Goal: Task Accomplishment & Management: Use online tool/utility

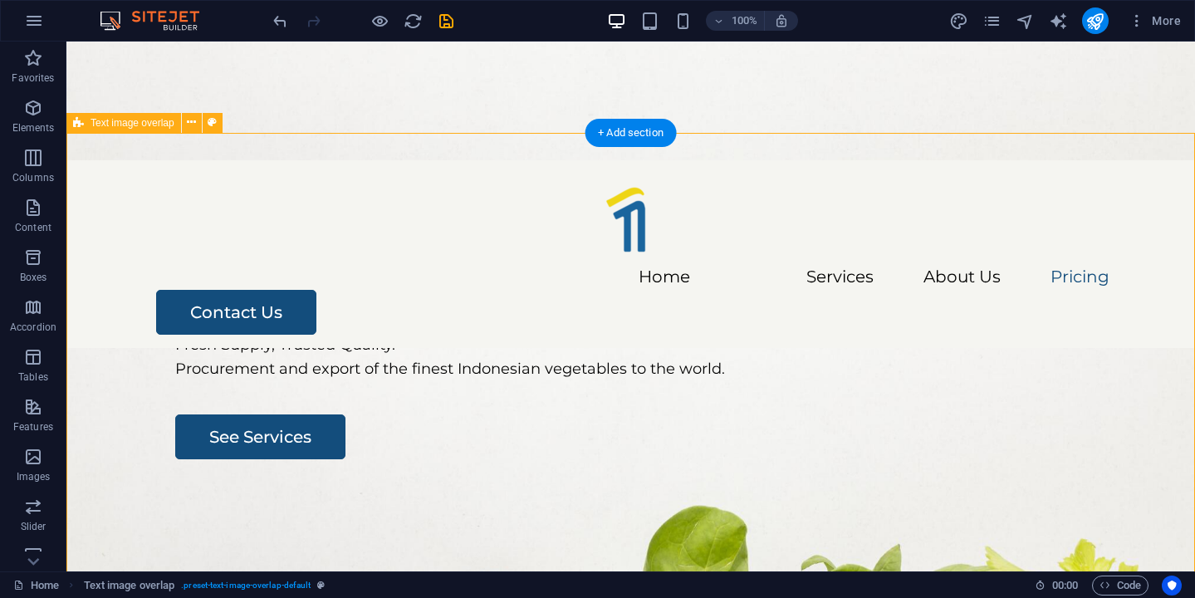
scroll to position [2933, 0]
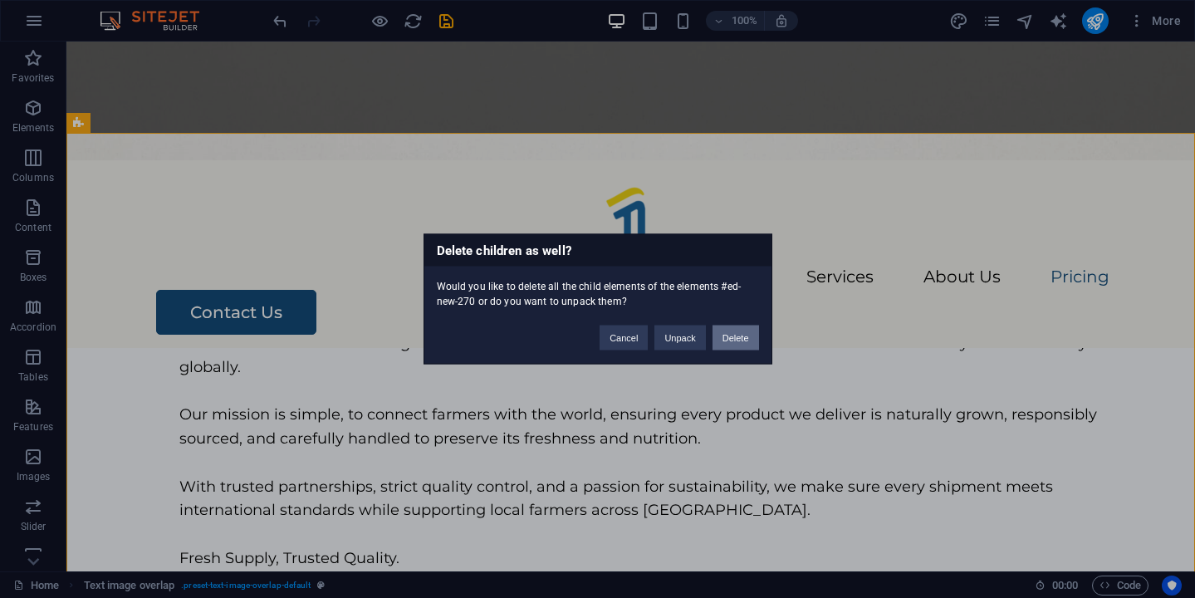
click at [726, 340] on button "Delete" at bounding box center [735, 337] width 46 height 25
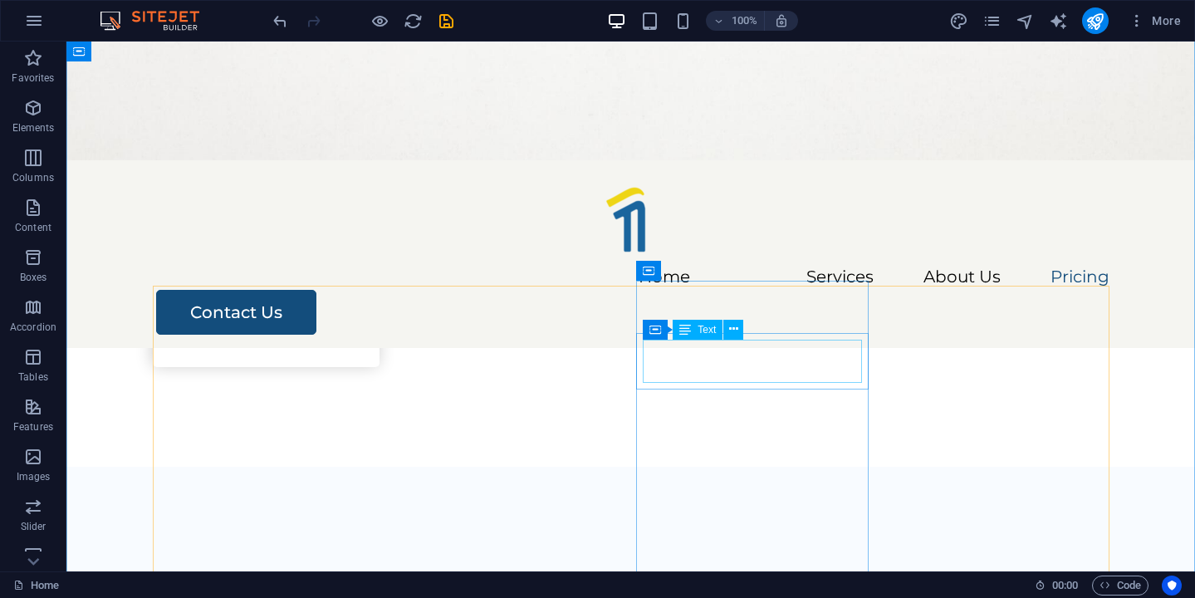
scroll to position [2315, 0]
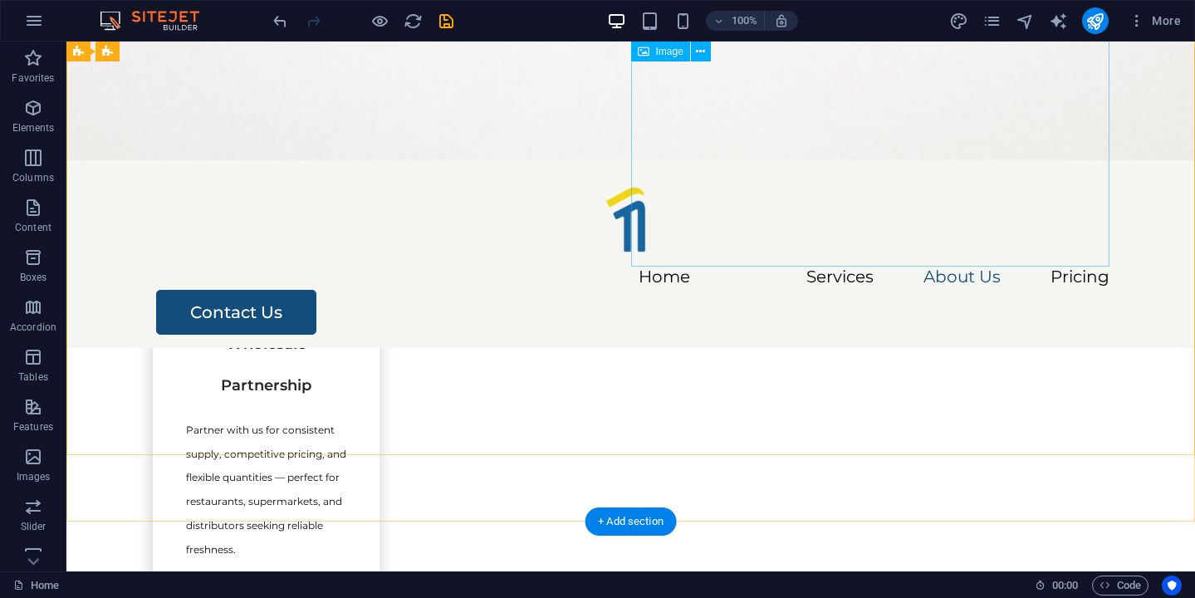
scroll to position [1812, 0]
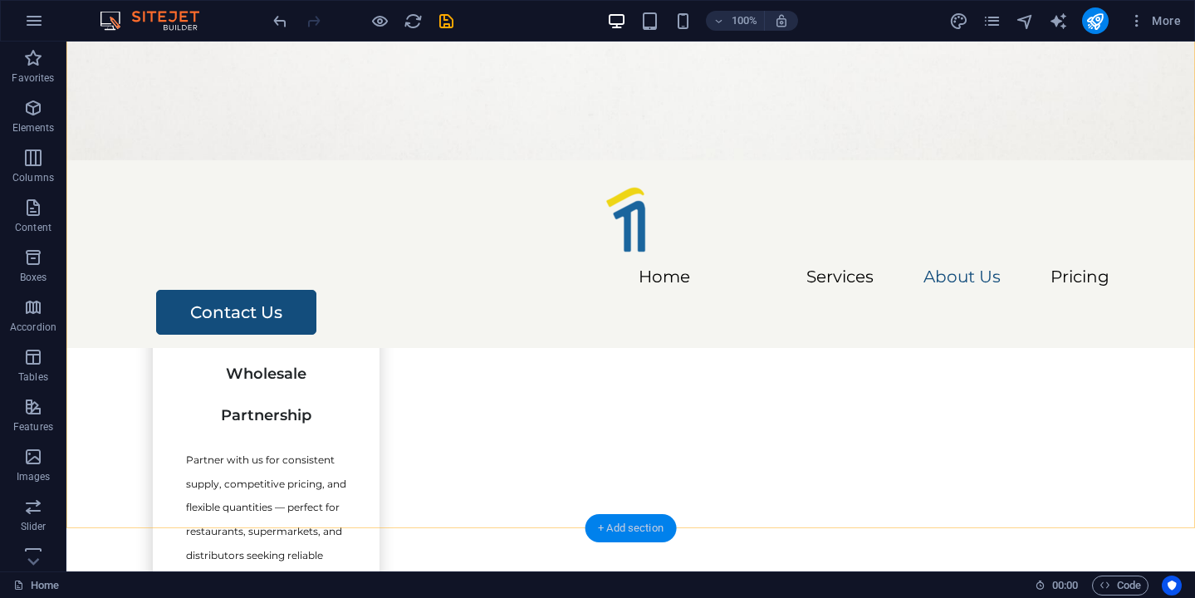
click at [619, 526] on div "+ Add section" at bounding box center [630, 528] width 92 height 28
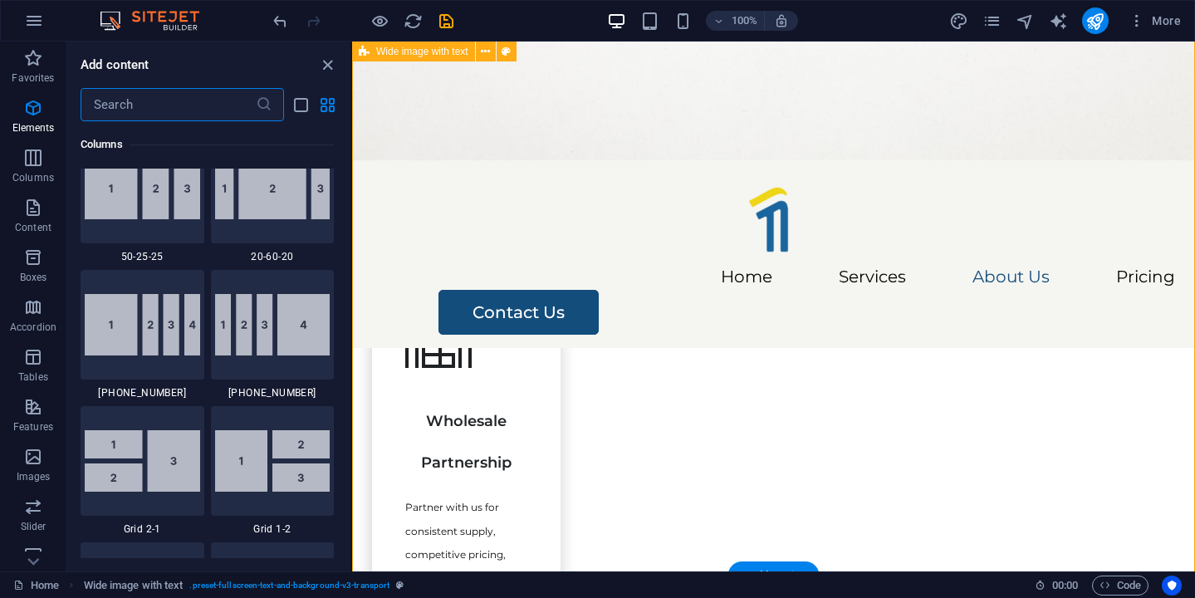
scroll to position [2905, 0]
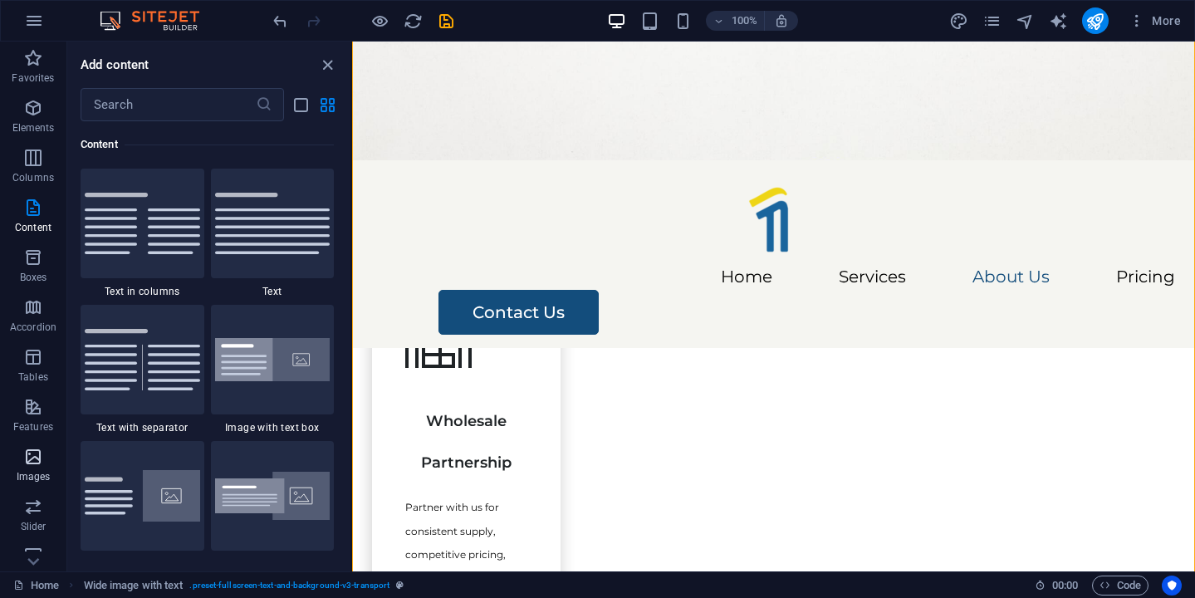
click at [31, 465] on icon "button" at bounding box center [33, 457] width 20 height 20
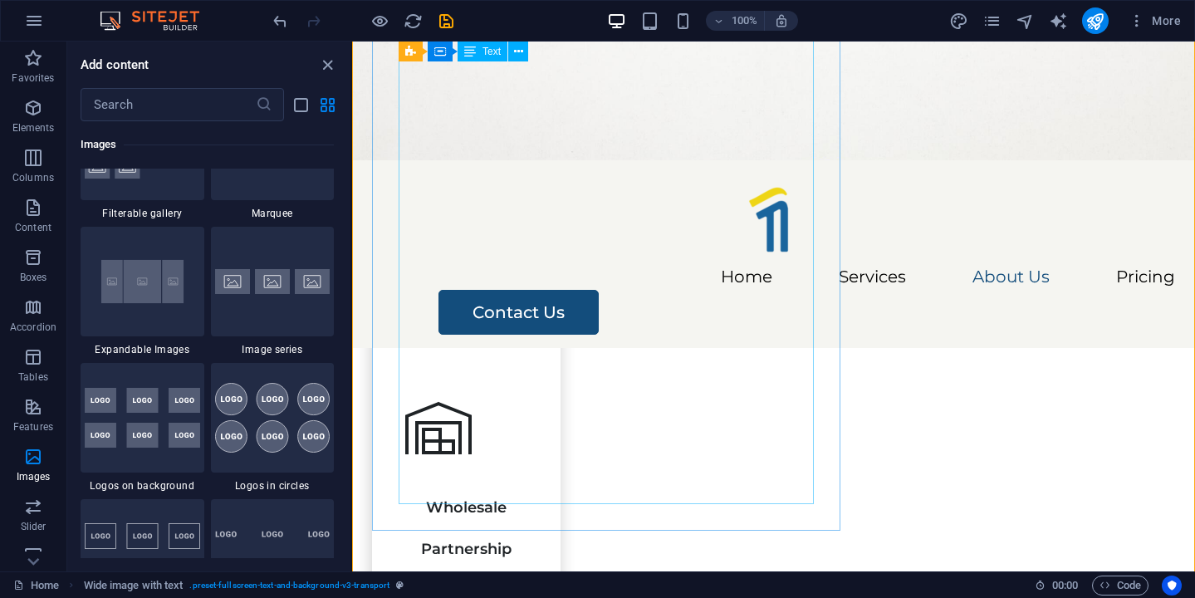
scroll to position [1838, 0]
click at [33, 227] on p "Content" at bounding box center [33, 227] width 37 height 13
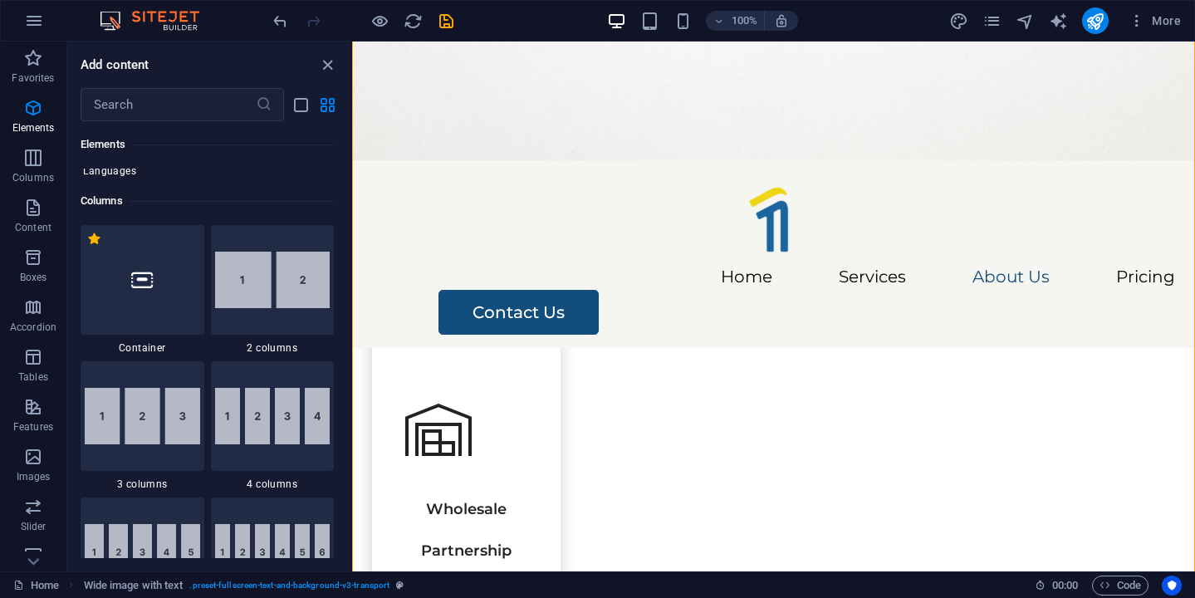
scroll to position [760, 0]
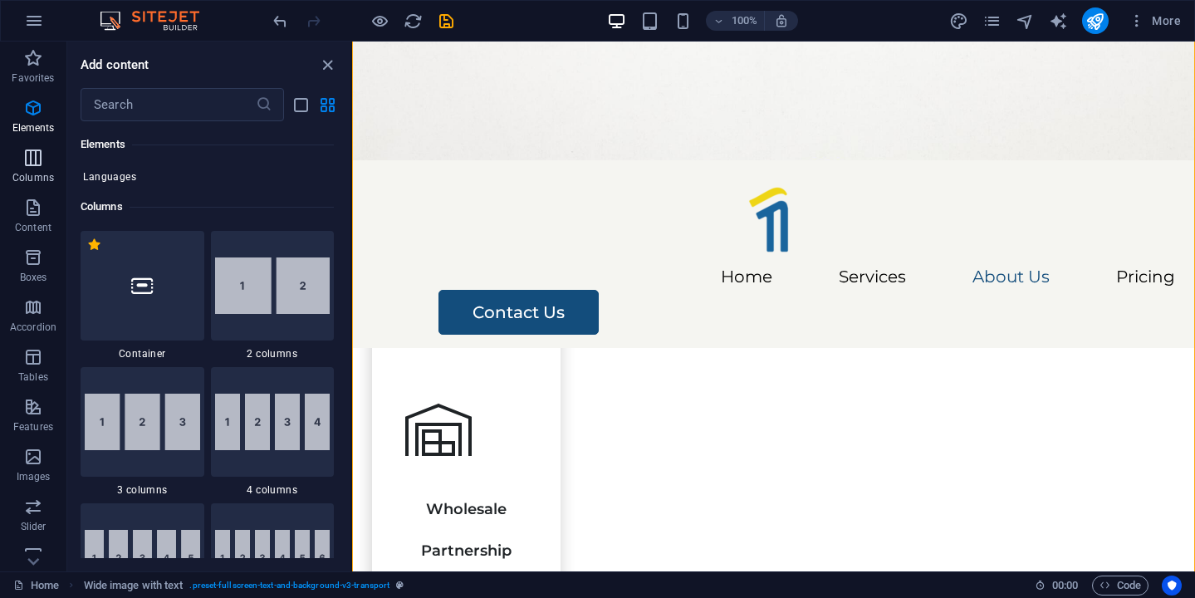
click at [37, 158] on icon "button" at bounding box center [33, 158] width 20 height 20
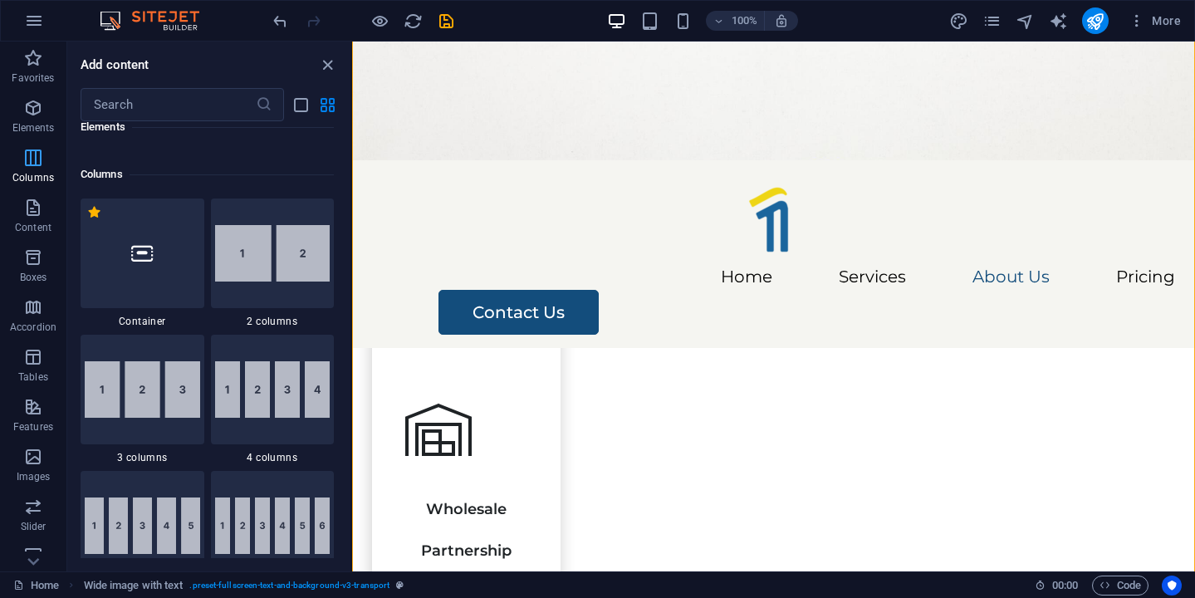
scroll to position [822, 0]
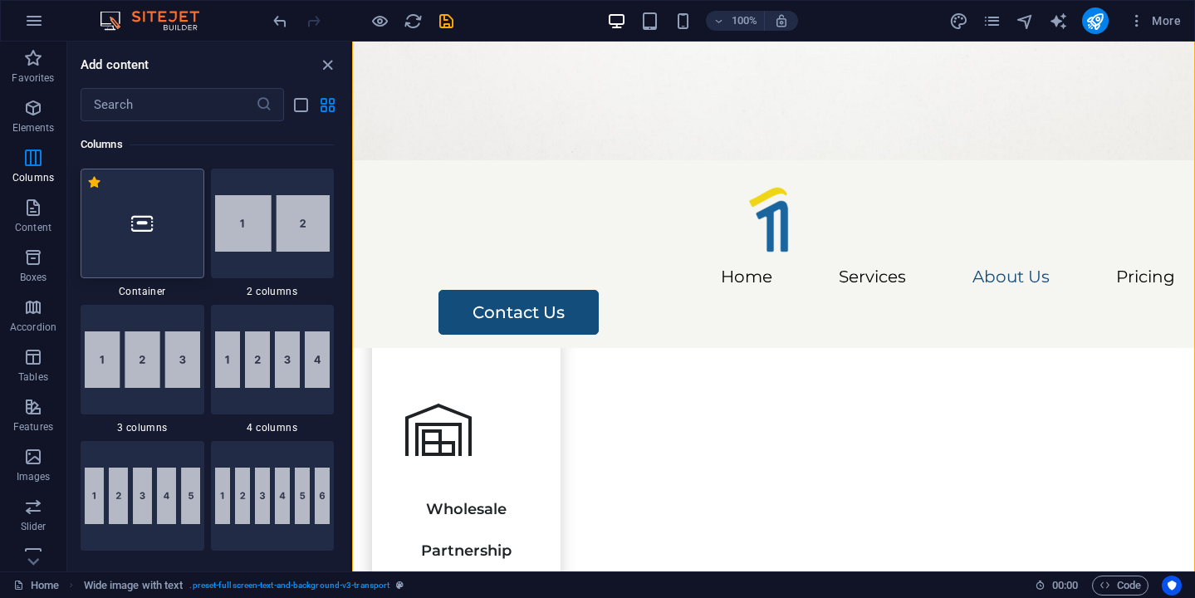
click at [156, 255] on div at bounding box center [143, 224] width 124 height 110
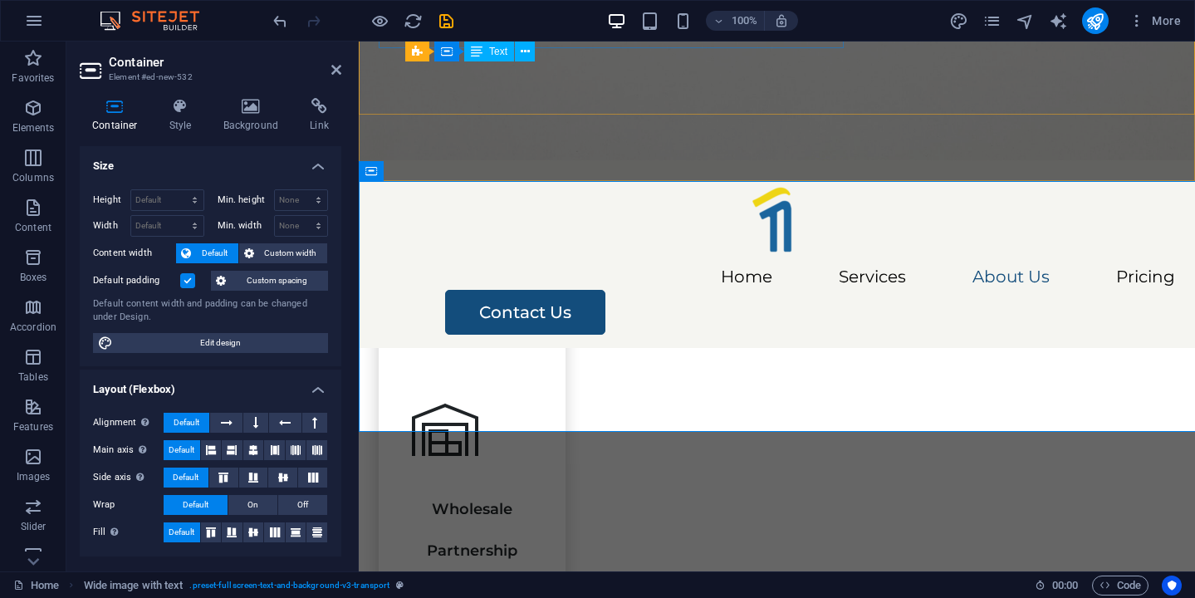
scroll to position [2320, 0]
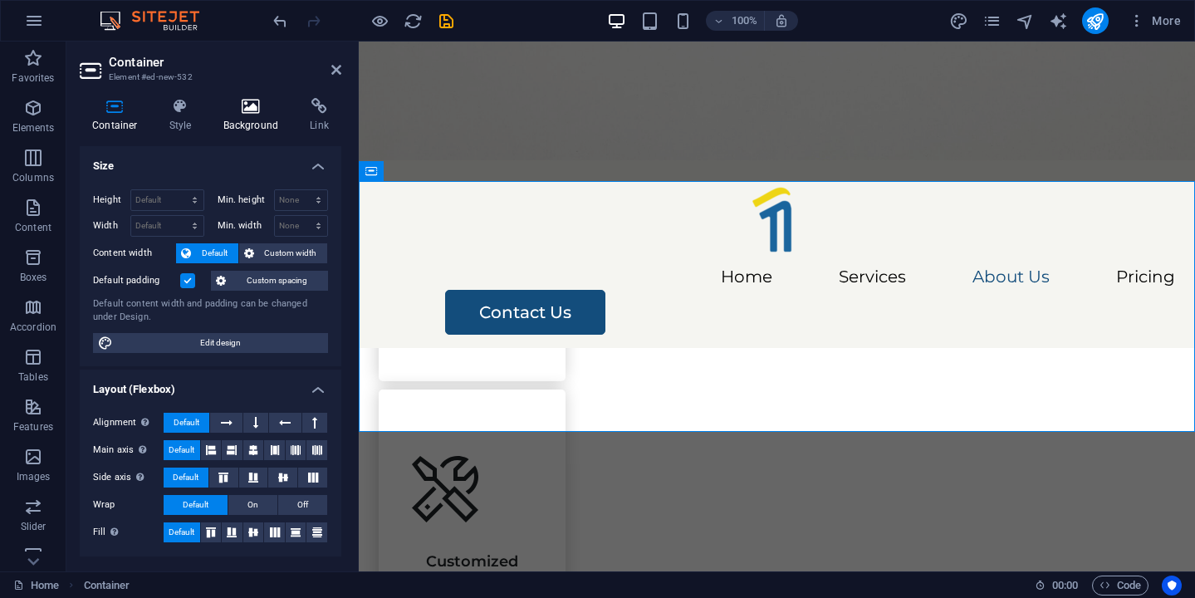
click at [244, 122] on h4 "Background" at bounding box center [254, 115] width 87 height 35
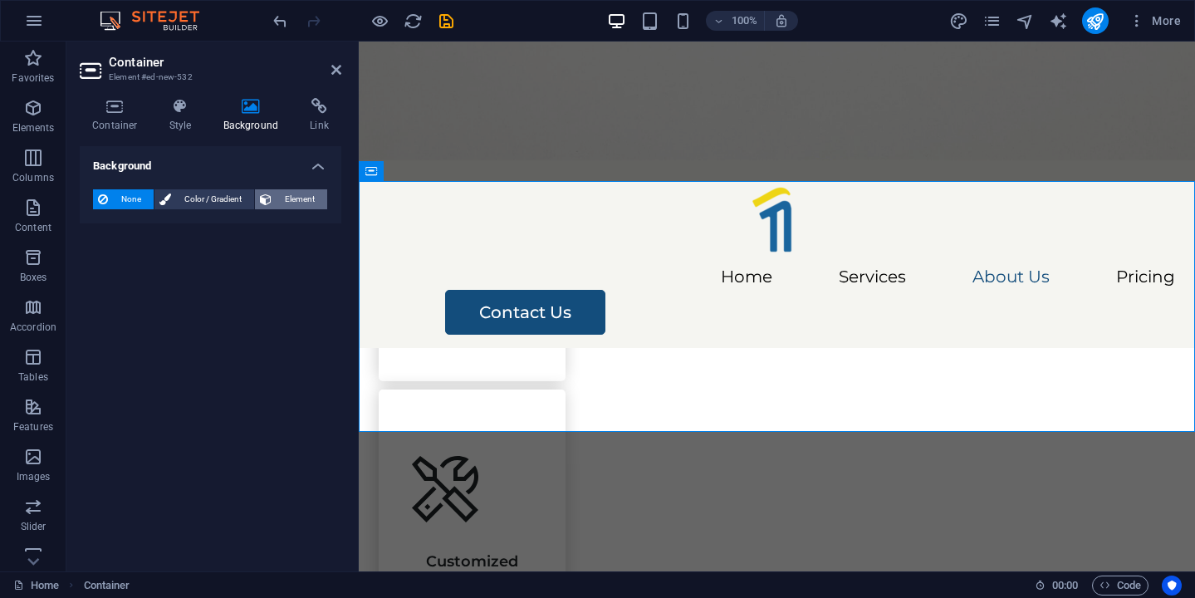
click at [299, 193] on span "Element" at bounding box center [299, 199] width 46 height 20
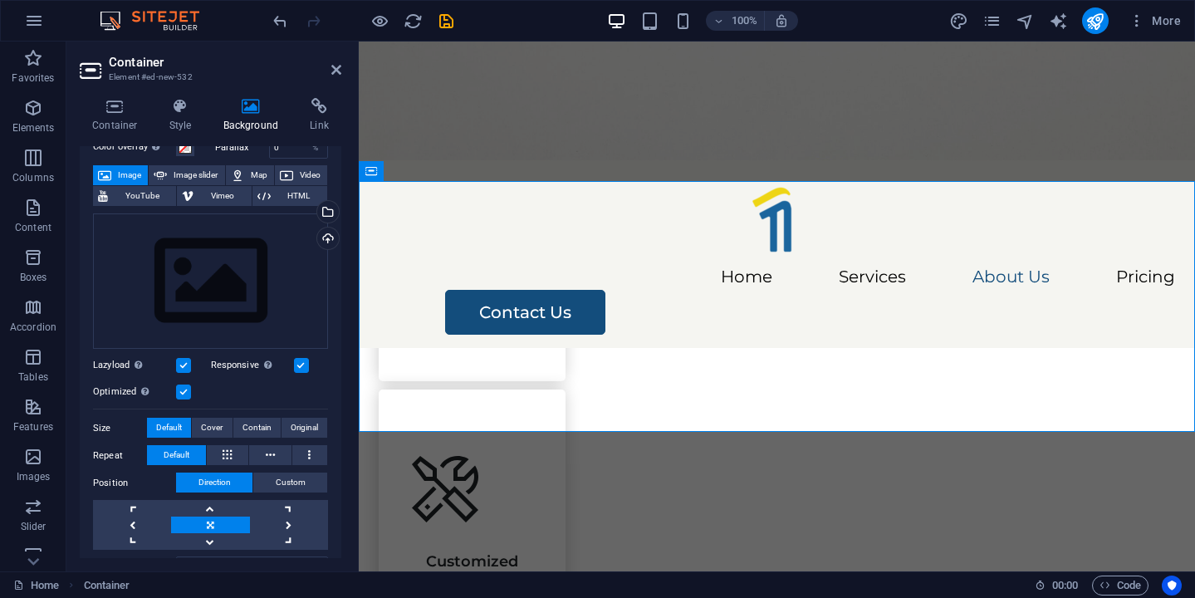
scroll to position [32, 0]
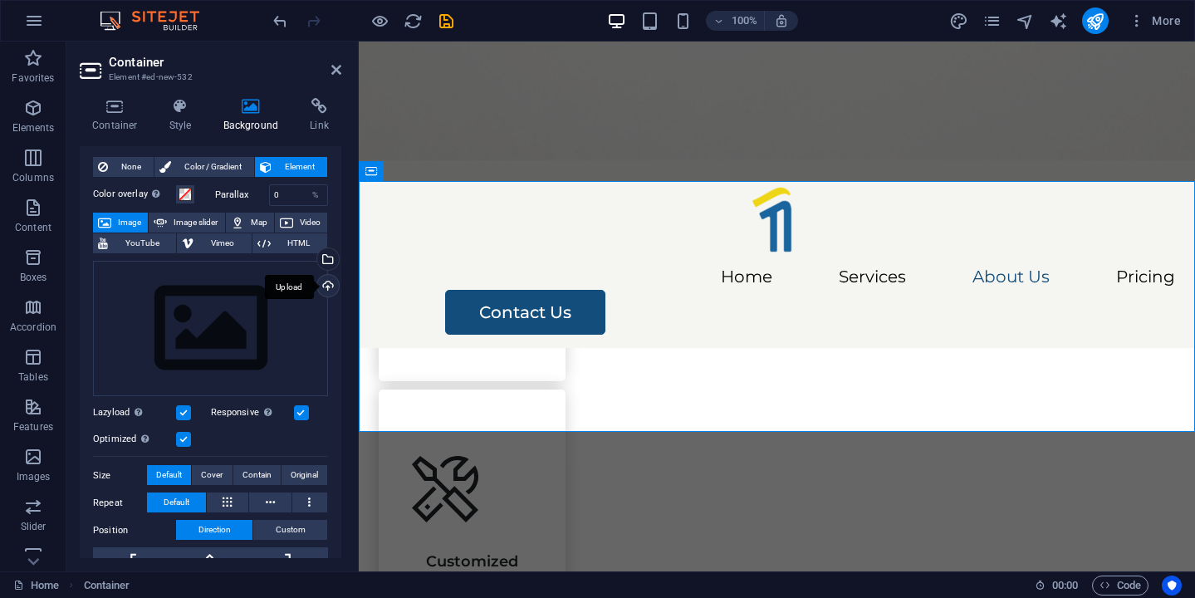
click at [324, 289] on div "Upload" at bounding box center [326, 287] width 25 height 25
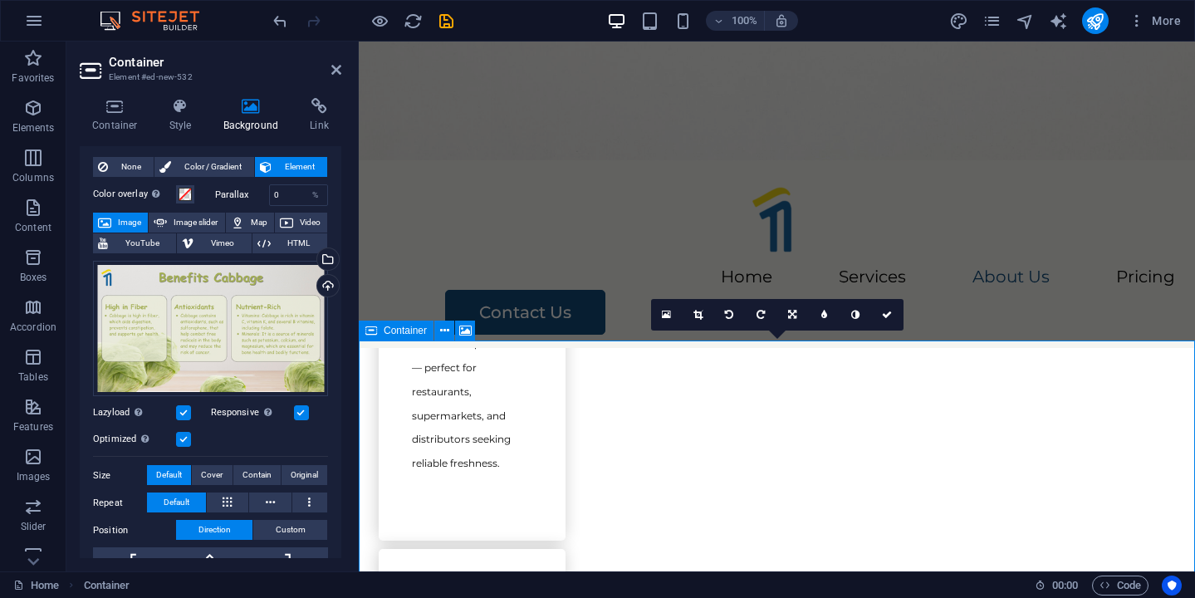
scroll to position [2196, 0]
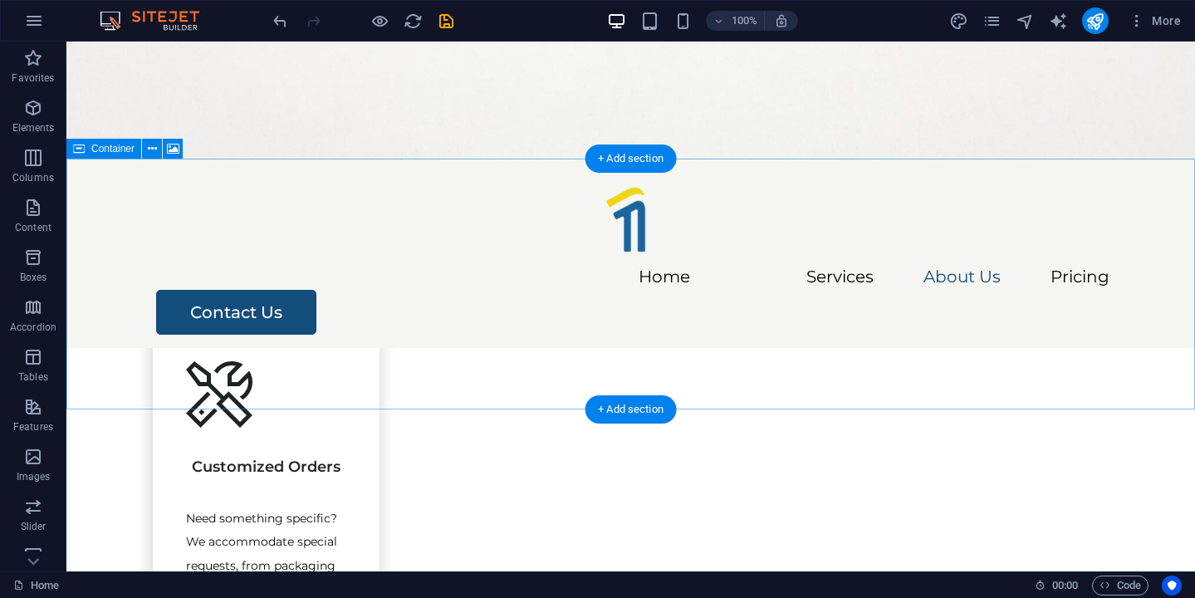
scroll to position [2182, 0]
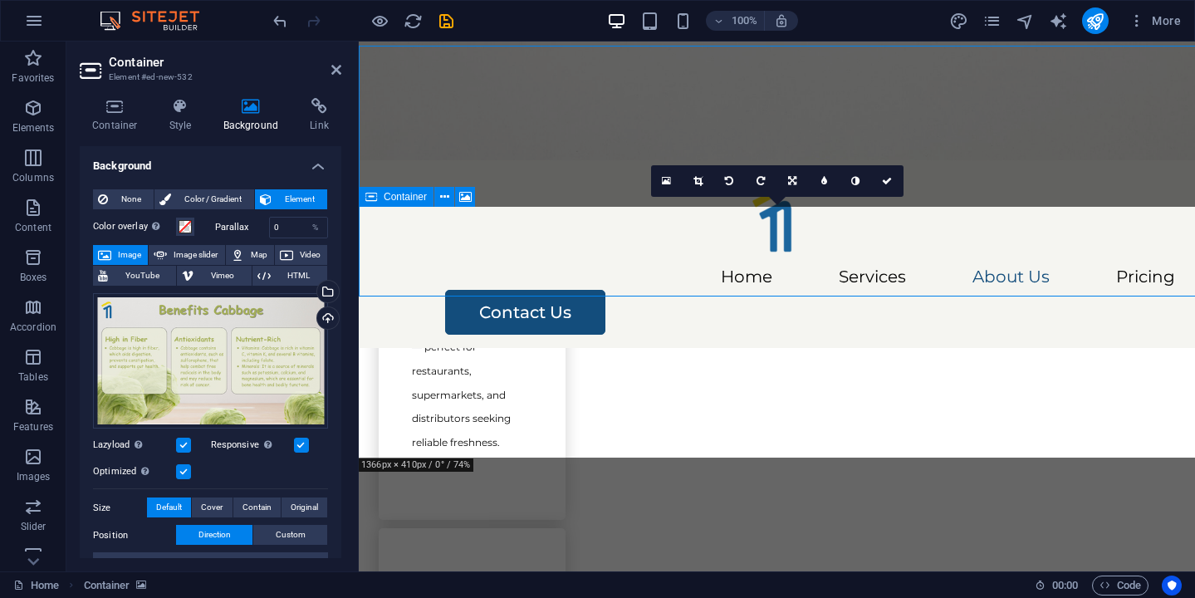
scroll to position [2294, 0]
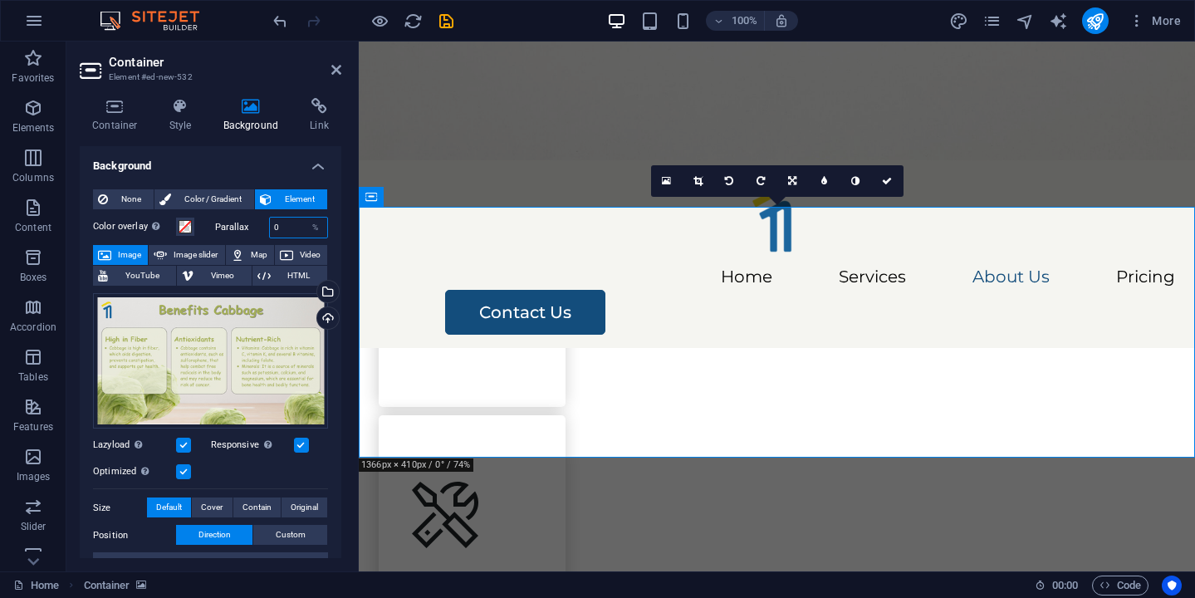
click at [288, 229] on input "0" at bounding box center [299, 227] width 58 height 20
type input "100"
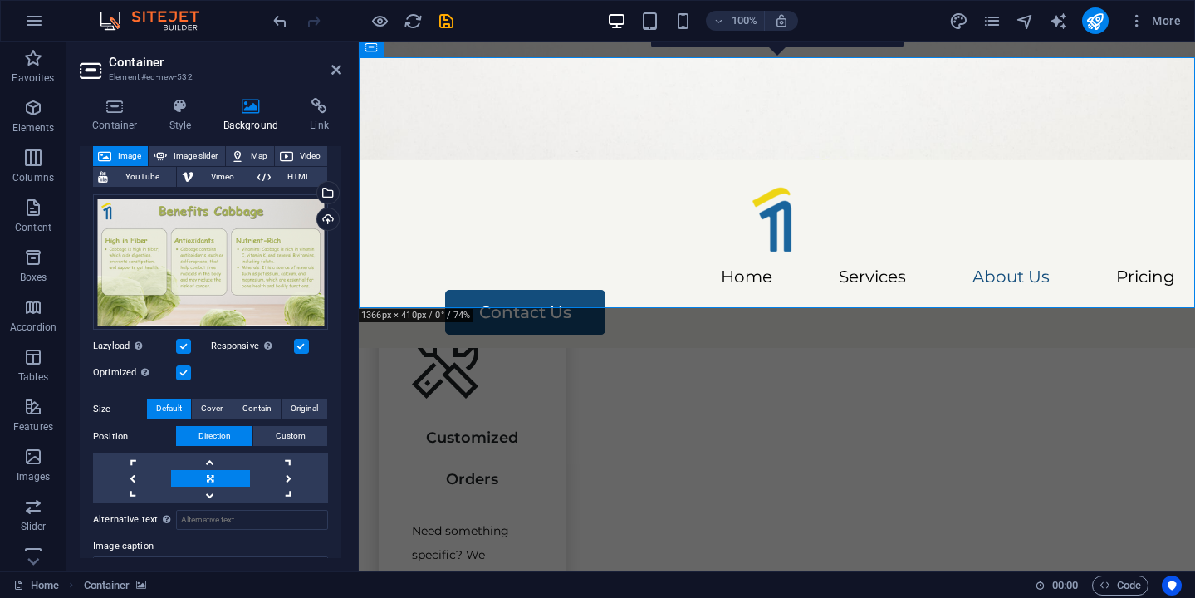
scroll to position [101, 0]
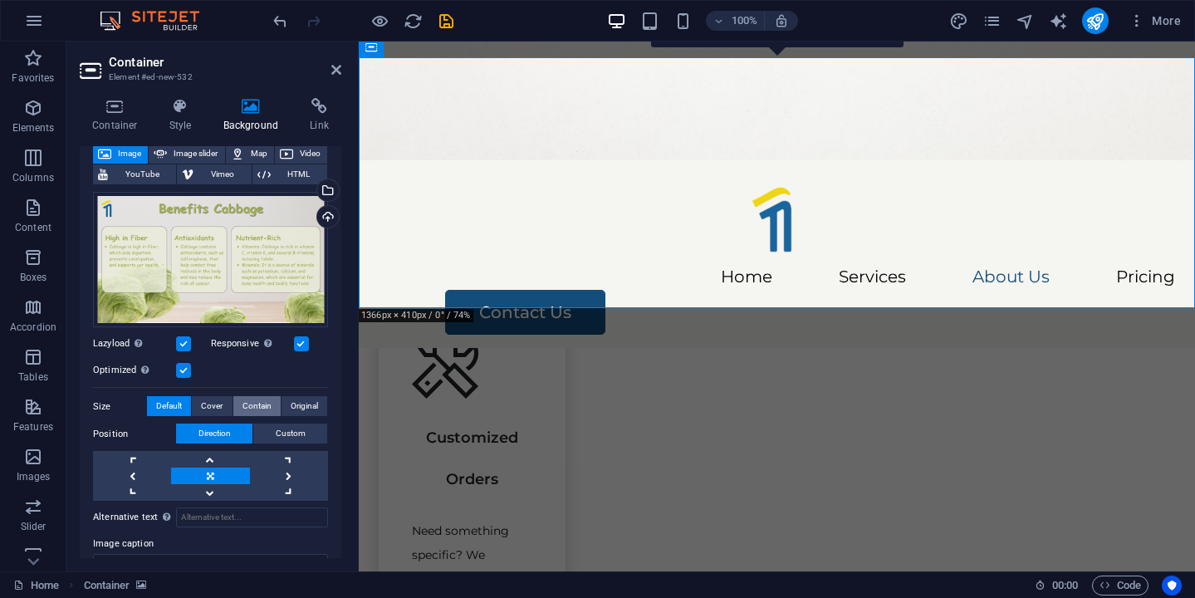
click at [242, 405] on span "Contain" at bounding box center [256, 406] width 29 height 20
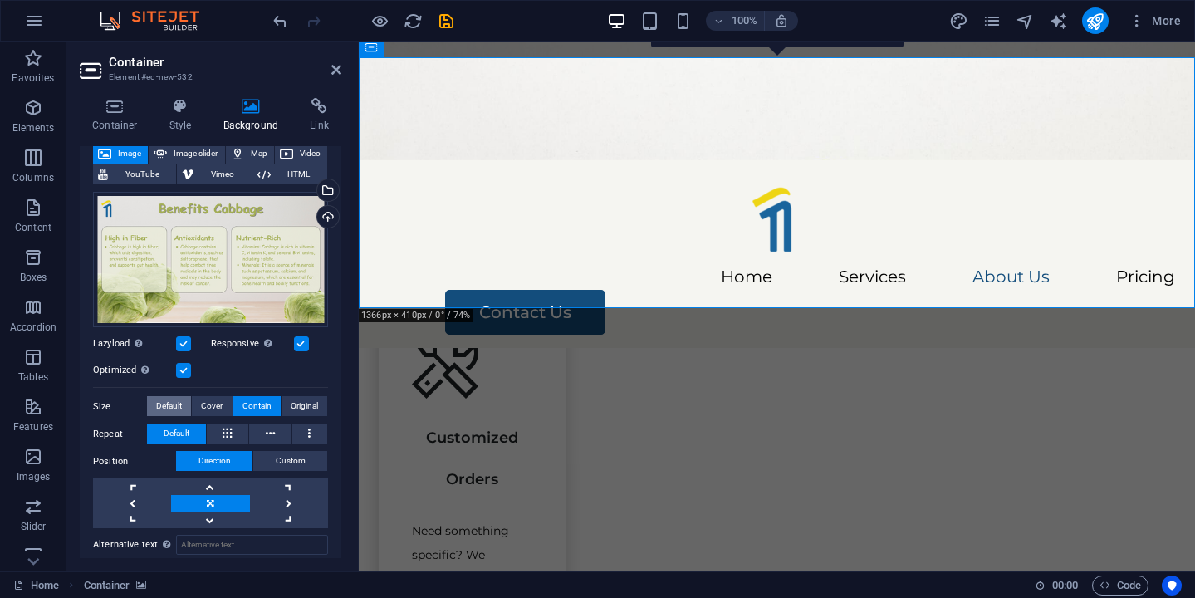
click at [173, 403] on span "Default" at bounding box center [169, 406] width 26 height 20
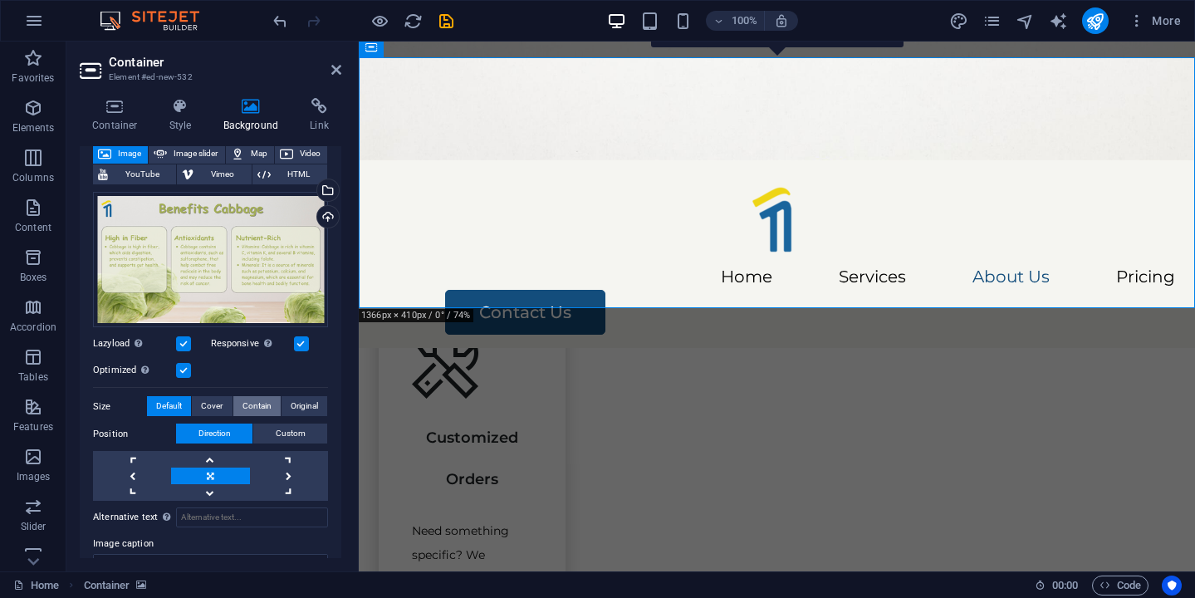
click at [238, 400] on button "Contain" at bounding box center [256, 406] width 47 height 20
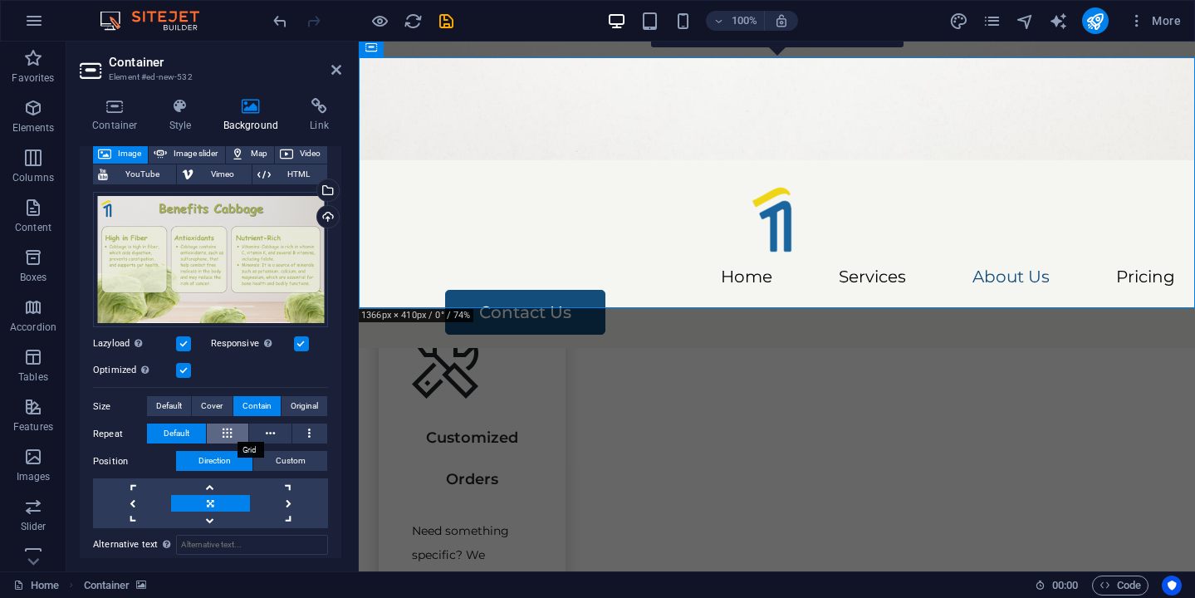
click at [235, 437] on button at bounding box center [228, 433] width 42 height 20
click at [198, 398] on button "Cover" at bounding box center [212, 406] width 40 height 20
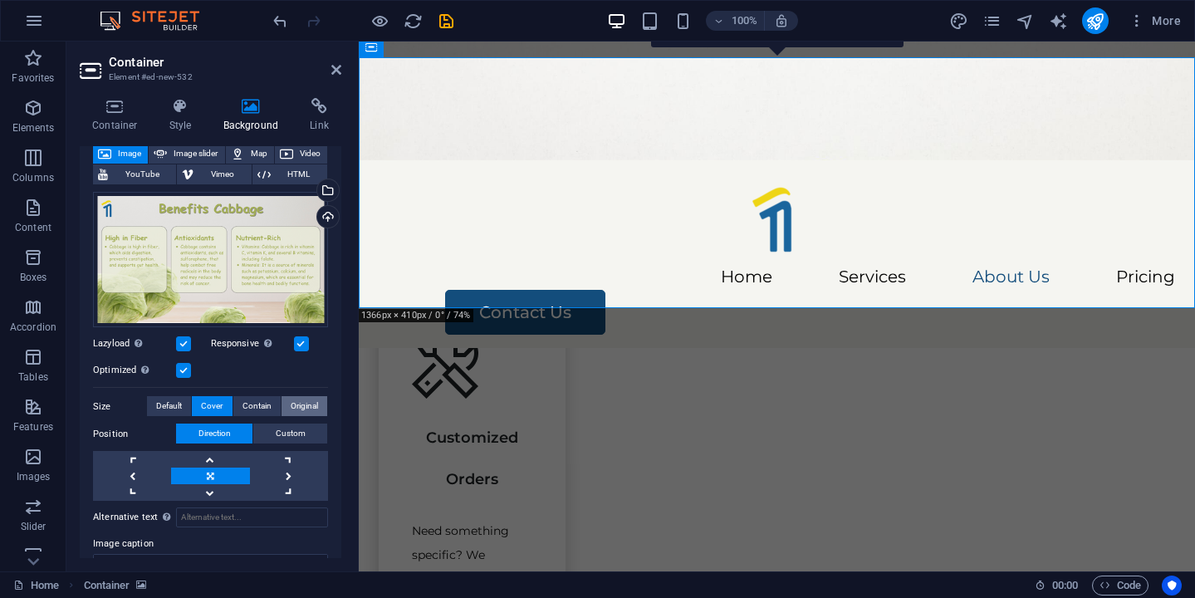
click at [303, 400] on span "Original" at bounding box center [304, 406] width 27 height 20
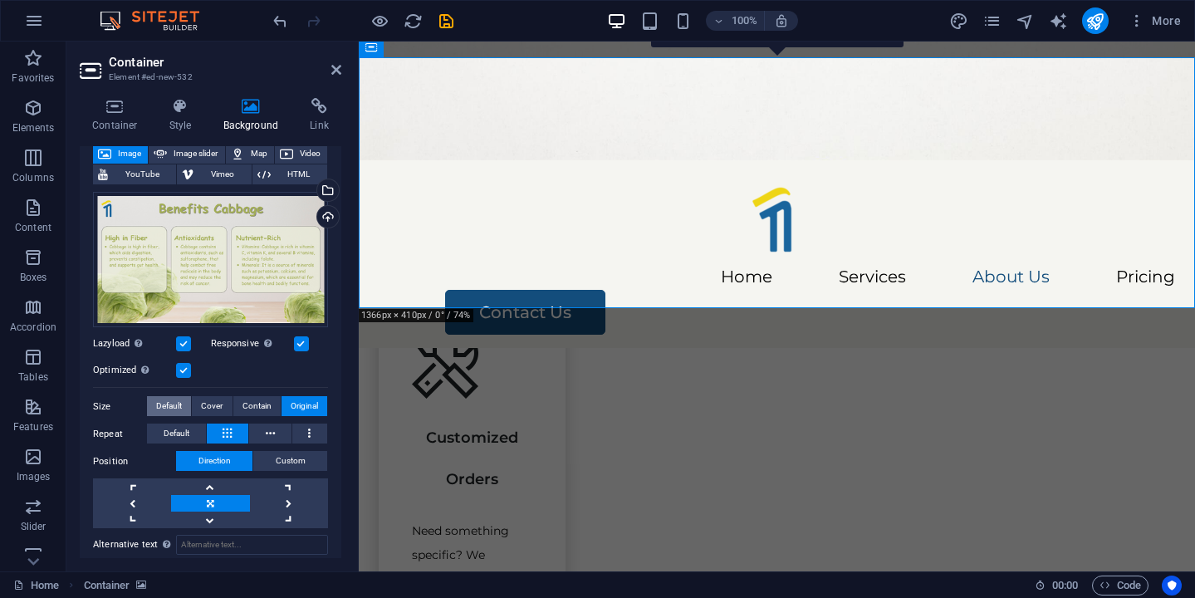
click at [174, 401] on span "Default" at bounding box center [169, 406] width 26 height 20
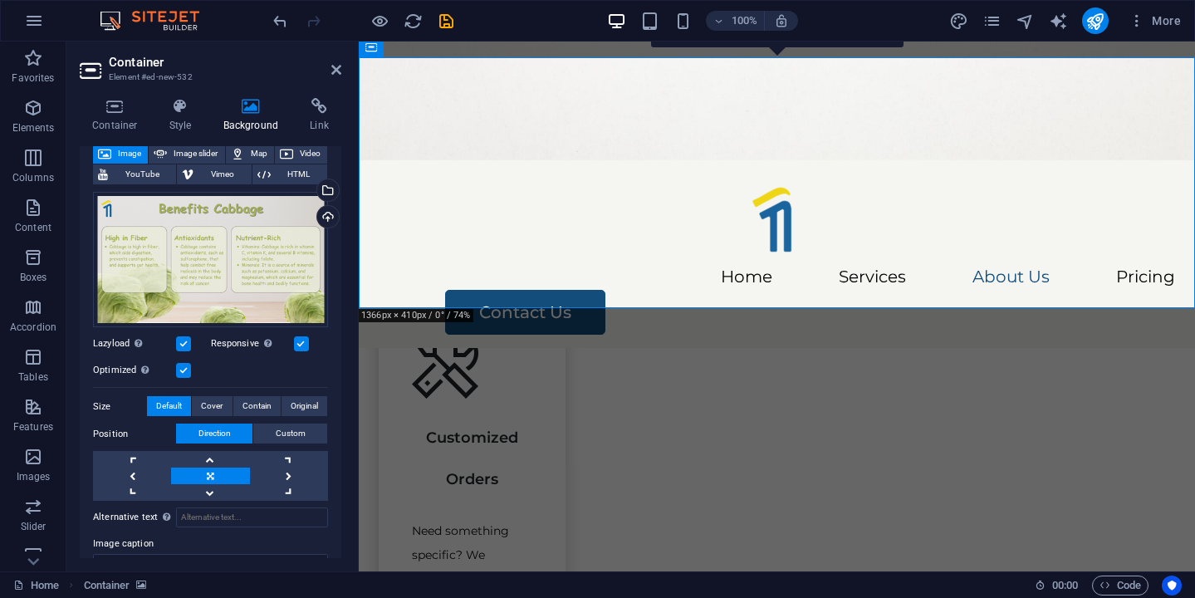
scroll to position [0, 0]
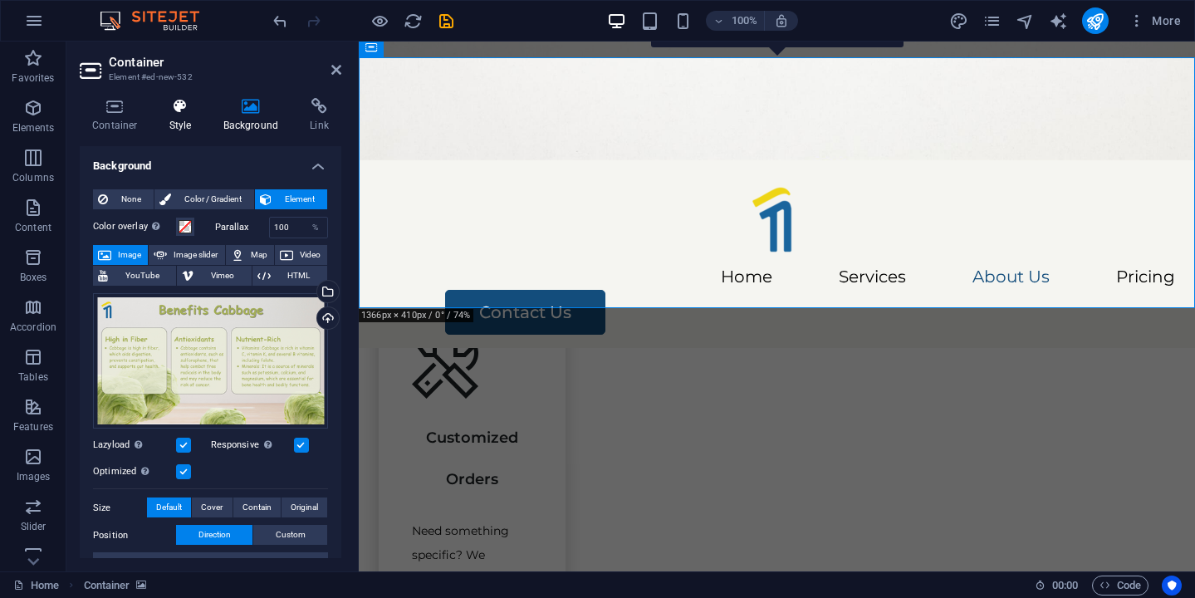
click at [186, 120] on h4 "Style" at bounding box center [184, 115] width 54 height 35
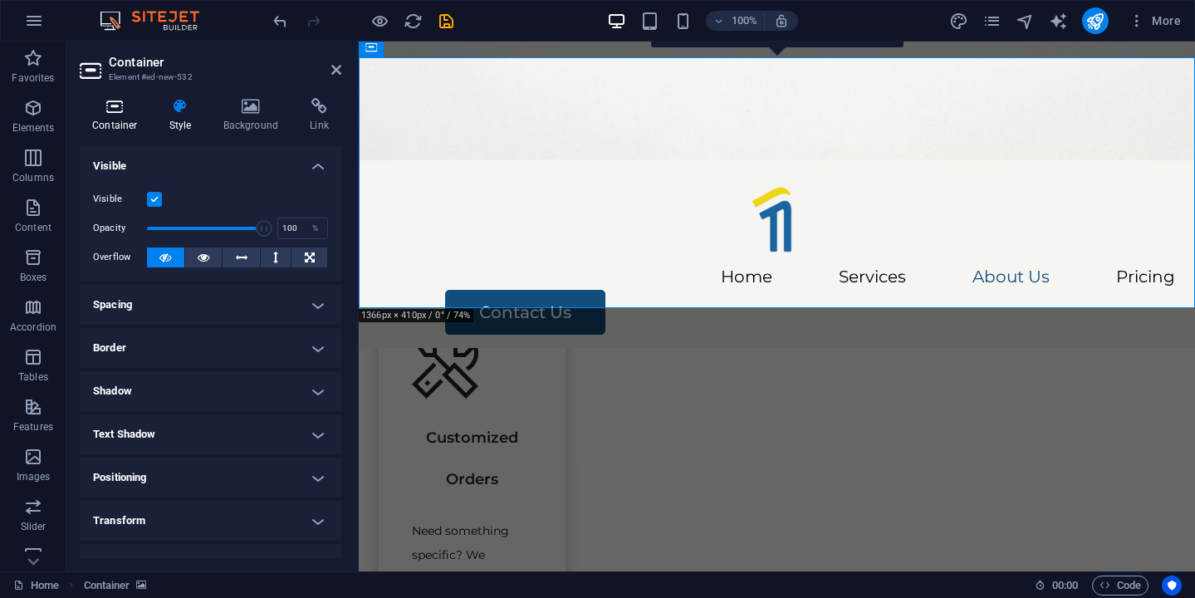
click at [120, 120] on h4 "Container" at bounding box center [118, 115] width 77 height 35
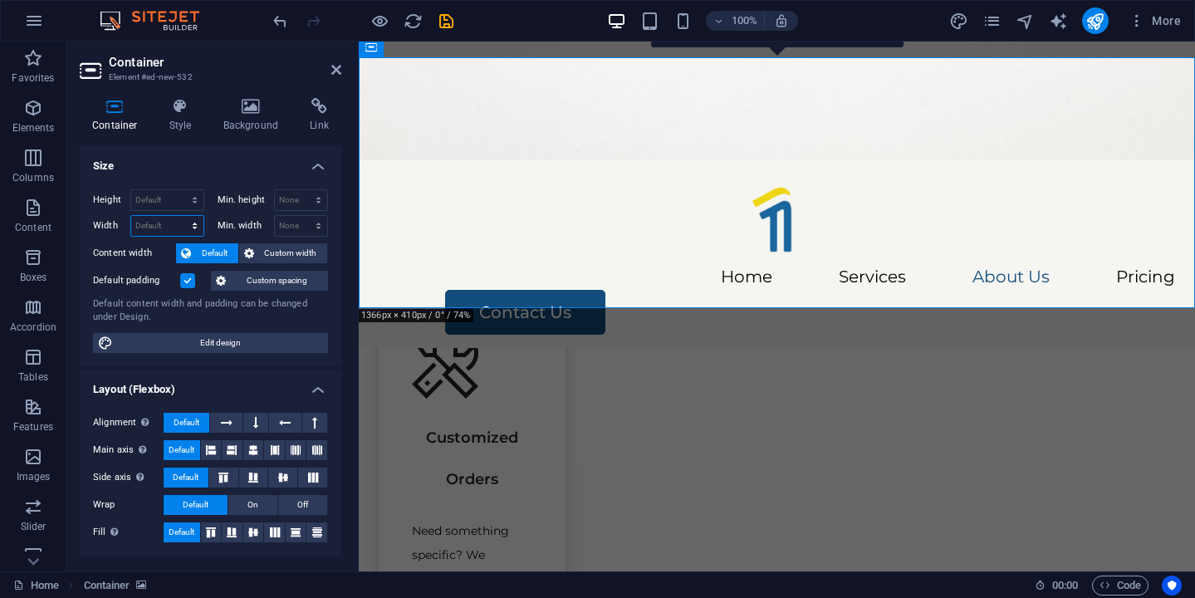
click at [154, 218] on select "Default px rem % em vh vw" at bounding box center [167, 226] width 72 height 20
select select "px"
click at [178, 216] on select "Default px rem % em vh vw" at bounding box center [167, 226] width 72 height 20
click at [144, 229] on input "1007" at bounding box center [167, 226] width 72 height 20
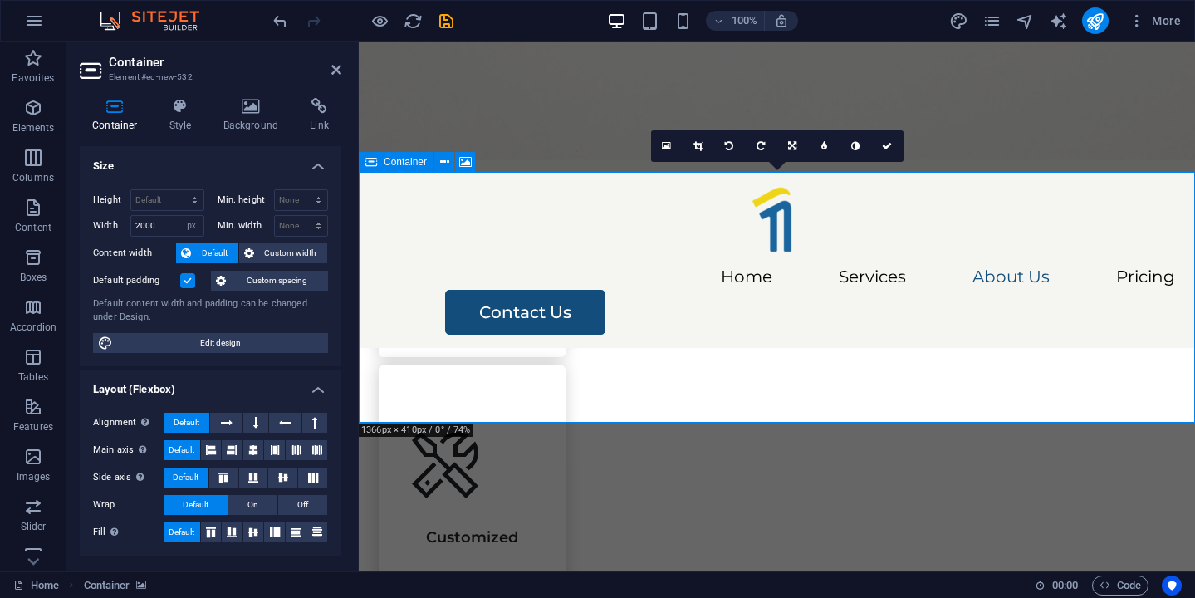
scroll to position [2347, 0]
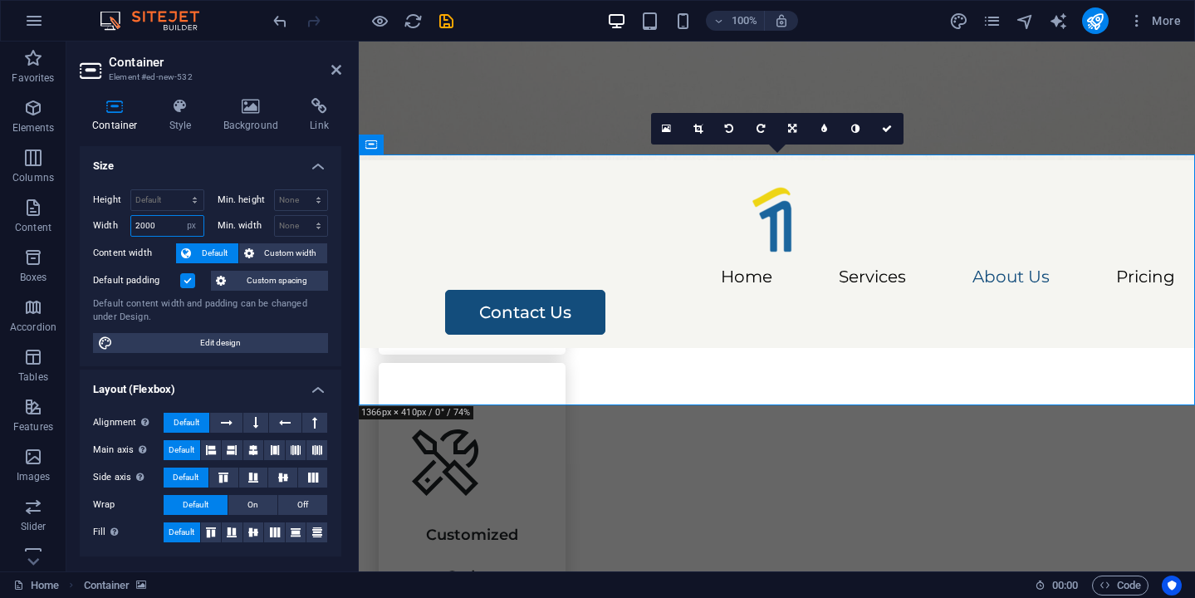
click at [150, 216] on input "2000" at bounding box center [167, 226] width 72 height 20
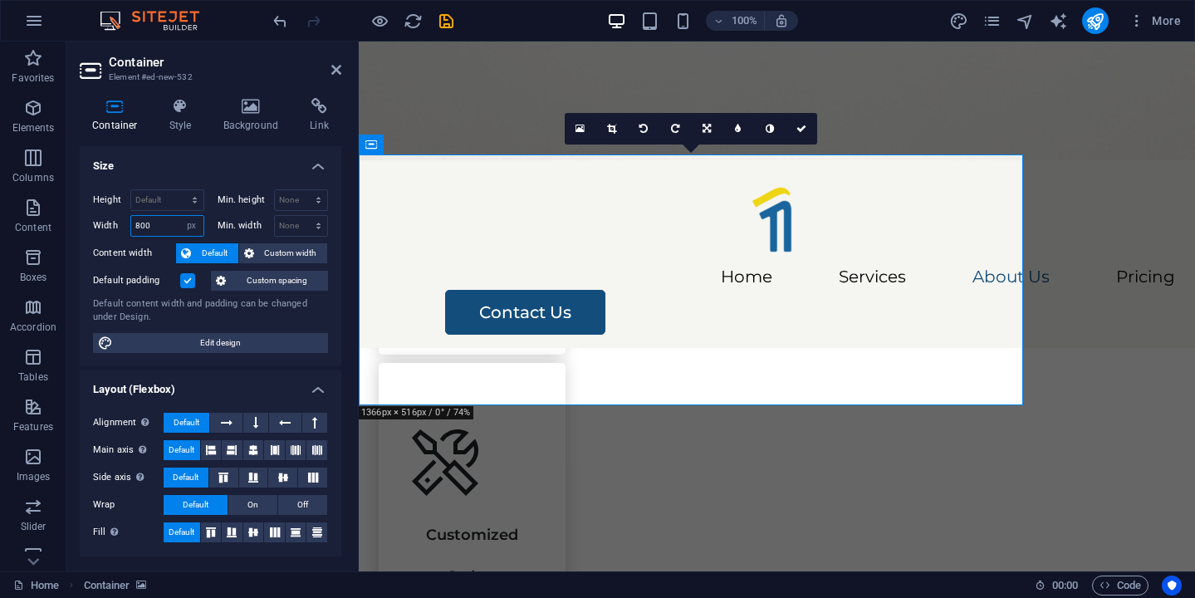
click at [144, 226] on input "800" at bounding box center [167, 226] width 72 height 20
type input "1000"
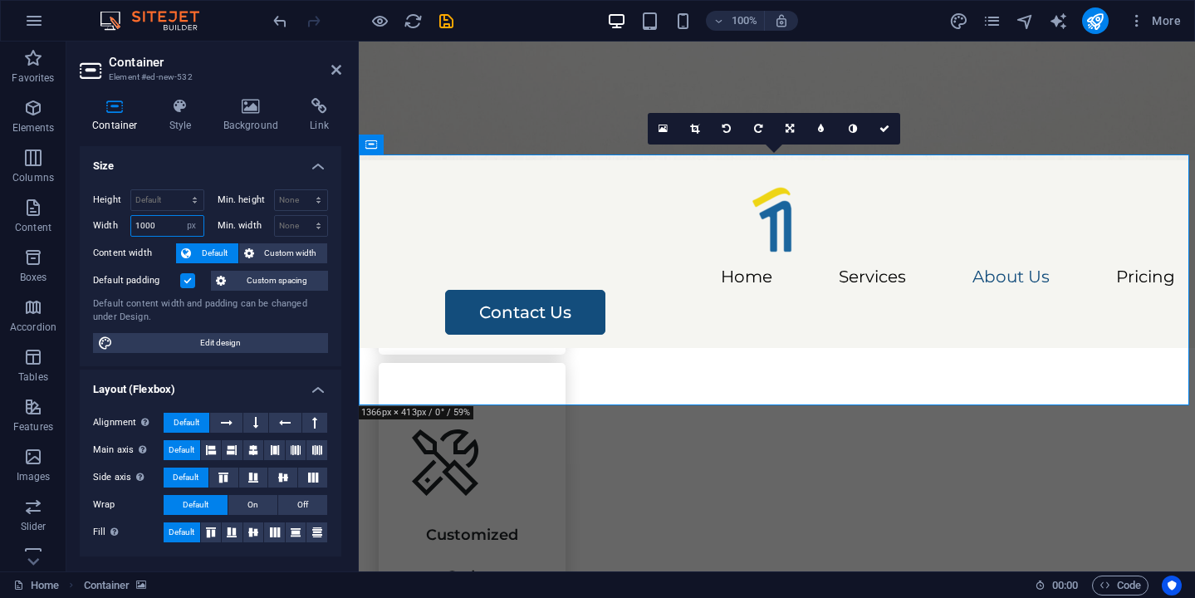
click at [162, 227] on input "1000" at bounding box center [167, 226] width 72 height 20
click at [199, 220] on select "Default px rem % em vh vw" at bounding box center [191, 226] width 23 height 20
select select "default"
click at [180, 216] on select "Default px rem % em vh vw" at bounding box center [191, 226] width 23 height 20
click at [191, 224] on select "Default px rem % em vh vw" at bounding box center [167, 226] width 72 height 20
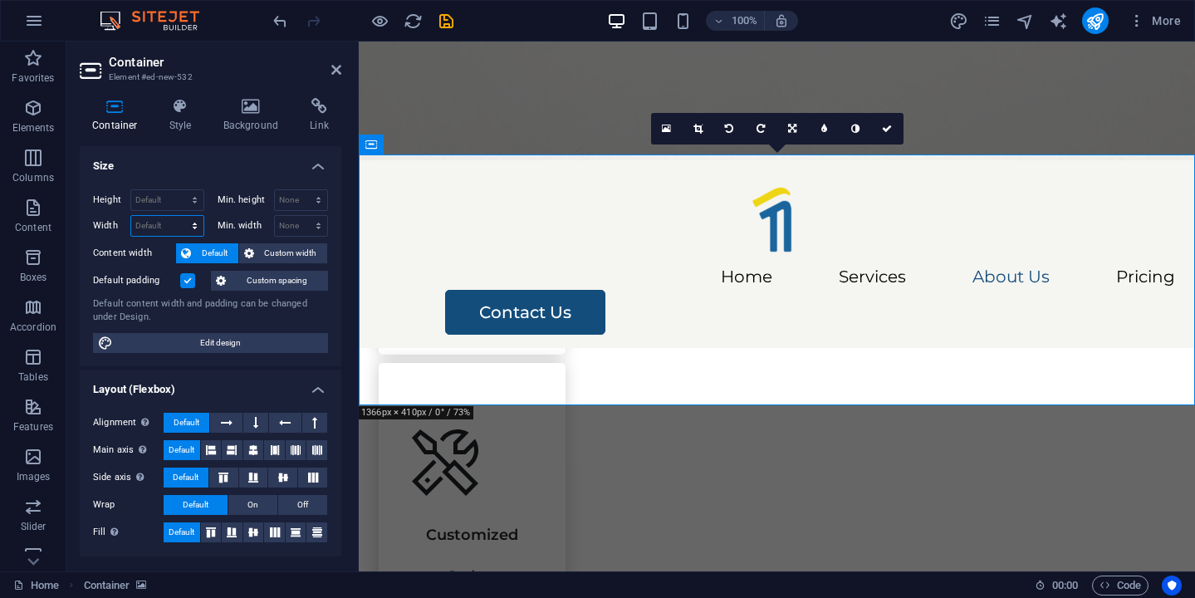
select select "px"
click at [178, 216] on select "Default px rem % em vh vw" at bounding box center [167, 226] width 72 height 20
type input "1007"
click at [187, 228] on select "Default px rem % em vh vw" at bounding box center [191, 226] width 23 height 20
select select "default"
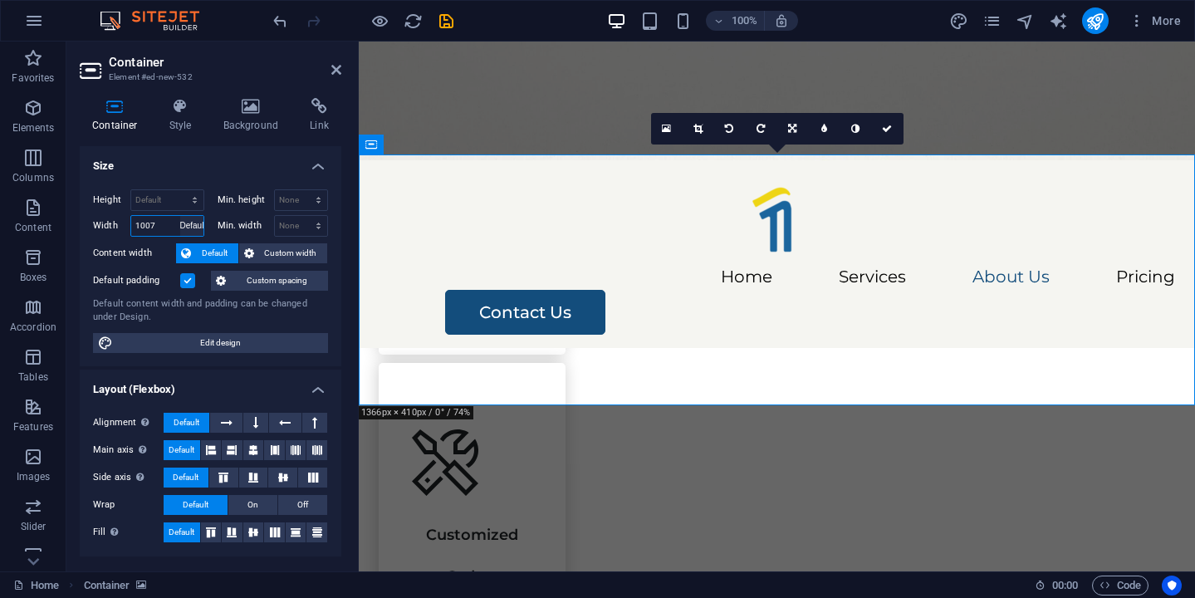
click at [180, 216] on select "Default px rem % em vh vw" at bounding box center [191, 226] width 23 height 20
select select "DISABLED_OPTION_VALUE"
click at [194, 203] on select "Default px rem % vh vw" at bounding box center [167, 200] width 72 height 20
select select "px"
click at [178, 190] on select "Default px rem % vh vw" at bounding box center [167, 200] width 72 height 20
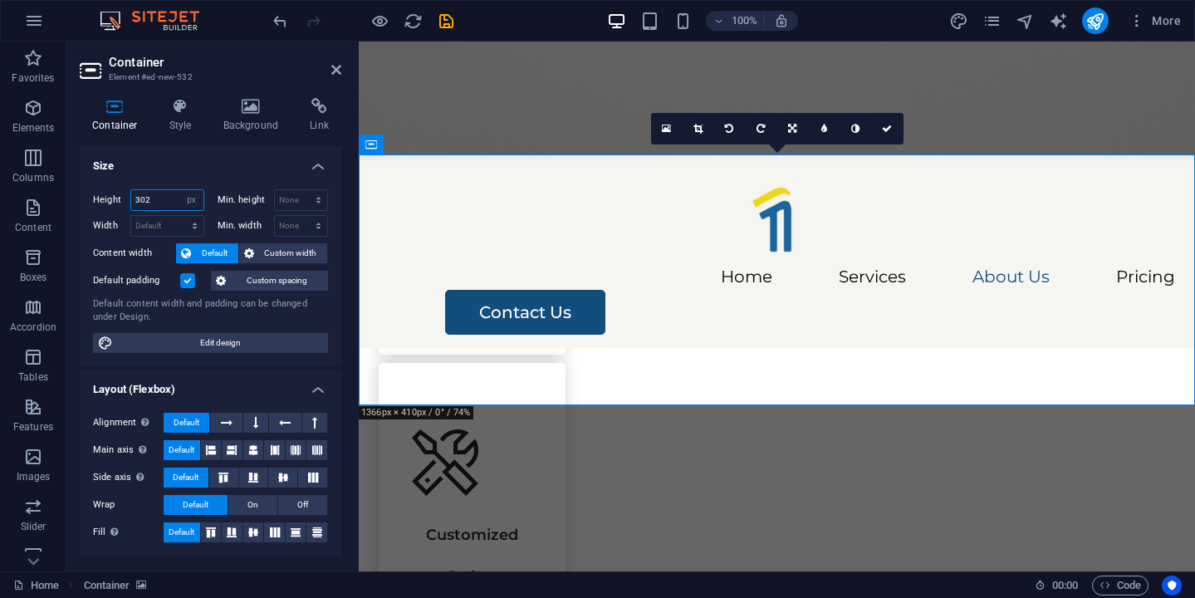
click at [141, 197] on input "302" at bounding box center [167, 200] width 72 height 20
type input "800"
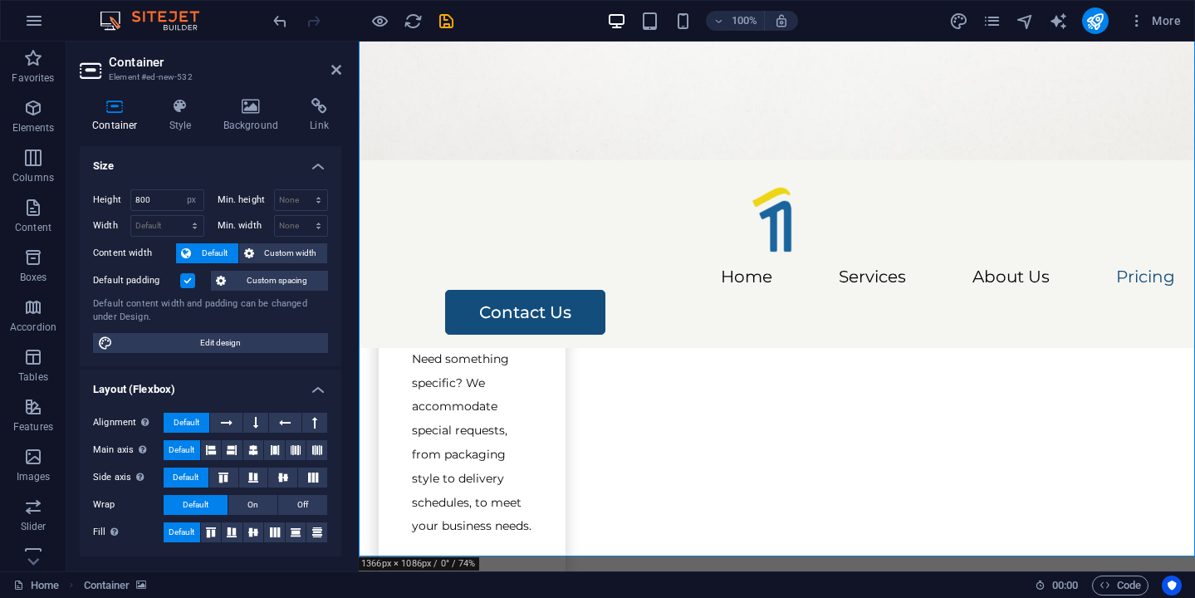
scroll to position [2550, 0]
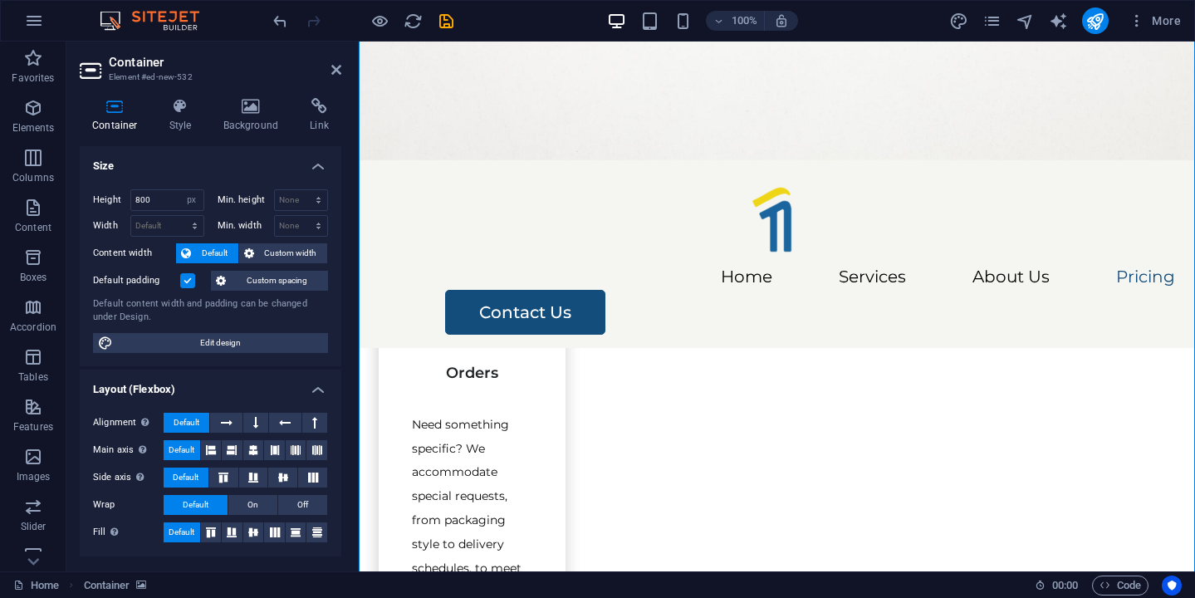
click at [187, 285] on label at bounding box center [187, 280] width 15 height 15
click at [0, 0] on input "Default padding" at bounding box center [0, 0] width 0 height 0
click at [187, 285] on label at bounding box center [187, 280] width 15 height 15
click at [0, 0] on input "Default padding" at bounding box center [0, 0] width 0 height 0
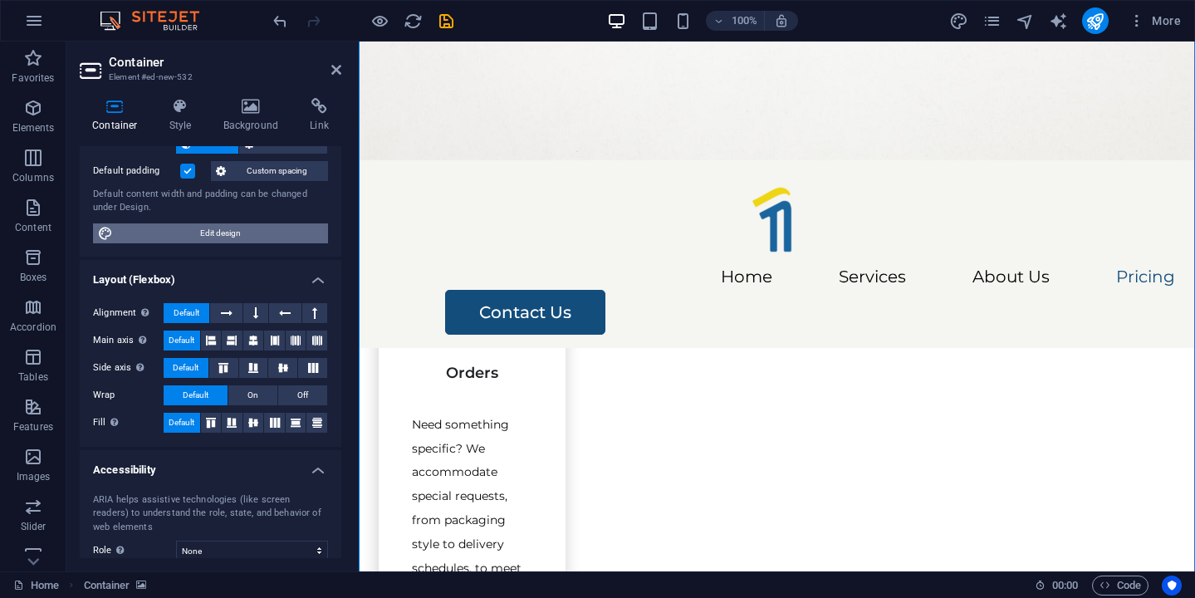
scroll to position [133, 0]
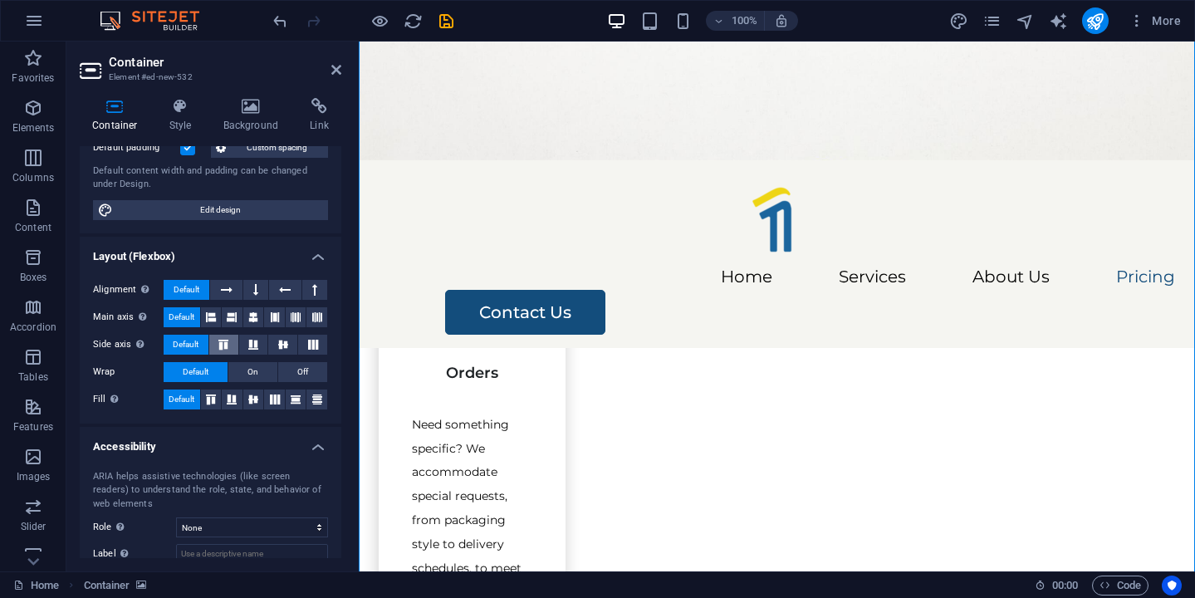
click at [236, 351] on button at bounding box center [223, 345] width 29 height 20
click at [201, 354] on button "Default" at bounding box center [186, 345] width 45 height 20
click at [267, 398] on icon at bounding box center [275, 399] width 20 height 10
click at [312, 395] on icon at bounding box center [317, 399] width 20 height 10
click at [186, 400] on span "Default" at bounding box center [182, 399] width 26 height 20
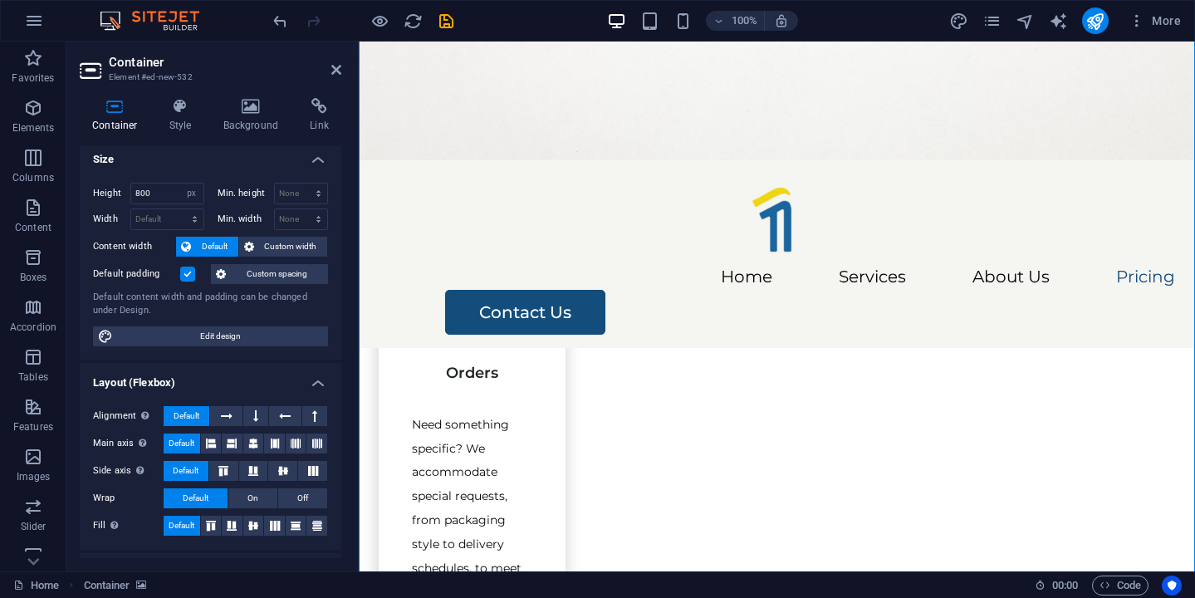
scroll to position [0, 0]
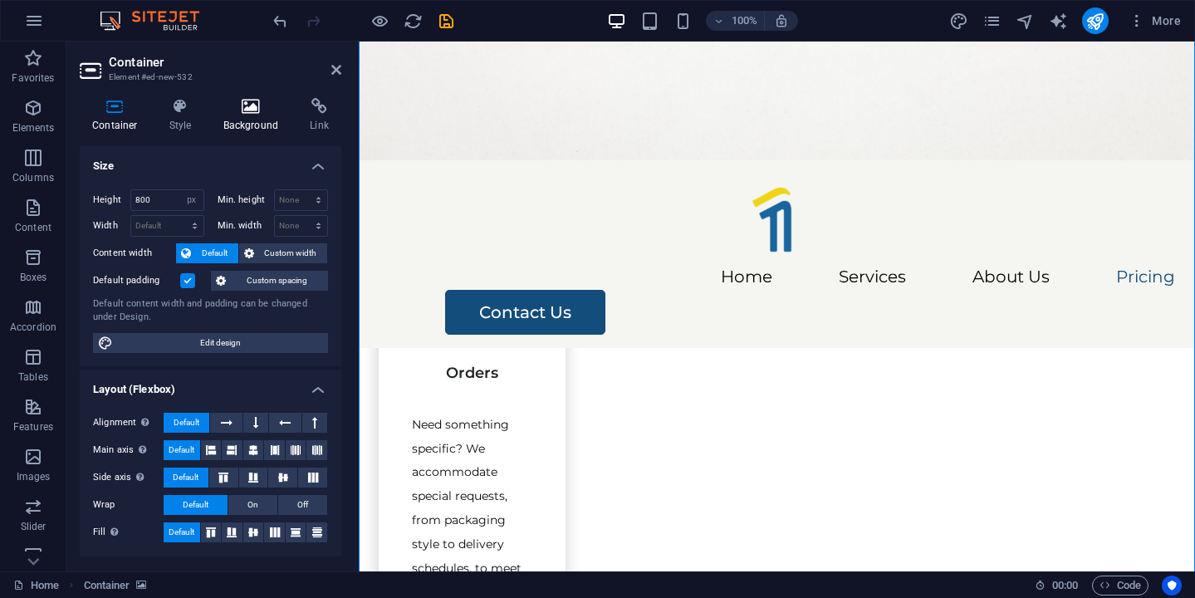
click at [237, 125] on h4 "Background" at bounding box center [254, 115] width 87 height 35
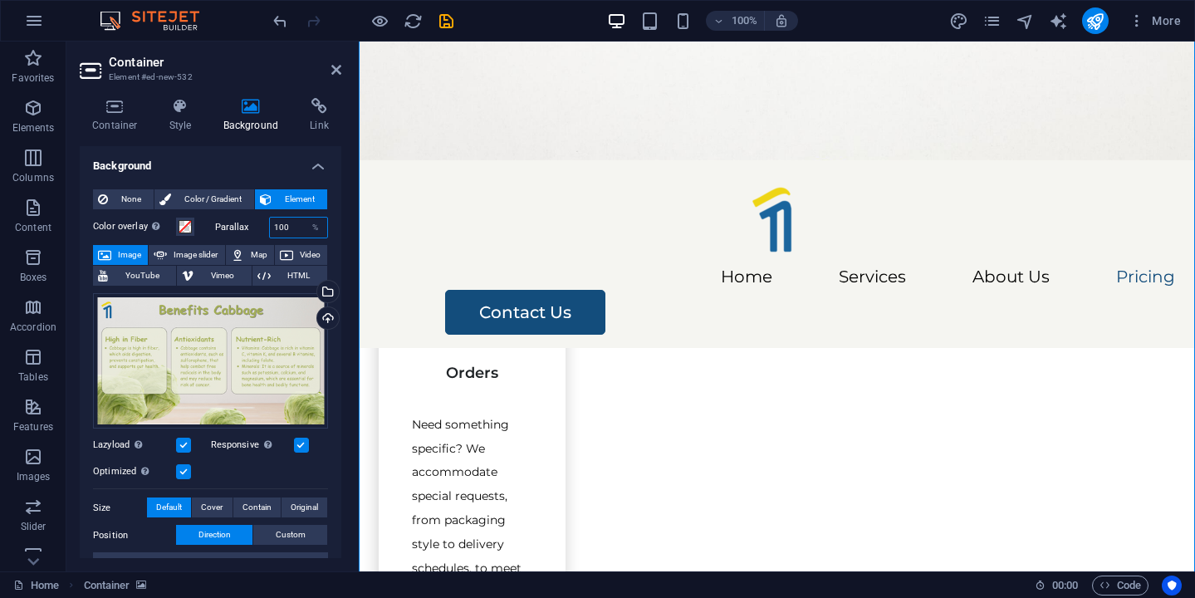
click at [281, 225] on input "100" at bounding box center [299, 227] width 58 height 20
type input "20"
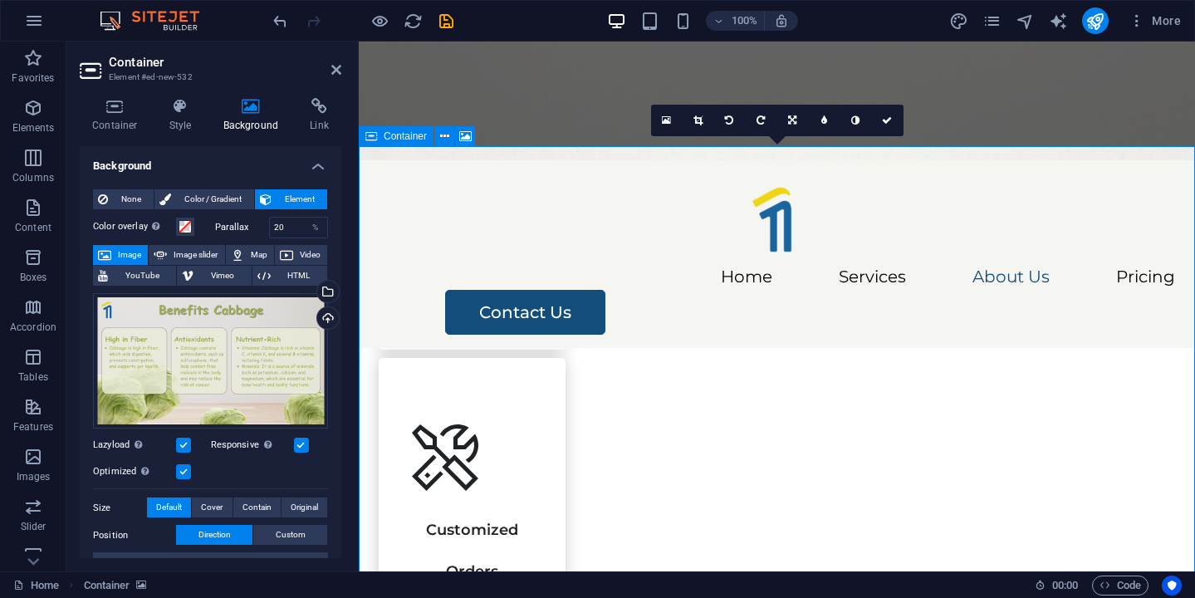
scroll to position [2349, 0]
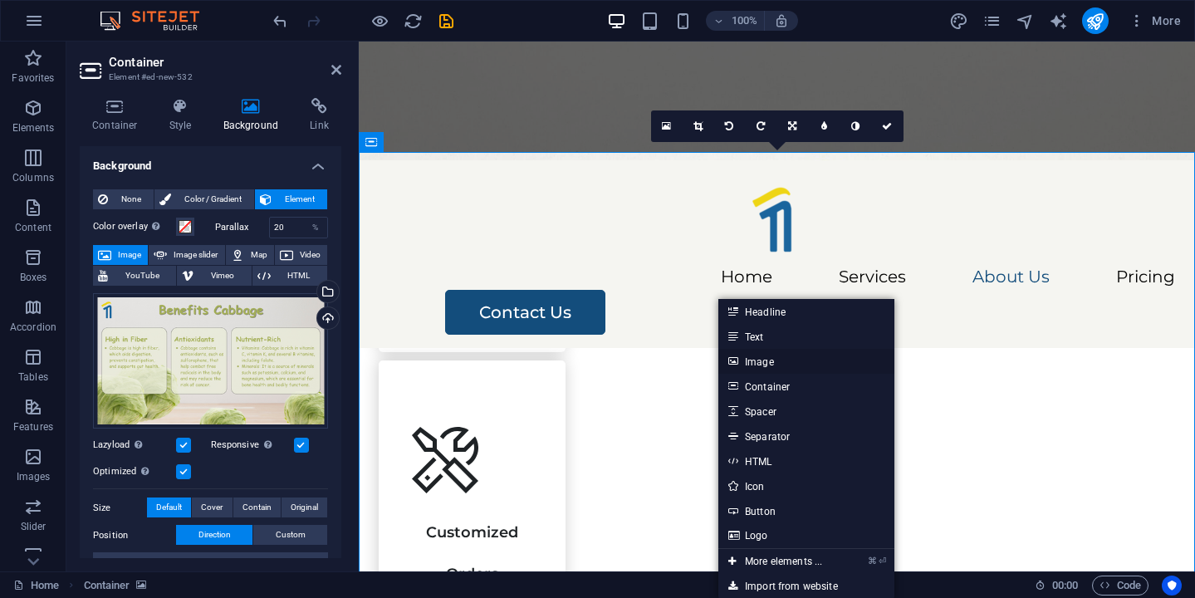
click at [770, 364] on link "Image" at bounding box center [806, 361] width 176 height 25
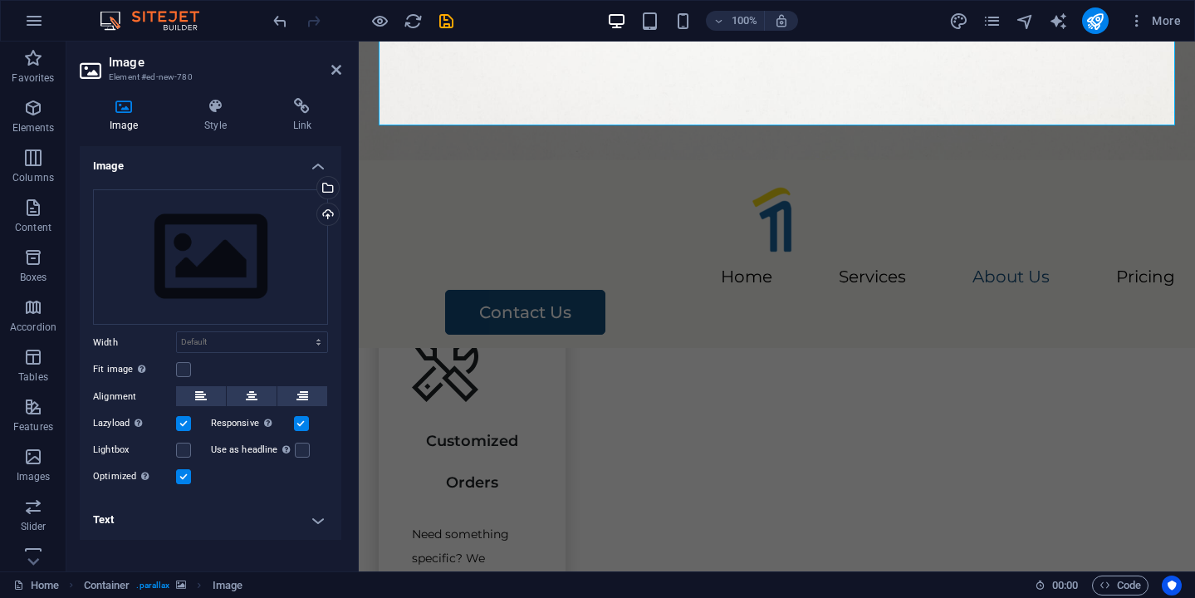
scroll to position [2402, 0]
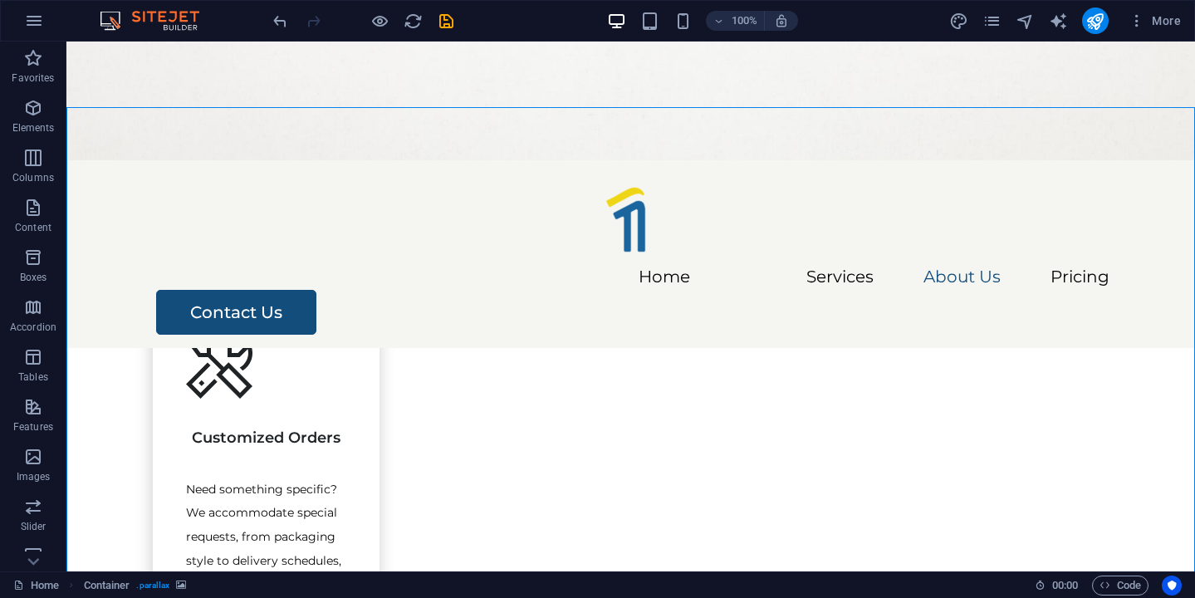
scroll to position [2202, 0]
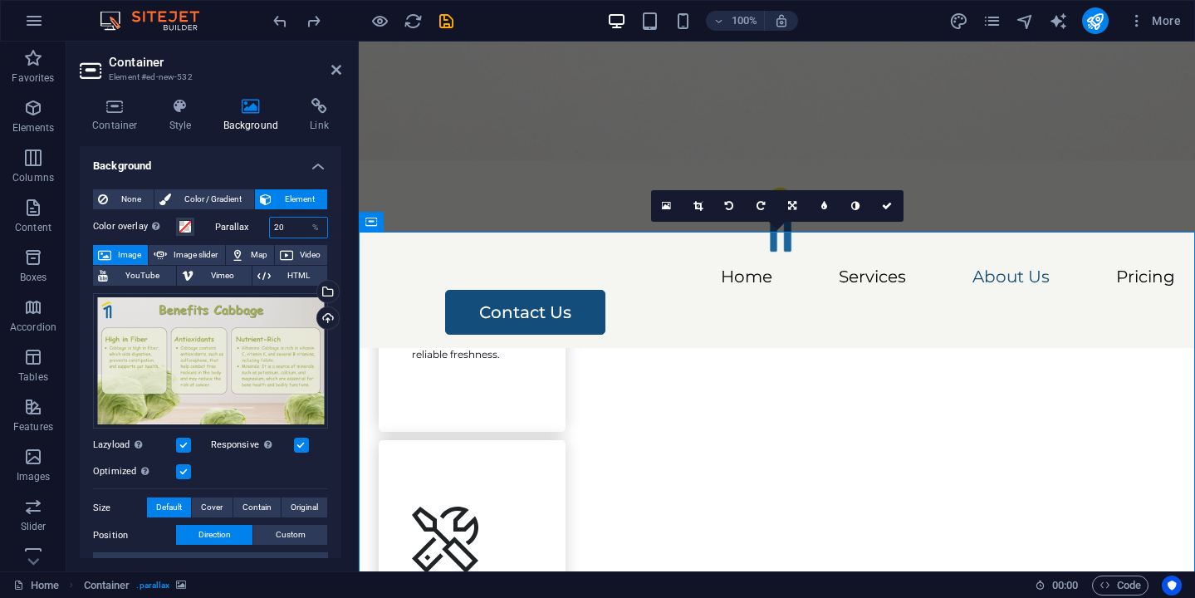
click at [290, 232] on input "20" at bounding box center [299, 227] width 58 height 20
type input "2"
type input "5"
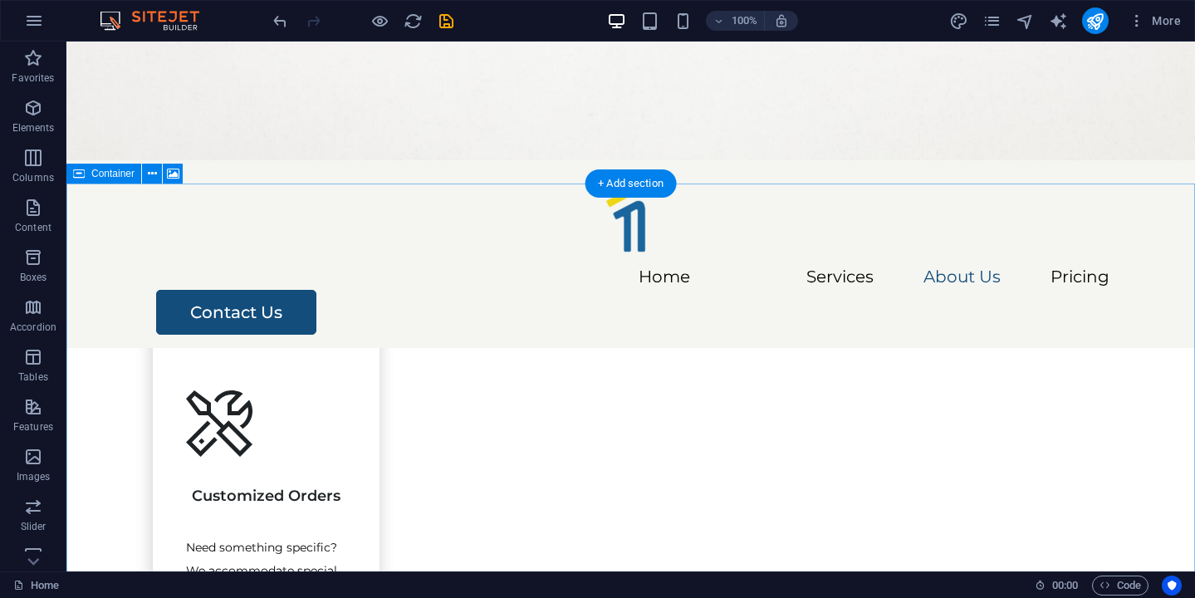
scroll to position [2151, 0]
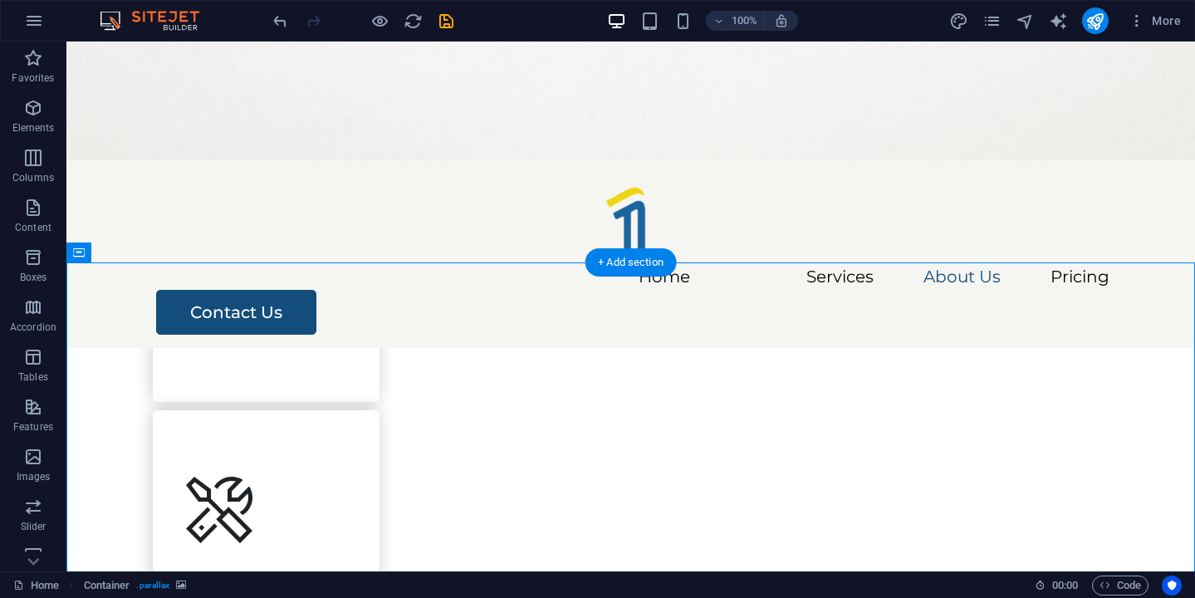
scroll to position [2039, 0]
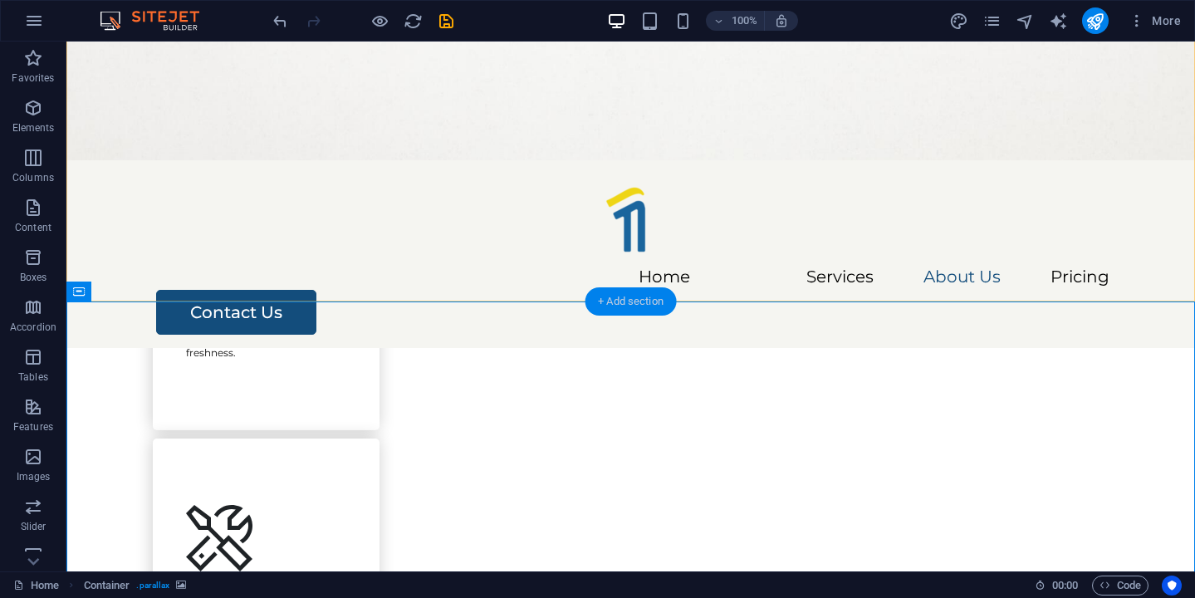
click at [628, 297] on div "+ Add section" at bounding box center [630, 301] width 92 height 28
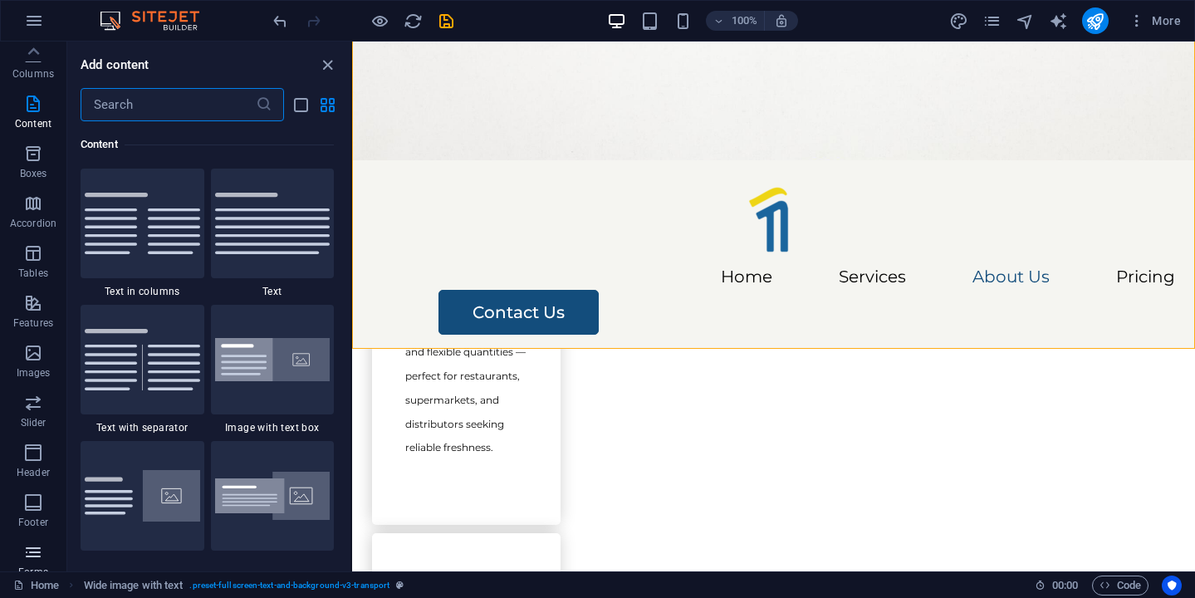
scroll to position [0, 0]
click at [21, 96] on button "Elements" at bounding box center [33, 116] width 66 height 50
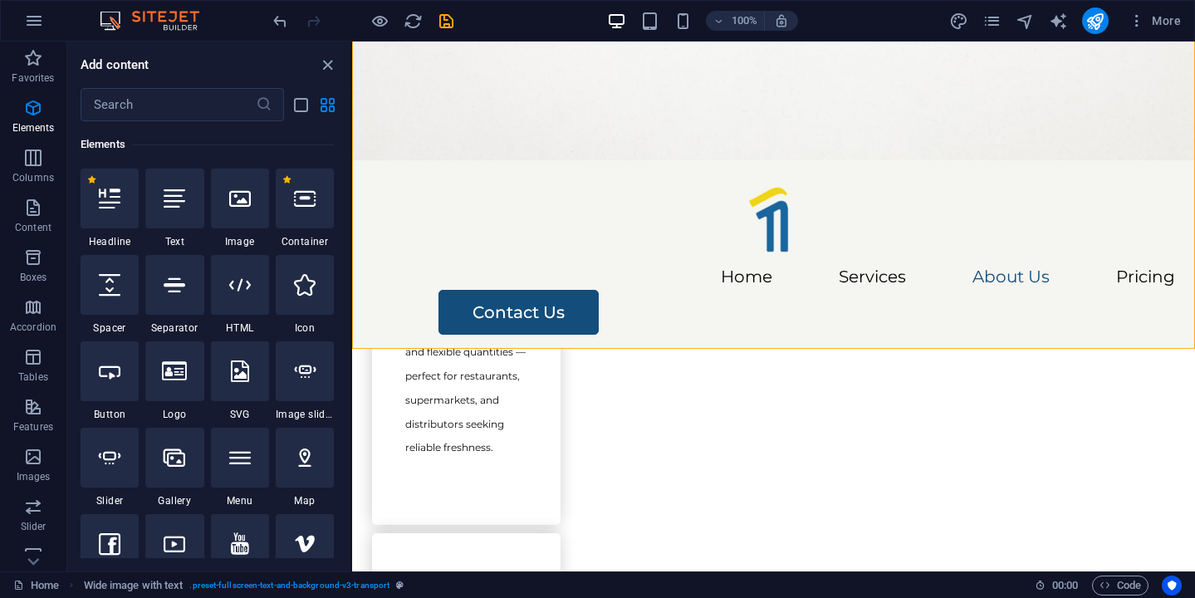
scroll to position [198, 0]
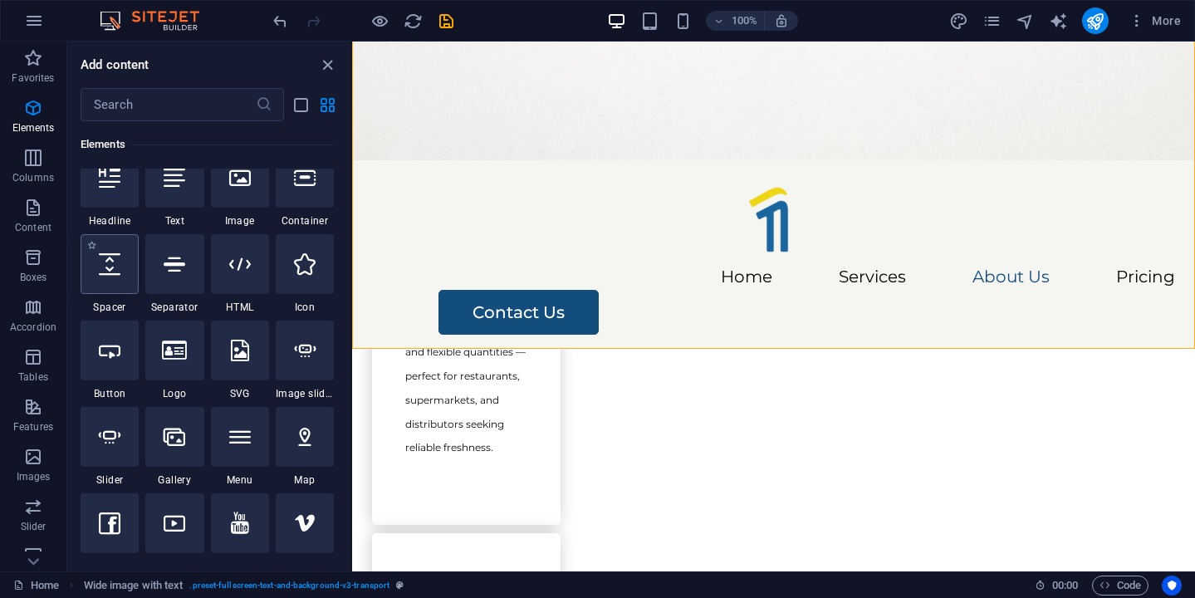
click at [114, 275] on div at bounding box center [110, 264] width 58 height 60
select select "px"
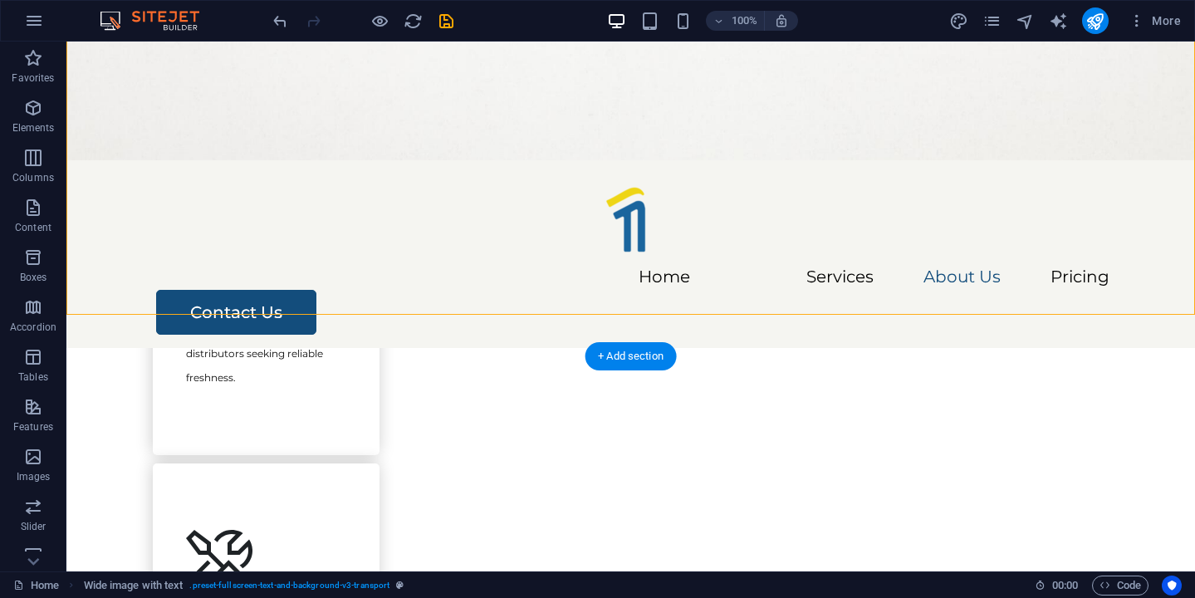
scroll to position [2013, 0]
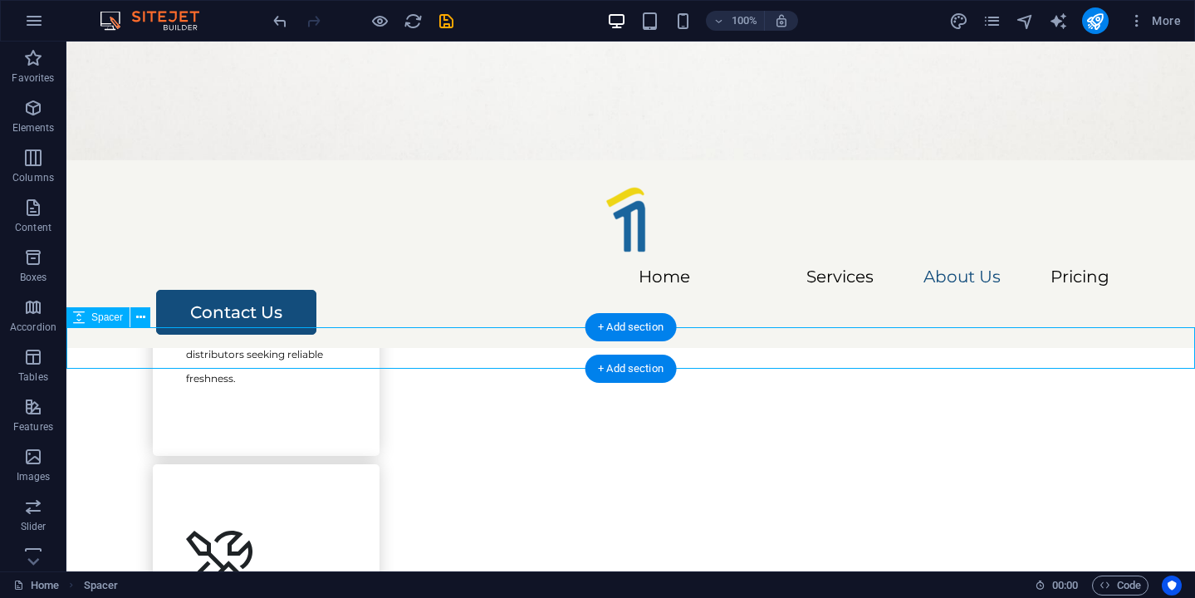
select select "px"
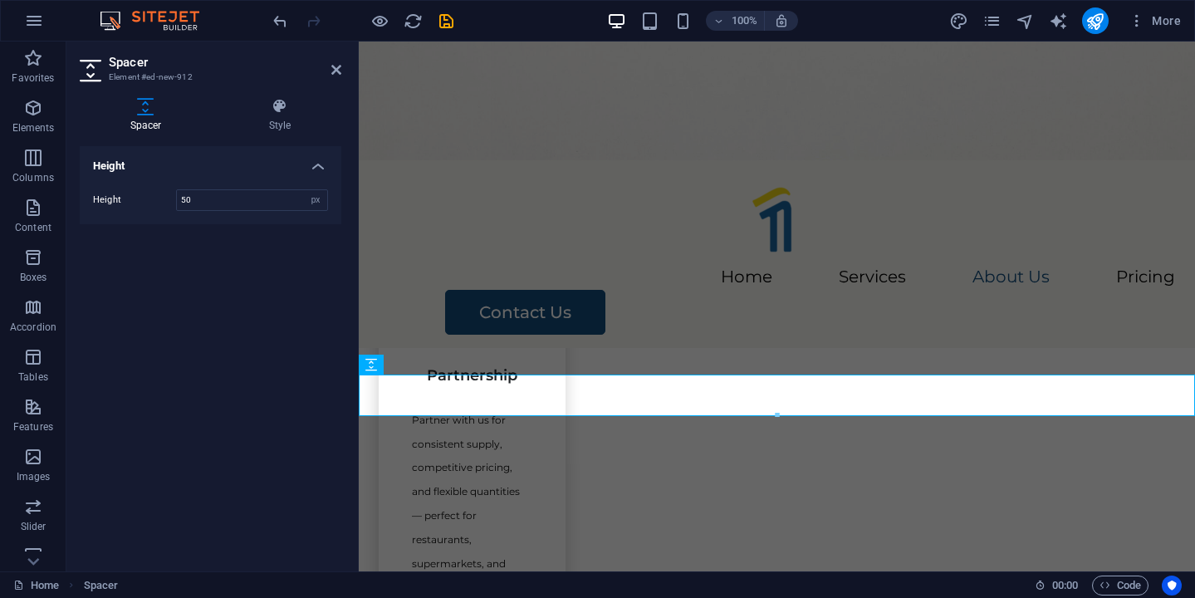
scroll to position [2127, 0]
click at [290, 119] on h4 "Style" at bounding box center [279, 115] width 123 height 35
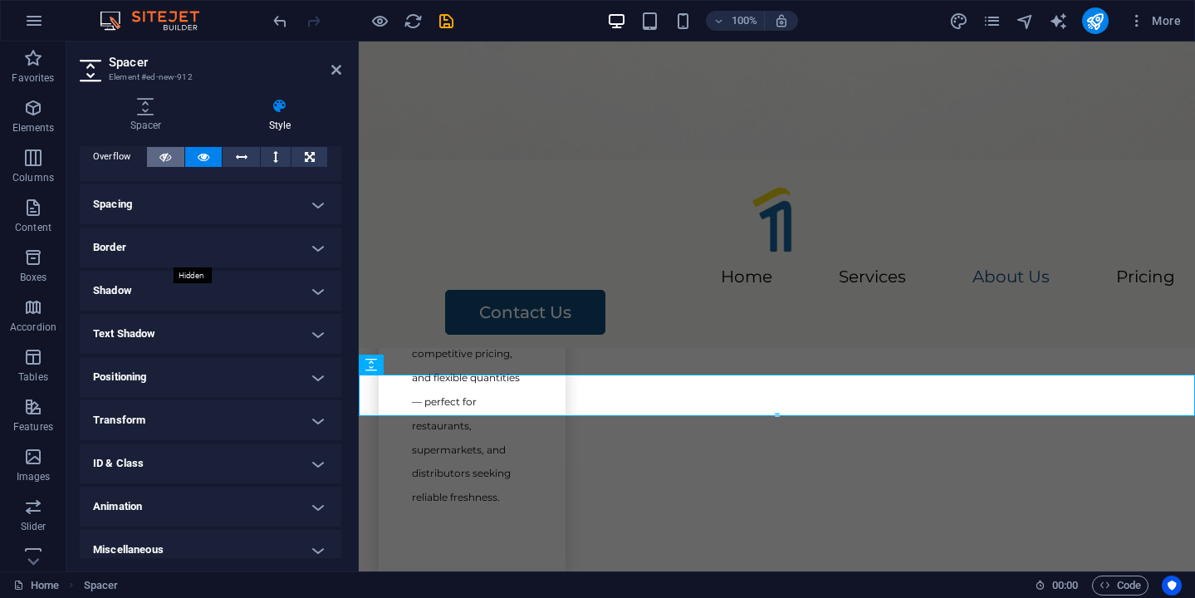
scroll to position [111, 0]
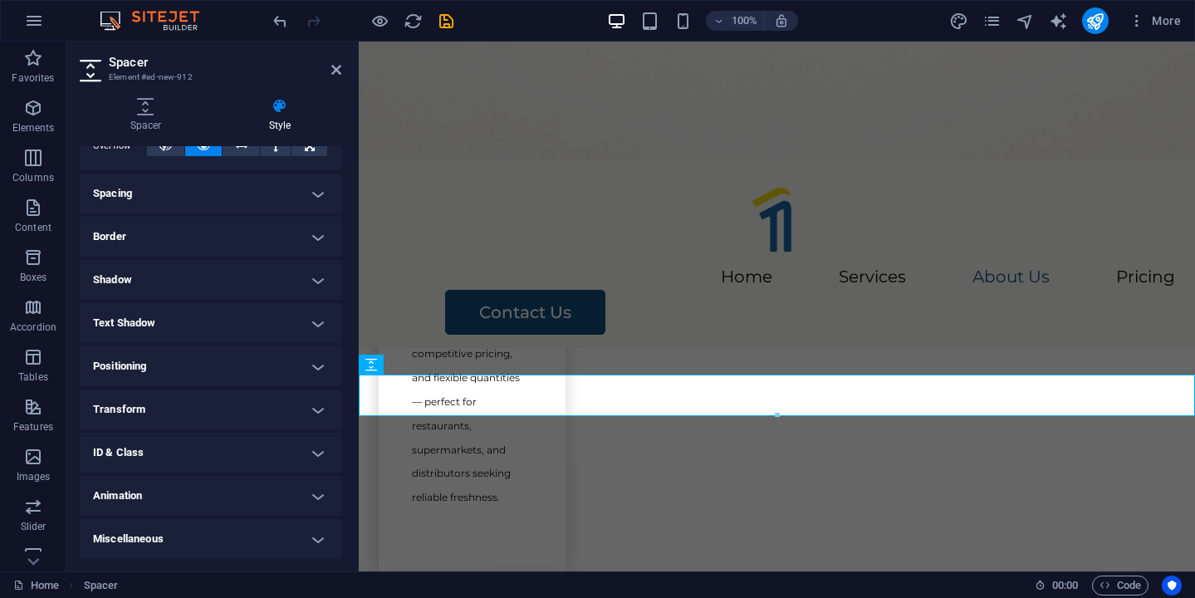
click at [183, 236] on h4 "Border" at bounding box center [210, 237] width 261 height 40
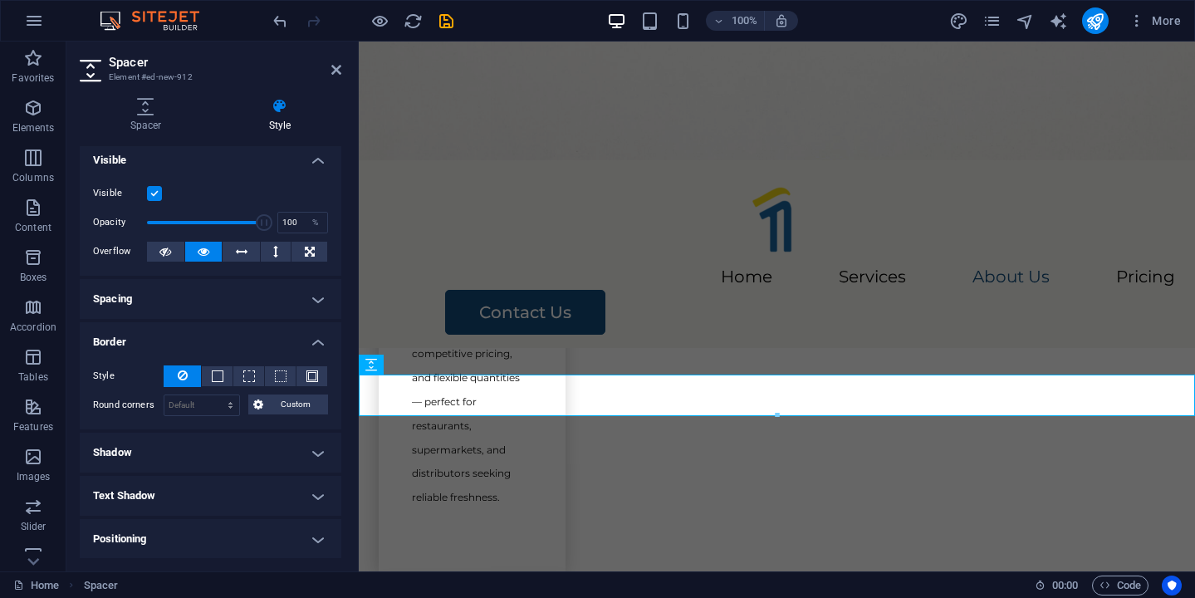
scroll to position [0, 0]
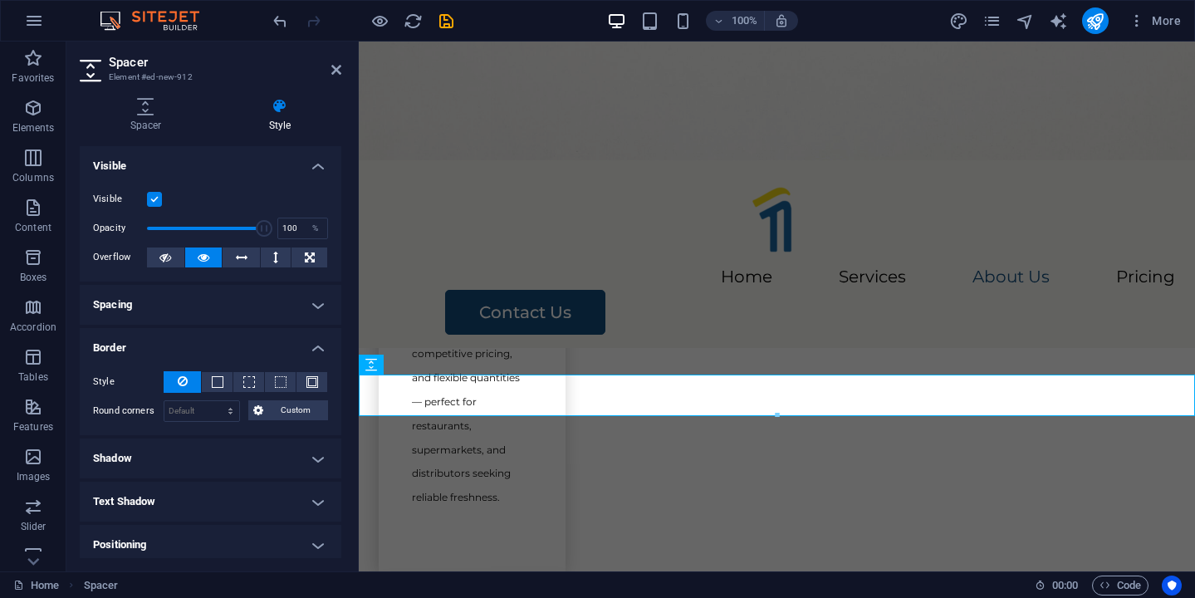
click at [154, 200] on label at bounding box center [154, 199] width 15 height 15
click at [0, 0] on input "Visible" at bounding box center [0, 0] width 0 height 0
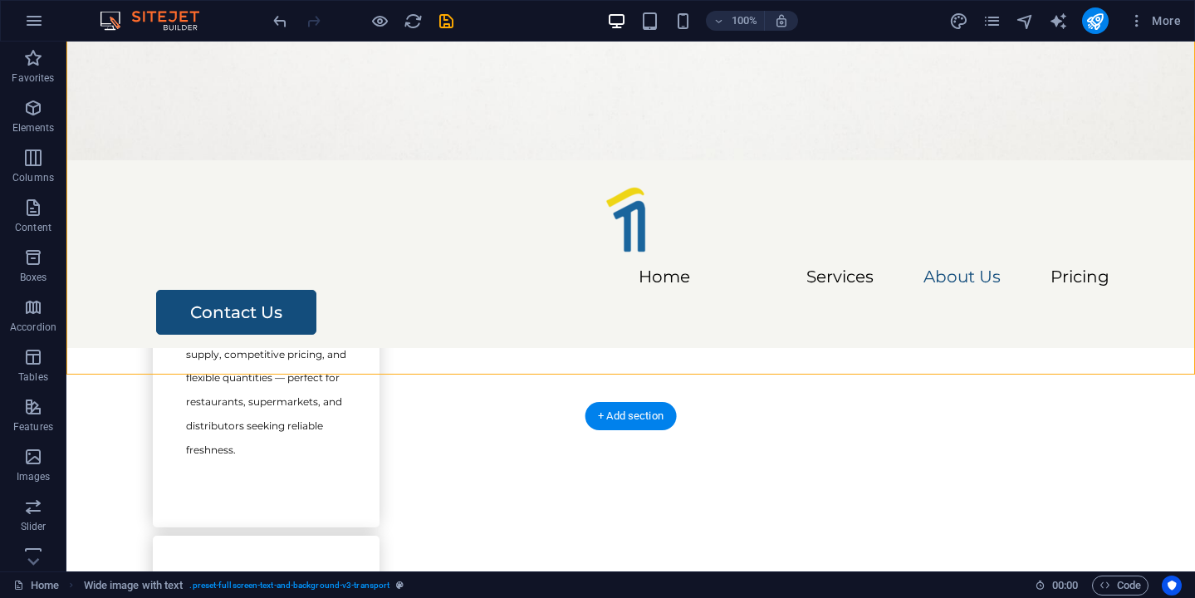
scroll to position [1925, 0]
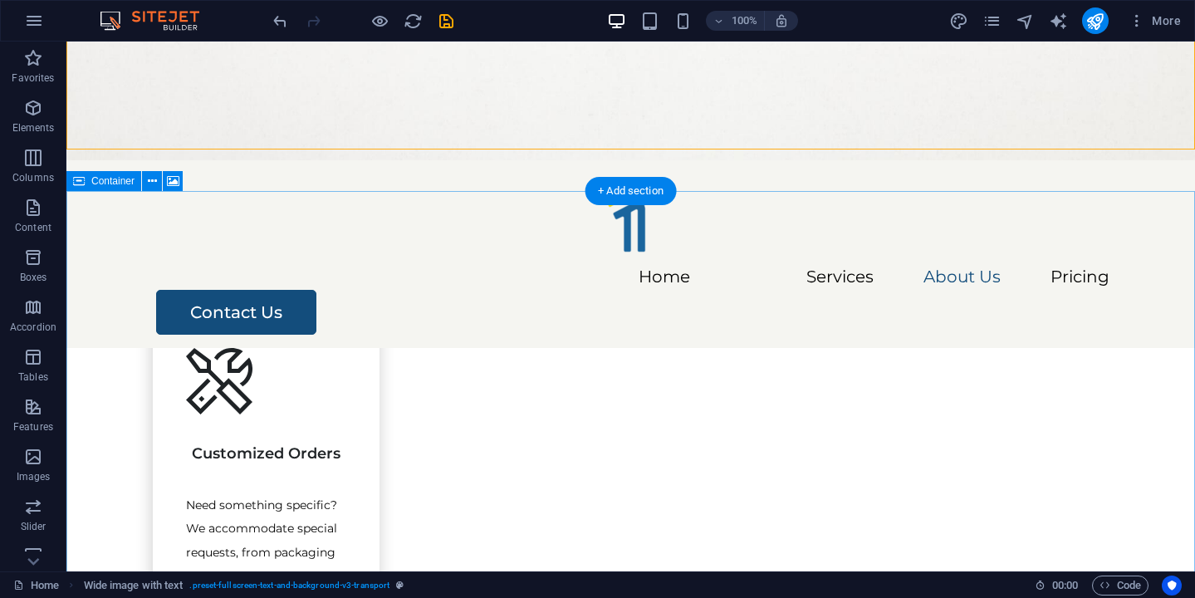
scroll to position [2184, 0]
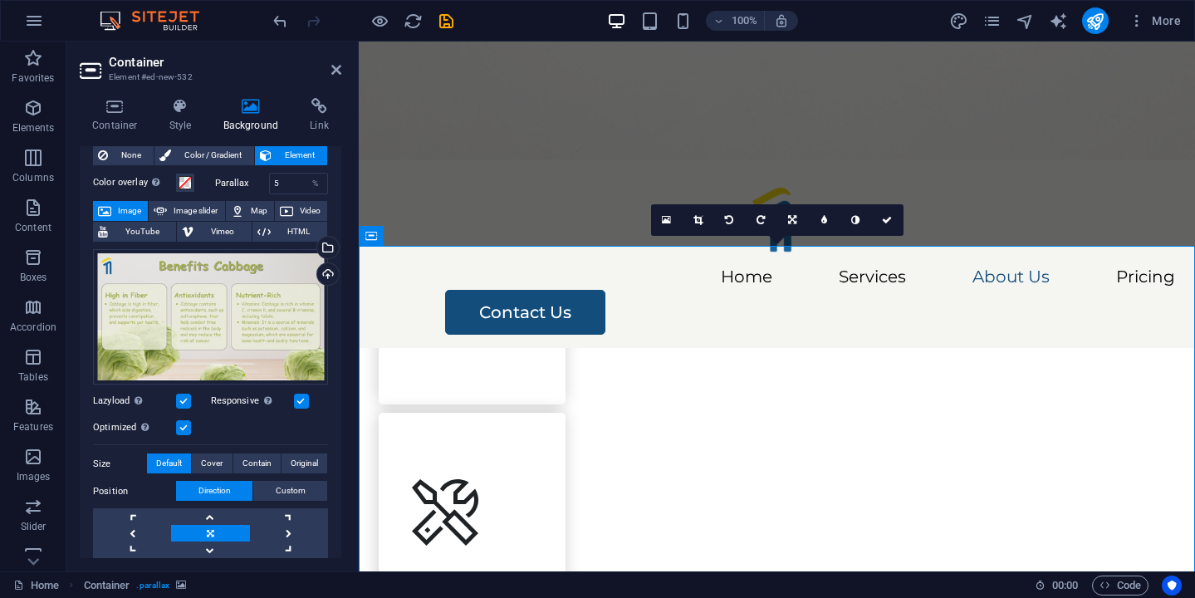
scroll to position [66, 0]
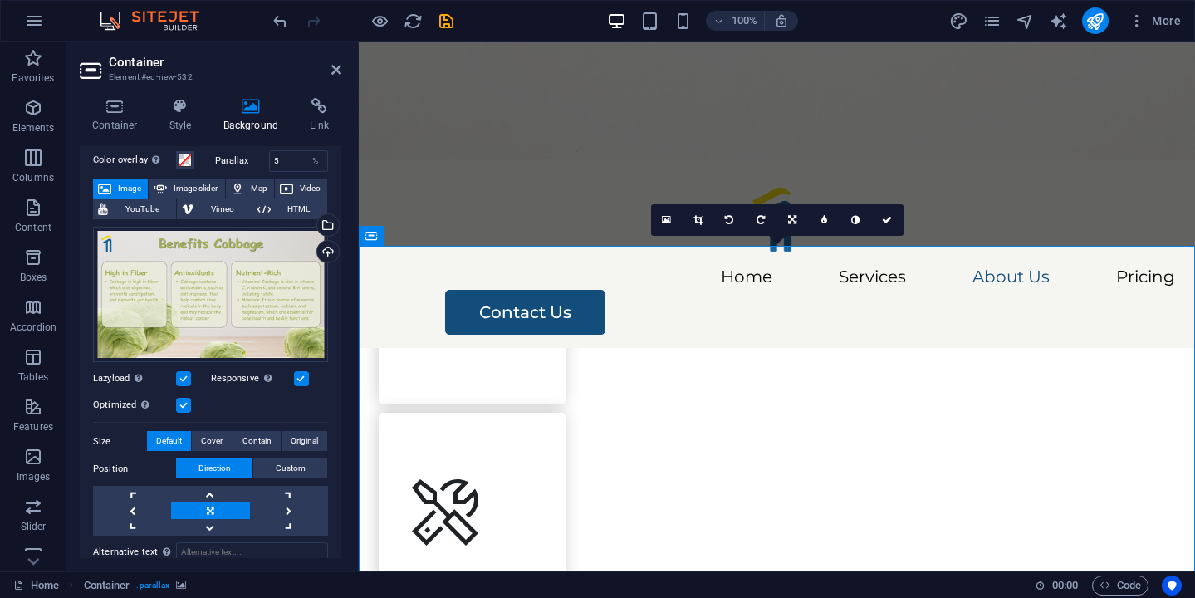
click at [183, 386] on div "Lazyload Loading images after the page loads improves page speed." at bounding box center [152, 379] width 118 height 20
click at [187, 377] on label at bounding box center [183, 378] width 15 height 15
click at [0, 0] on input "Lazyload Loading images after the page loads improves page speed." at bounding box center [0, 0] width 0 height 0
click at [192, 402] on div "Optimized Images are compressed to improve page speed." at bounding box center [210, 405] width 235 height 20
click at [185, 402] on label at bounding box center [183, 405] width 15 height 15
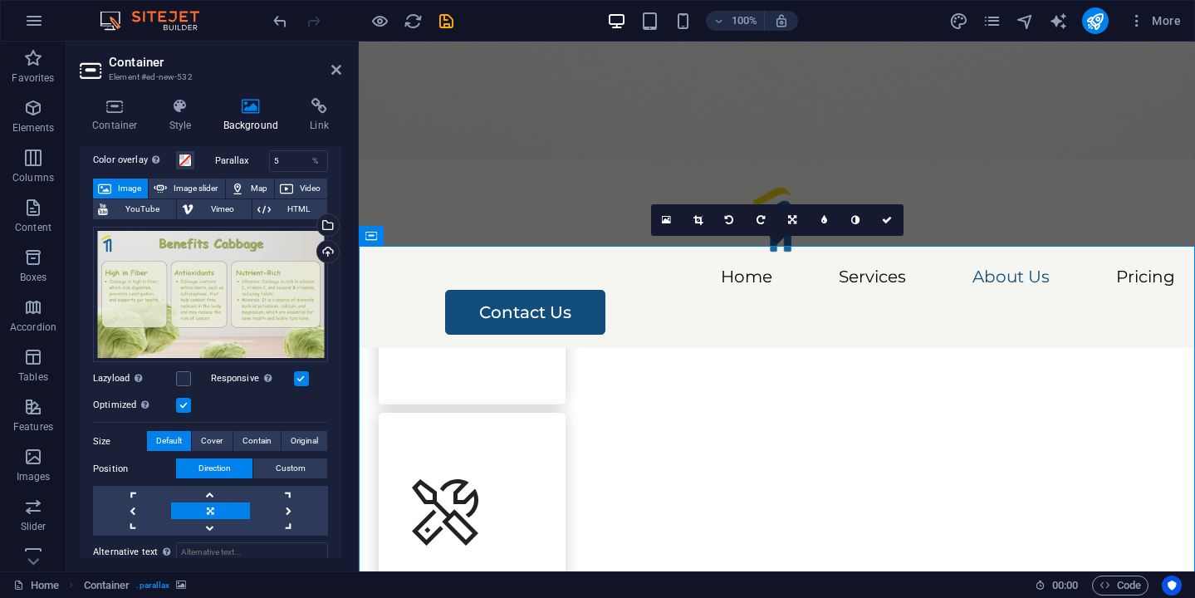
click at [0, 0] on input "Optimized Images are compressed to improve page speed." at bounding box center [0, 0] width 0 height 0
click at [182, 406] on label at bounding box center [183, 405] width 15 height 15
click at [0, 0] on input "Optimized Images are compressed to improve page speed." at bounding box center [0, 0] width 0 height 0
click at [188, 374] on label at bounding box center [183, 378] width 15 height 15
click at [0, 0] on input "Lazyload Loading images after the page loads improves page speed." at bounding box center [0, 0] width 0 height 0
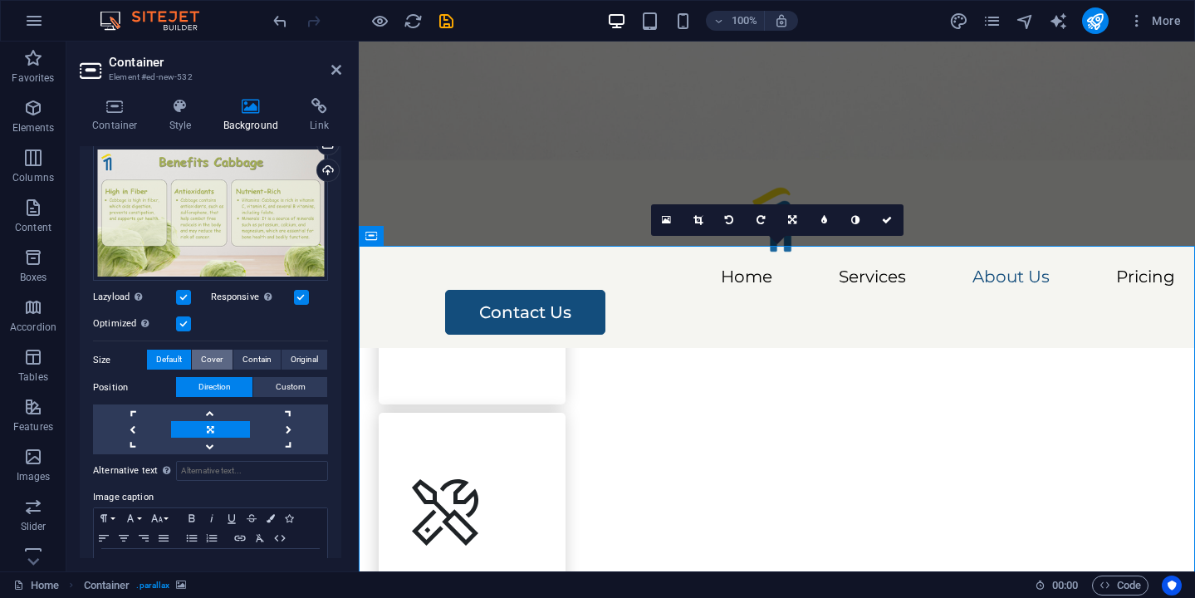
scroll to position [149, 0]
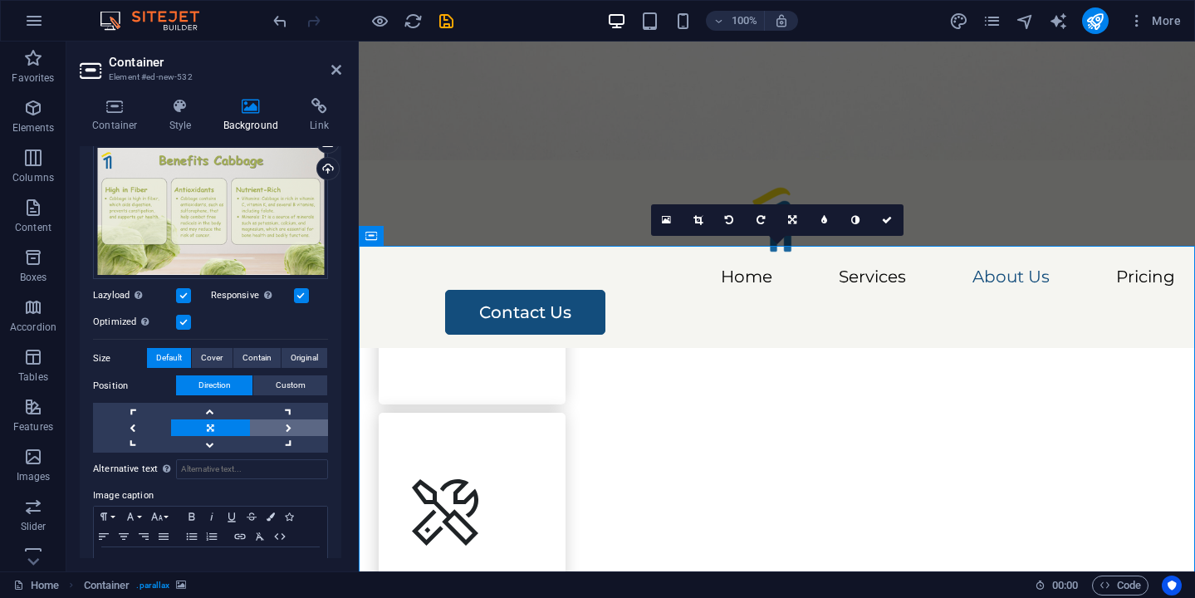
click at [276, 428] on link at bounding box center [289, 427] width 78 height 17
click at [196, 427] on link at bounding box center [210, 427] width 78 height 17
click at [297, 382] on span "Custom" at bounding box center [291, 385] width 30 height 20
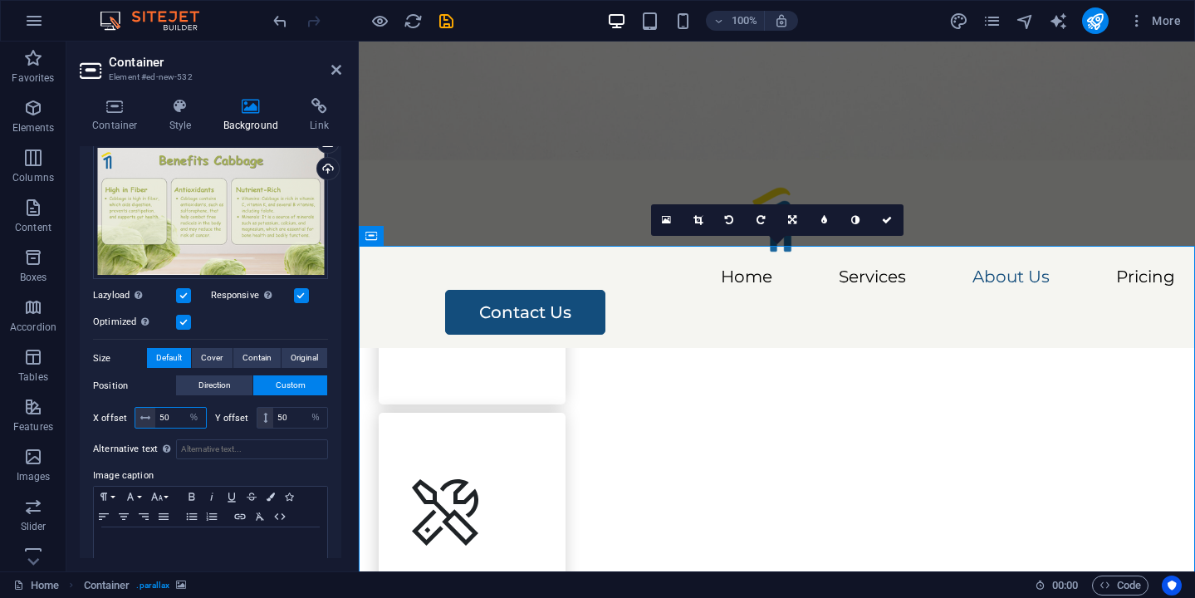
click at [167, 418] on input "50" at bounding box center [180, 418] width 51 height 20
type input "30"
click at [279, 416] on input "50" at bounding box center [300, 418] width 54 height 20
type input "30"
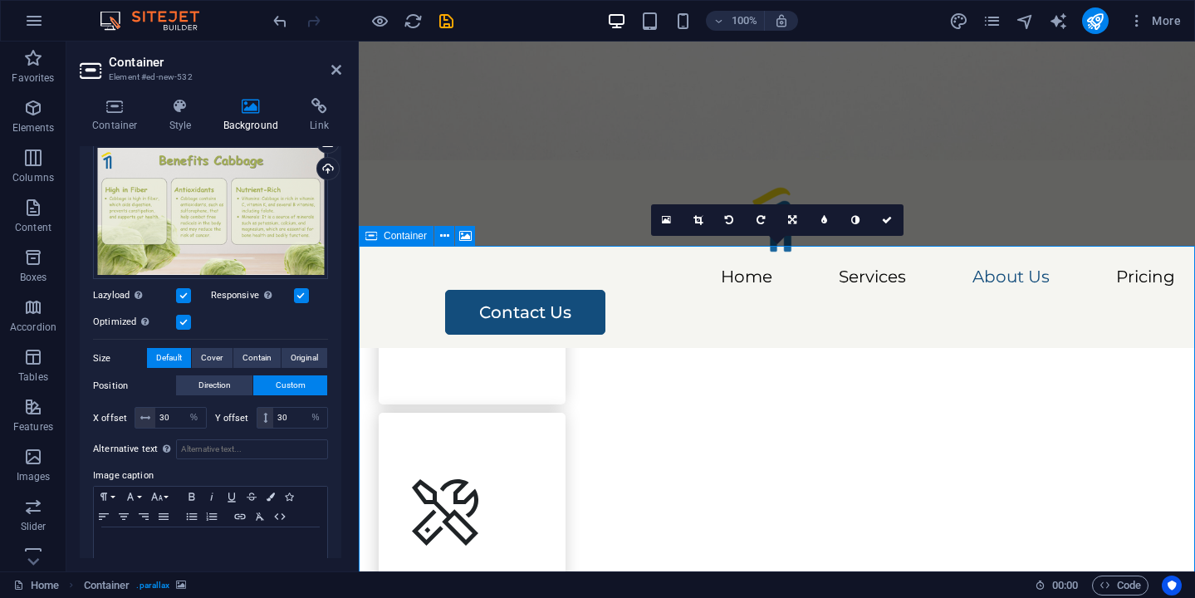
scroll to position [2379, 0]
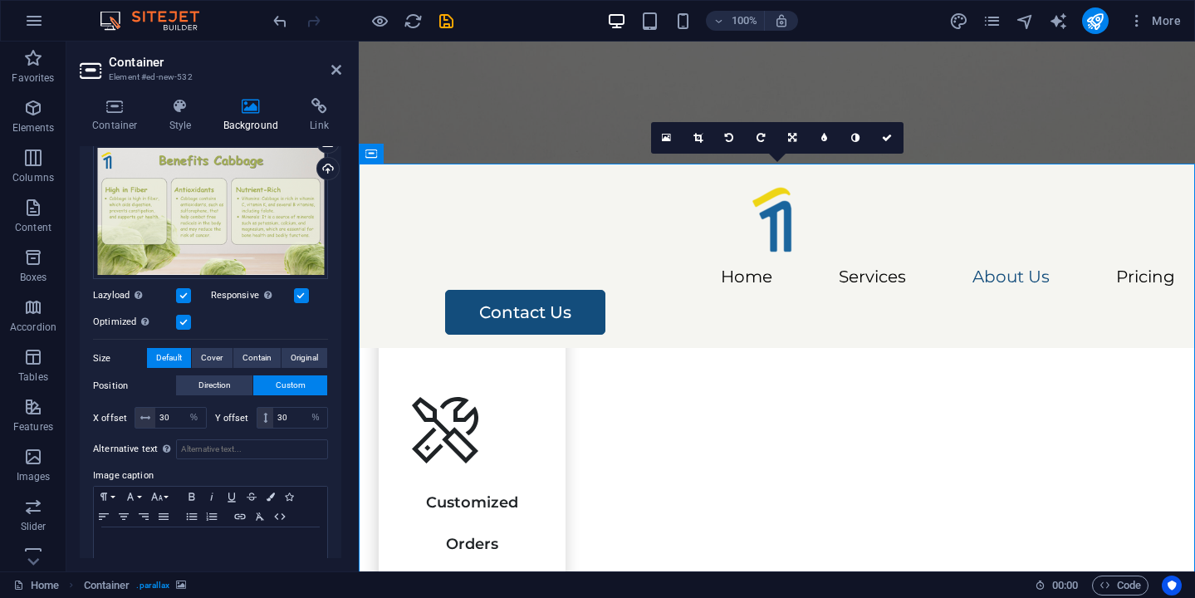
click at [605, 131] on figure at bounding box center [777, 101] width 836 height 119
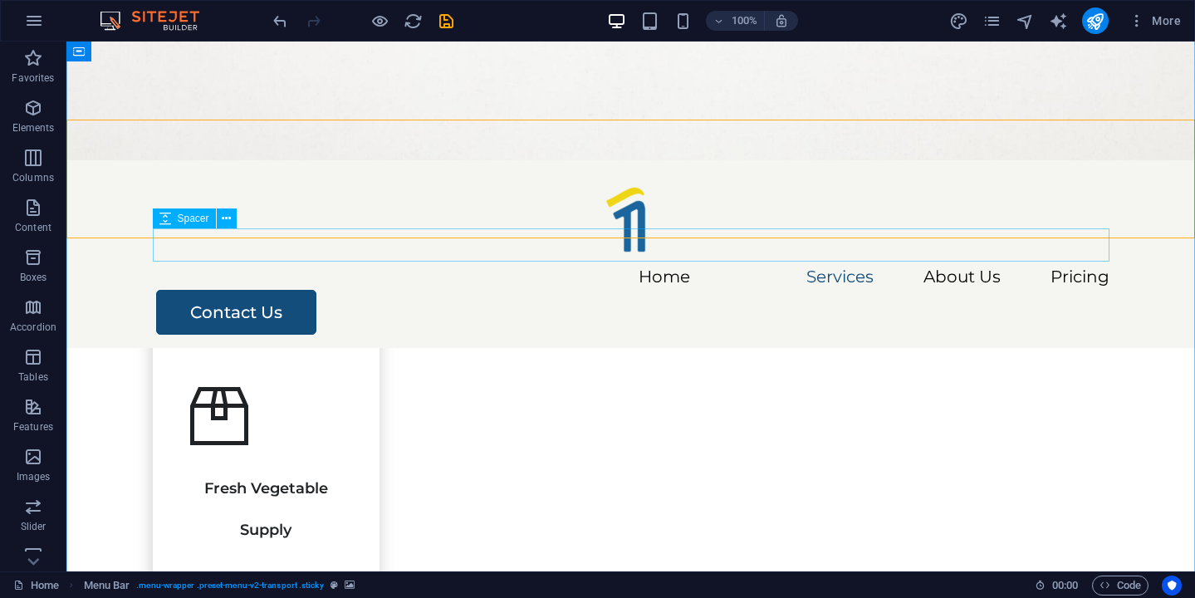
scroll to position [498, 0]
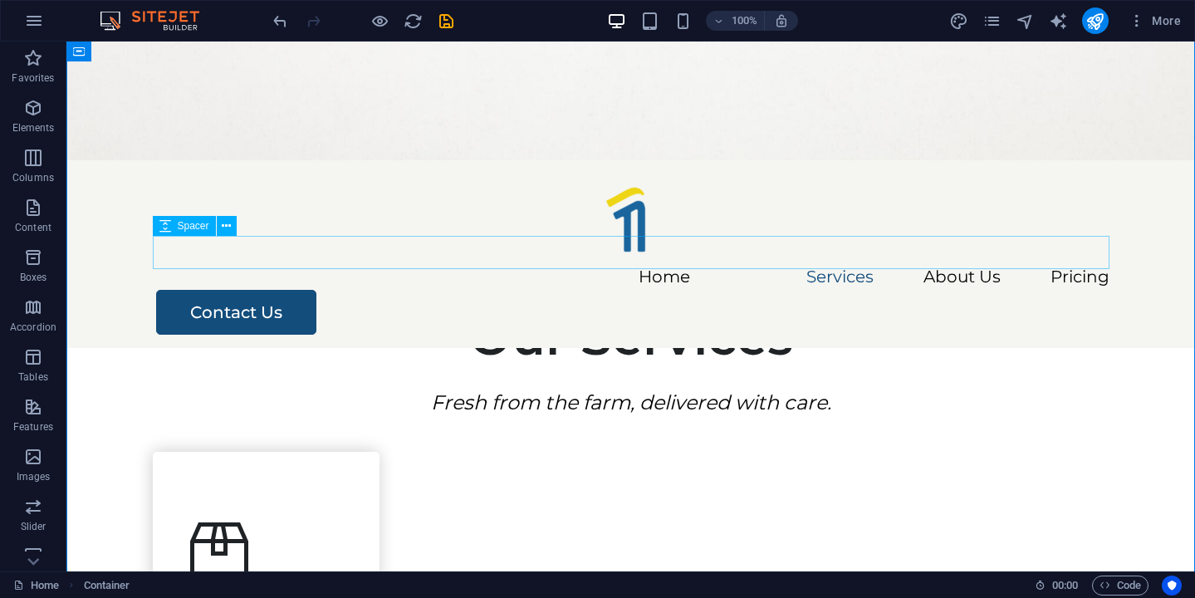
scroll to position [348, 0]
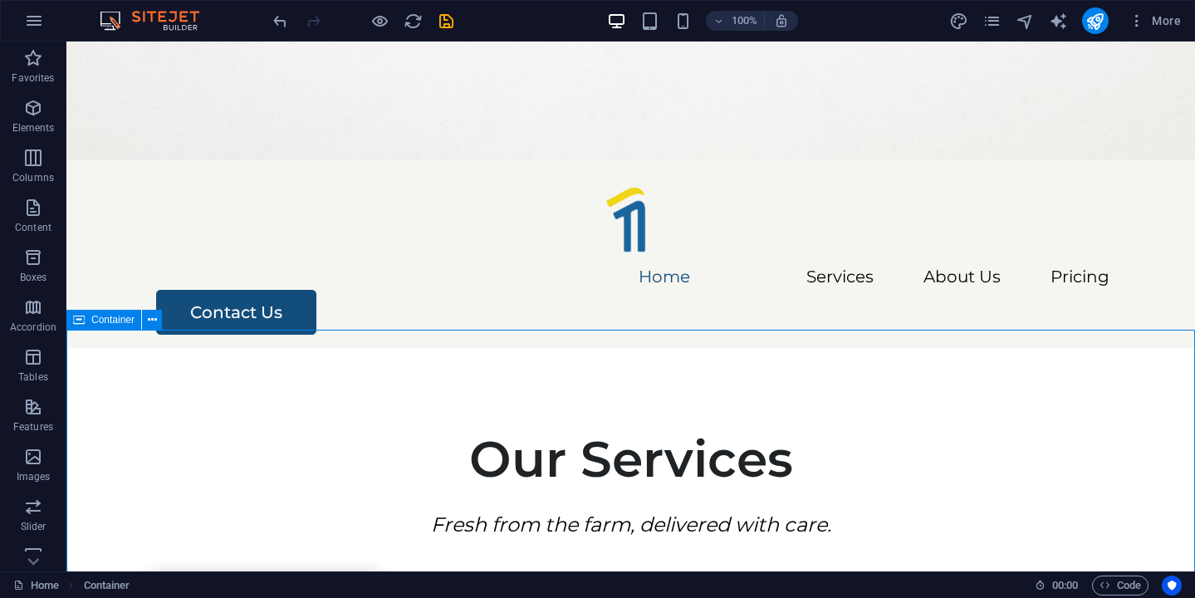
click at [75, 318] on icon at bounding box center [79, 320] width 12 height 20
click at [150, 319] on icon at bounding box center [152, 319] width 9 height 17
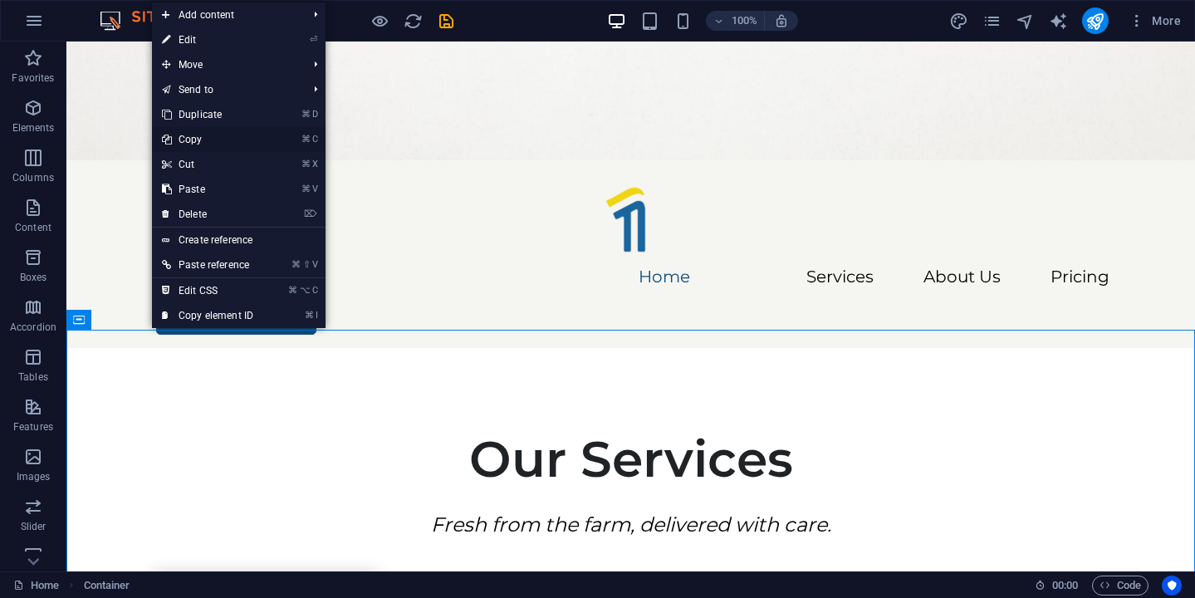
click at [245, 144] on link "⌘ C Copy" at bounding box center [207, 139] width 111 height 25
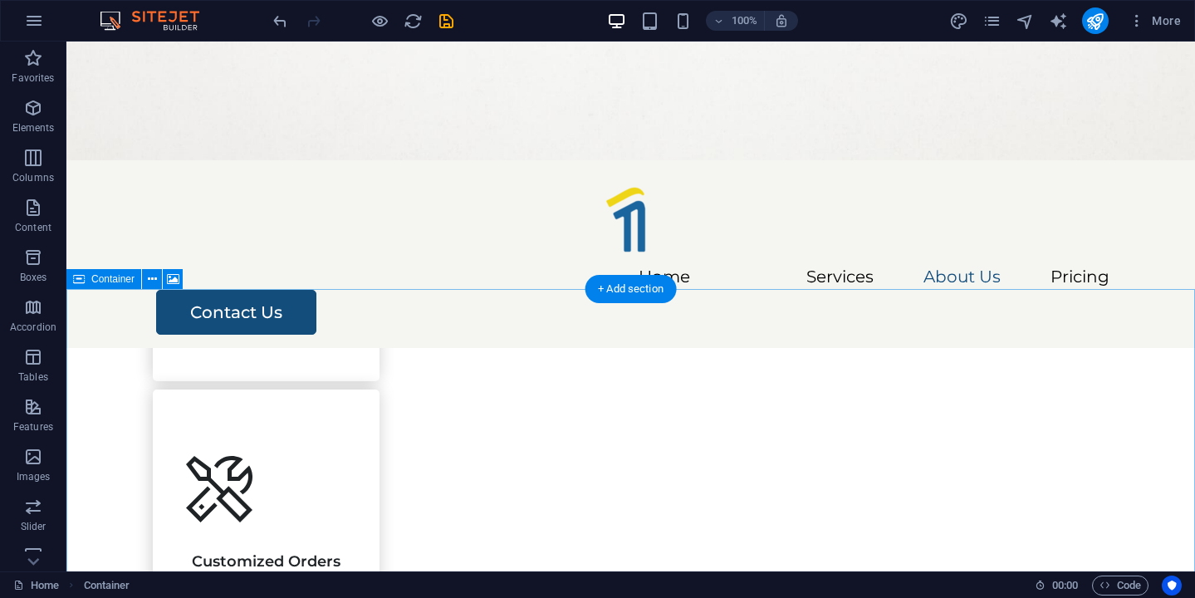
scroll to position [2101, 0]
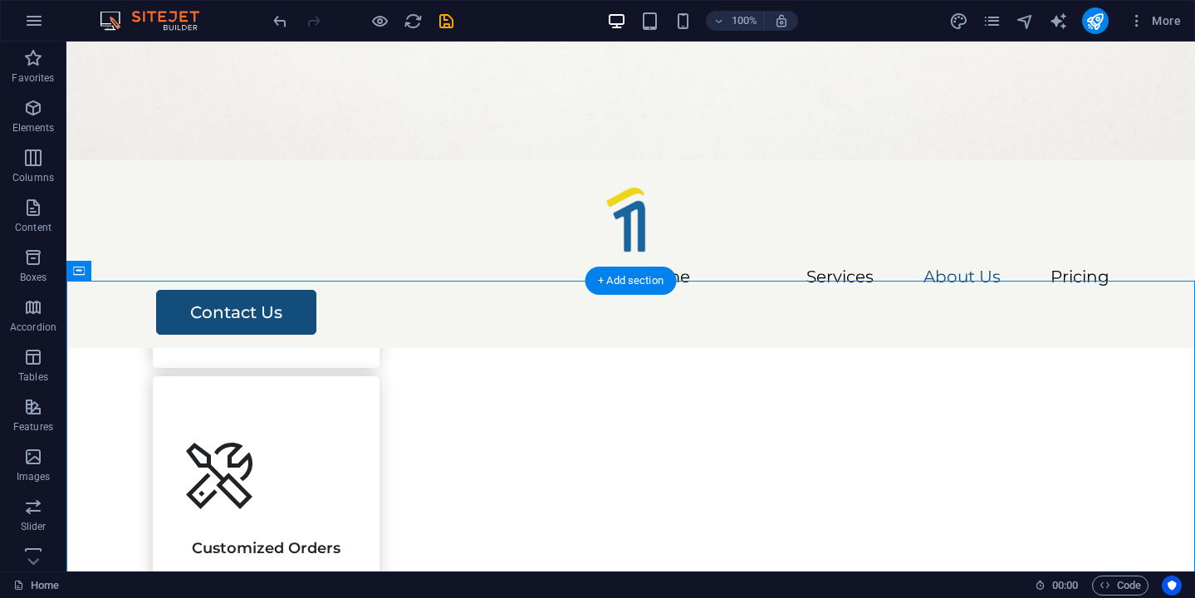
select select "%"
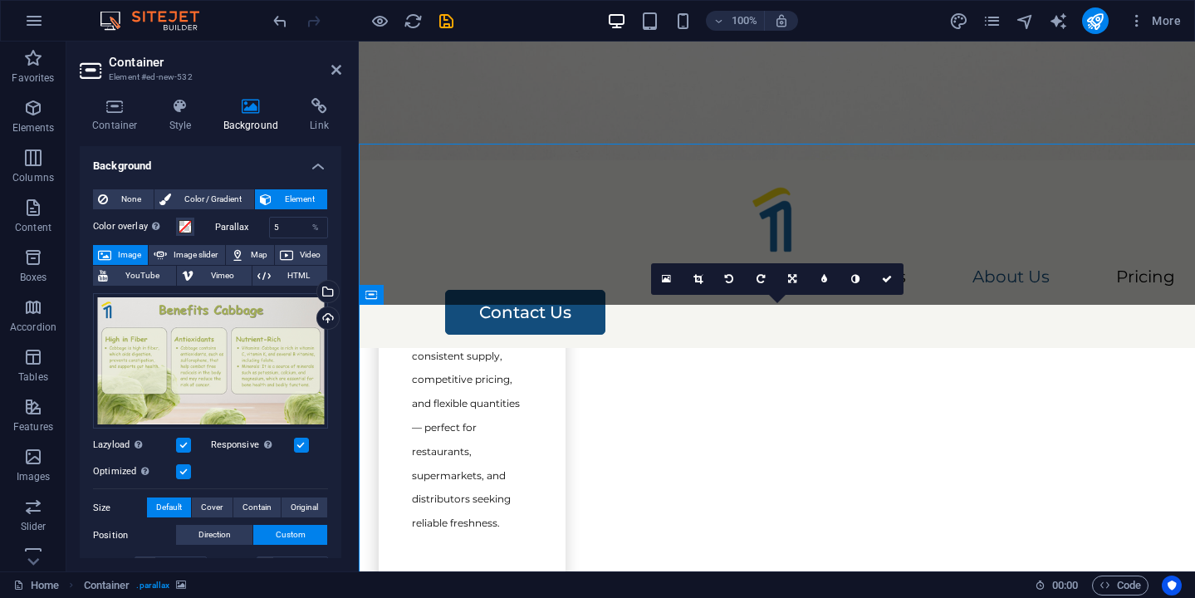
scroll to position [2238, 0]
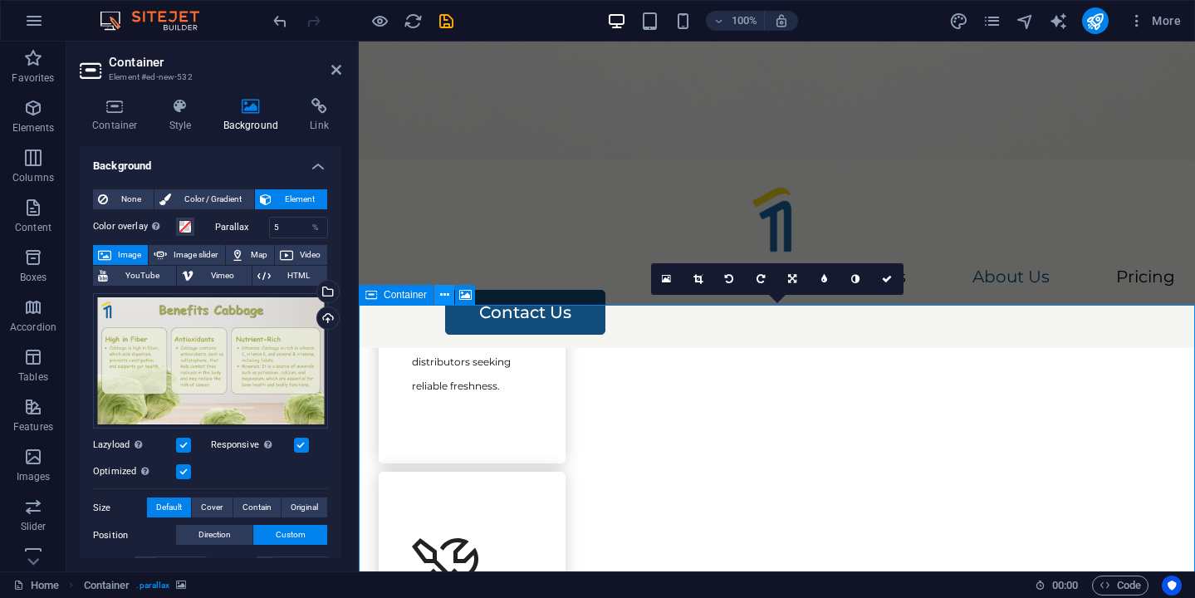
click at [447, 293] on icon at bounding box center [444, 294] width 9 height 17
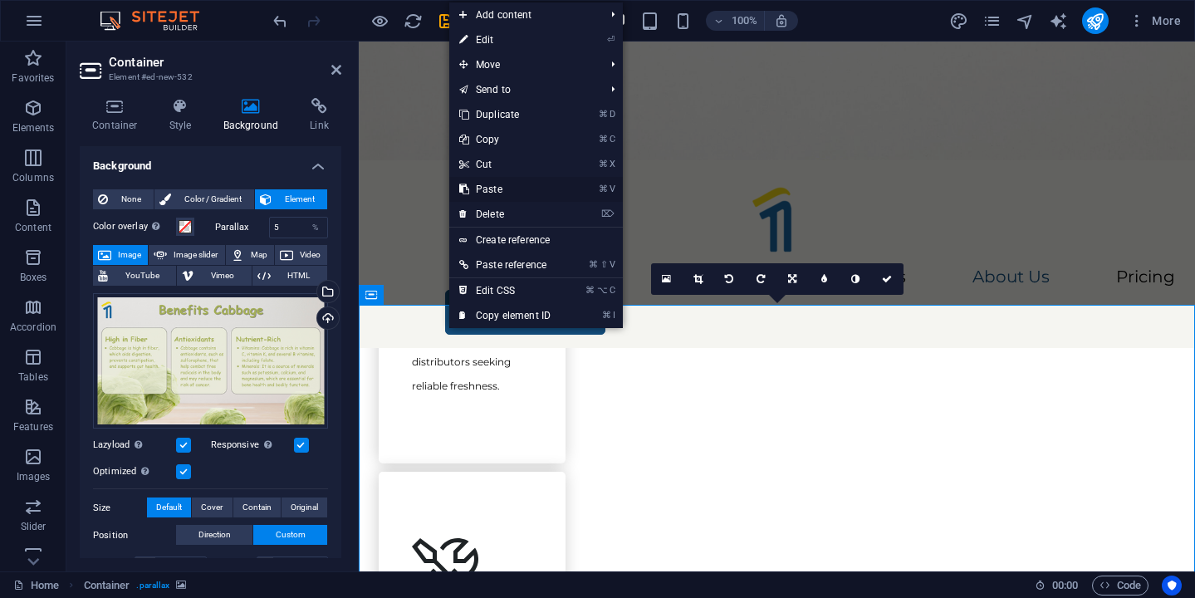
click at [502, 193] on link "⌘ V Paste" at bounding box center [504, 189] width 111 height 25
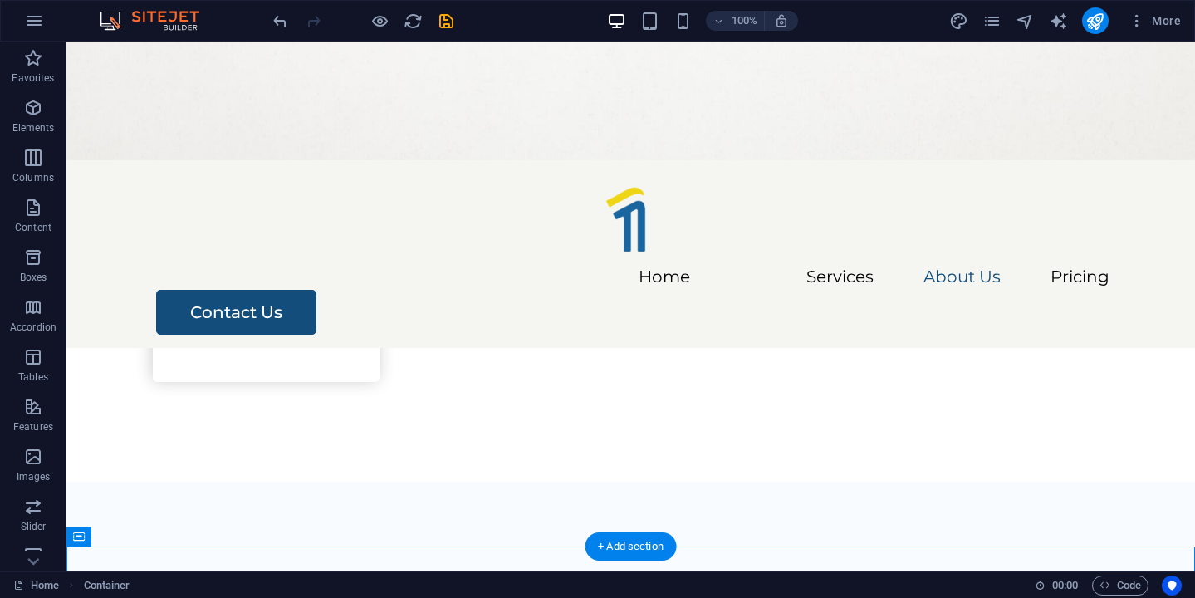
scroll to position [2475, 0]
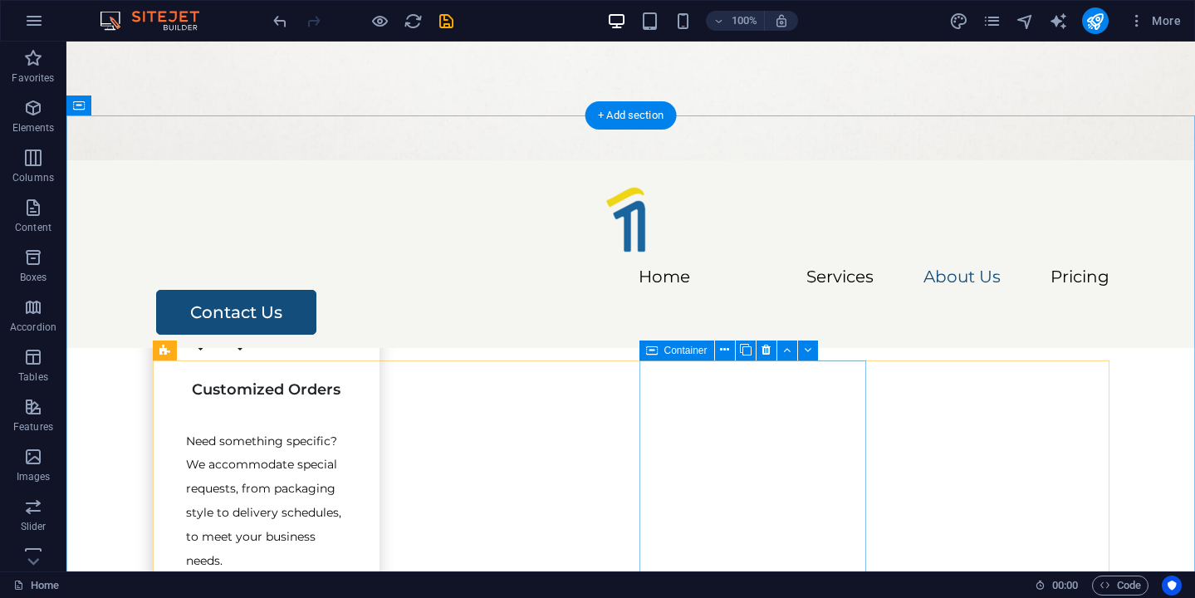
scroll to position [2257, 0]
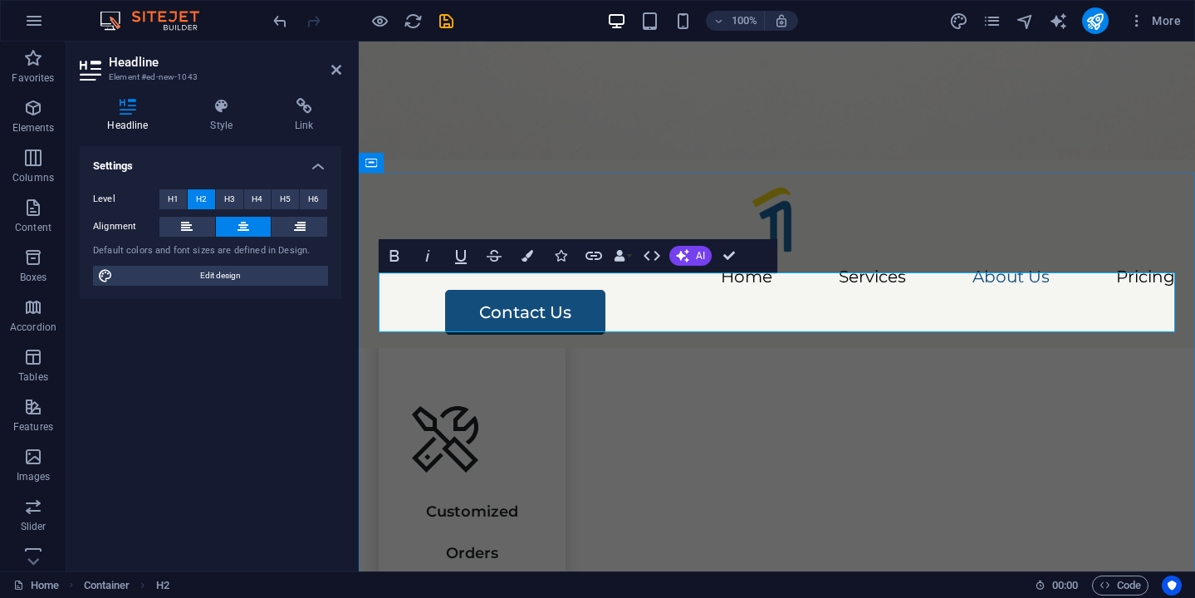
click at [526, 258] on icon "button" at bounding box center [527, 256] width 12 height 12
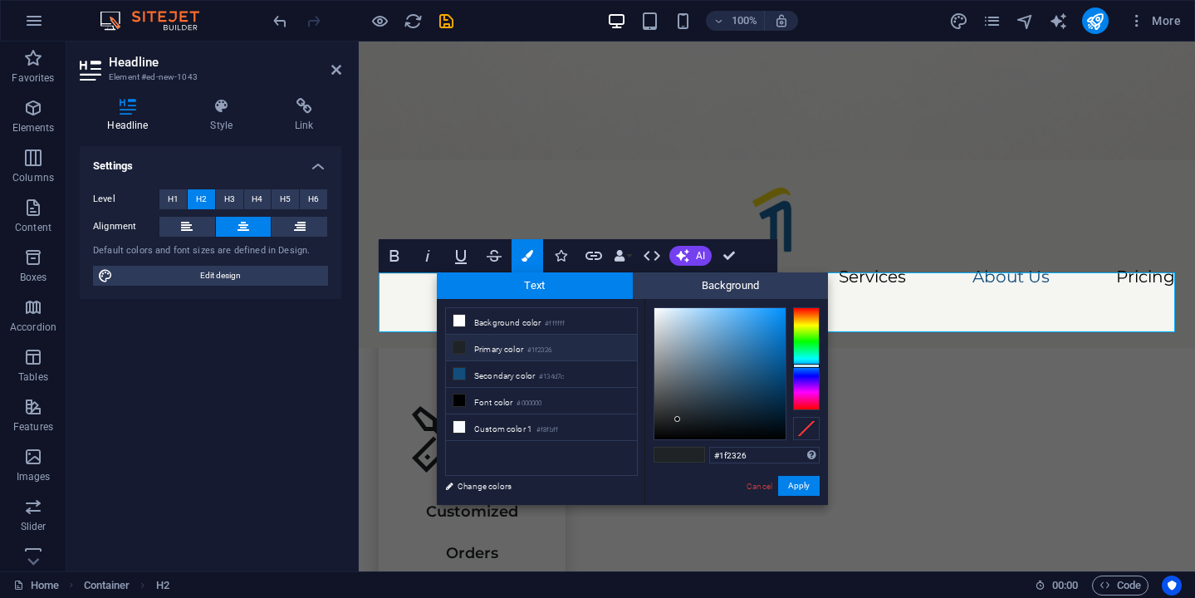
click at [539, 459] on ul "Background color #ffffff Primary color #1f2326 Secondary color #134d7c Font col…" at bounding box center [541, 391] width 193 height 169
click at [528, 428] on li "Custom color 1 #f8fbff" at bounding box center [541, 427] width 191 height 27
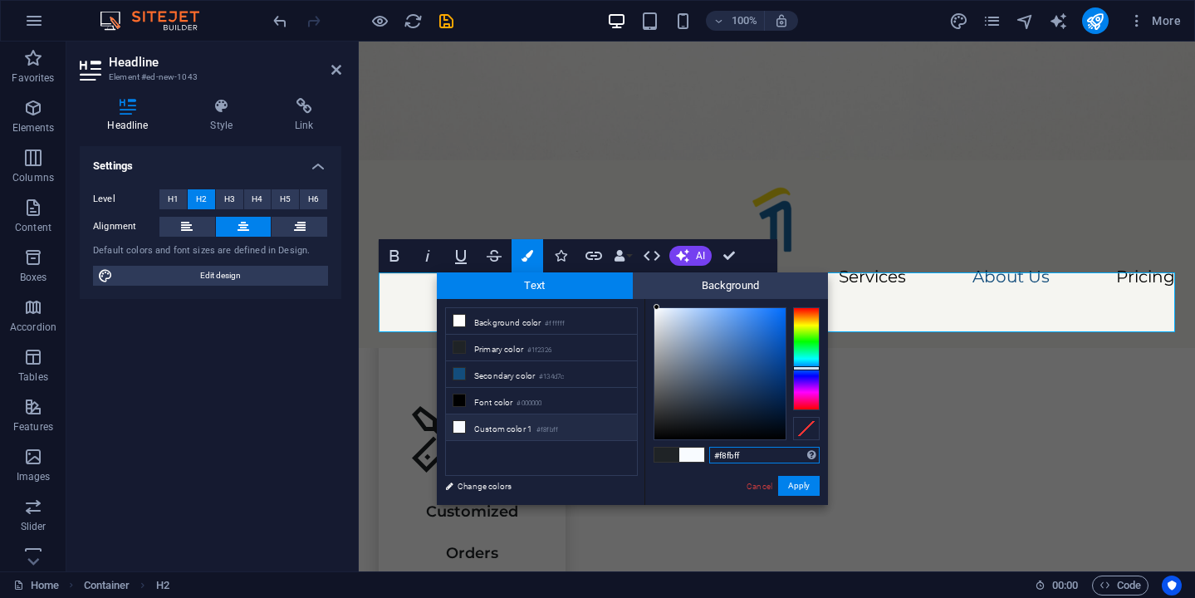
click at [735, 458] on input "#f8fbff" at bounding box center [764, 455] width 110 height 17
click at [735, 457] on input "#f8fbff" at bounding box center [764, 455] width 110 height 17
click at [731, 453] on input "#f8fbff" at bounding box center [764, 455] width 110 height 17
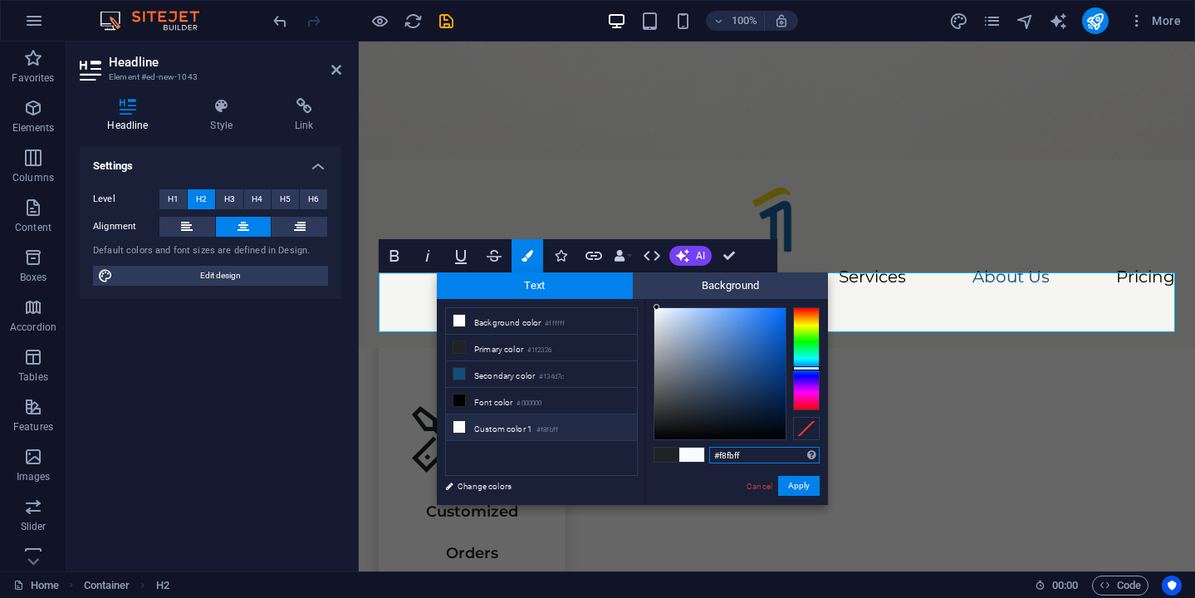
click at [731, 453] on input "#f8fbff" at bounding box center [764, 455] width 110 height 17
paste input "e6e4e2"
type input "#e6e4e2"
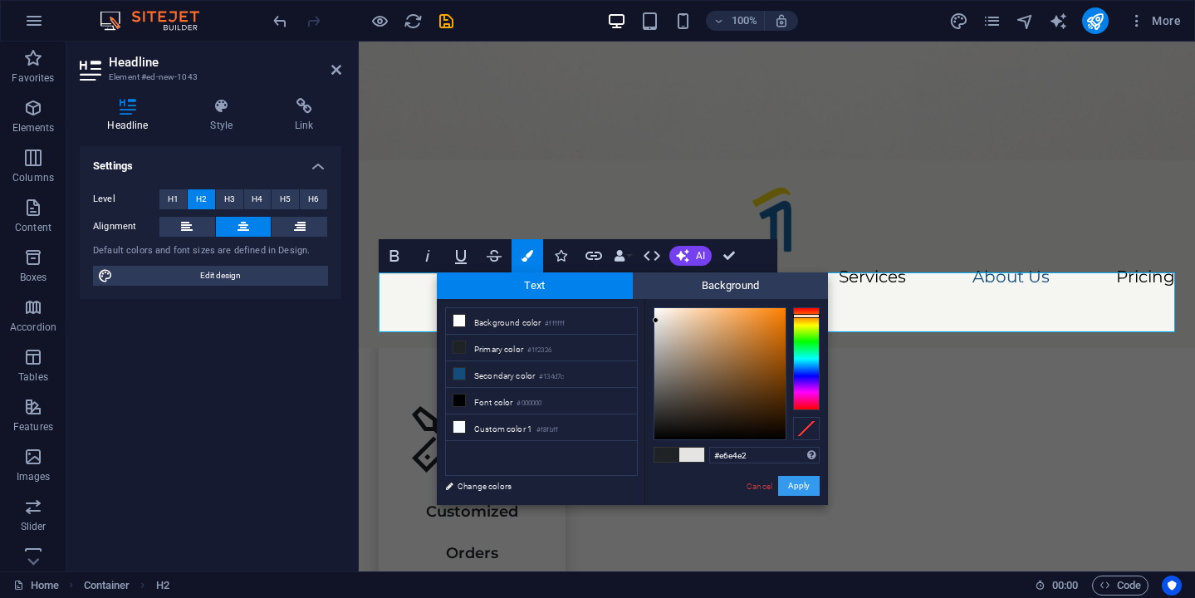
click at [801, 490] on button "Apply" at bounding box center [799, 486] width 42 height 20
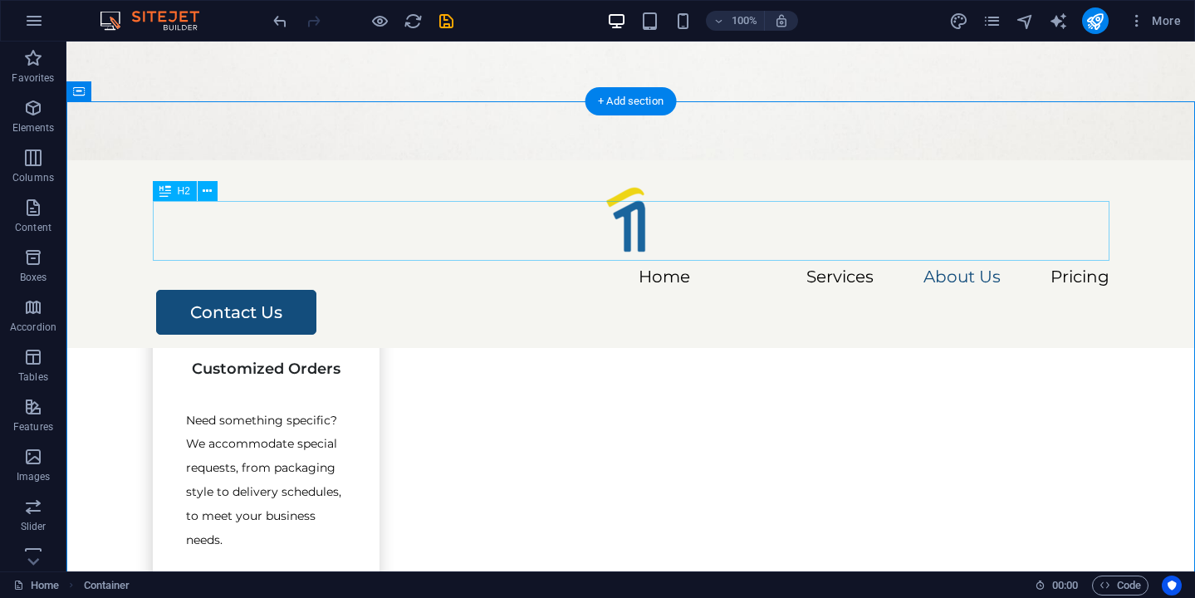
scroll to position [2274, 0]
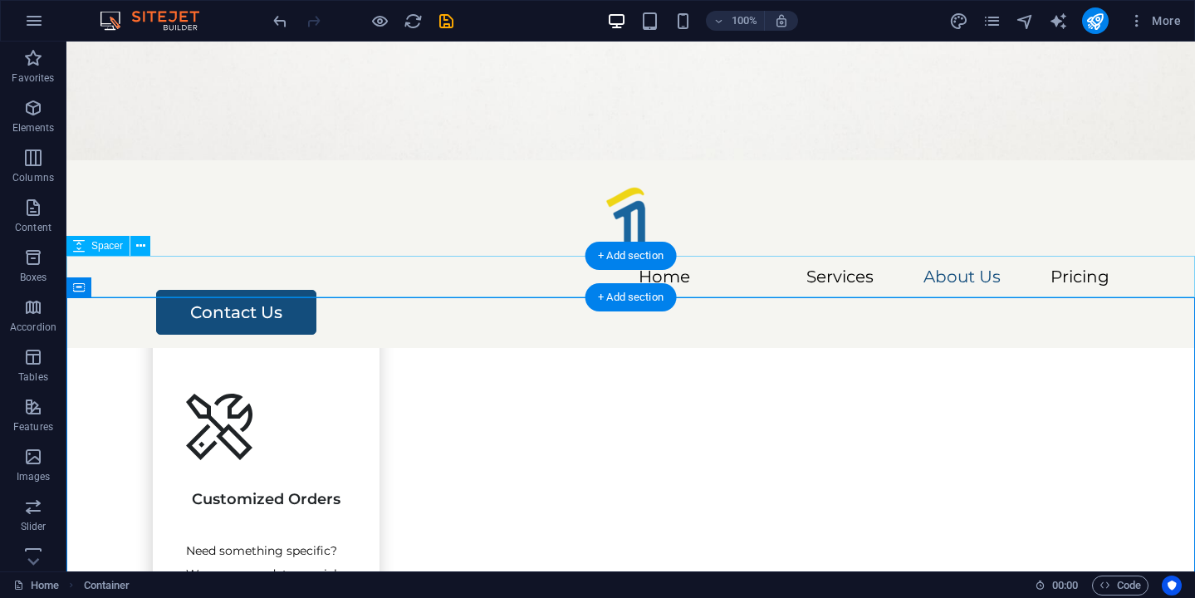
scroll to position [2084, 0]
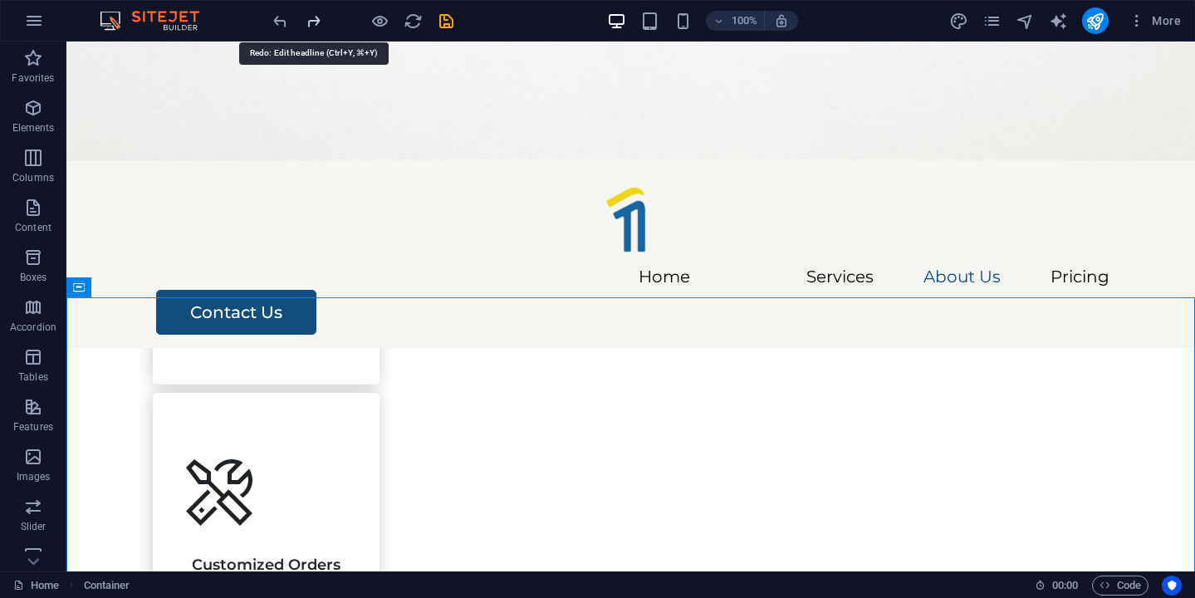
click at [306, 25] on icon "redo" at bounding box center [313, 21] width 19 height 19
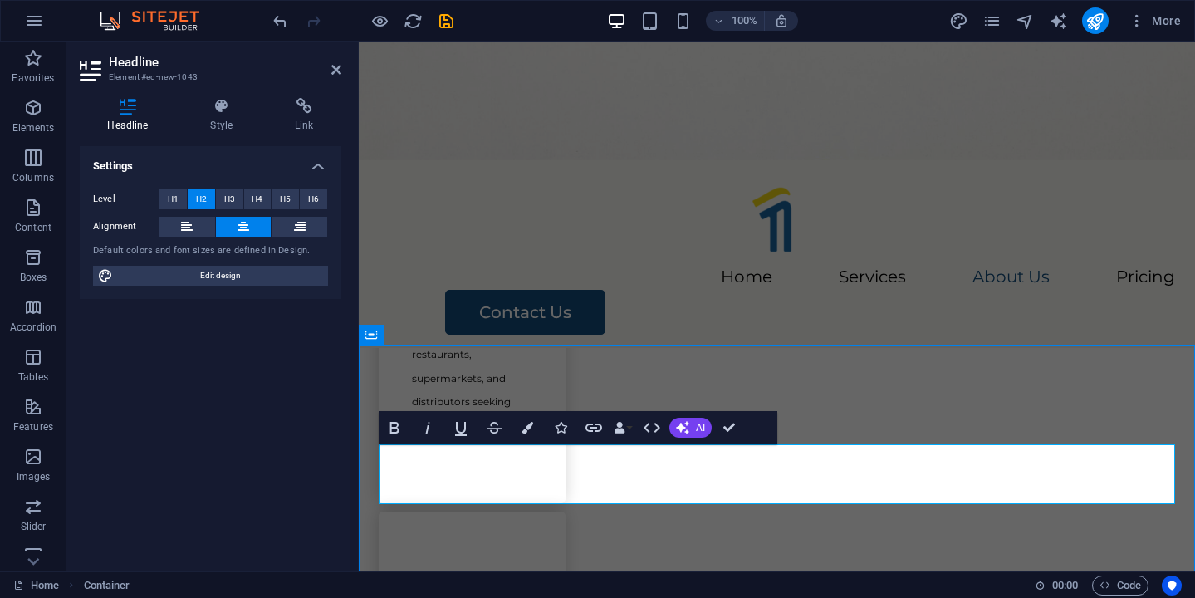
scroll to position [2037, 0]
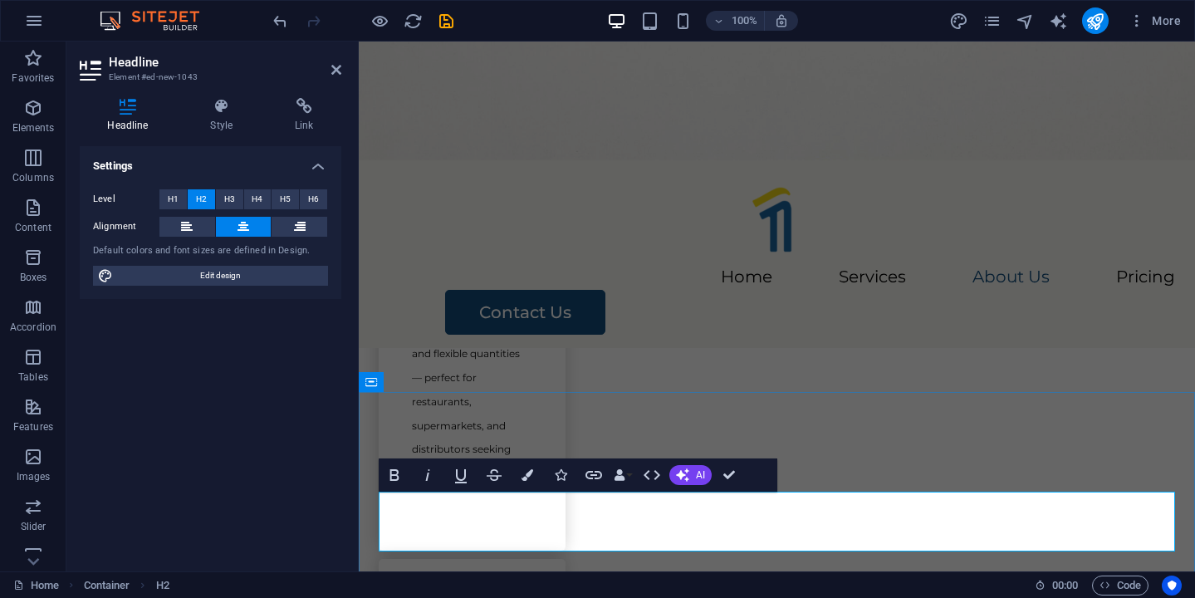
click at [526, 472] on icon "button" at bounding box center [527, 475] width 12 height 12
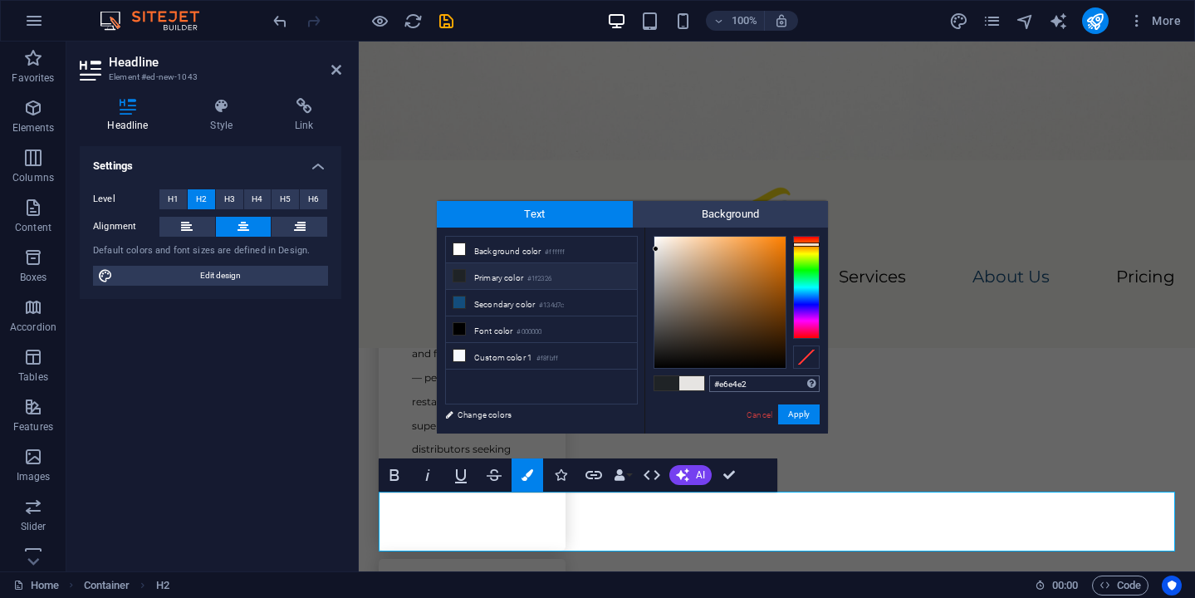
click at [743, 387] on input "#e6e4e2" at bounding box center [764, 383] width 110 height 17
type input "#a4af56"
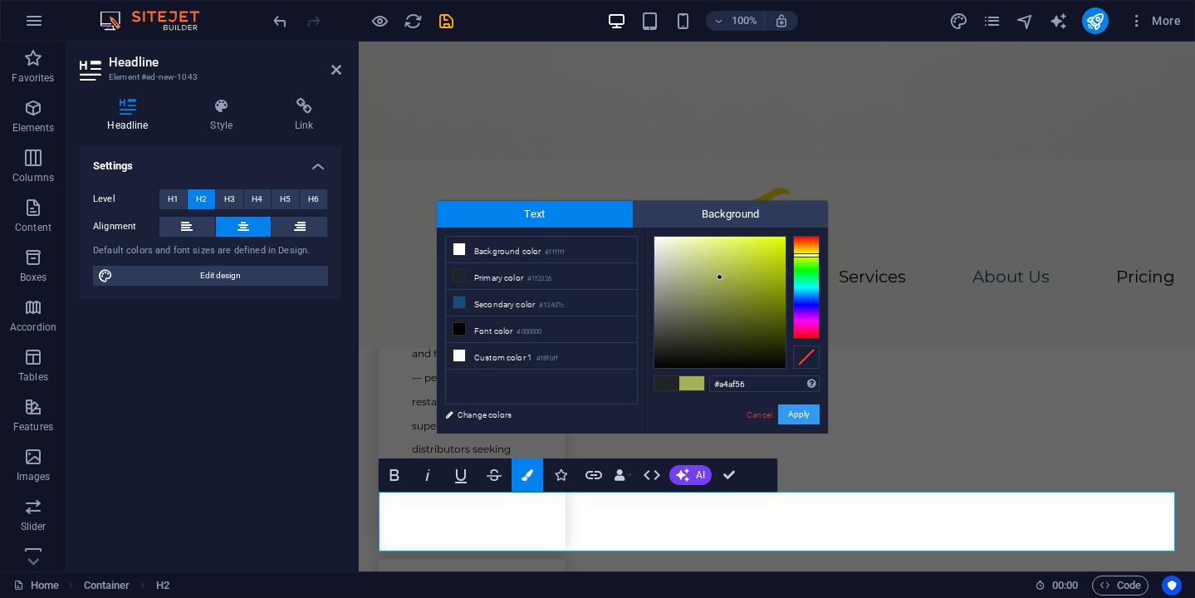
click at [809, 417] on button "Apply" at bounding box center [799, 414] width 42 height 20
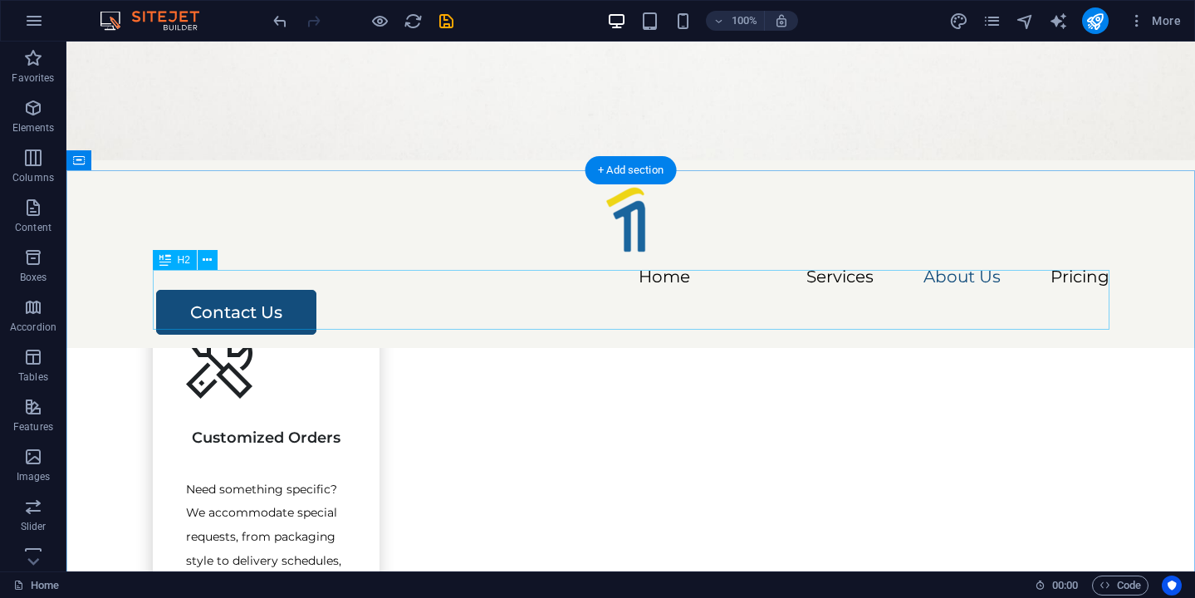
scroll to position [2211, 0]
click at [217, 265] on div "H2" at bounding box center [191, 261] width 76 height 21
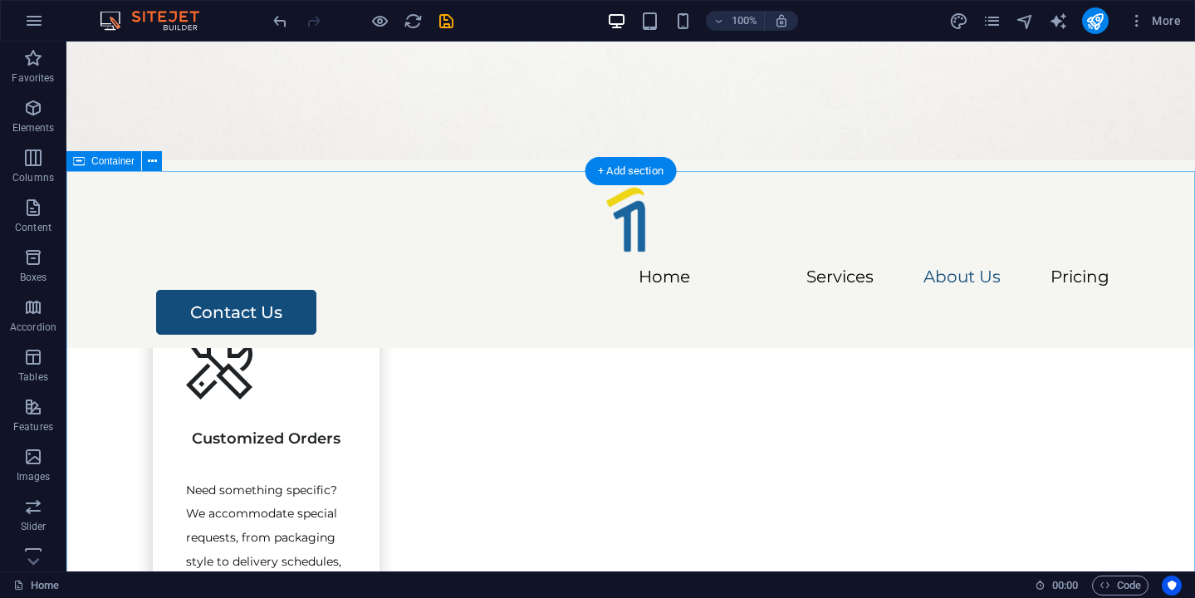
scroll to position [2323, 0]
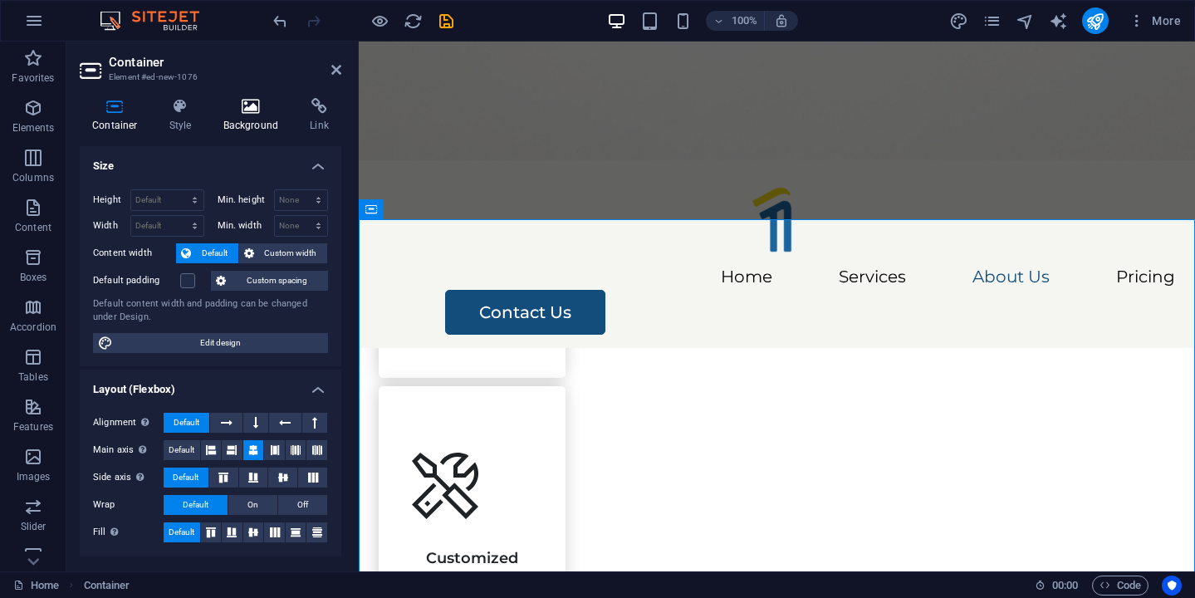
click at [251, 117] on h4 "Background" at bounding box center [254, 115] width 87 height 35
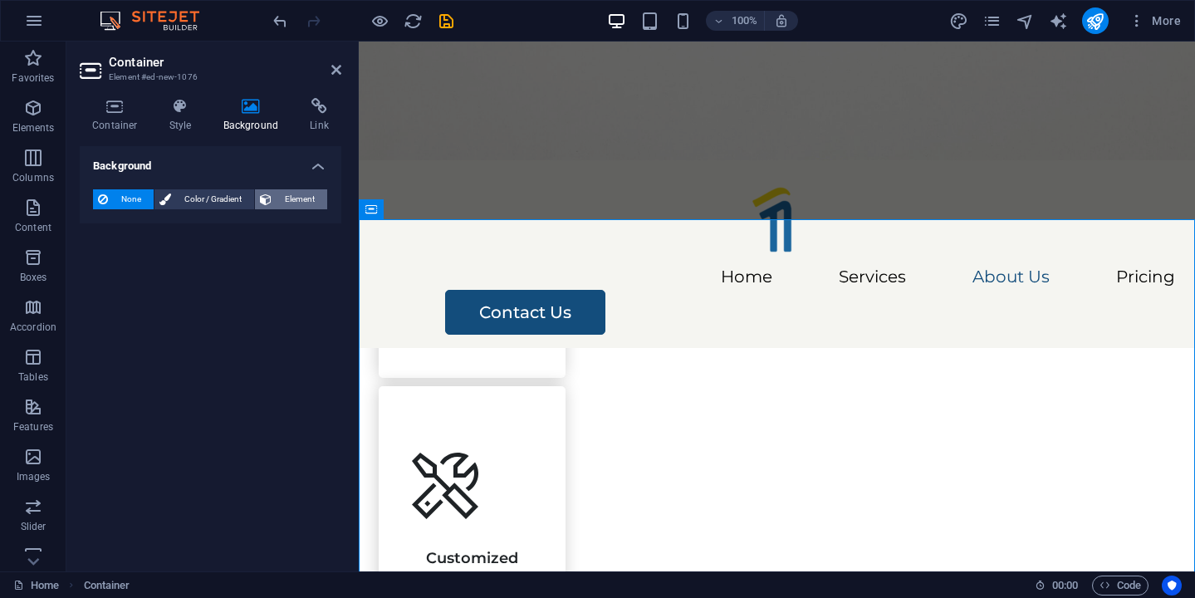
click at [286, 198] on span "Element" at bounding box center [299, 199] width 46 height 20
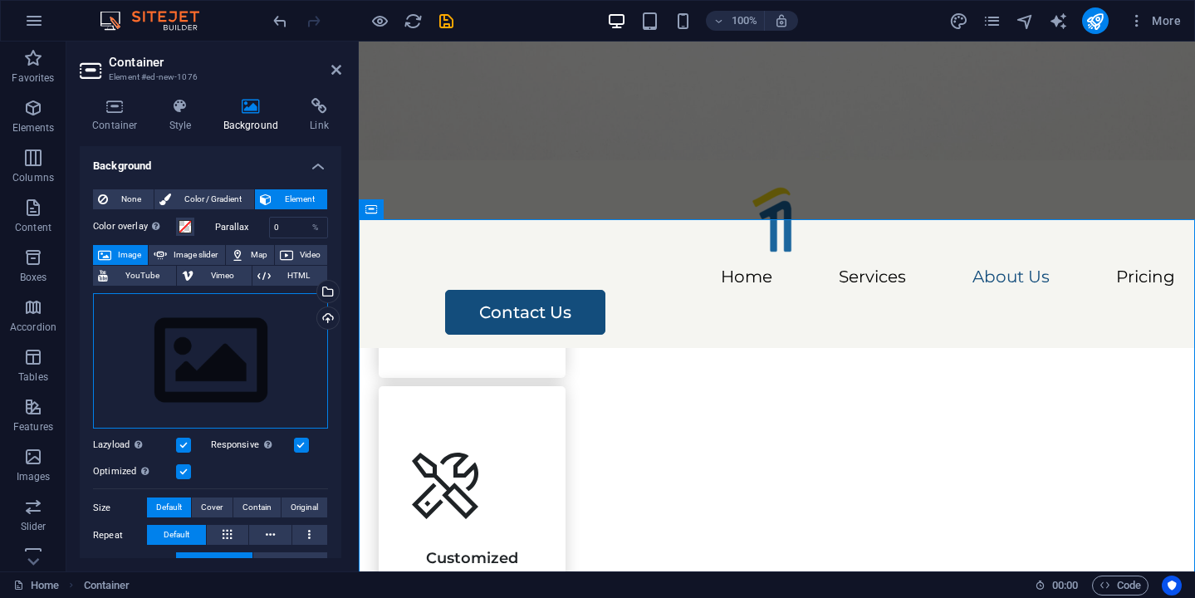
click at [227, 369] on div "Drag files here, click to choose files or select files from Files or our free s…" at bounding box center [210, 361] width 235 height 136
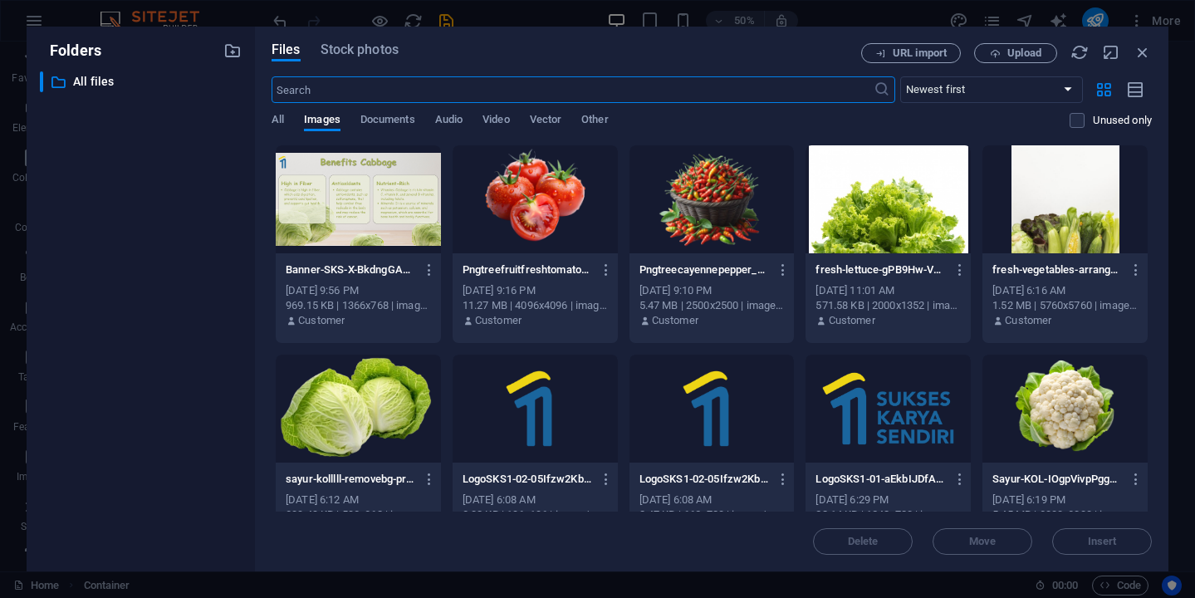
scroll to position [2282, 0]
click at [1035, 55] on span "Upload" at bounding box center [1024, 53] width 34 height 10
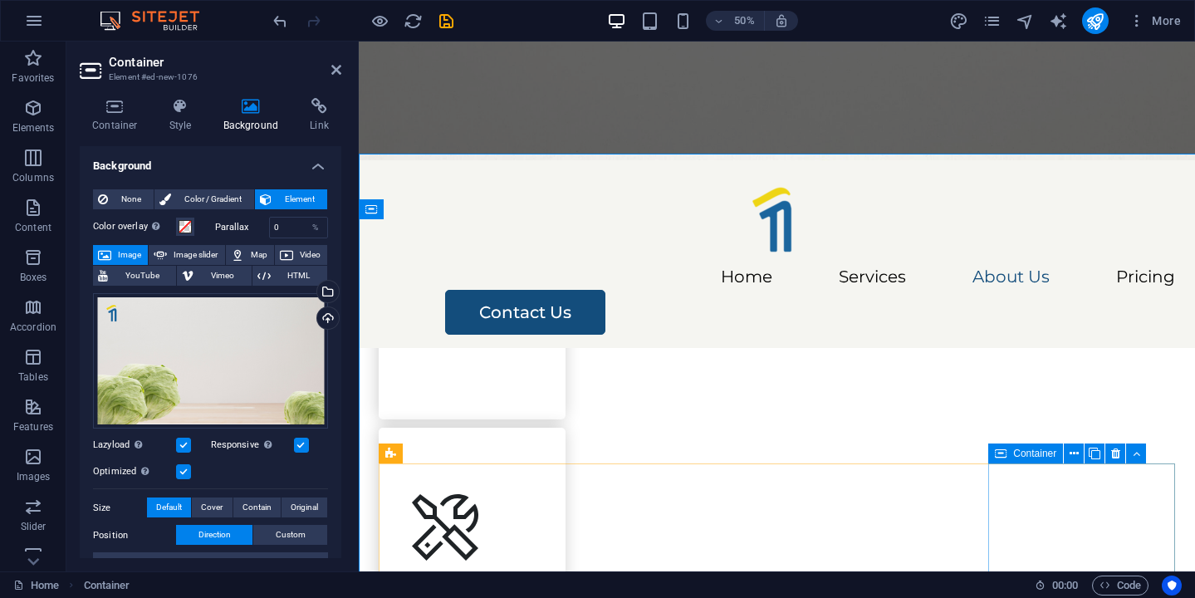
scroll to position [2323, 0]
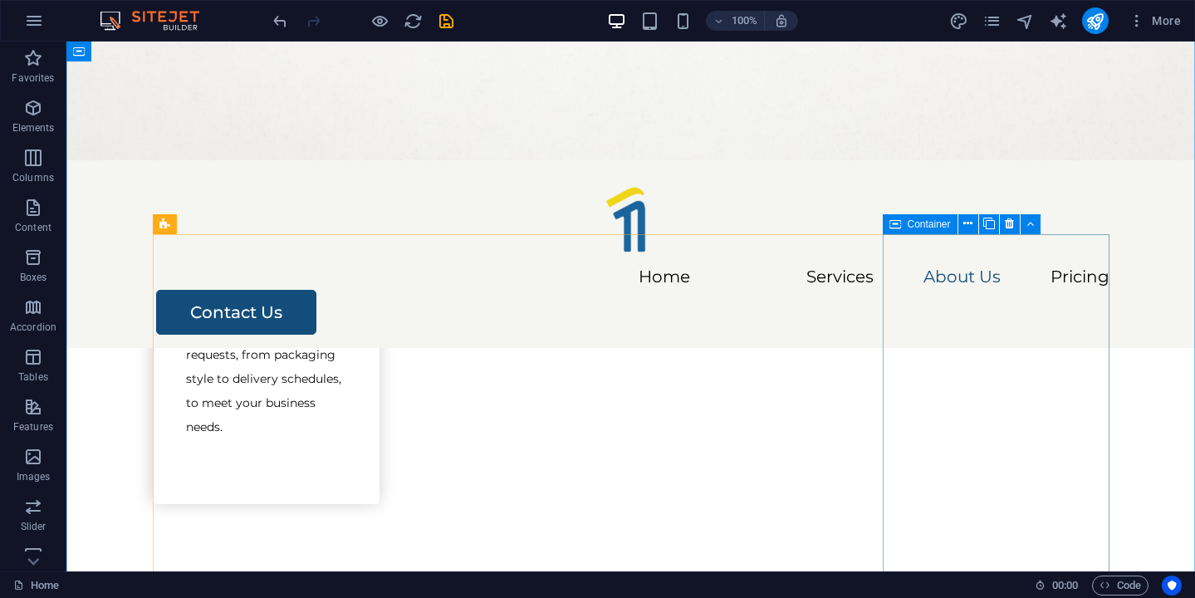
scroll to position [2391, 0]
click at [1009, 227] on icon at bounding box center [1008, 225] width 9 height 17
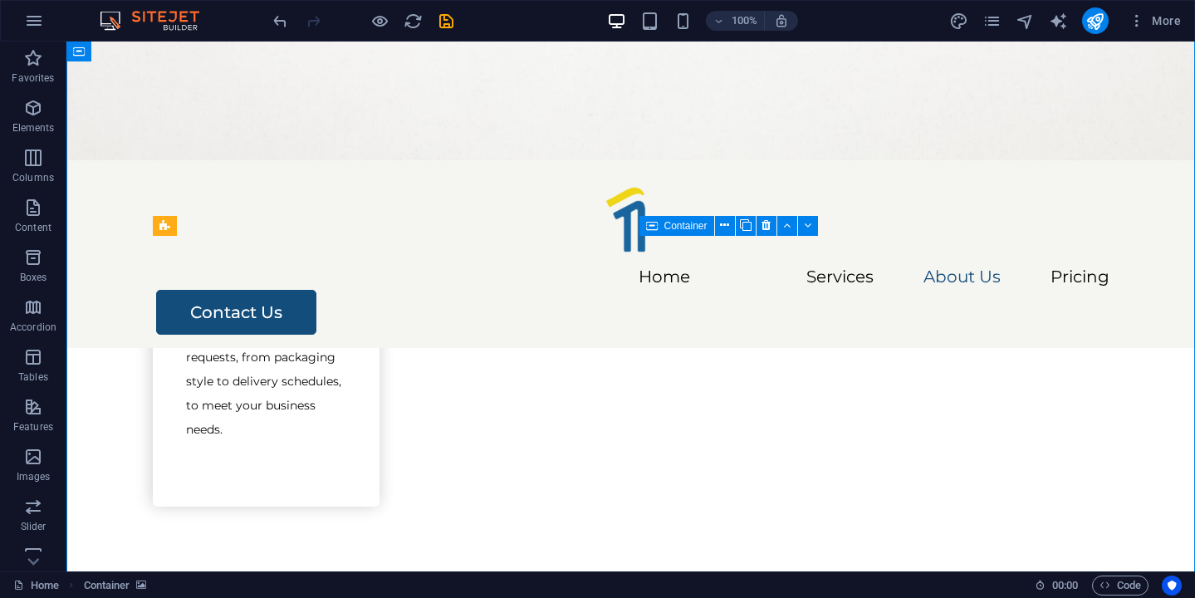
drag, startPoint x: 751, startPoint y: 282, endPoint x: 853, endPoint y: 282, distance: 102.1
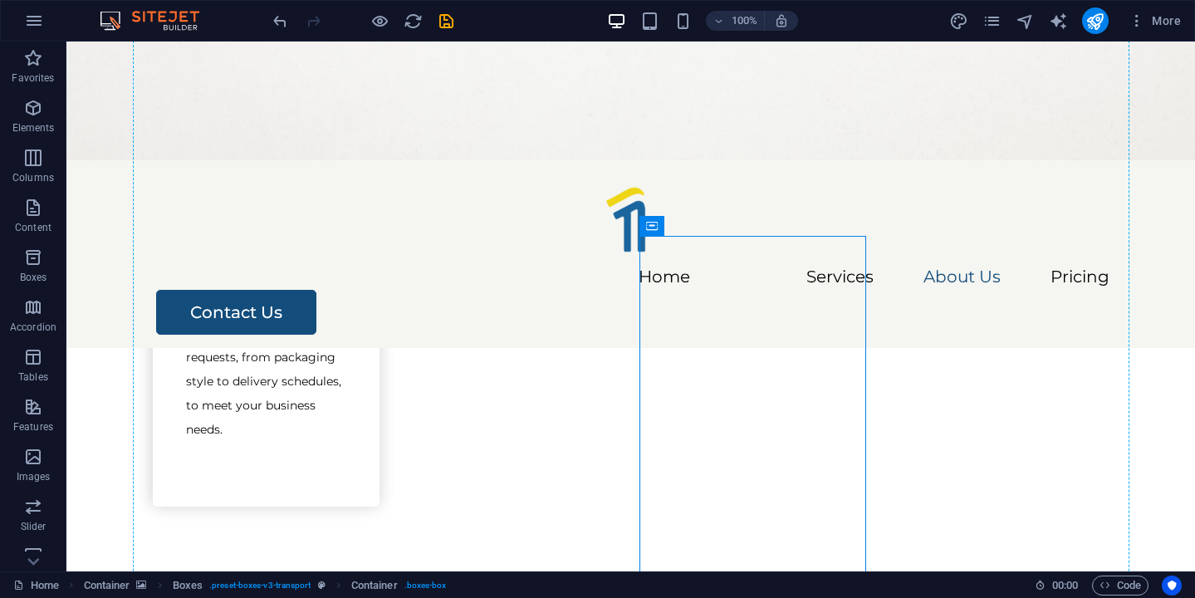
drag, startPoint x: 731, startPoint y: 252, endPoint x: 931, endPoint y: 261, distance: 199.4
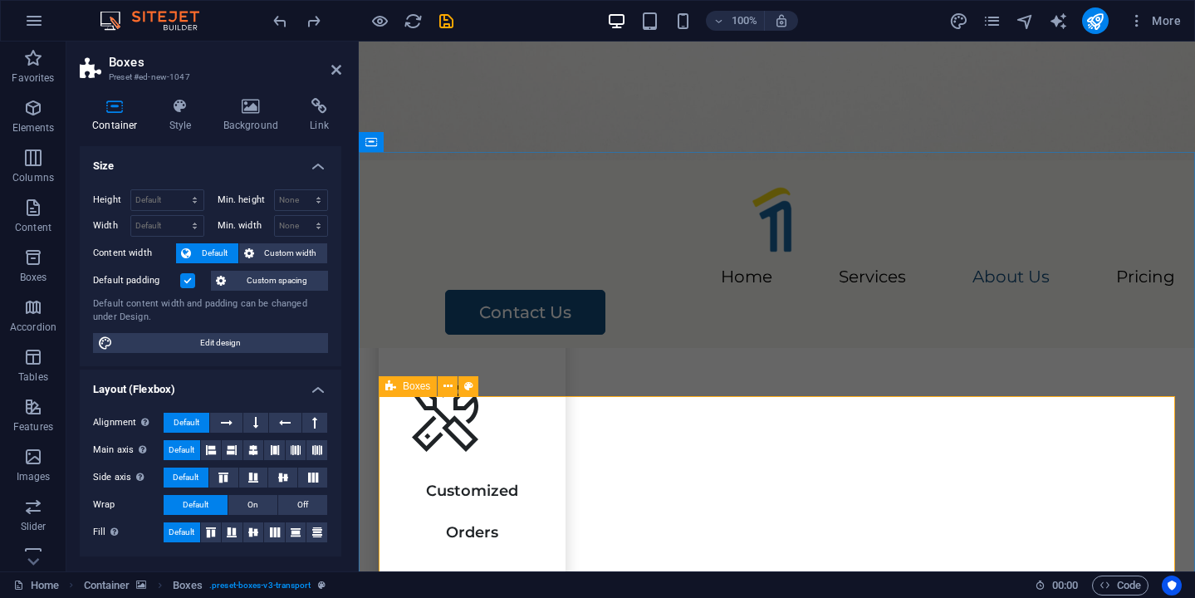
click at [391, 384] on icon at bounding box center [390, 386] width 11 height 20
click at [230, 423] on icon at bounding box center [227, 423] width 12 height 20
click at [255, 424] on icon at bounding box center [255, 423] width 5 height 20
click at [232, 424] on button at bounding box center [226, 423] width 32 height 20
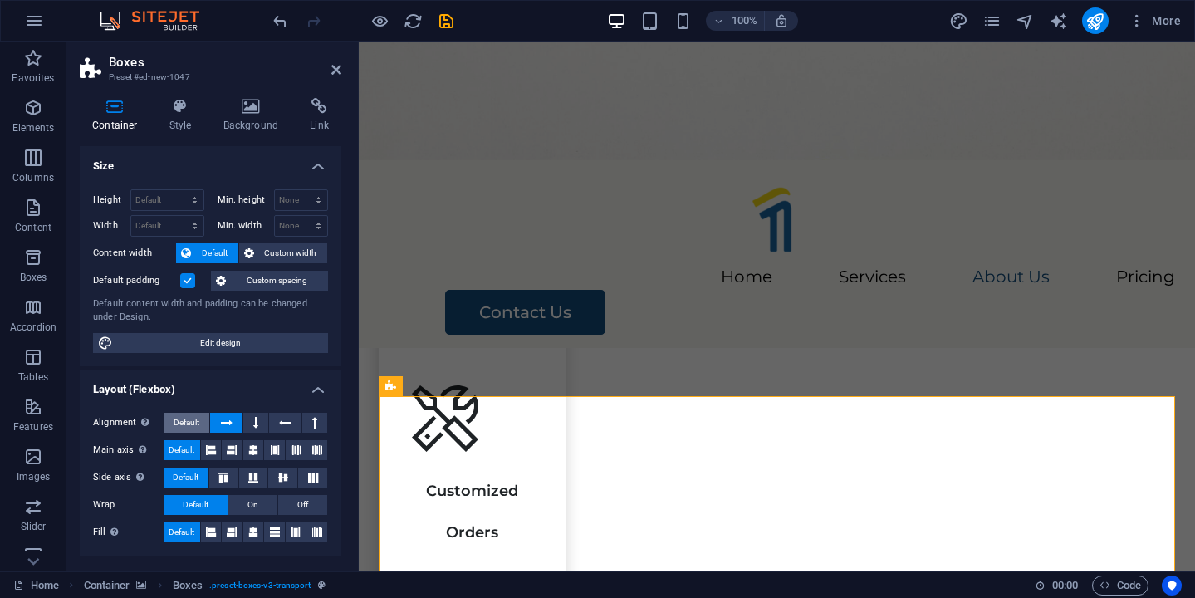
click at [193, 425] on span "Default" at bounding box center [186, 423] width 26 height 20
click at [203, 443] on button at bounding box center [211, 450] width 21 height 20
click at [227, 448] on icon at bounding box center [232, 450] width 10 height 20
click at [255, 447] on icon at bounding box center [253, 450] width 10 height 20
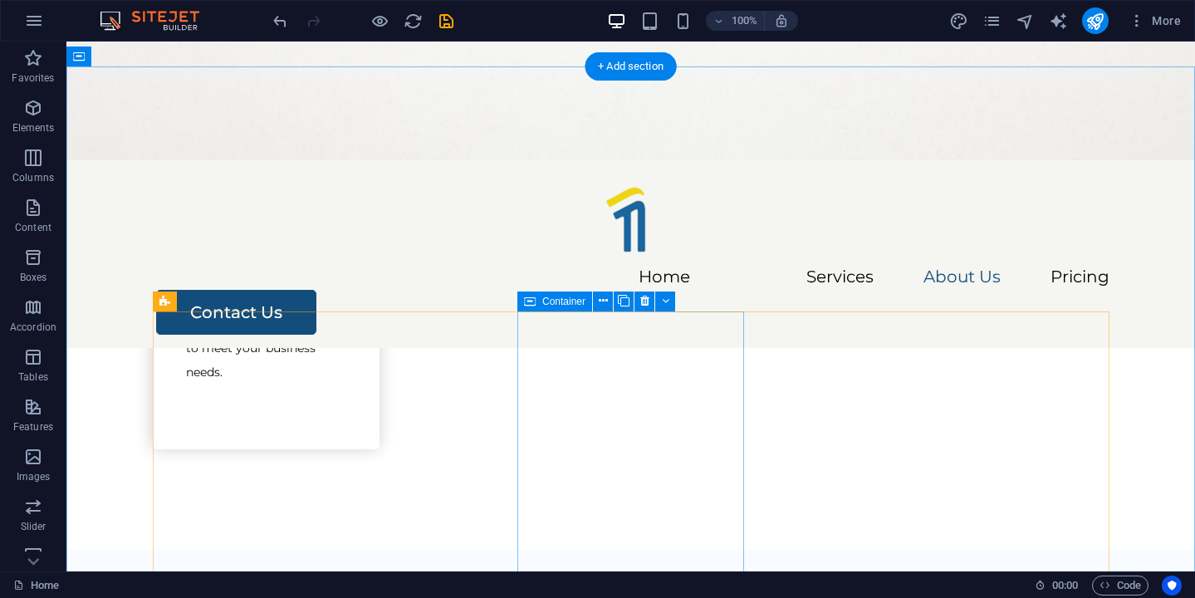
scroll to position [2309, 0]
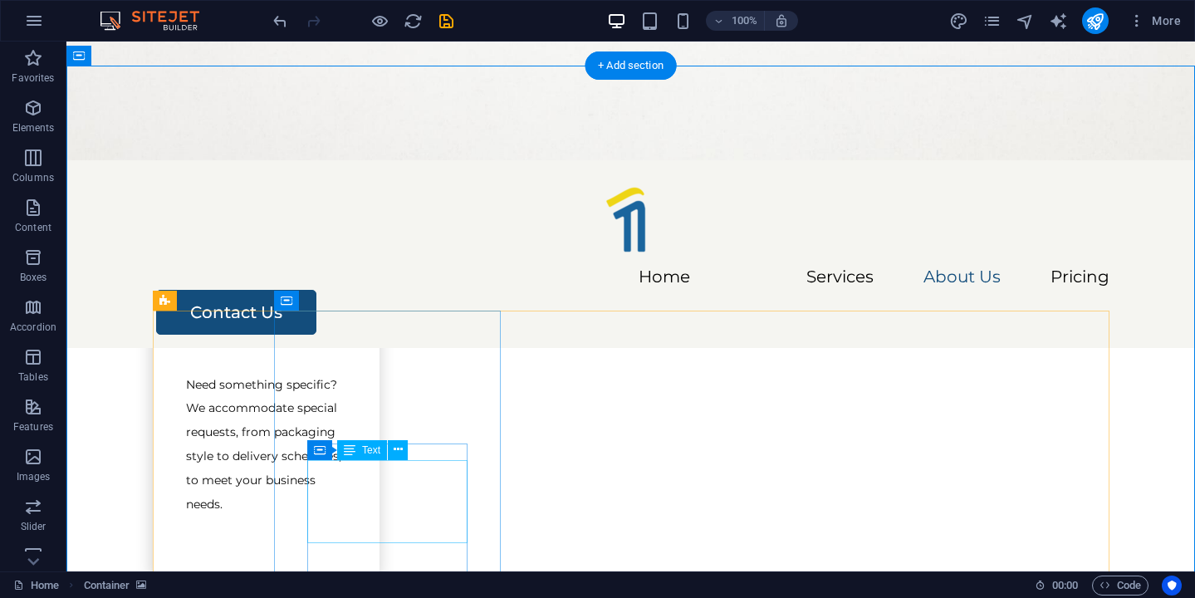
scroll to position [2412, 0]
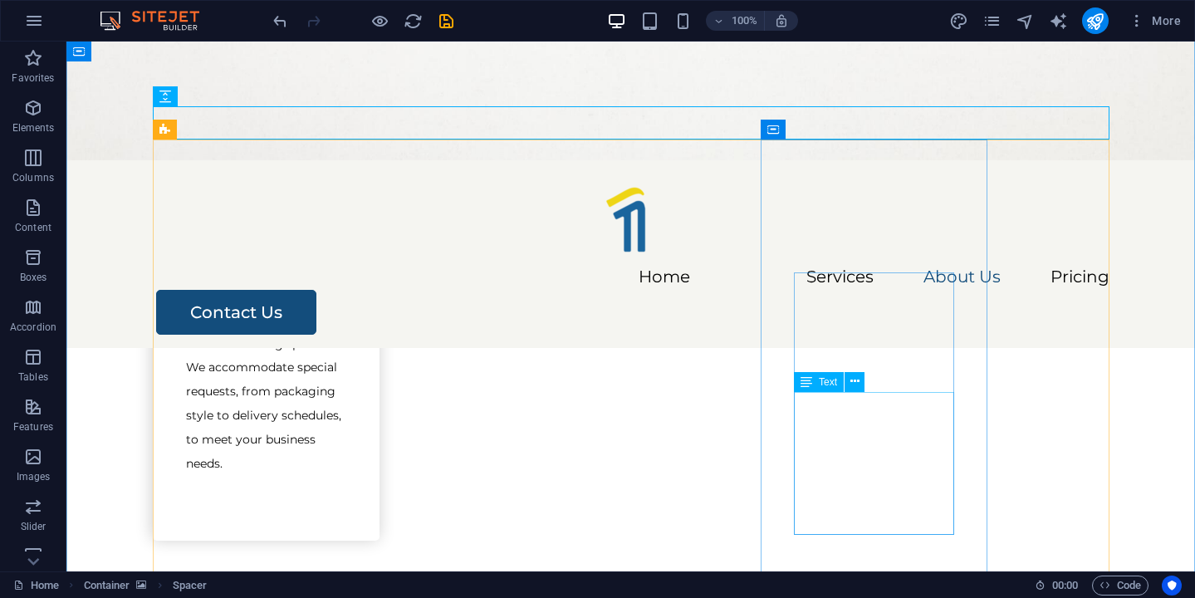
scroll to position [2499, 0]
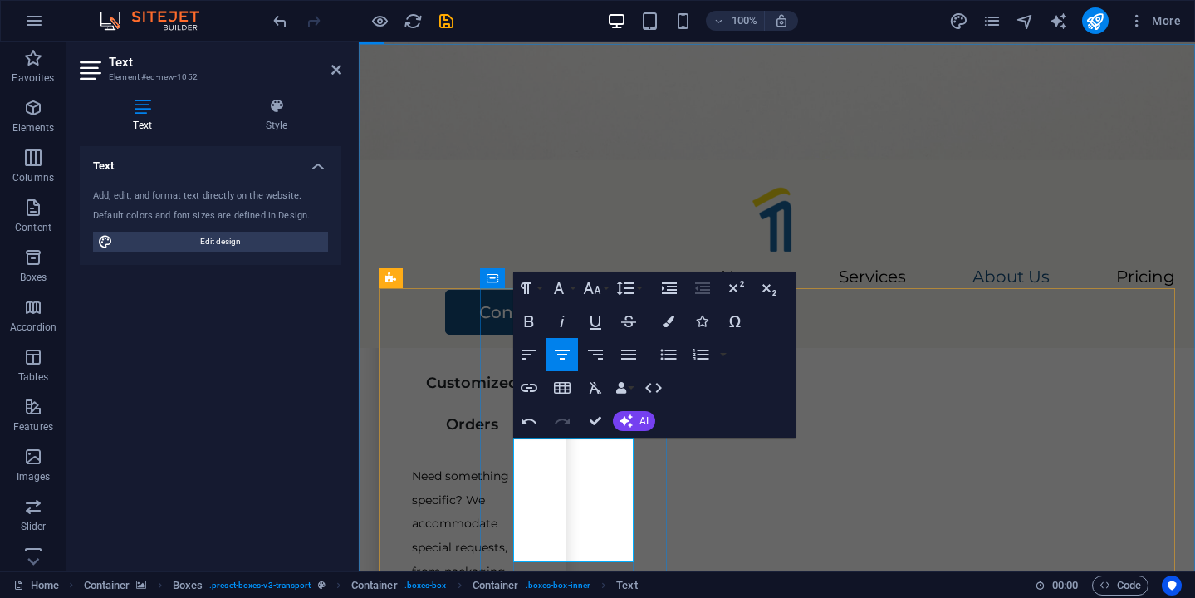
scroll to position [0, 5]
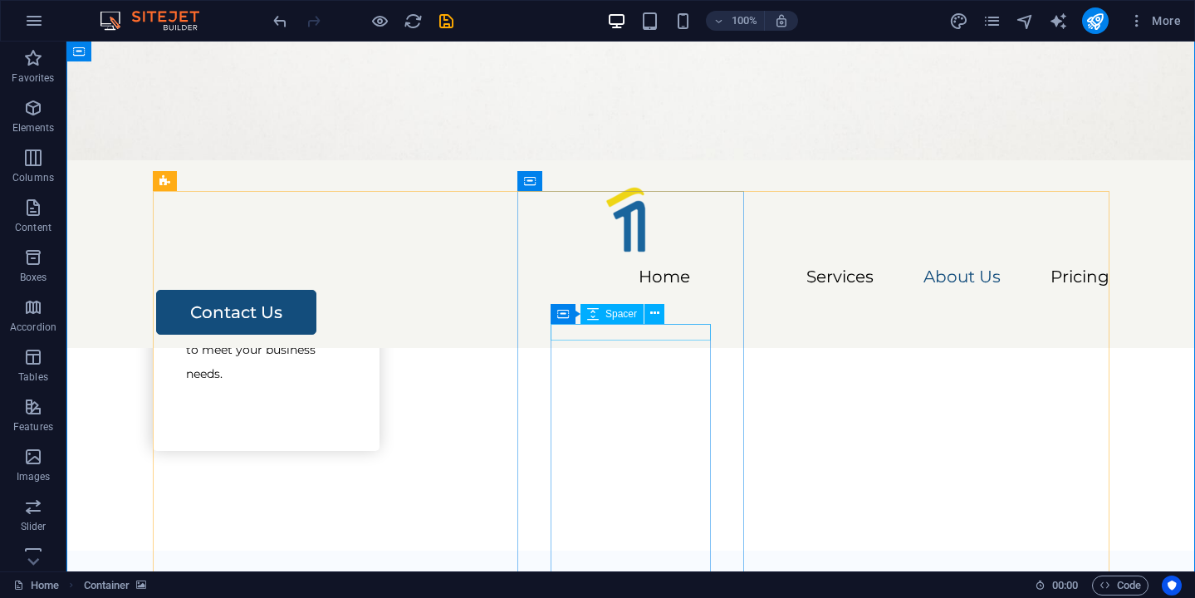
scroll to position [2436, 0]
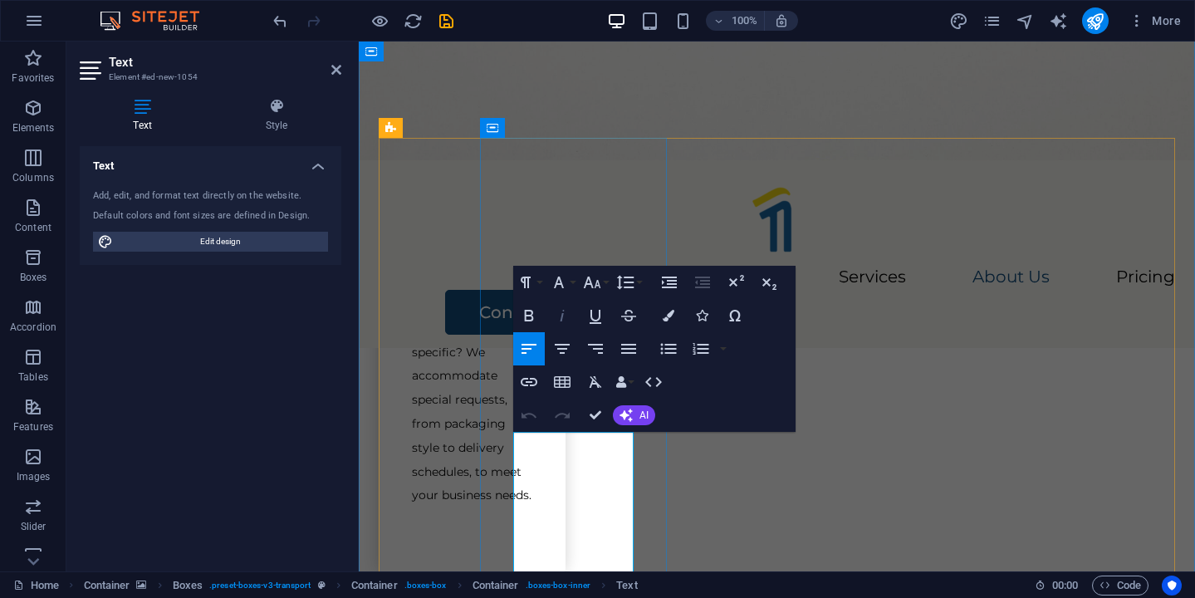
scroll to position [2649, 0]
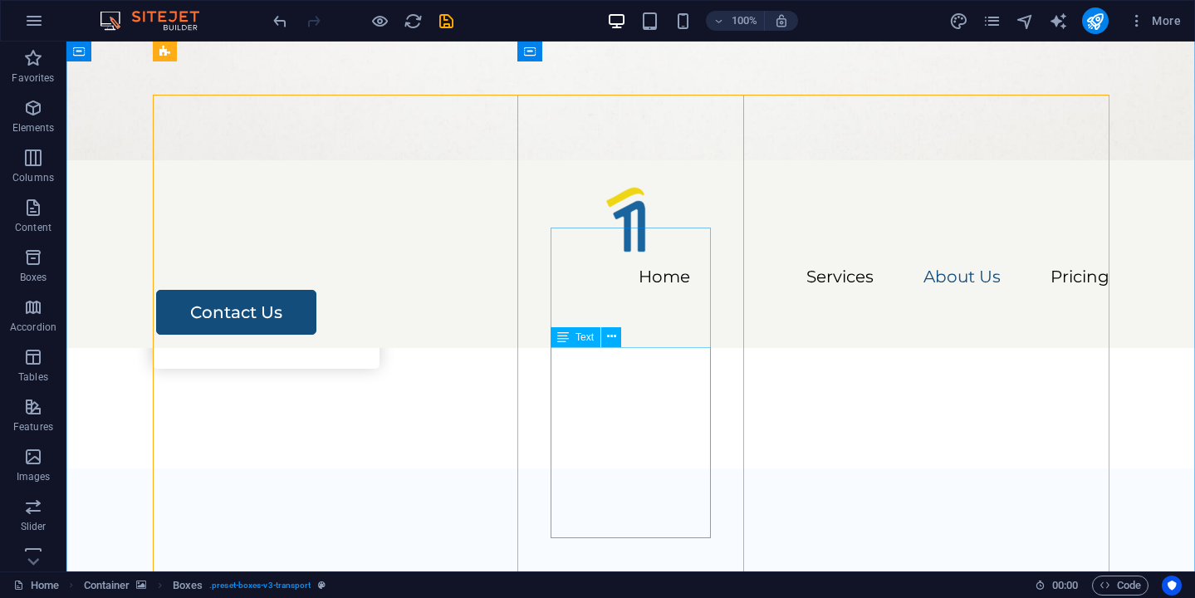
scroll to position [2524, 0]
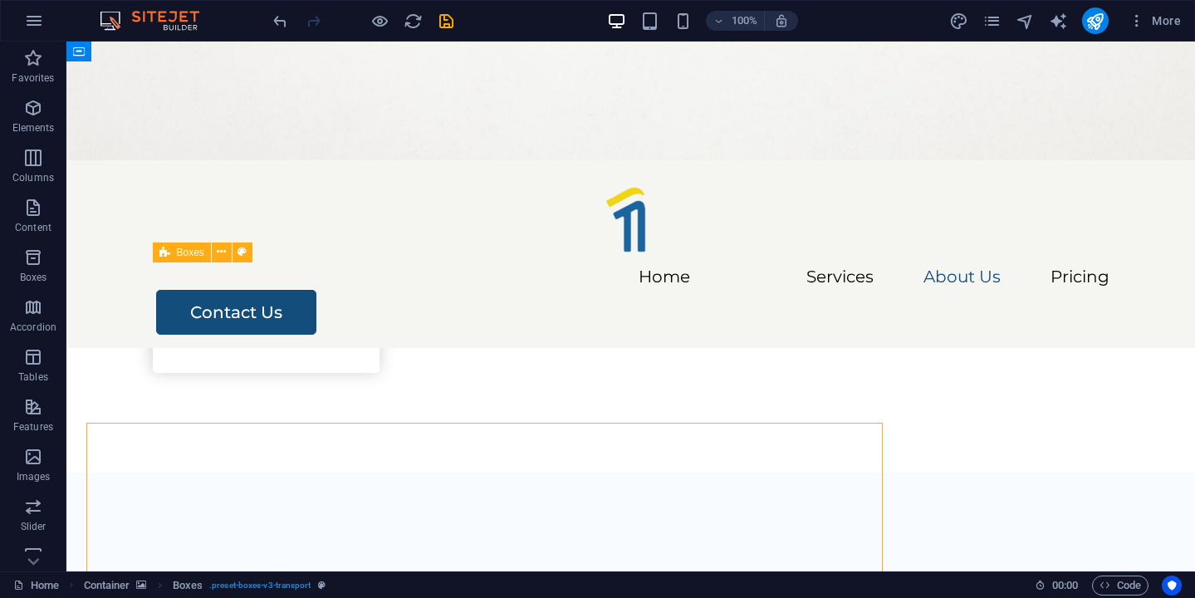
scroll to position [2364, 0]
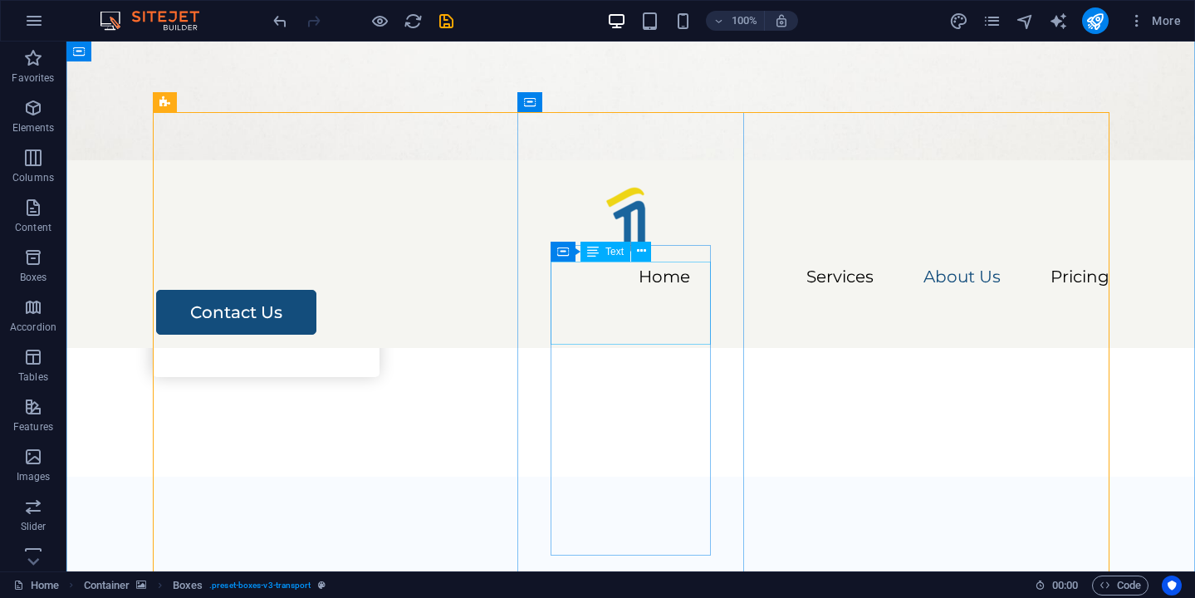
scroll to position [2513, 0]
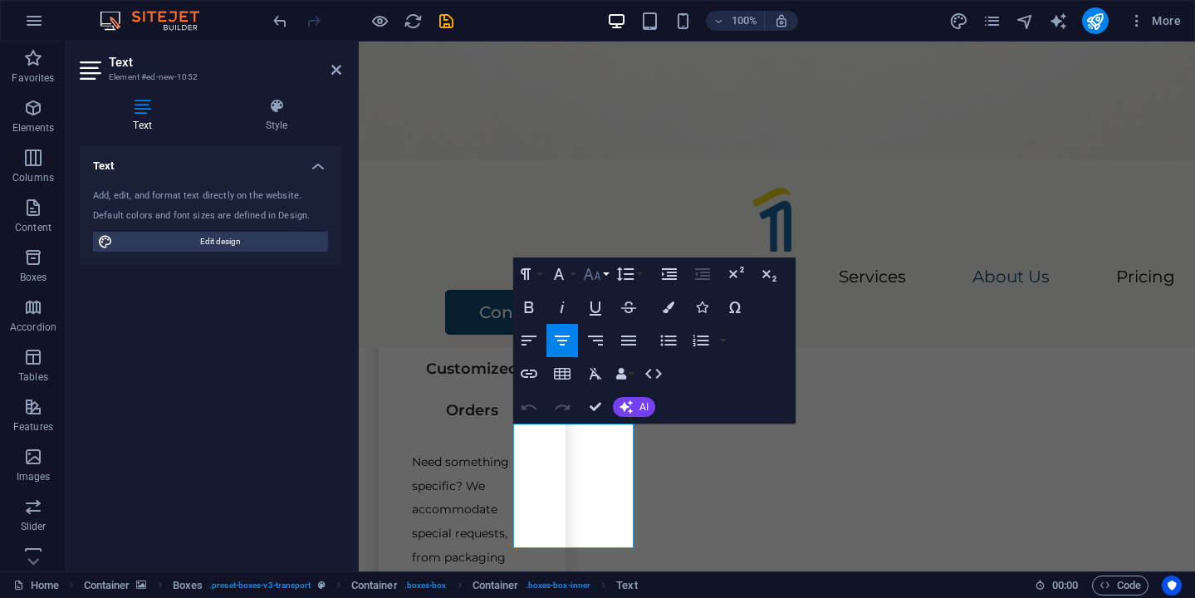
click at [606, 276] on button "Font Size" at bounding box center [595, 273] width 32 height 33
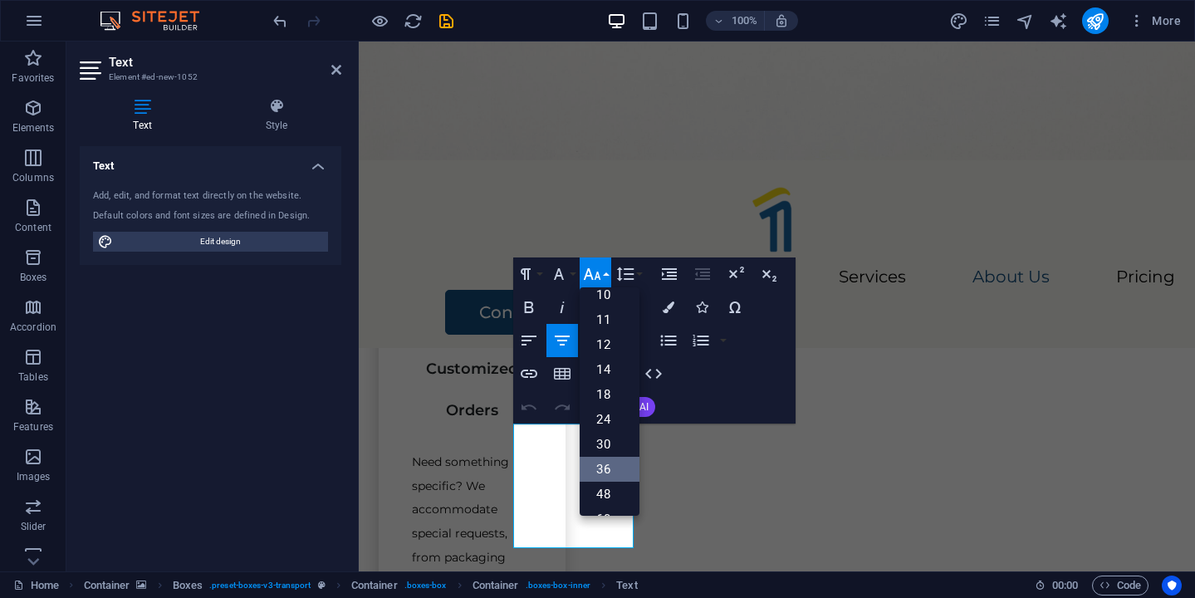
scroll to position [134, 0]
click at [608, 350] on link "24" at bounding box center [609, 347] width 60 height 25
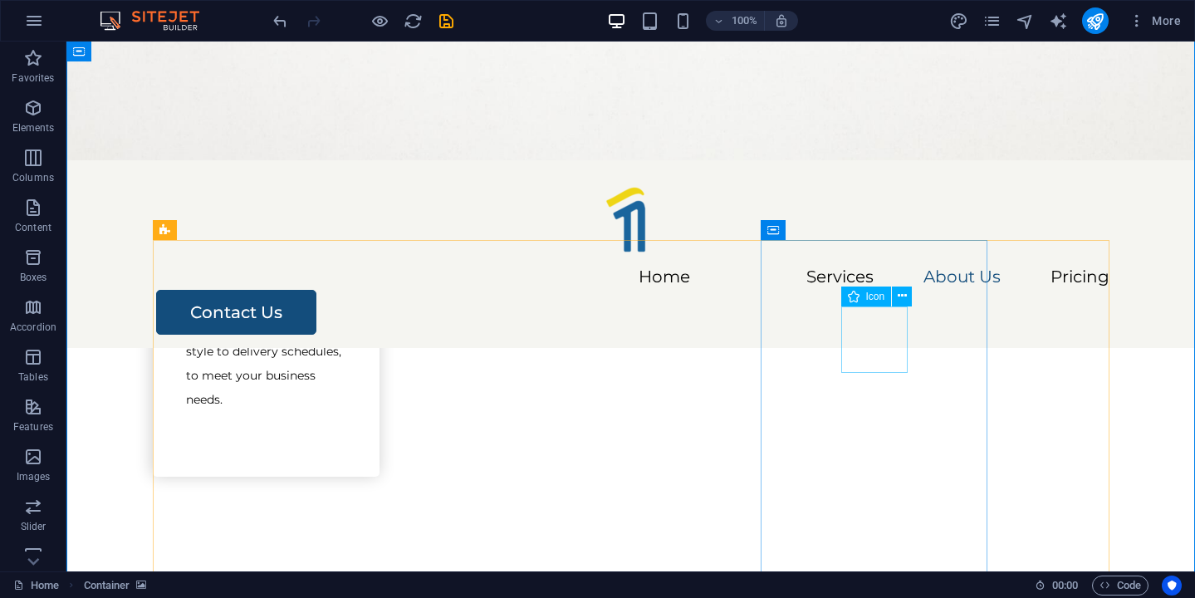
scroll to position [2386, 0]
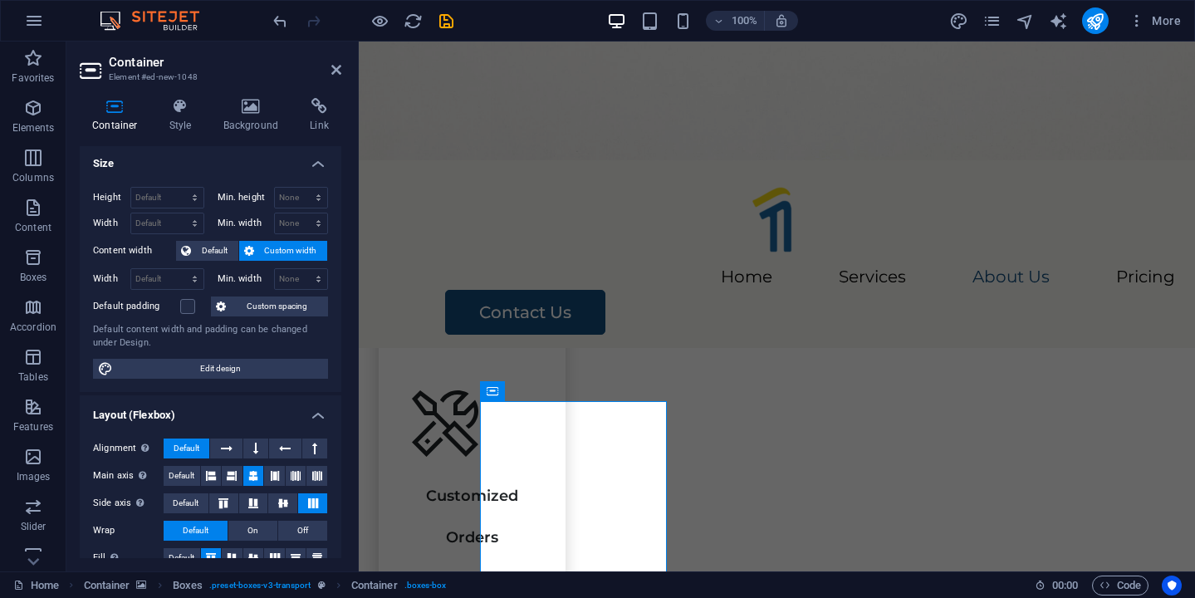
scroll to position [0, 0]
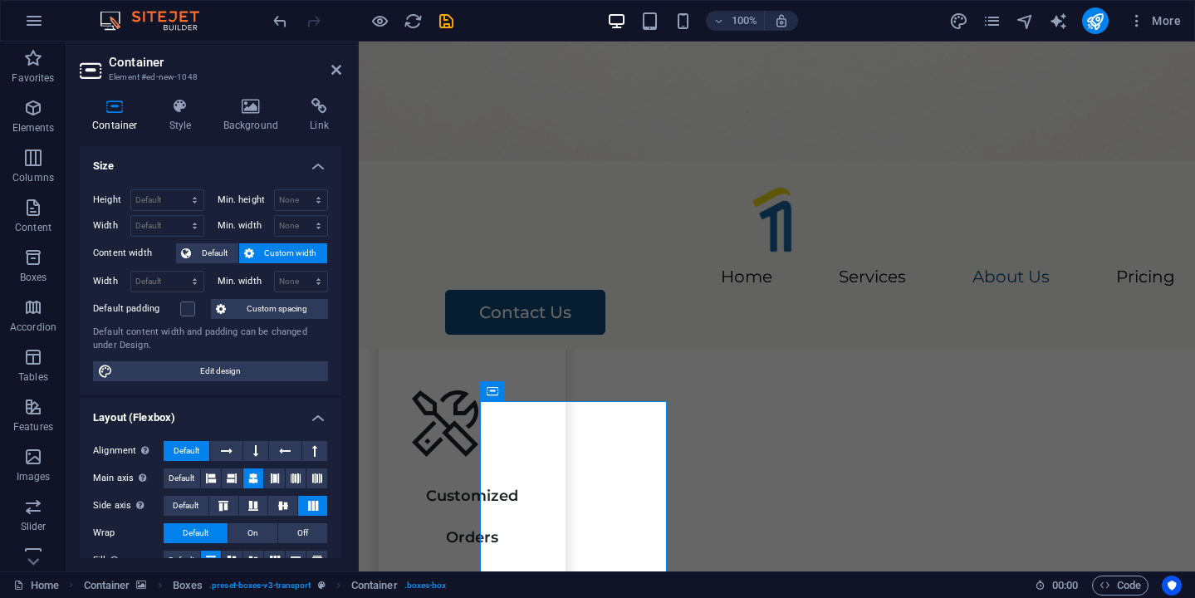
click at [184, 134] on div "Container Style Background Link Size Height Default px rem % vh vw Min. height …" at bounding box center [210, 328] width 261 height 460
click at [184, 120] on h4 "Style" at bounding box center [184, 115] width 54 height 35
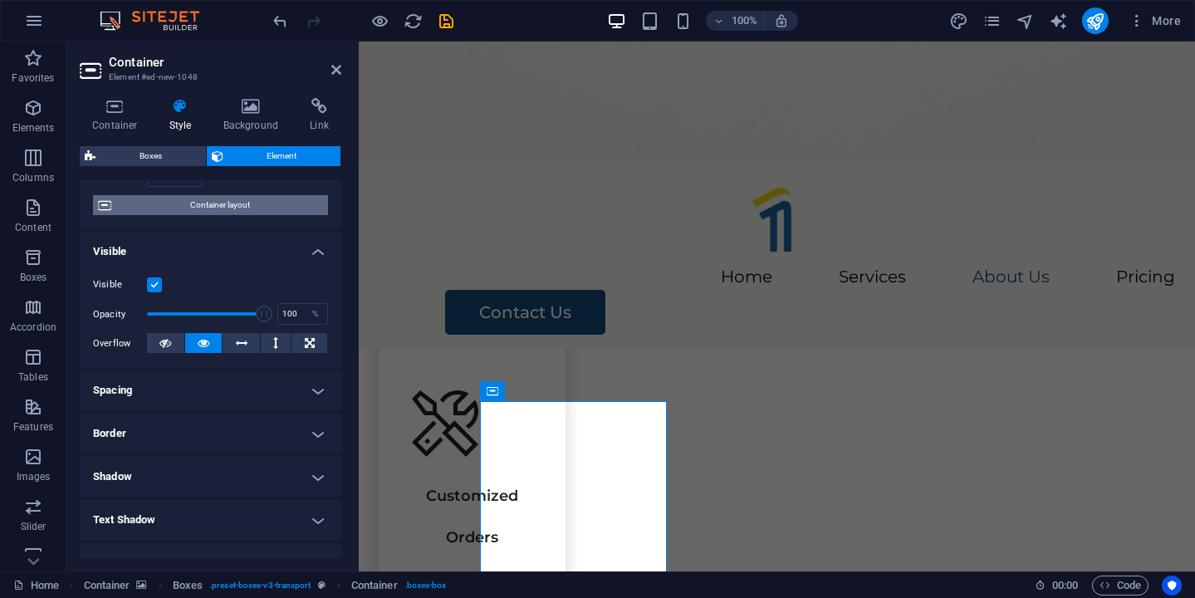
scroll to position [129, 0]
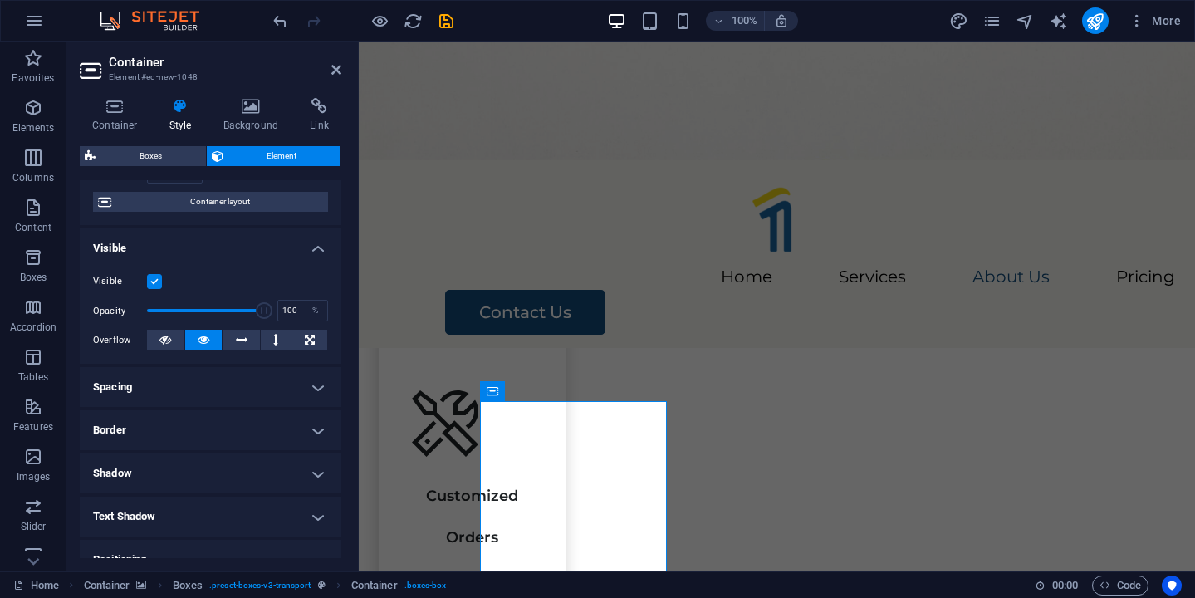
click at [159, 287] on label at bounding box center [154, 281] width 15 height 15
click at [0, 0] on input "Visible" at bounding box center [0, 0] width 0 height 0
click at [159, 287] on label at bounding box center [154, 281] width 15 height 15
click at [0, 0] on input "Visible" at bounding box center [0, 0] width 0 height 0
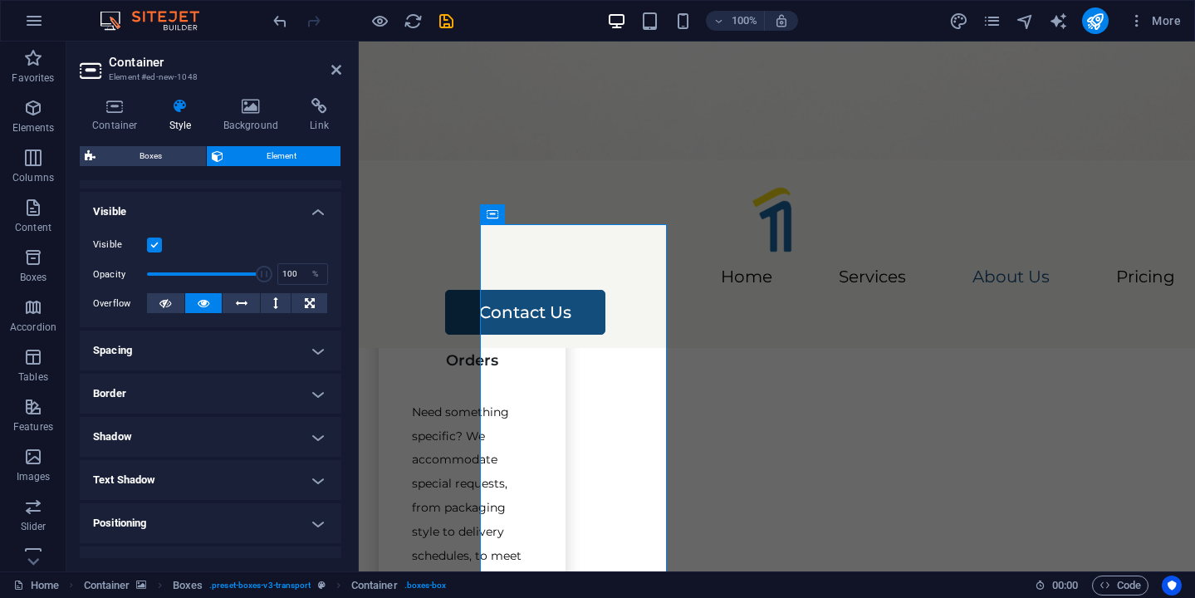
scroll to position [121, 0]
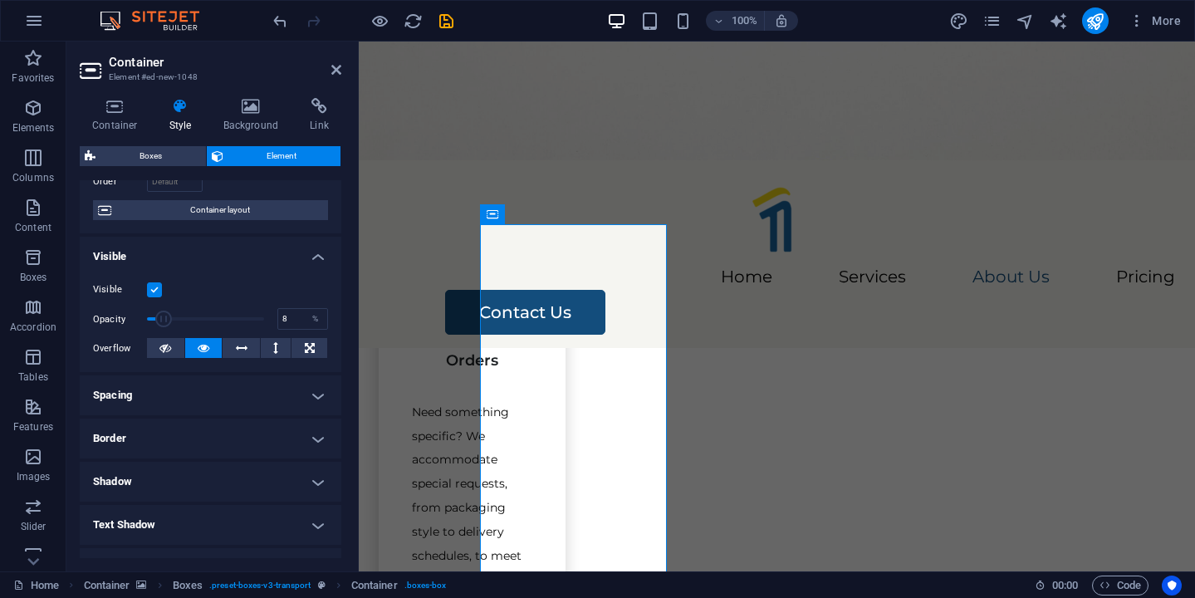
drag, startPoint x: 258, startPoint y: 316, endPoint x: 155, endPoint y: 319, distance: 103.0
click at [155, 319] on span at bounding box center [163, 318] width 17 height 17
click at [203, 321] on span at bounding box center [205, 318] width 117 height 25
click at [224, 321] on span at bounding box center [205, 318] width 117 height 25
type input "60"
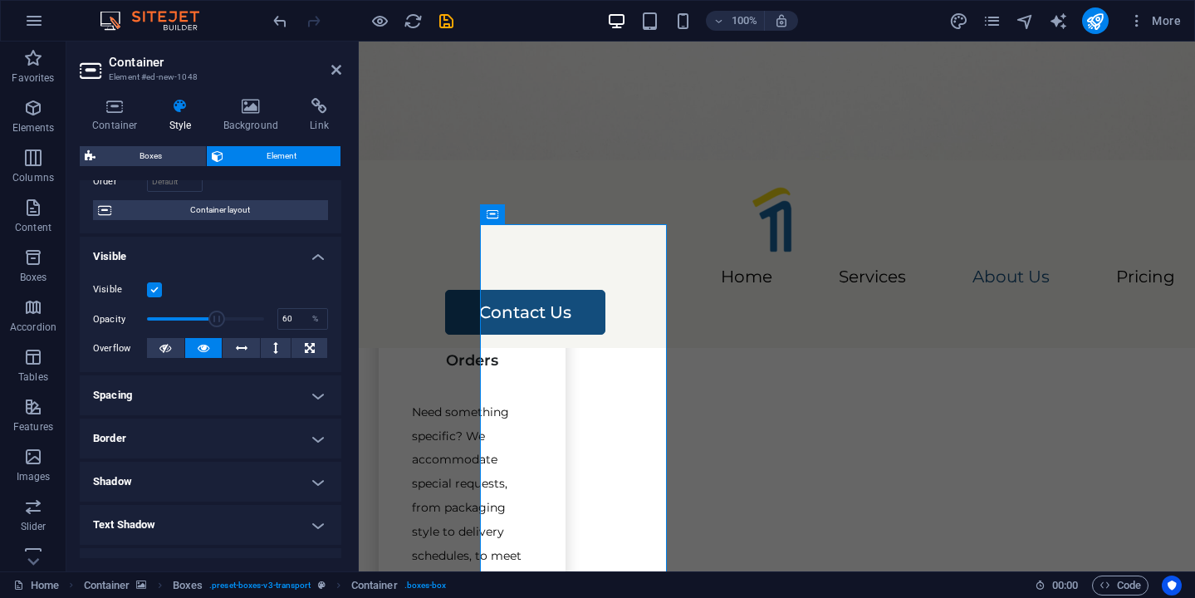
click at [215, 320] on span at bounding box center [216, 318] width 17 height 17
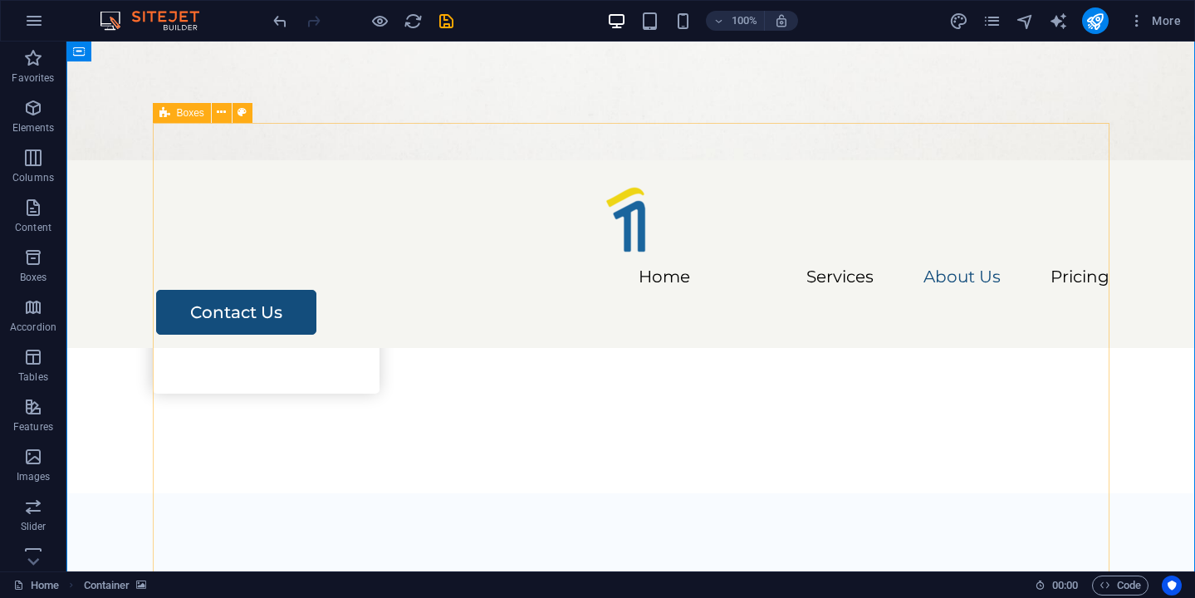
scroll to position [2502, 0]
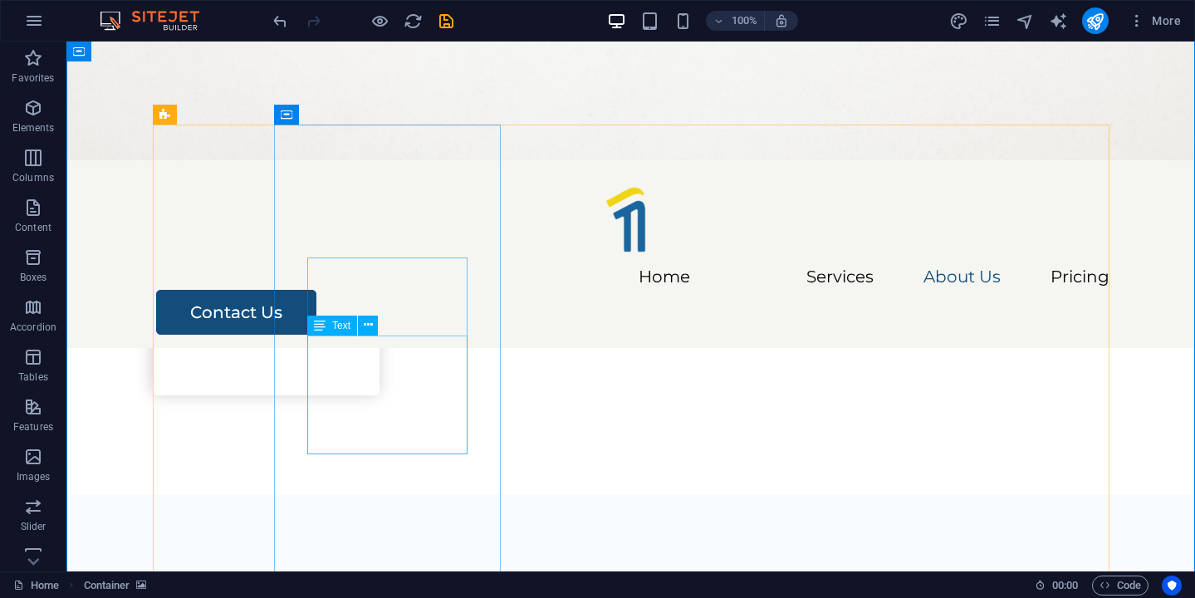
click at [339, 327] on span "Text" at bounding box center [341, 325] width 18 height 10
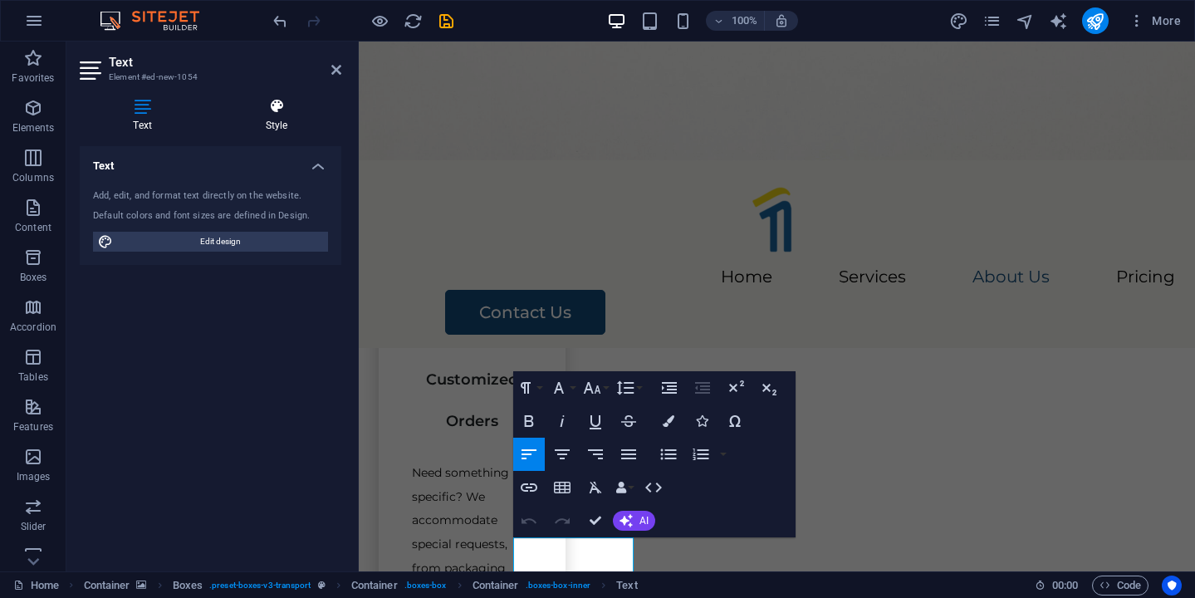
click at [263, 107] on icon at bounding box center [276, 106] width 129 height 17
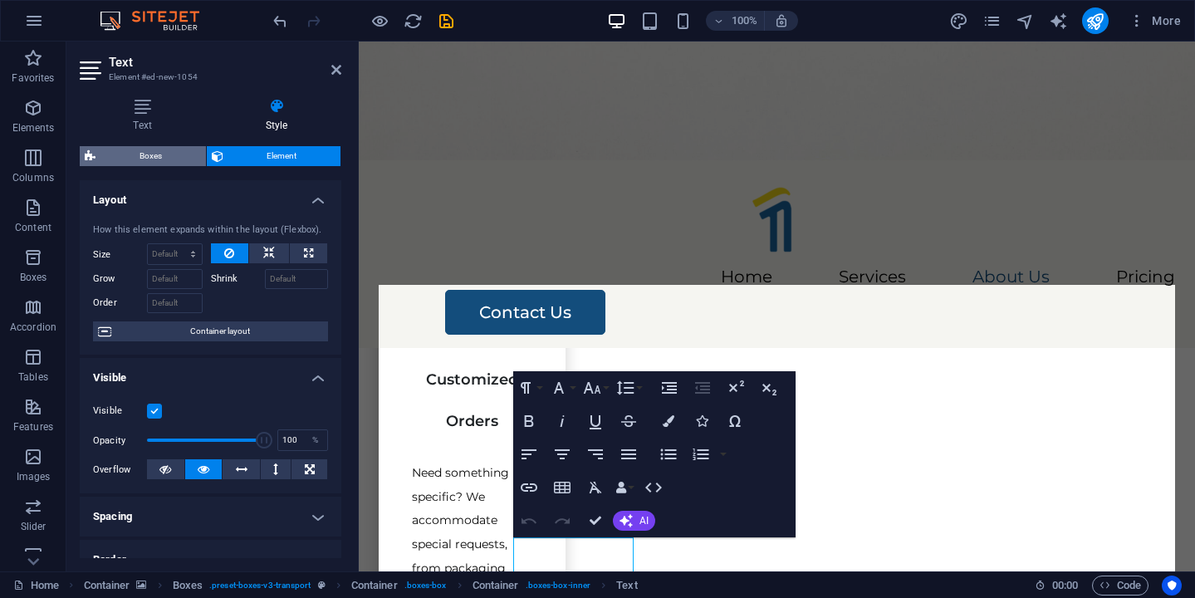
click at [173, 148] on span "Boxes" at bounding box center [150, 156] width 100 height 20
select select "rem"
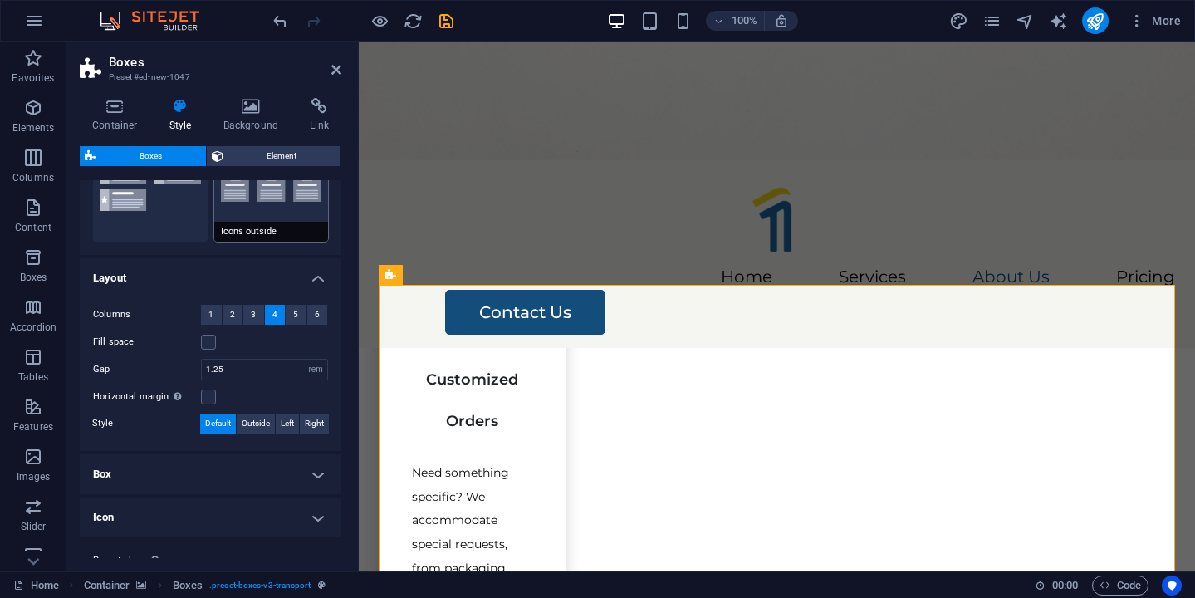
scroll to position [253, 0]
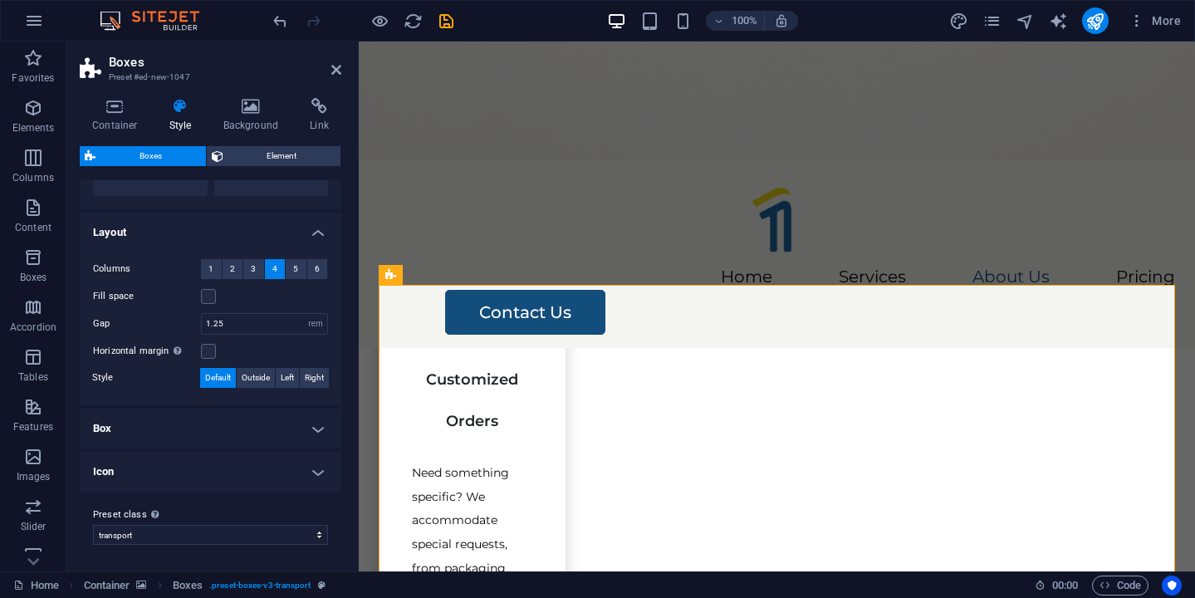
click at [280, 481] on h4 "Icon" at bounding box center [210, 472] width 261 height 40
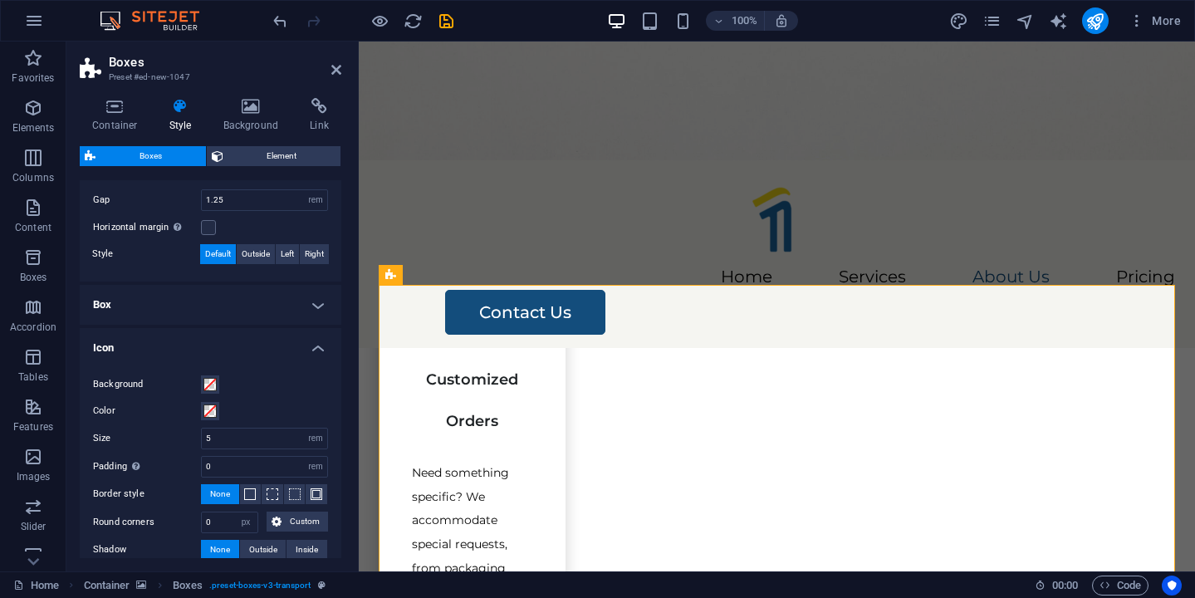
scroll to position [462, 0]
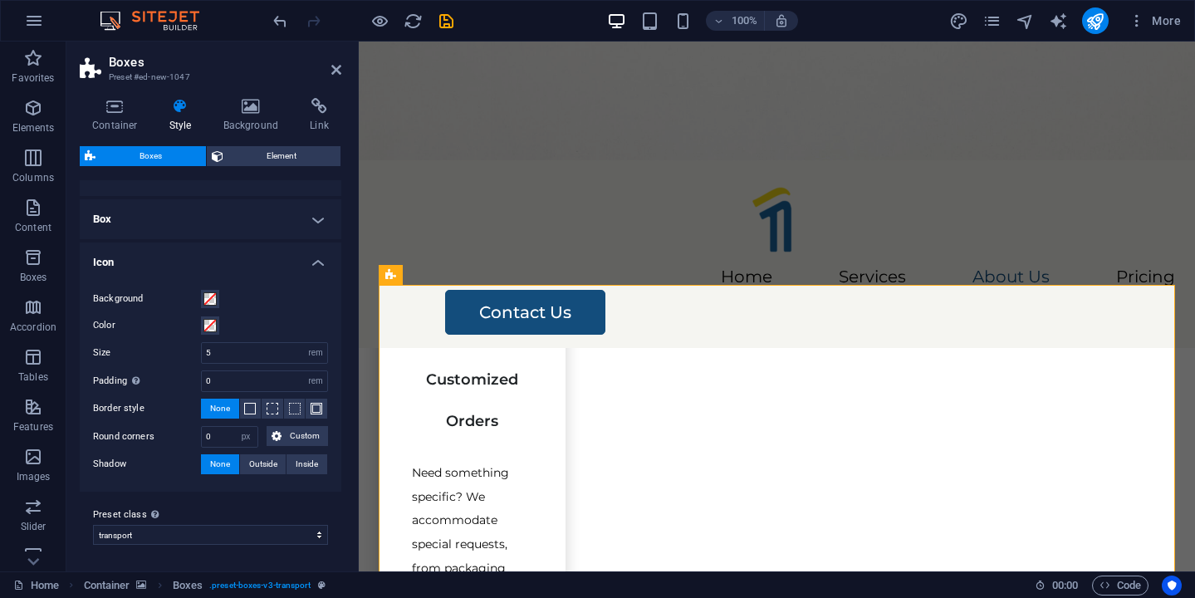
click at [301, 227] on h4 "Box" at bounding box center [210, 219] width 261 height 40
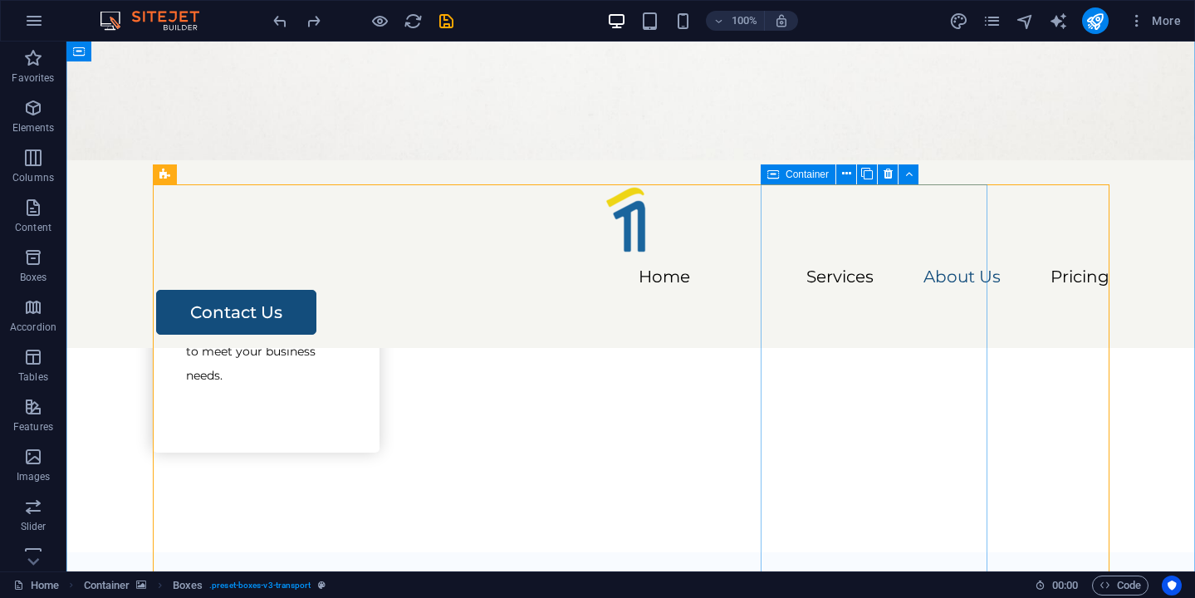
scroll to position [2442, 0]
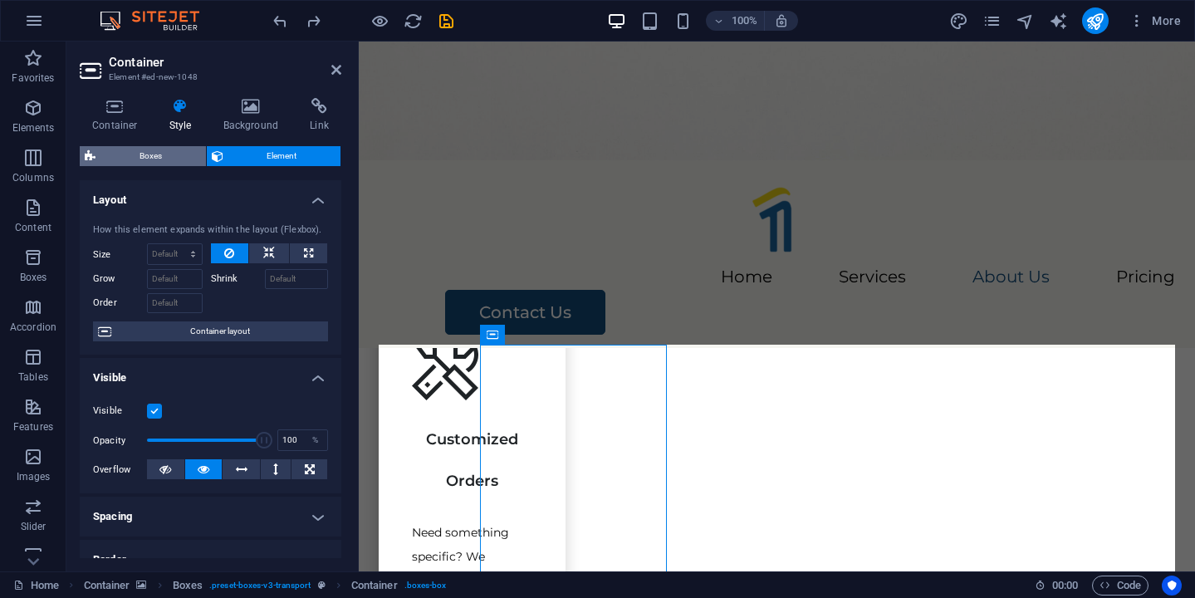
click at [173, 154] on span "Boxes" at bounding box center [150, 156] width 100 height 20
select select "rem"
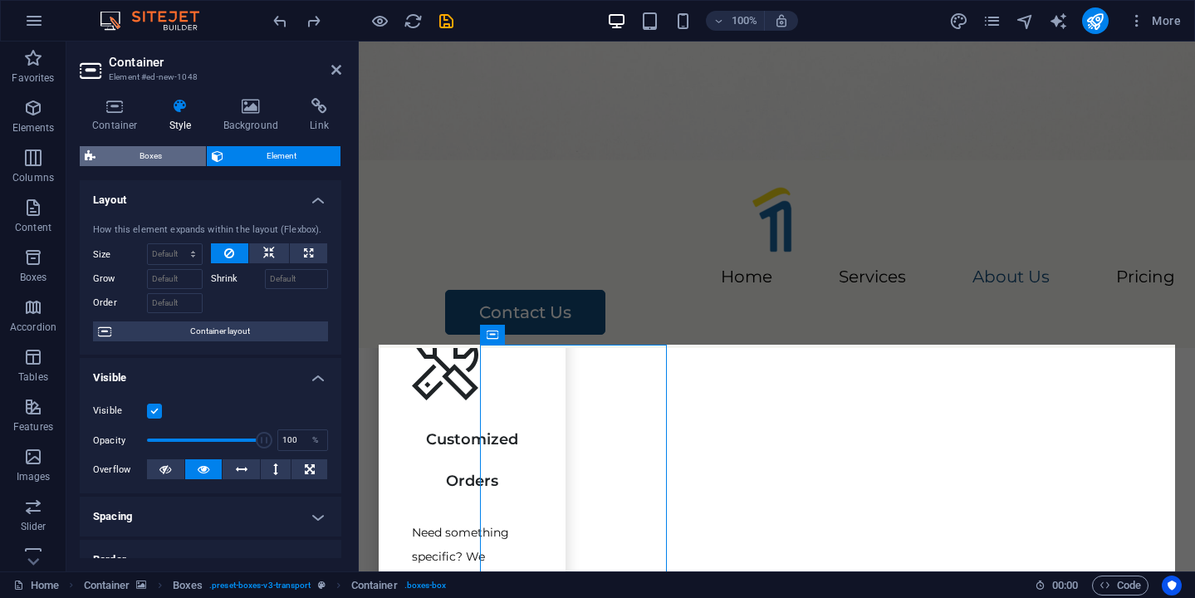
select select "rem"
select select "px"
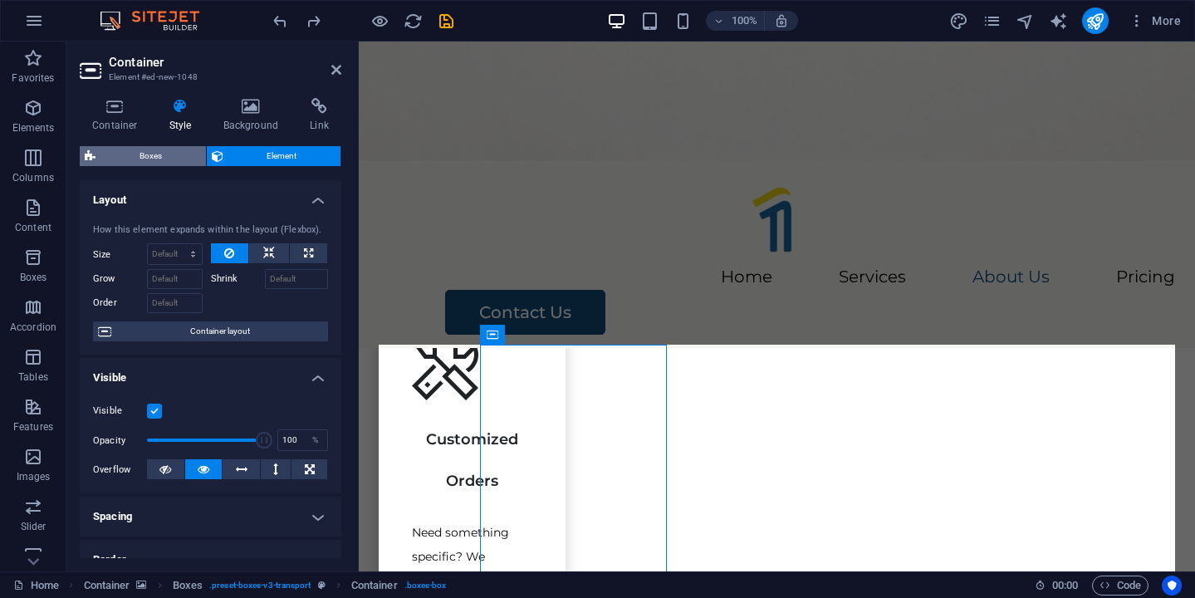
select select "px"
select select "rem"
select select "px"
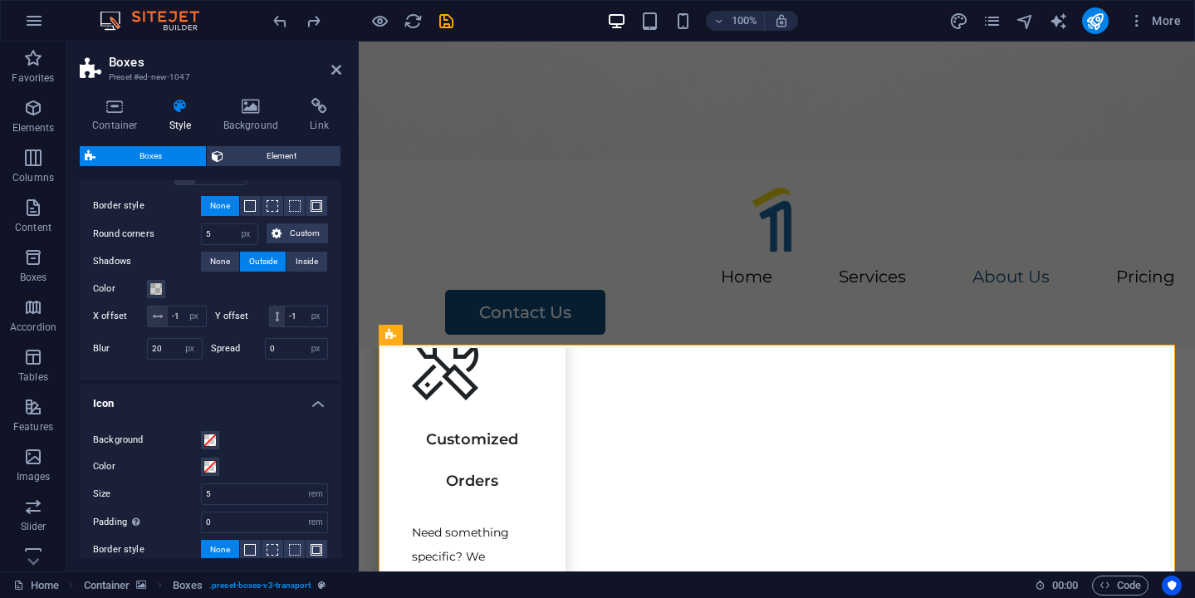
scroll to position [790, 0]
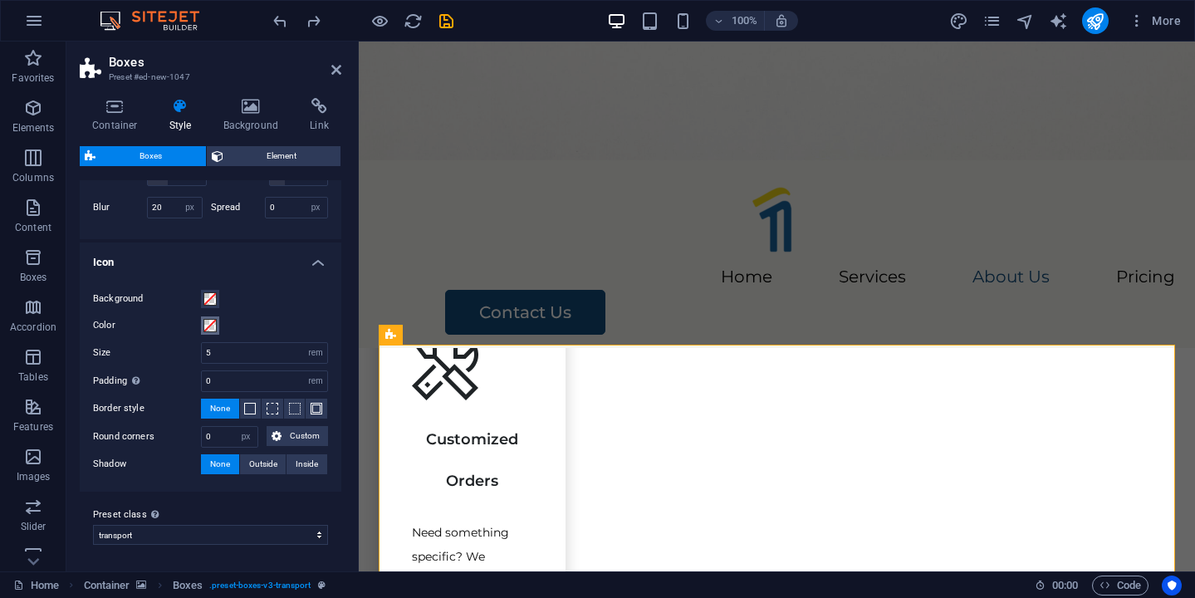
click at [211, 331] on button "Color" at bounding box center [210, 325] width 18 height 18
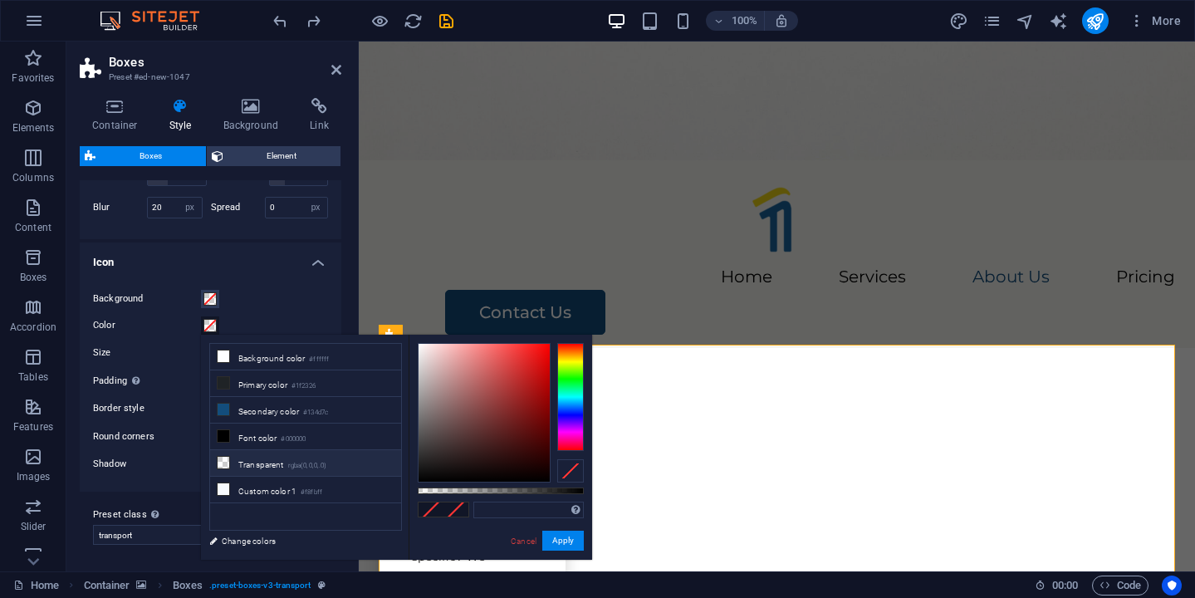
click at [283, 459] on li "Transparent rgba(0,0,0,.0)" at bounding box center [305, 463] width 191 height 27
type input "rgba(0, 0, 0, 0)"
click at [569, 541] on button "Apply" at bounding box center [563, 540] width 42 height 20
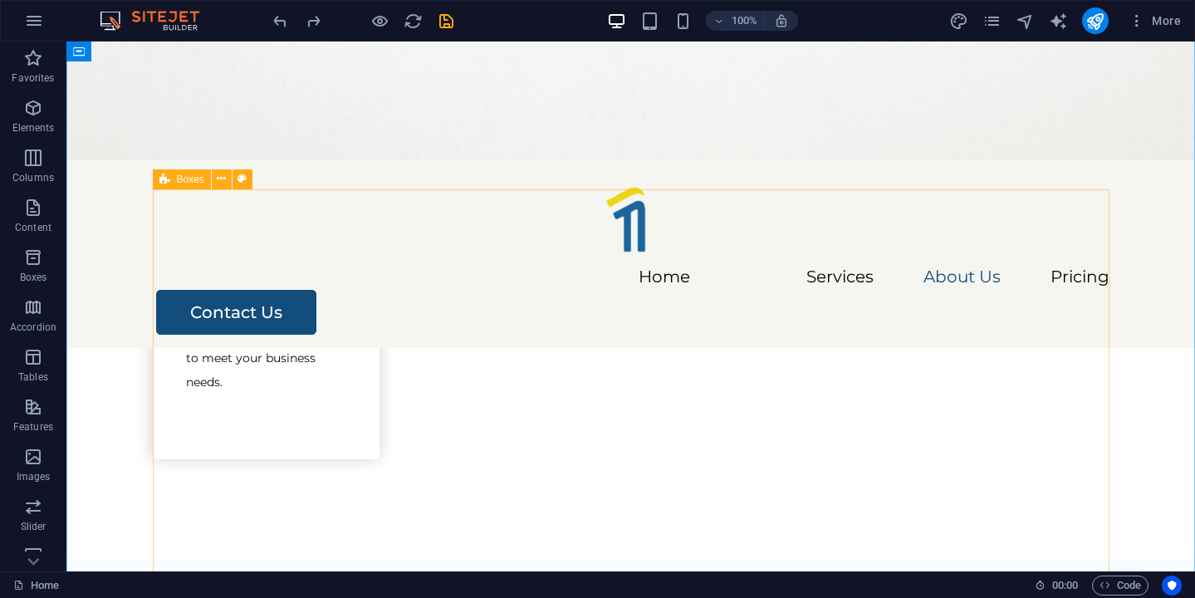
scroll to position [2437, 0]
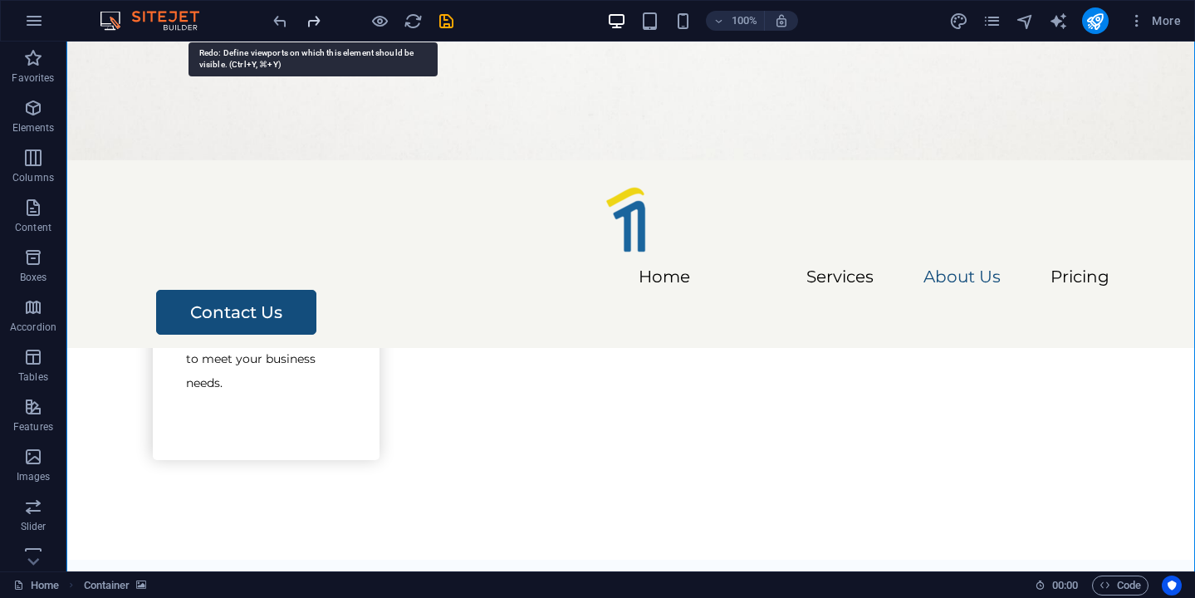
click at [315, 23] on icon "redo" at bounding box center [313, 21] width 19 height 19
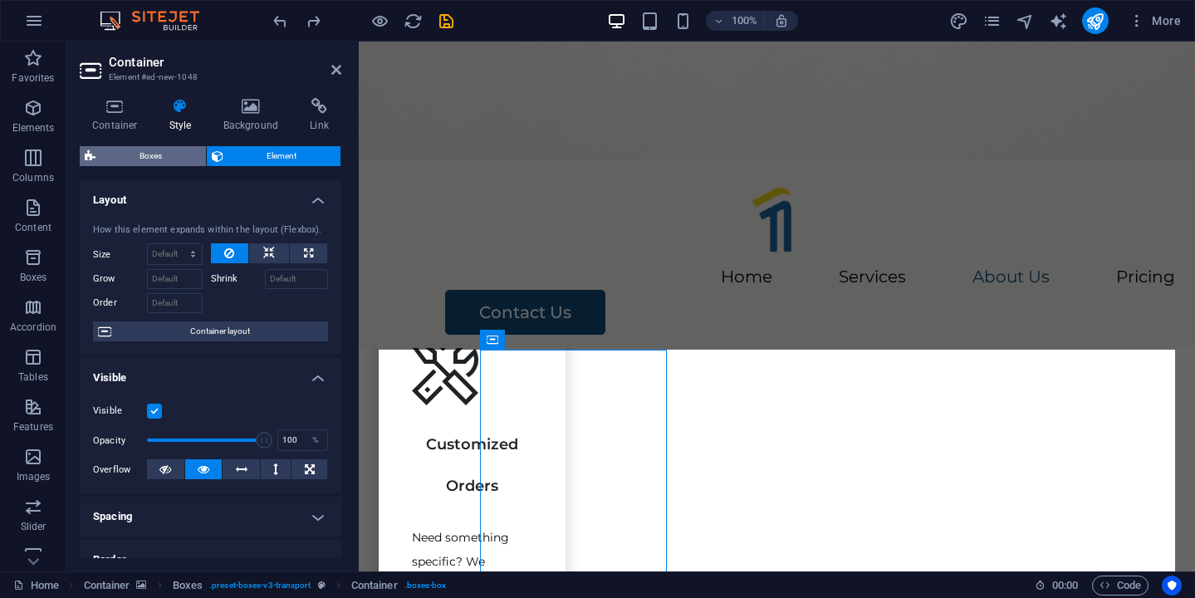
click at [145, 157] on span "Boxes" at bounding box center [150, 156] width 100 height 20
select select "rem"
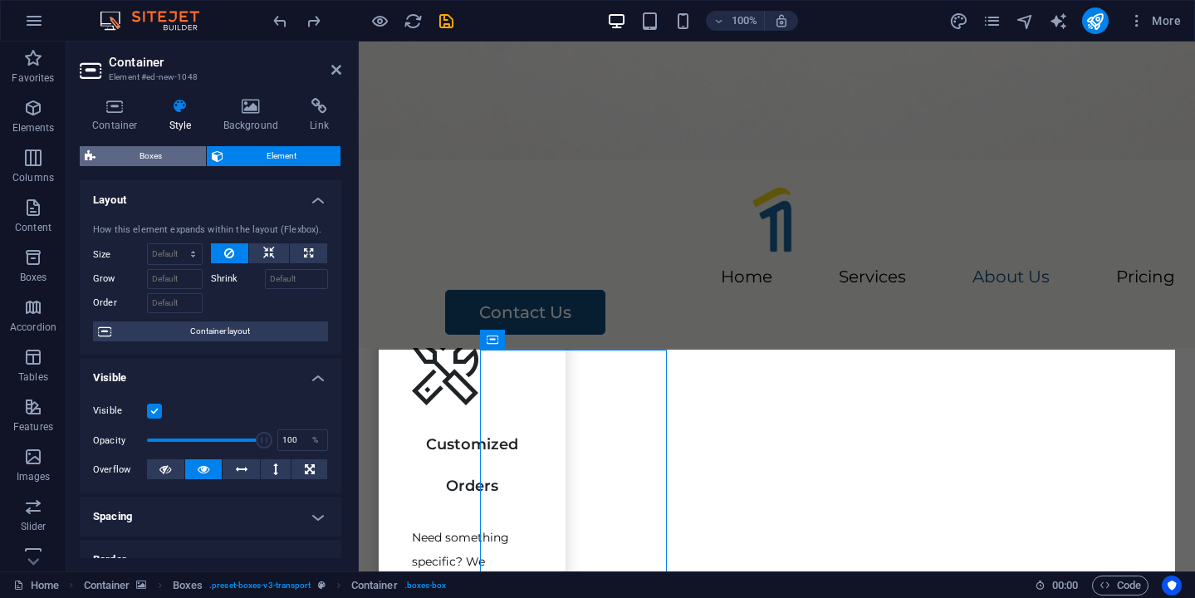
select select "rem"
select select "px"
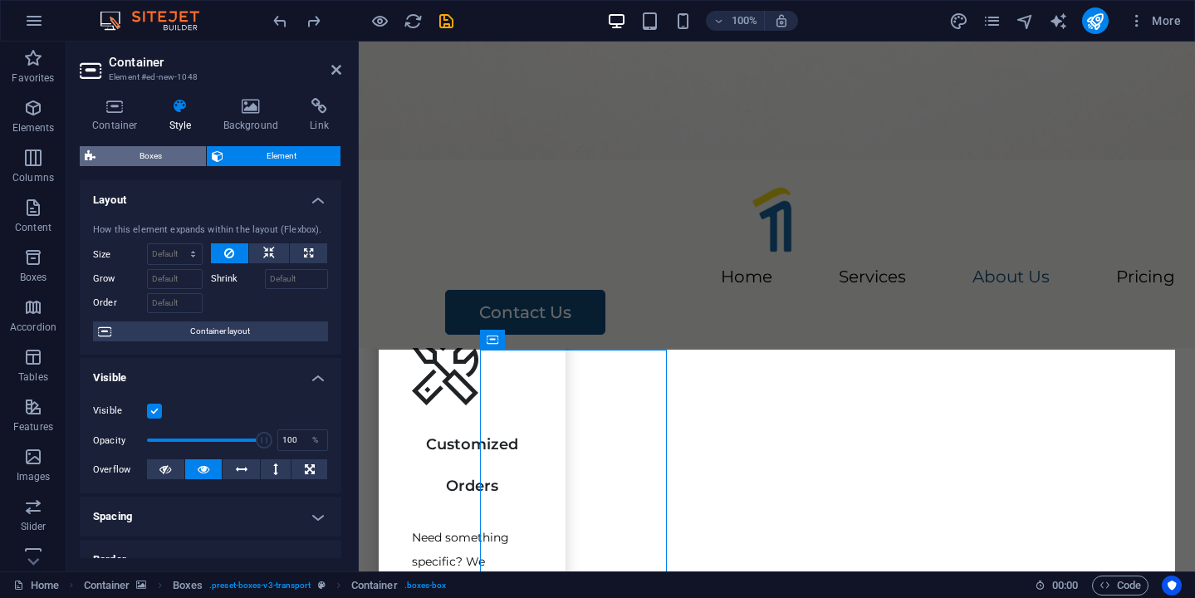
select select "px"
select select "rem"
select select "px"
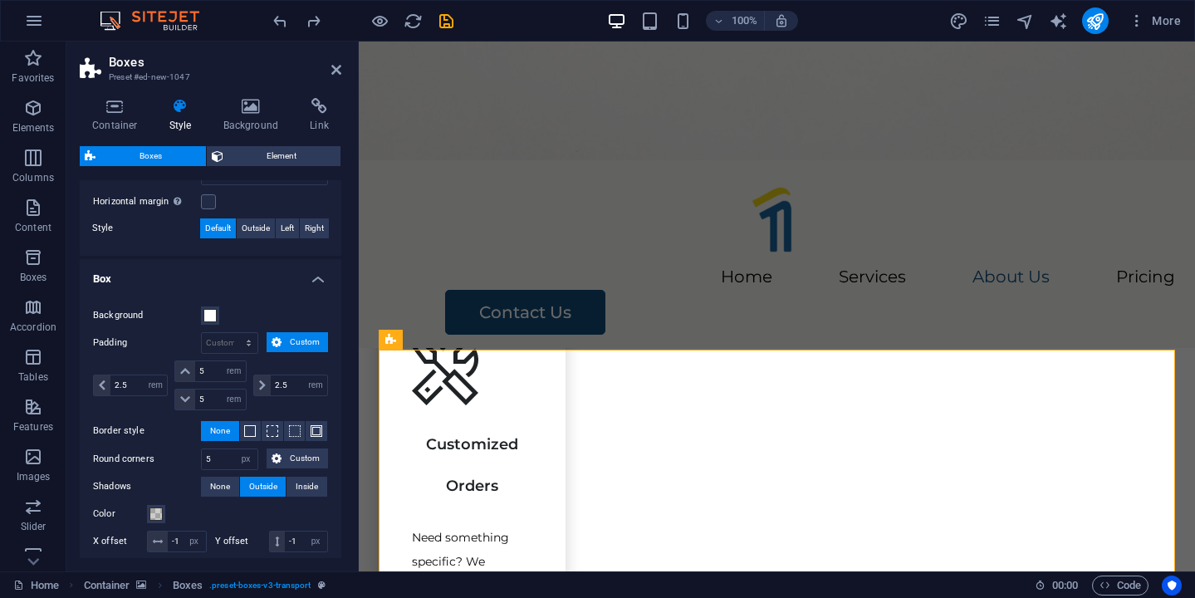
scroll to position [400, 0]
click at [212, 314] on span at bounding box center [209, 317] width 13 height 13
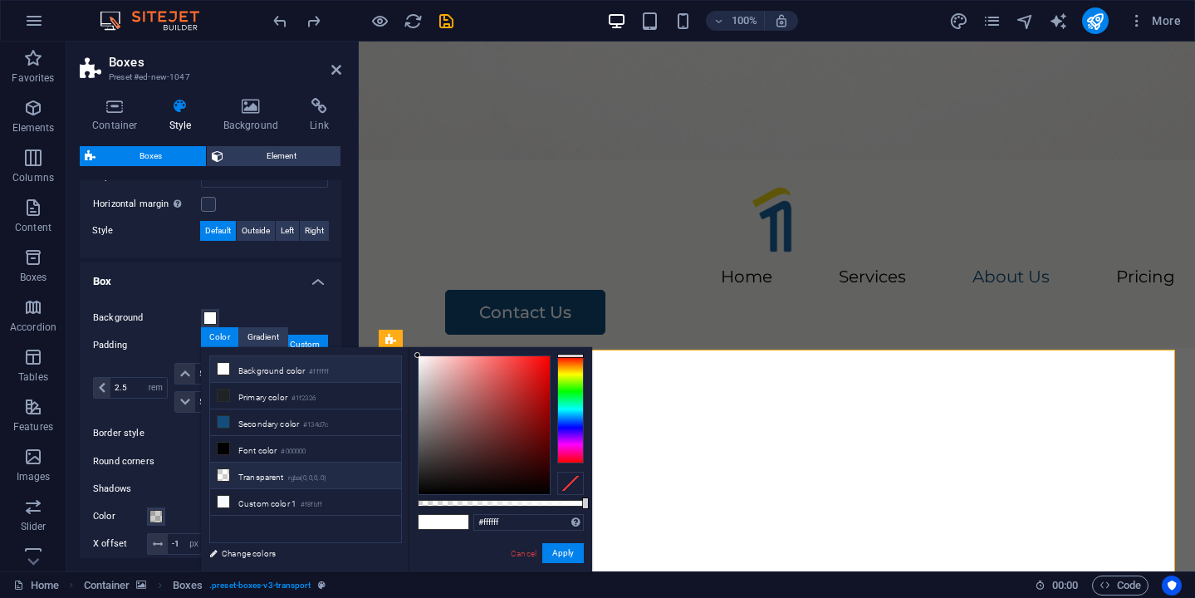
click at [272, 475] on li "Transparent rgba(0,0,0,.0)" at bounding box center [305, 475] width 191 height 27
type input "rgba(0, 0, 0, 0)"
click at [563, 551] on button "Apply" at bounding box center [563, 553] width 42 height 20
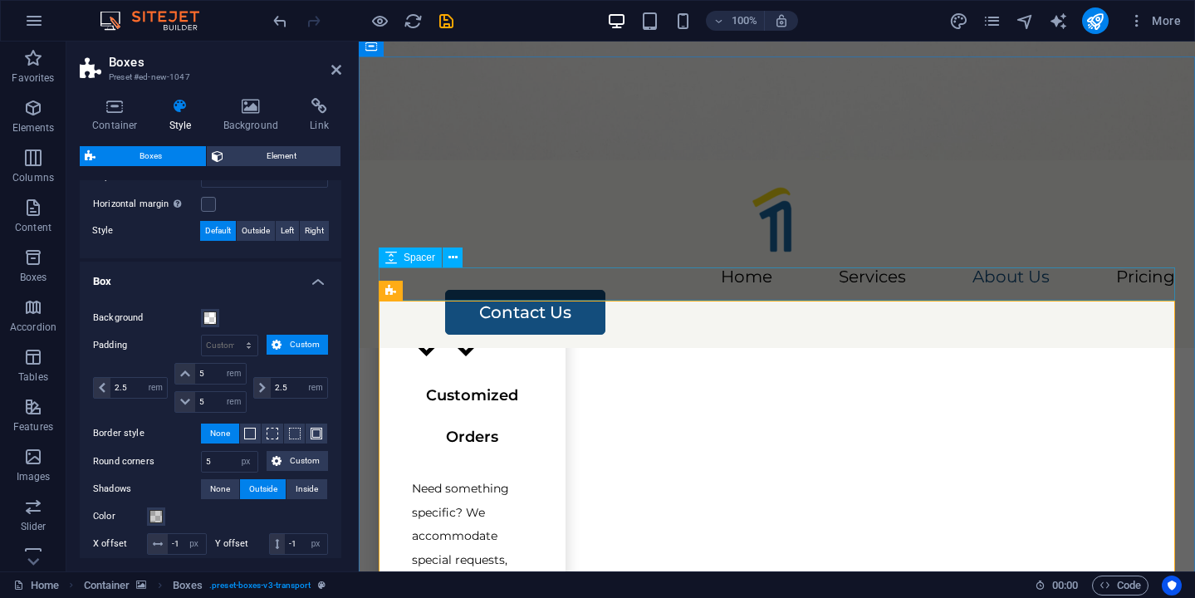
scroll to position [2512, 0]
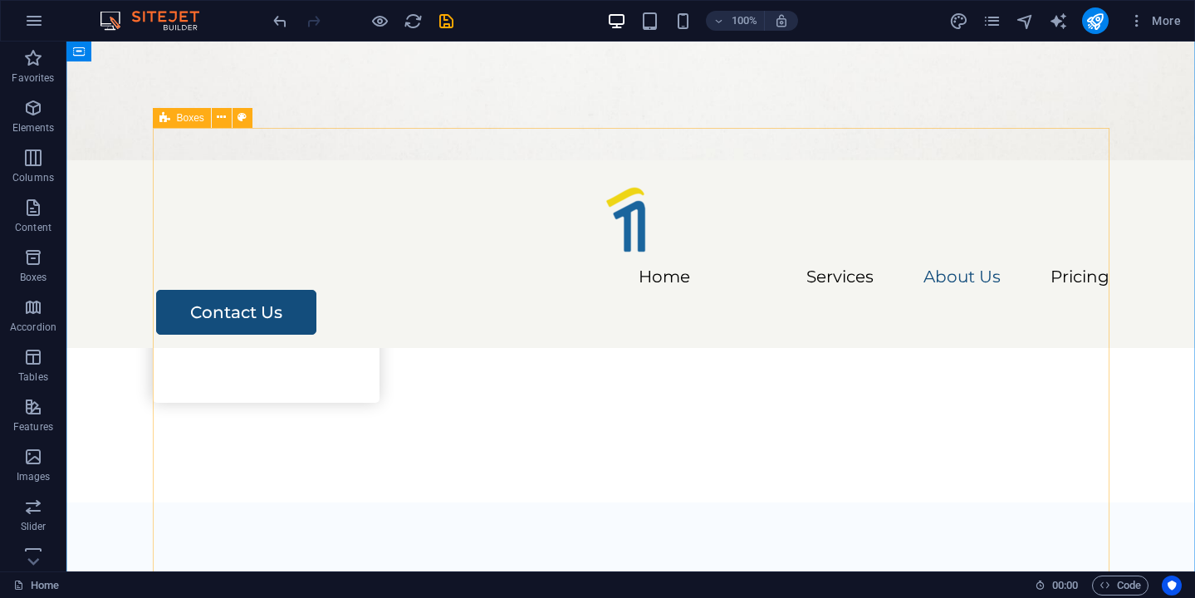
scroll to position [2491, 0]
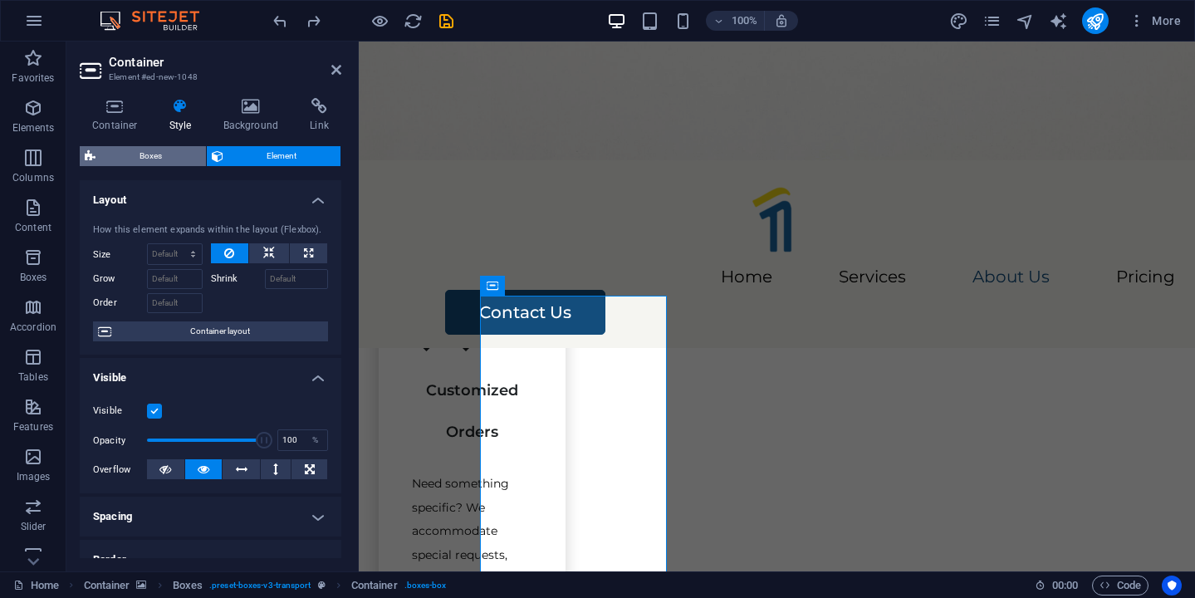
click at [146, 164] on span "Boxes" at bounding box center [150, 156] width 100 height 20
select select "rem"
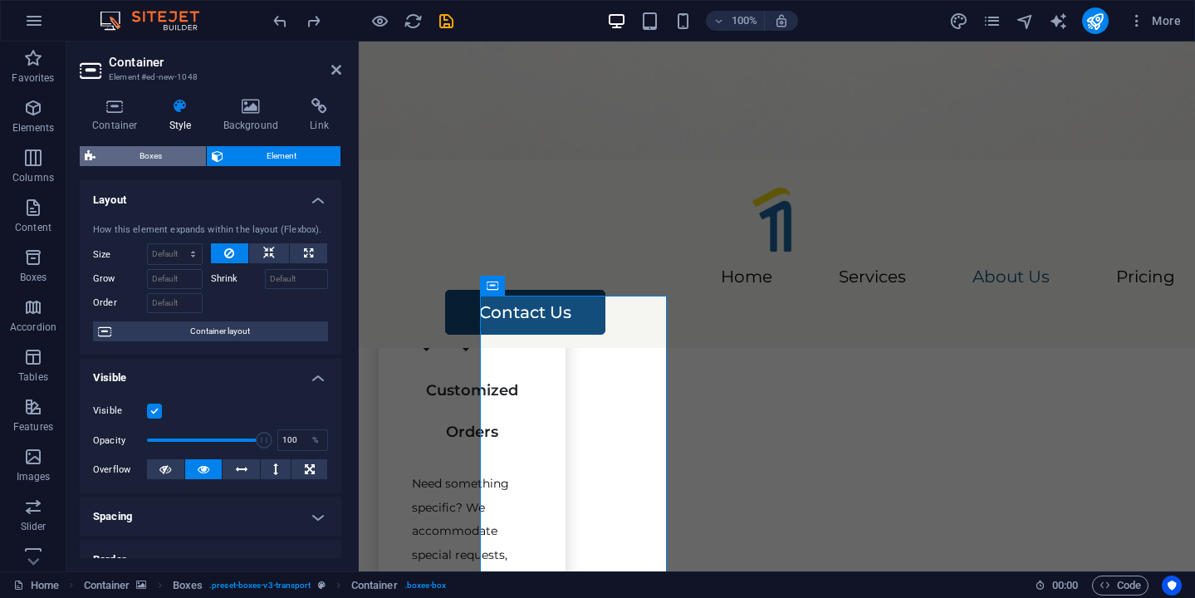
select select "rem"
select select "px"
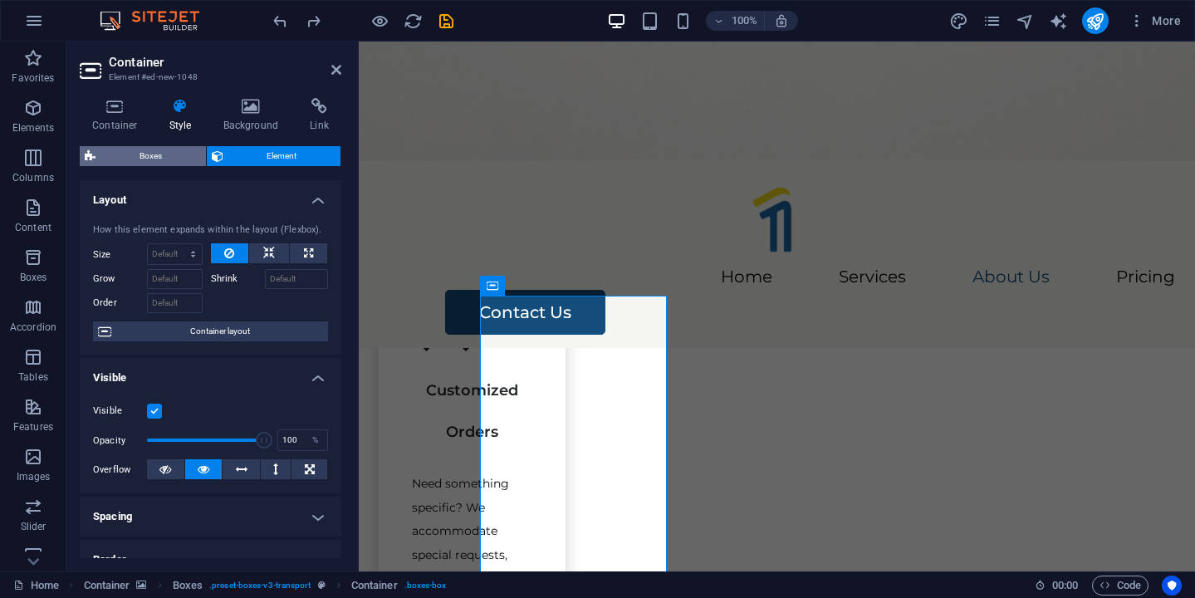
select select "px"
select select "rem"
select select "px"
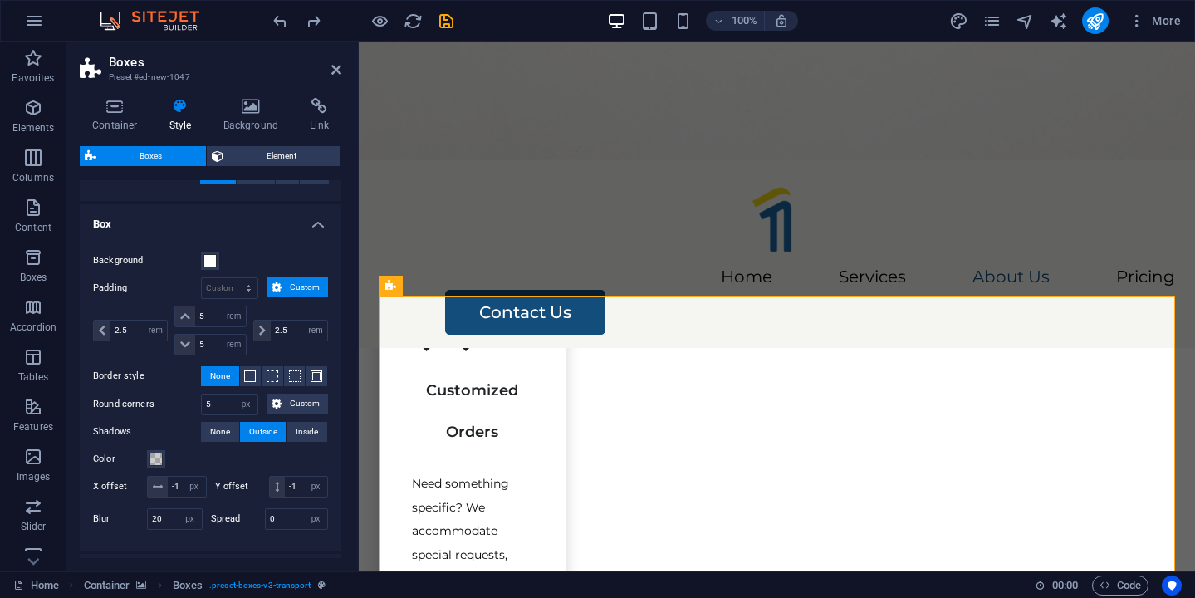
scroll to position [461, 0]
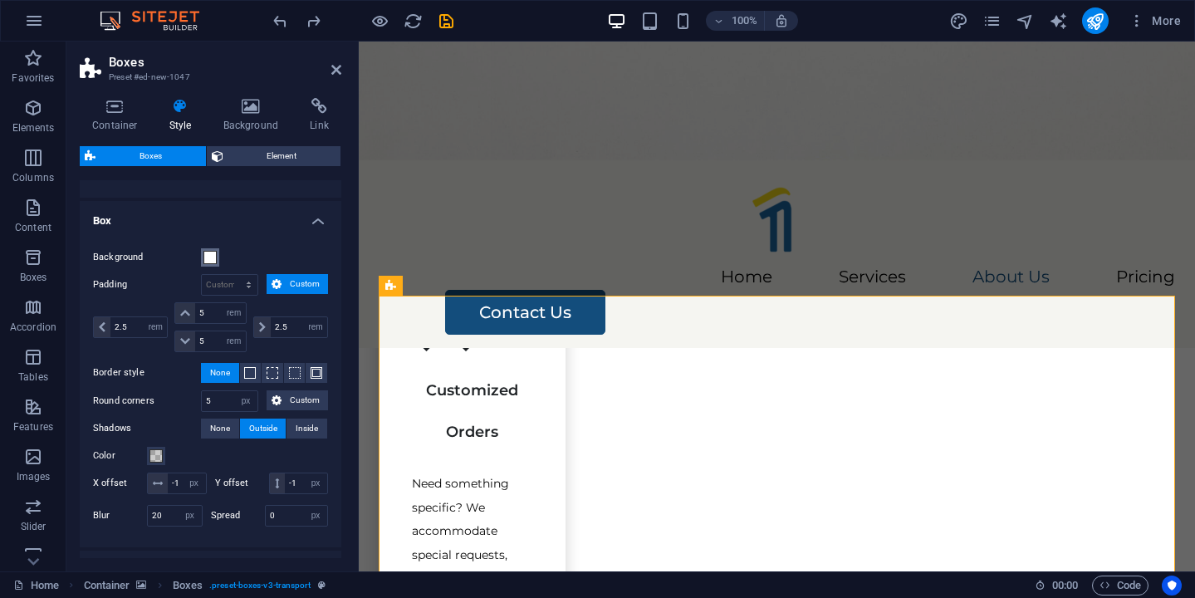
click at [213, 259] on span at bounding box center [209, 257] width 13 height 13
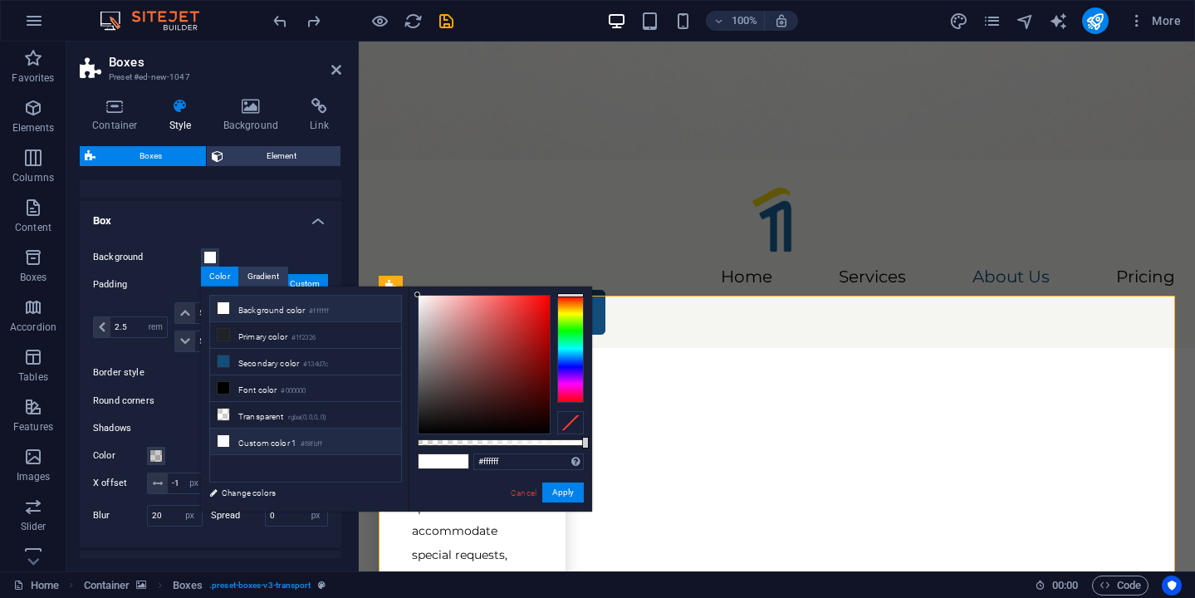
click at [373, 437] on li "Custom color 1 #f8fbff" at bounding box center [305, 441] width 191 height 27
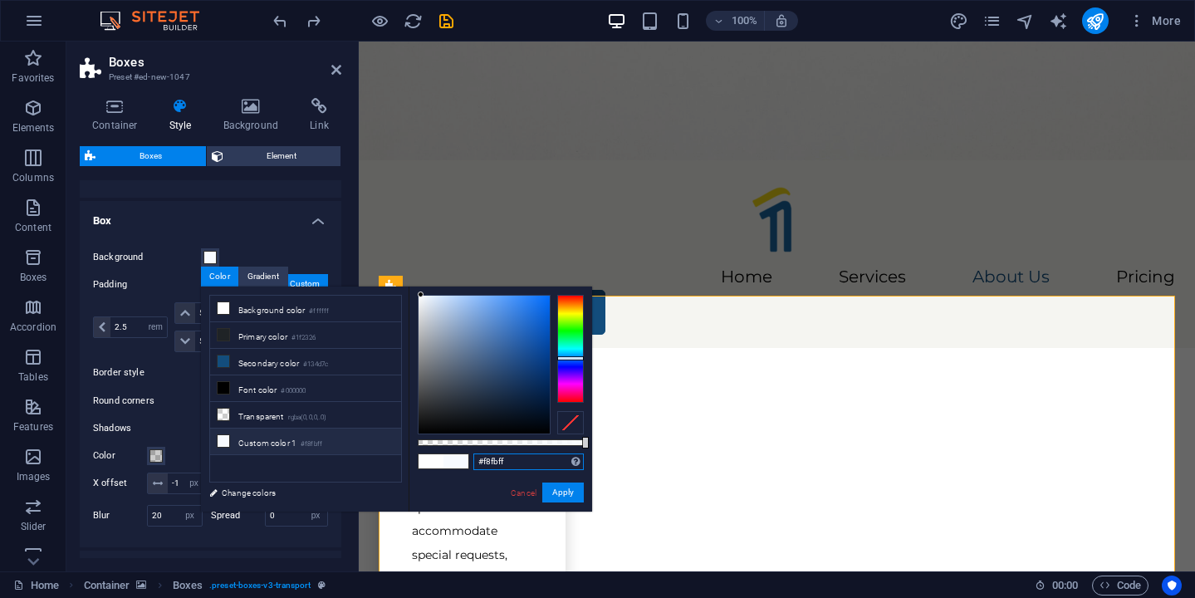
click at [502, 461] on input "#f8fbff" at bounding box center [528, 461] width 110 height 17
paste input "eaecdc"
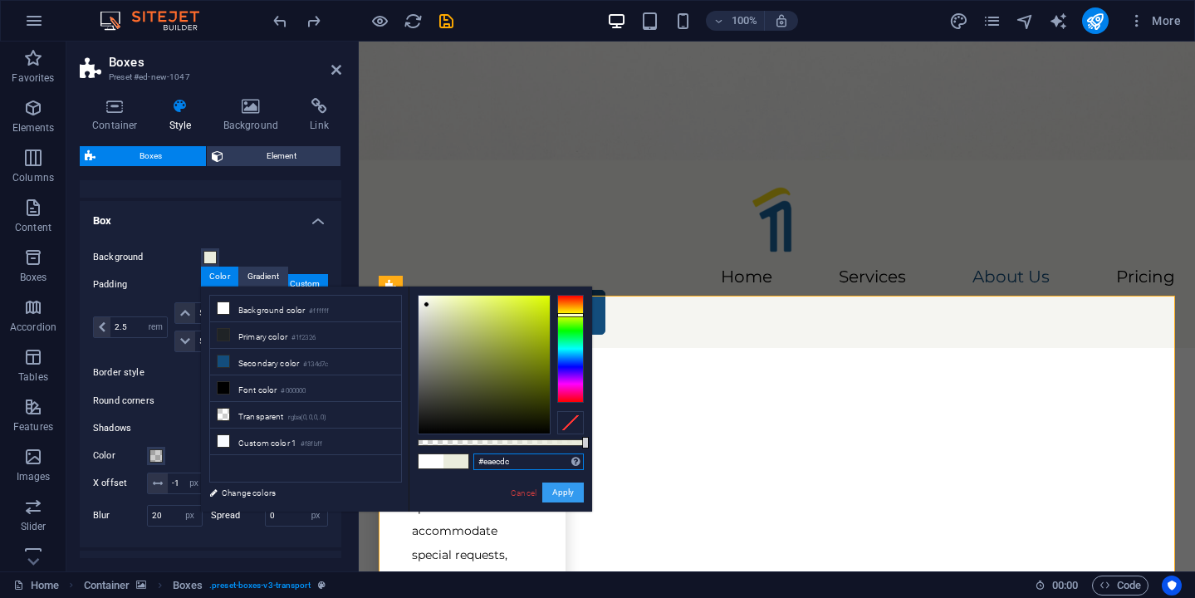
type input "#eaecdc"
click at [579, 493] on button "Apply" at bounding box center [563, 492] width 42 height 20
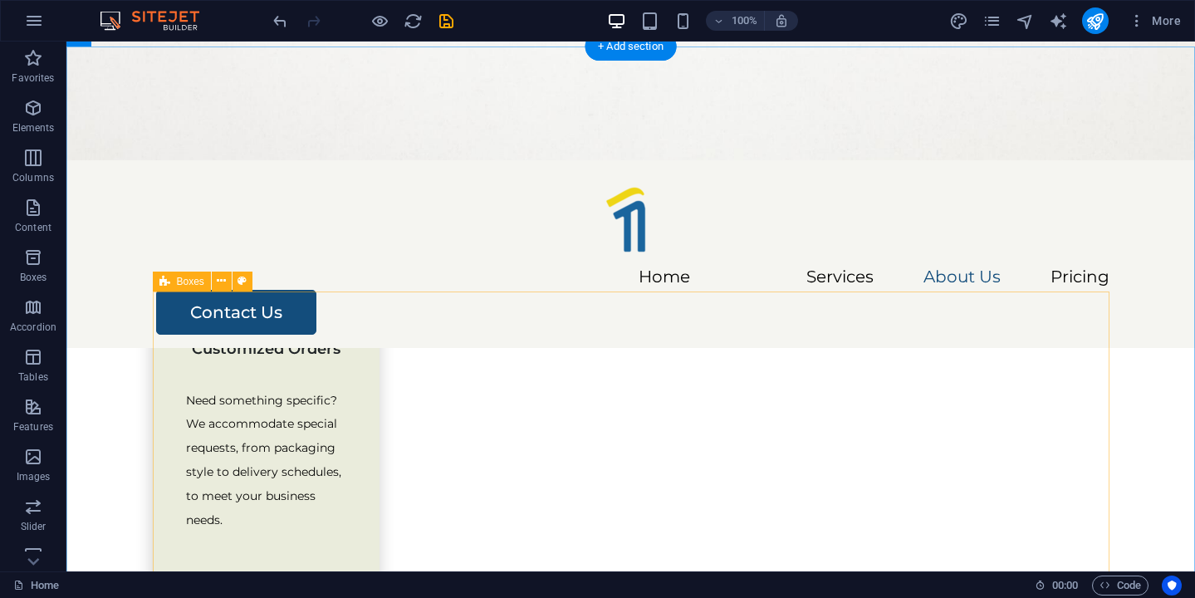
scroll to position [2321, 0]
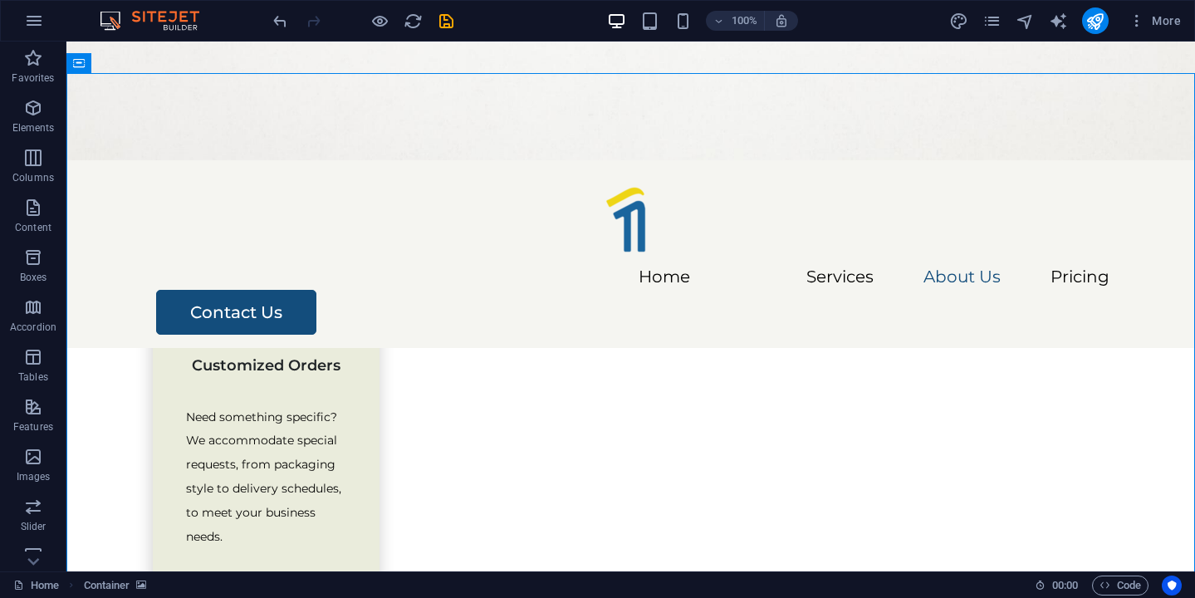
scroll to position [2279, 0]
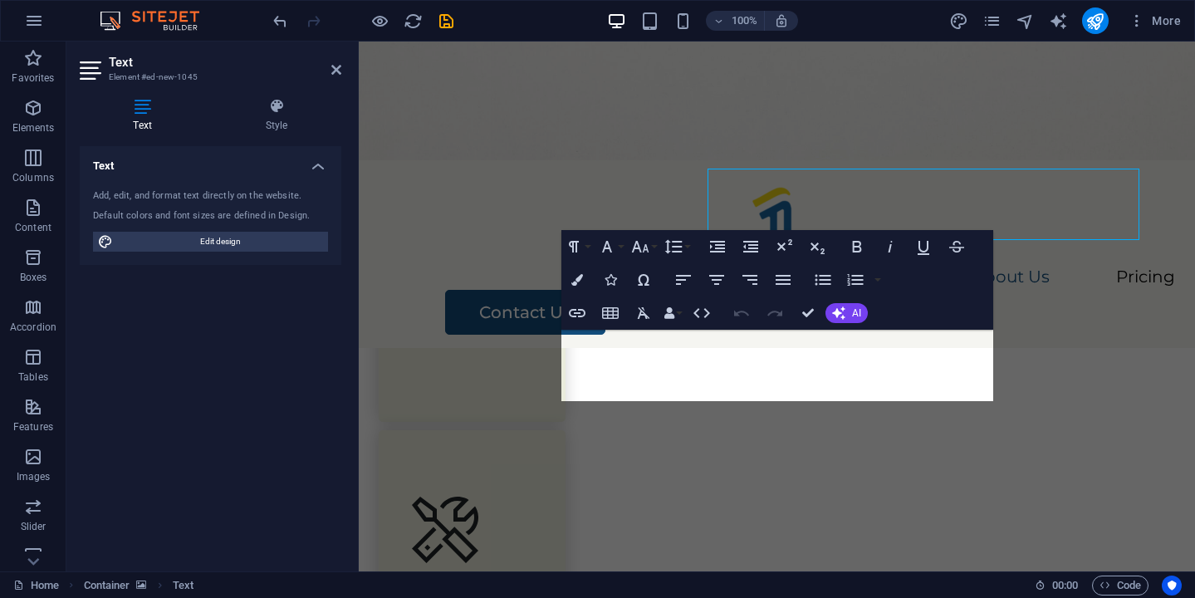
scroll to position [2392, 0]
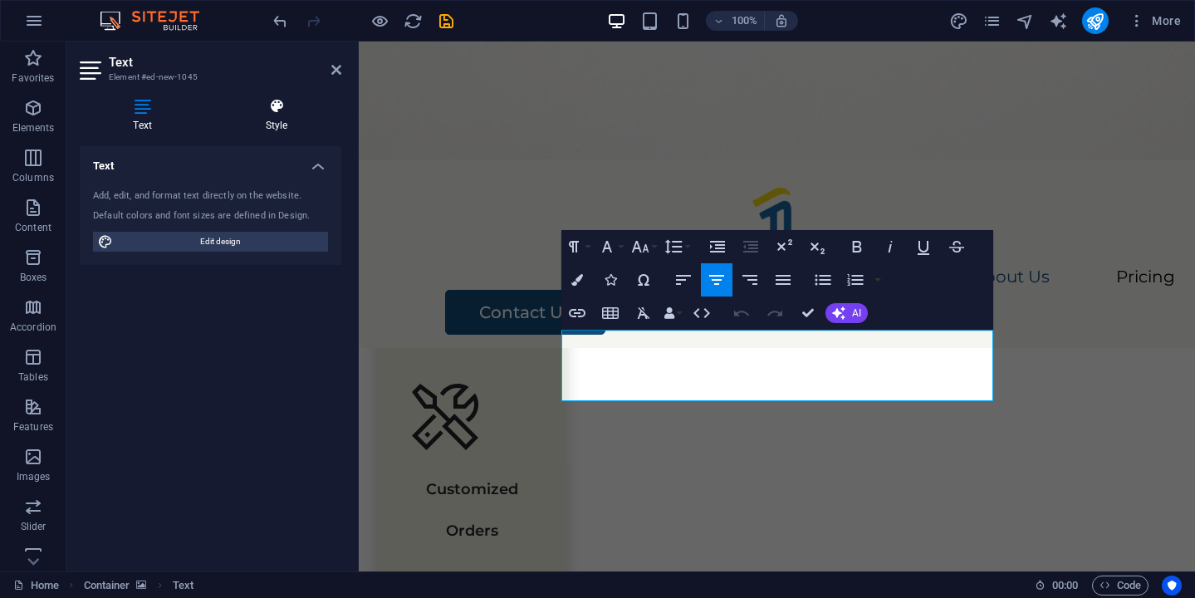
click at [267, 116] on h4 "Style" at bounding box center [276, 115] width 129 height 35
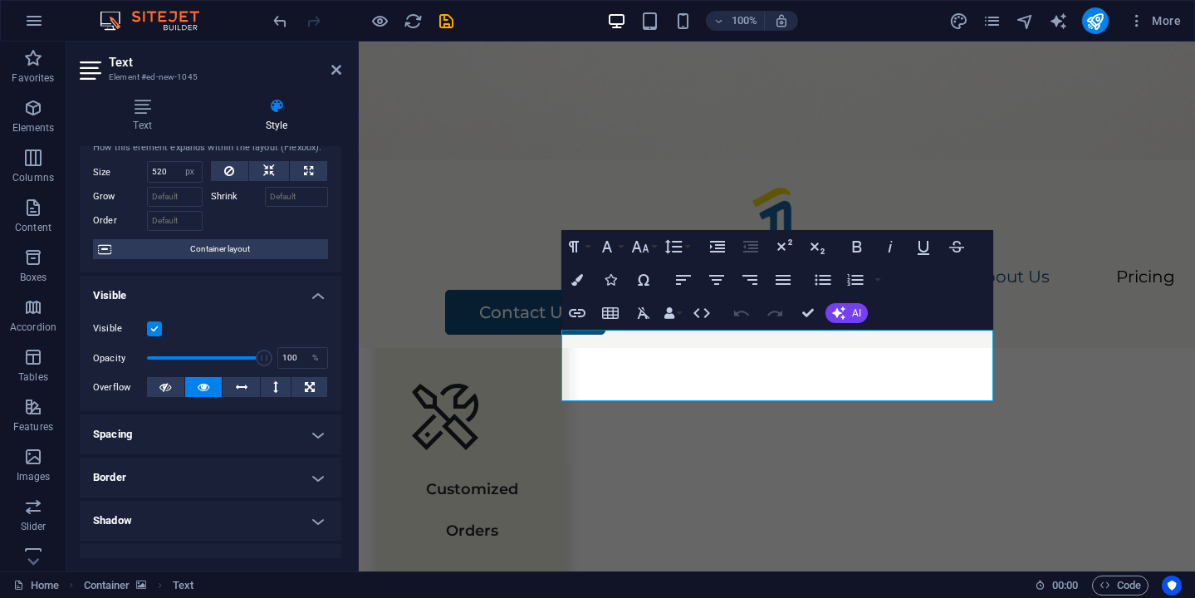
scroll to position [0, 0]
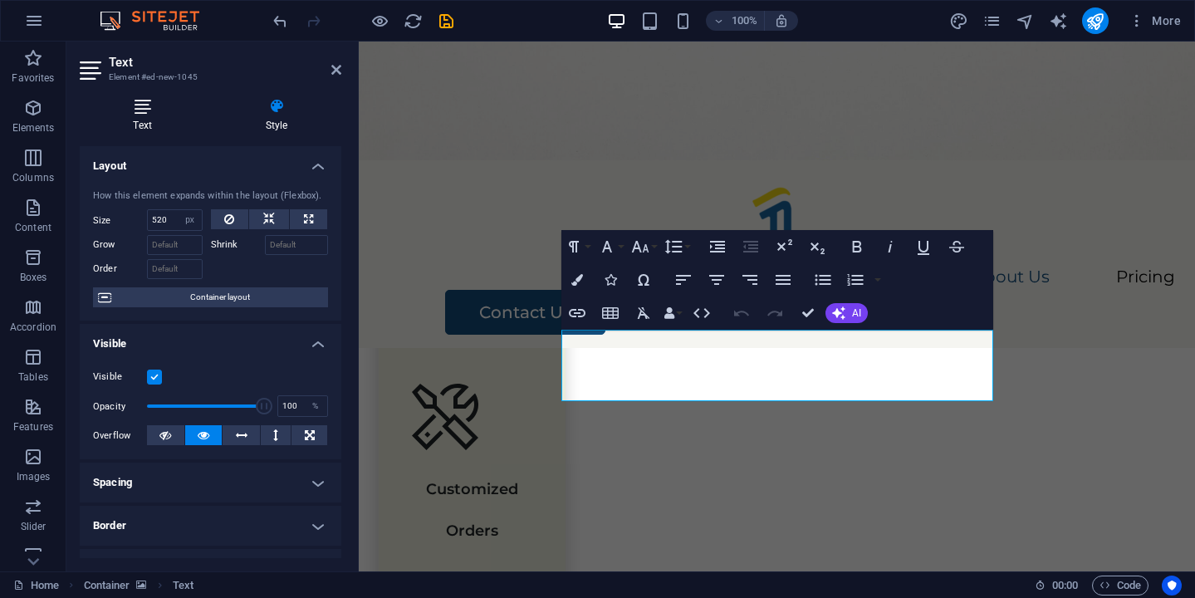
click at [154, 115] on h4 "Text" at bounding box center [146, 115] width 132 height 35
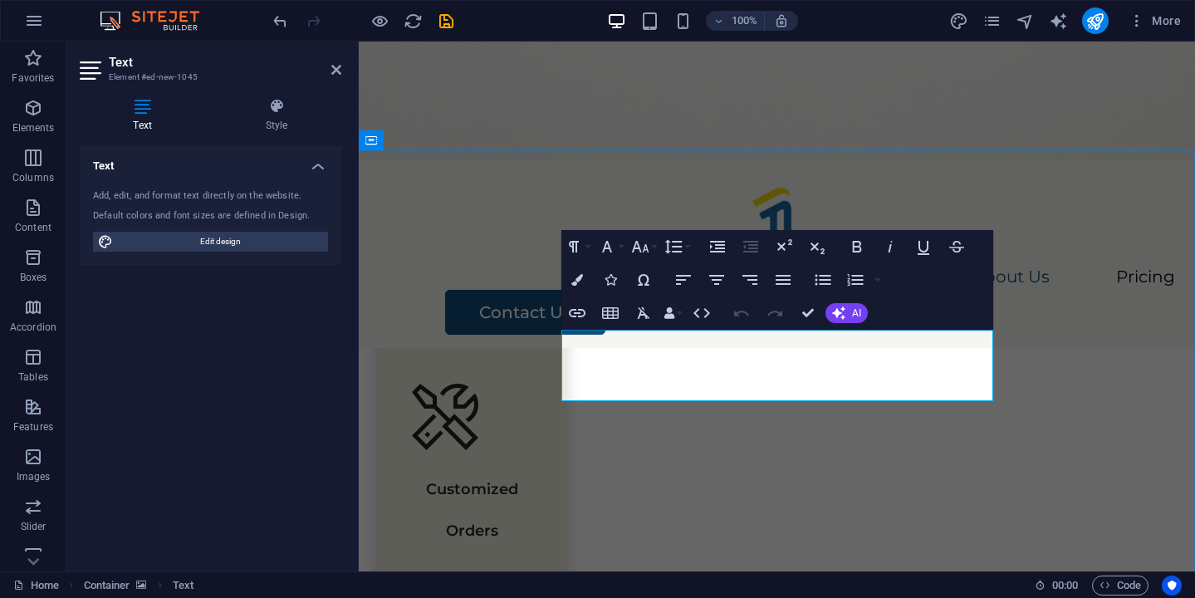
click at [576, 272] on button "Colors" at bounding box center [577, 279] width 32 height 33
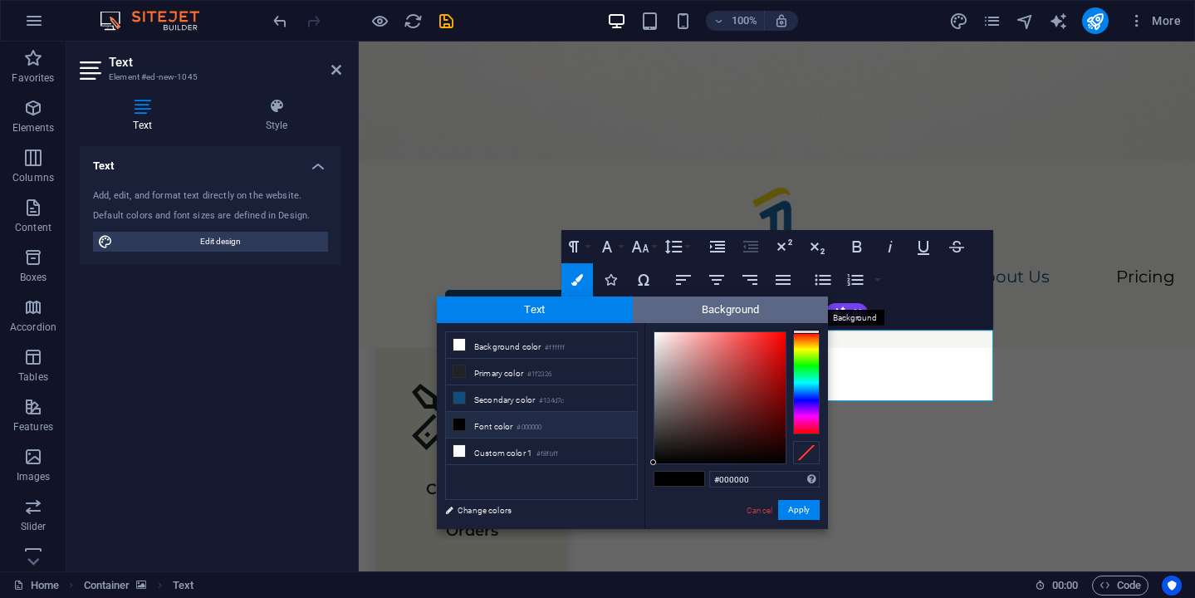
click at [654, 307] on span "Background" at bounding box center [731, 309] width 196 height 27
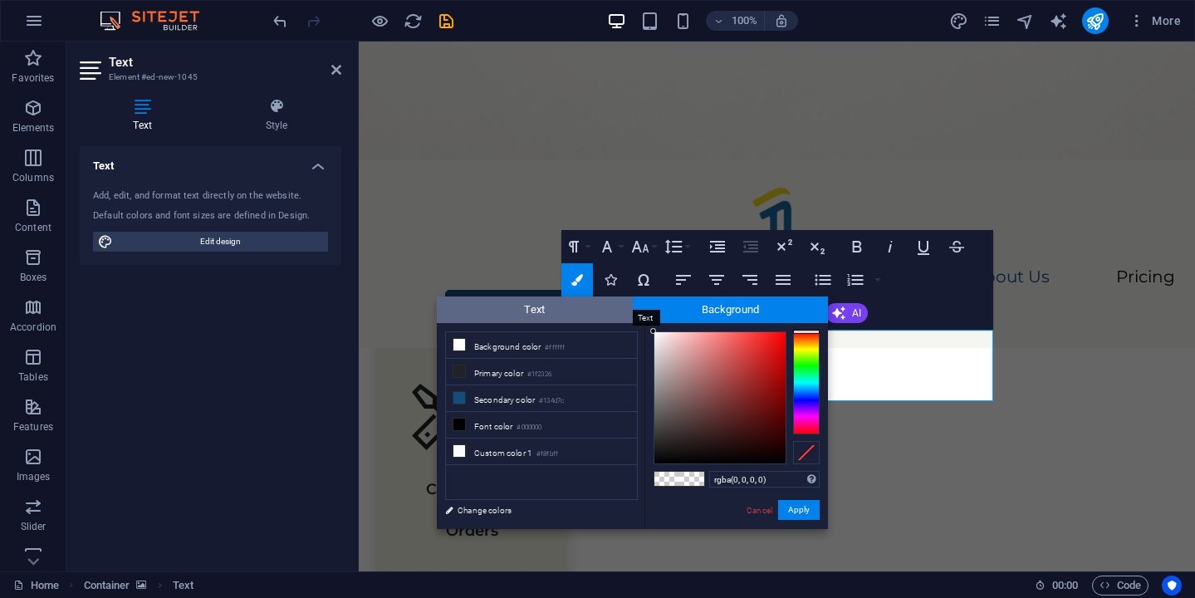
click at [551, 309] on span "Text" at bounding box center [535, 309] width 196 height 27
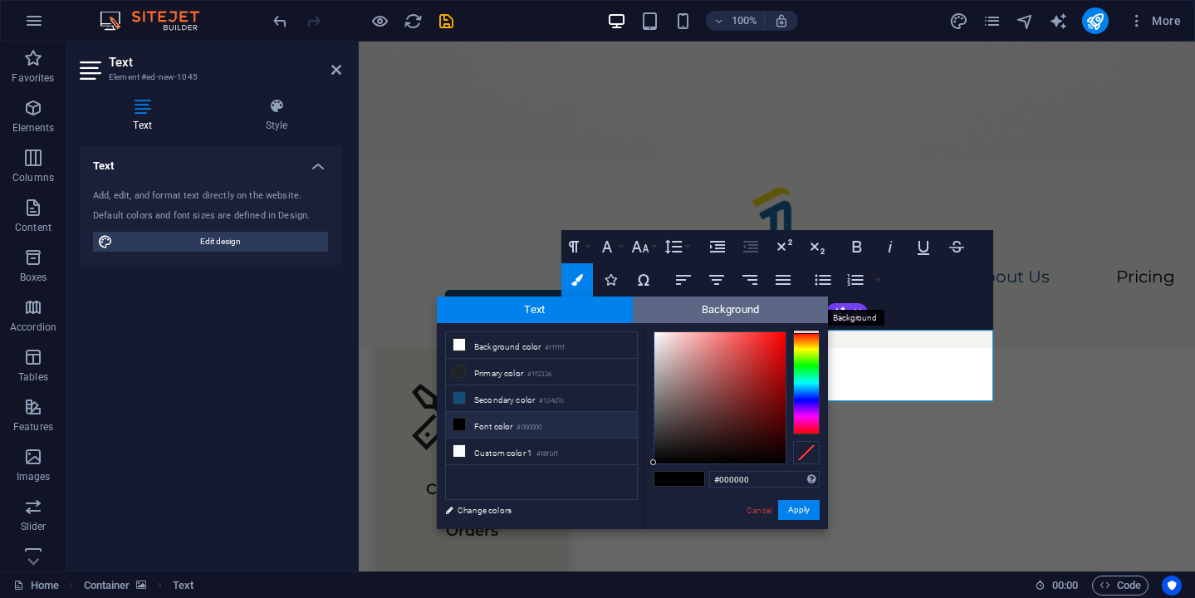
click at [682, 314] on span "Background" at bounding box center [731, 309] width 196 height 27
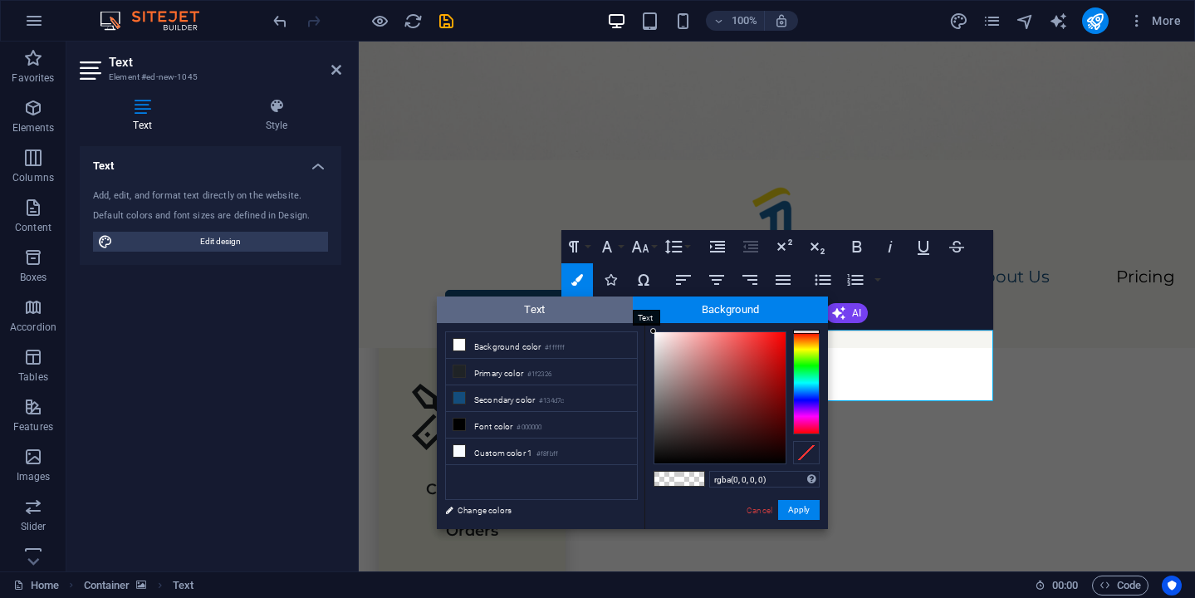
click at [596, 320] on span "Text" at bounding box center [535, 309] width 196 height 27
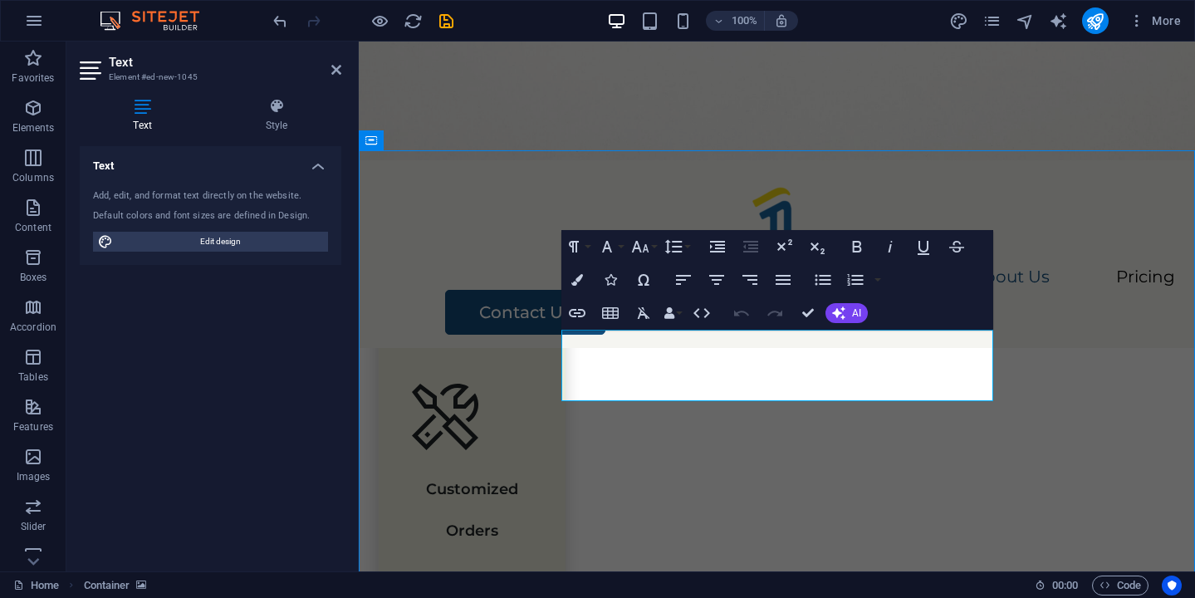
scroll to position [2279, 0]
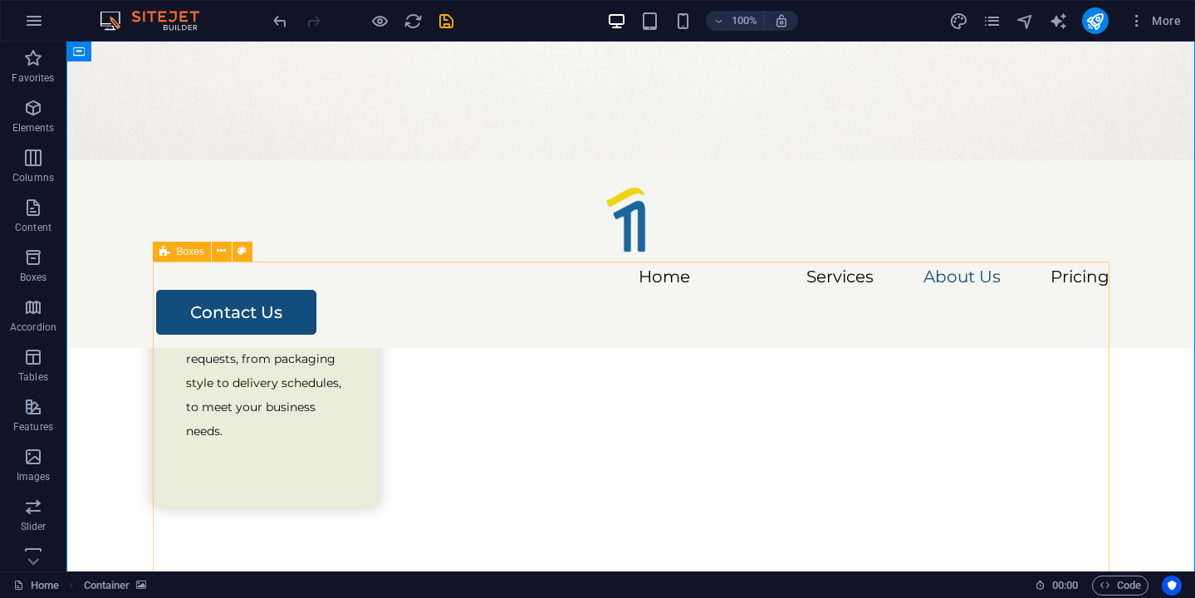
scroll to position [2383, 0]
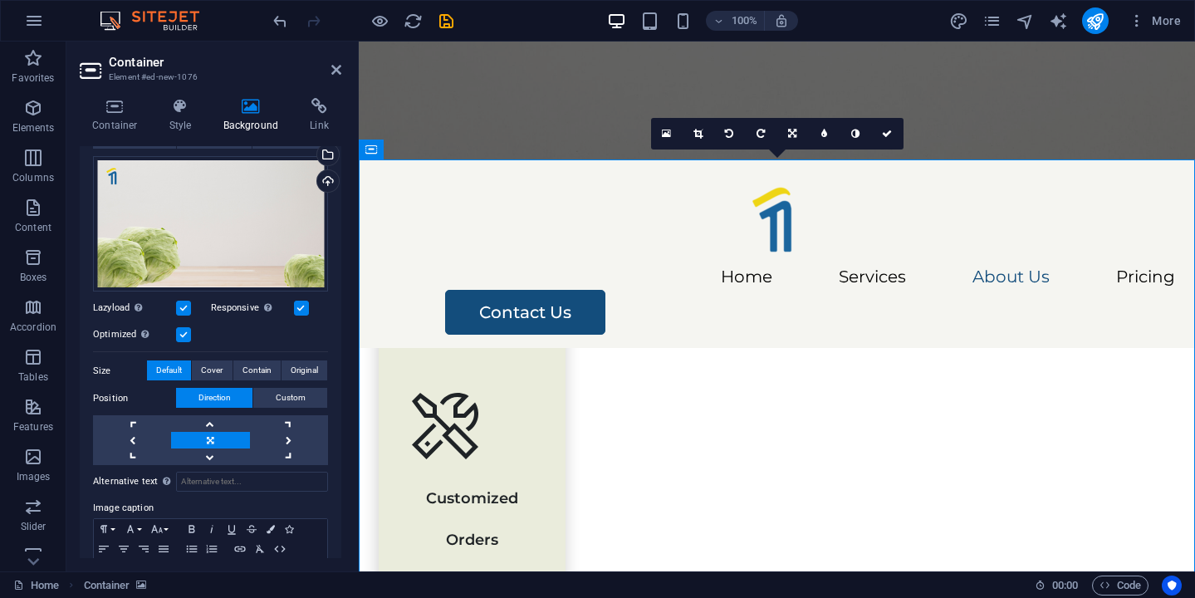
scroll to position [0, 0]
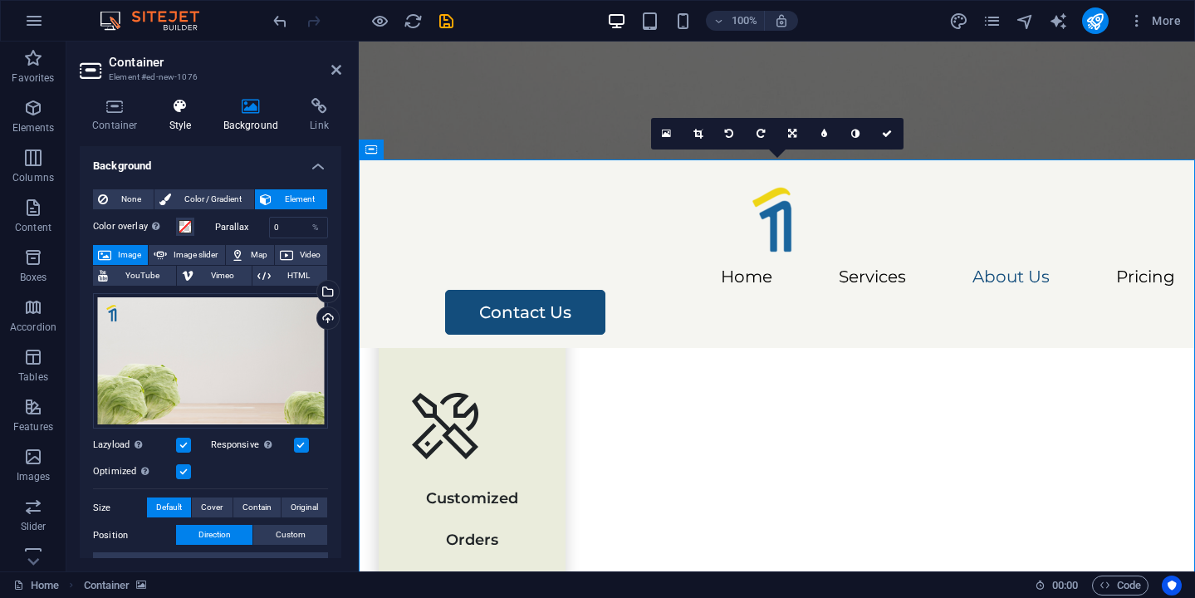
click at [180, 121] on h4 "Style" at bounding box center [184, 115] width 54 height 35
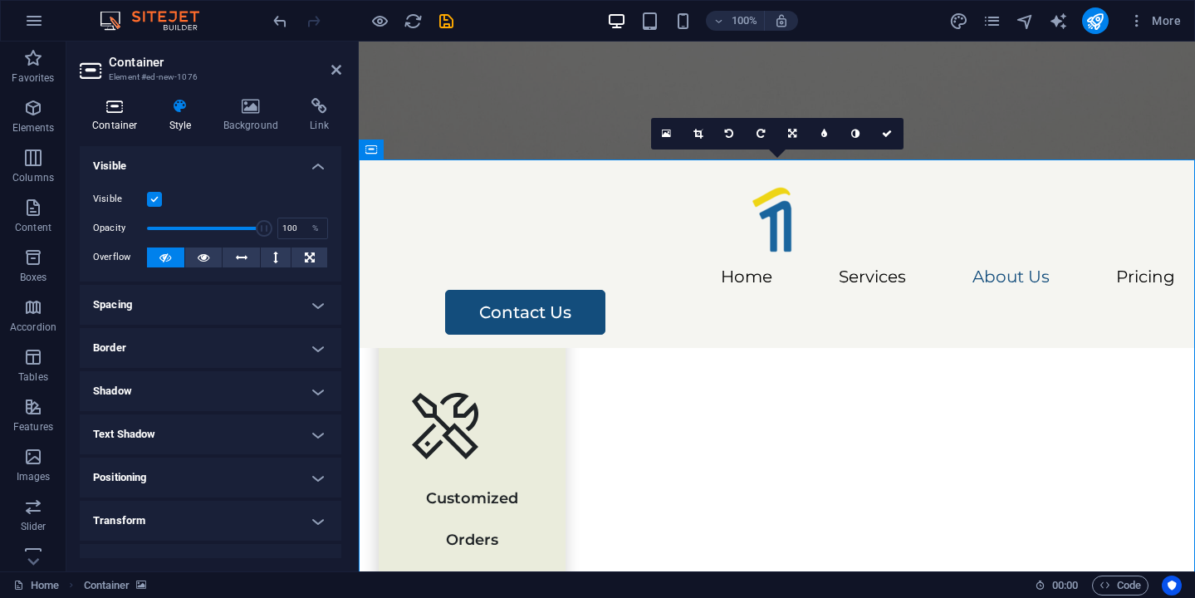
click at [126, 122] on h4 "Container" at bounding box center [118, 115] width 77 height 35
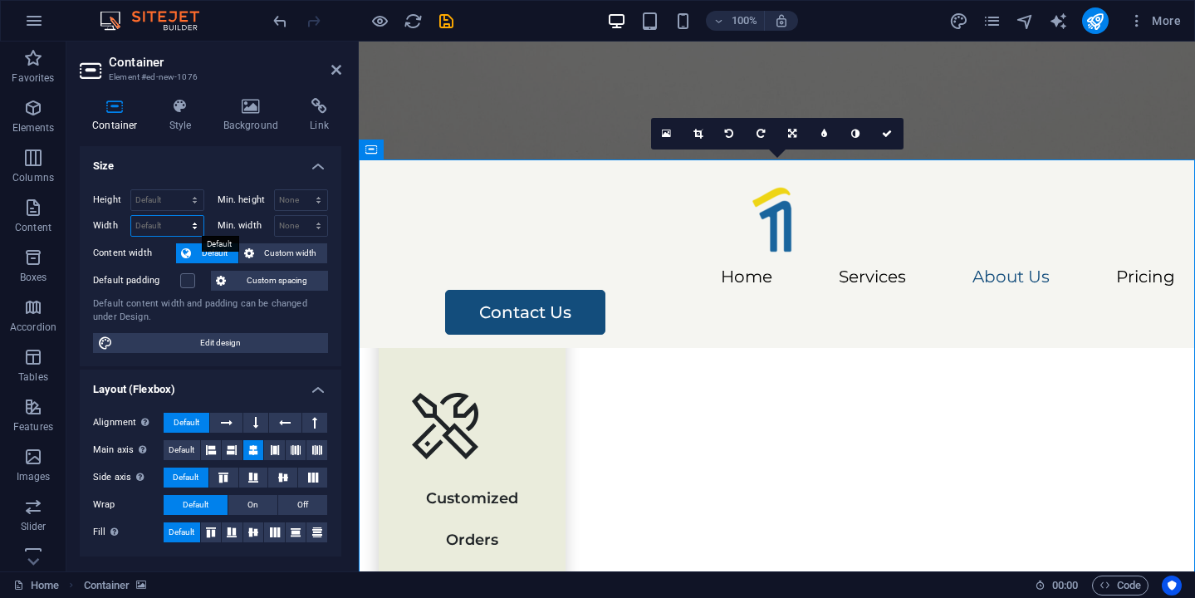
click at [187, 219] on select "Default px rem % em vh vw" at bounding box center [167, 226] width 72 height 20
select select "px"
click at [178, 216] on select "Default px rem % em vh vw" at bounding box center [167, 226] width 72 height 20
type input "1"
type input "900"
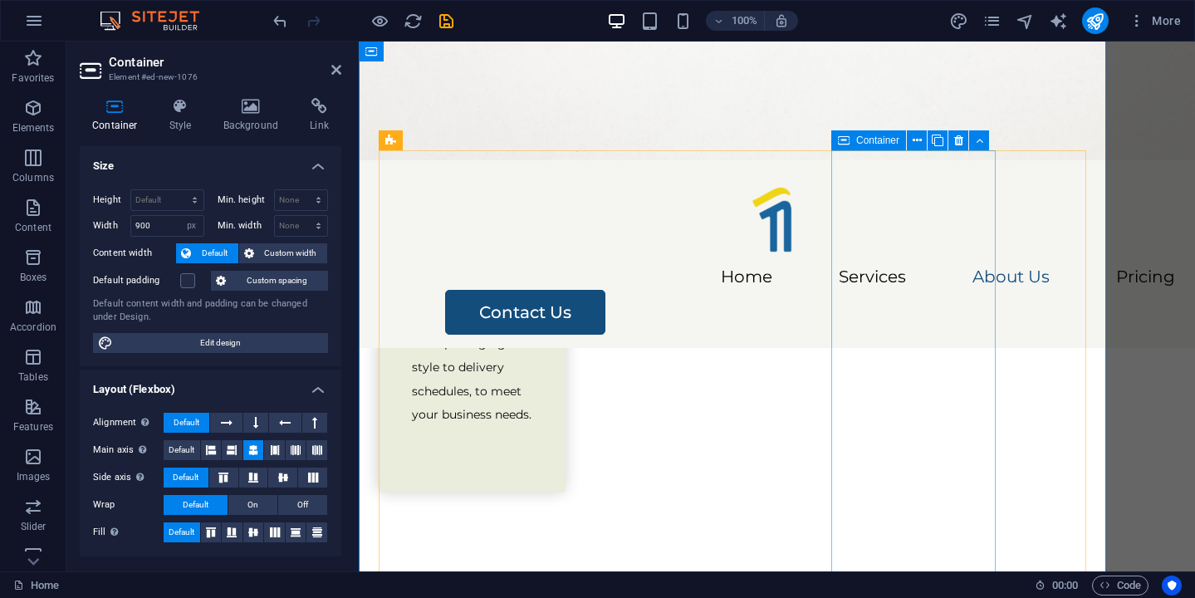
scroll to position [2931, 0]
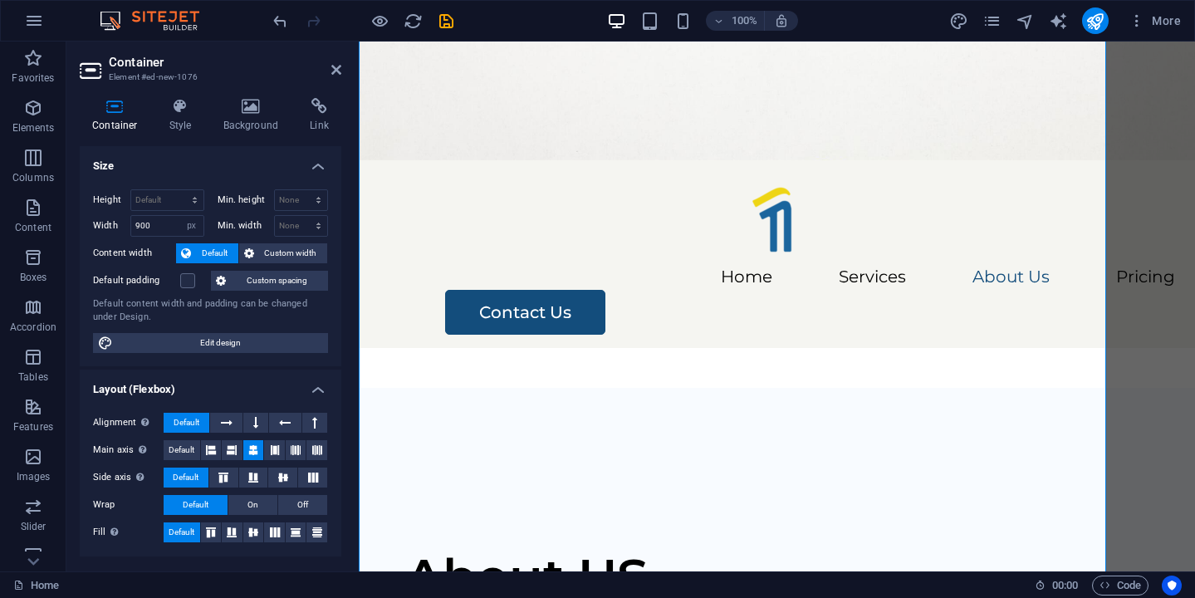
click at [538, 65] on figure at bounding box center [777, 101] width 836 height 119
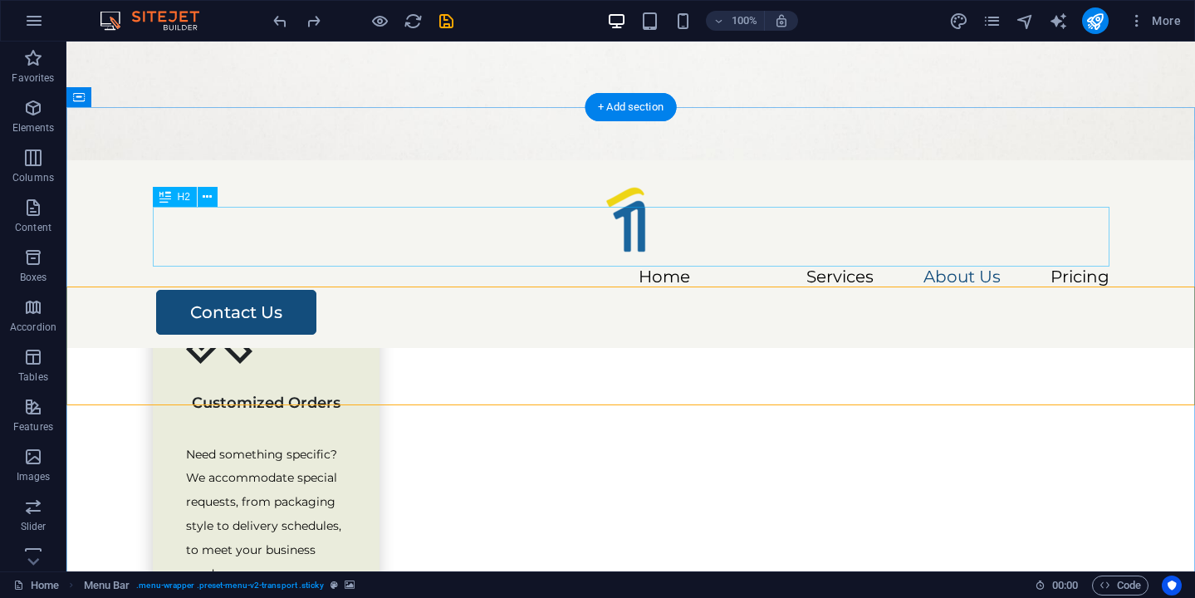
scroll to position [2413, 0]
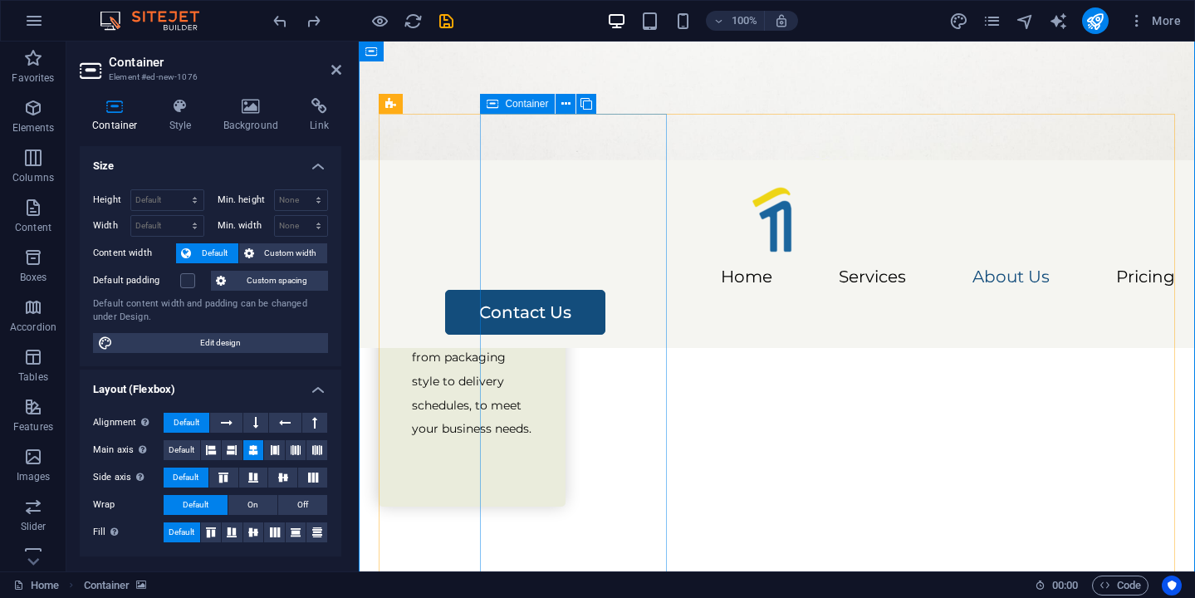
scroll to position [2863, 0]
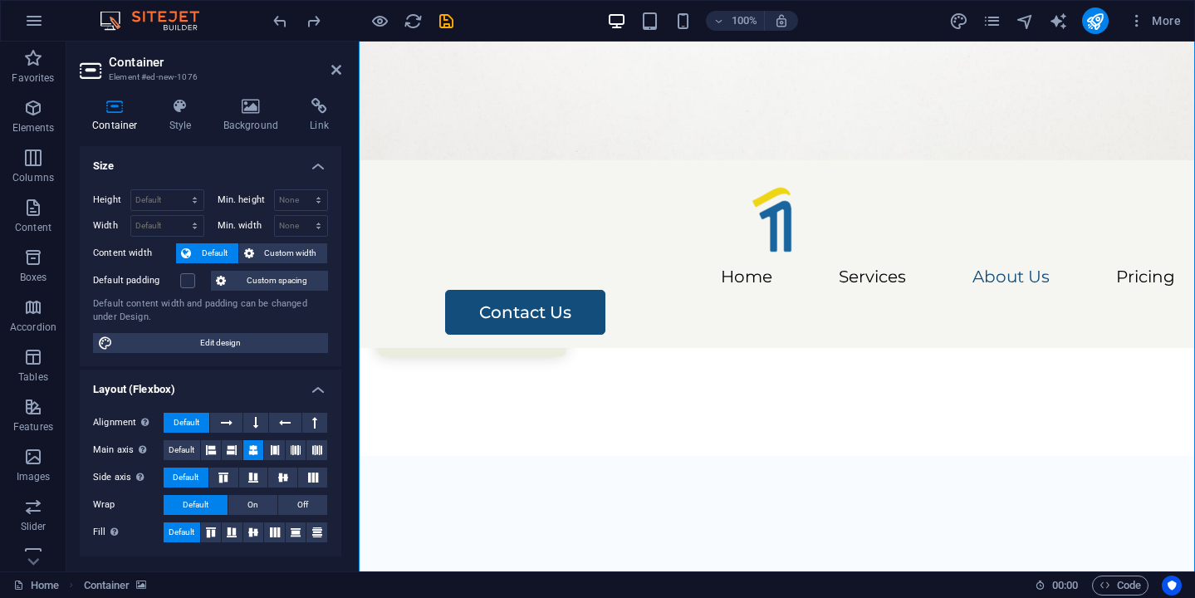
click at [252, 118] on h4 "Background" at bounding box center [254, 115] width 87 height 35
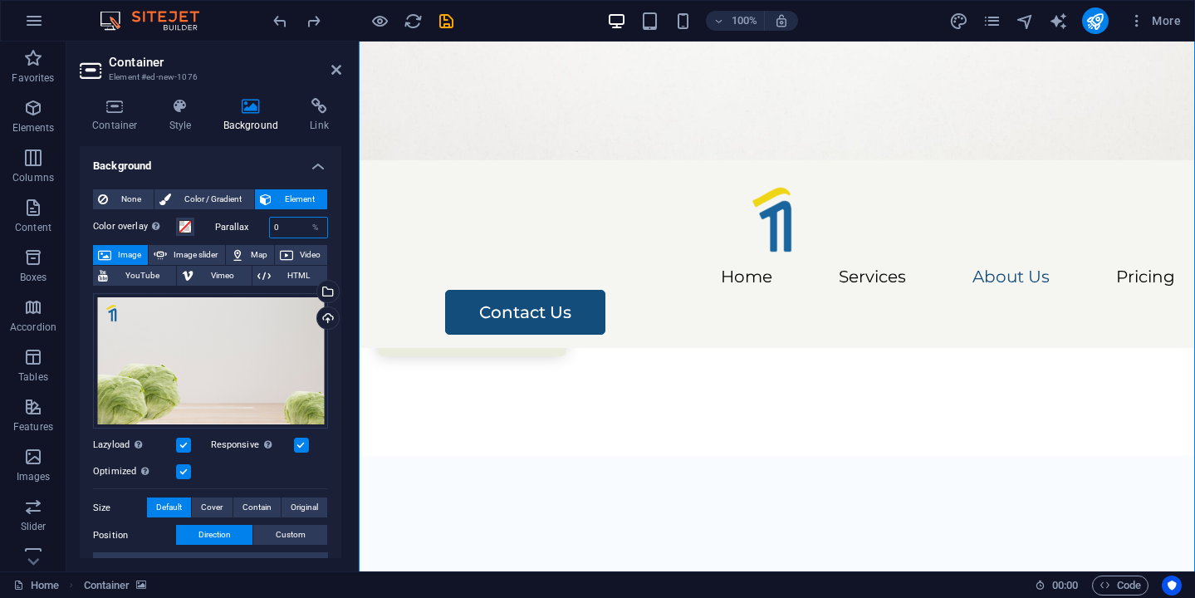
click at [278, 232] on input "0" at bounding box center [299, 227] width 58 height 20
click at [286, 229] on input "20" at bounding box center [299, 227] width 58 height 20
type input "2"
type input "100"
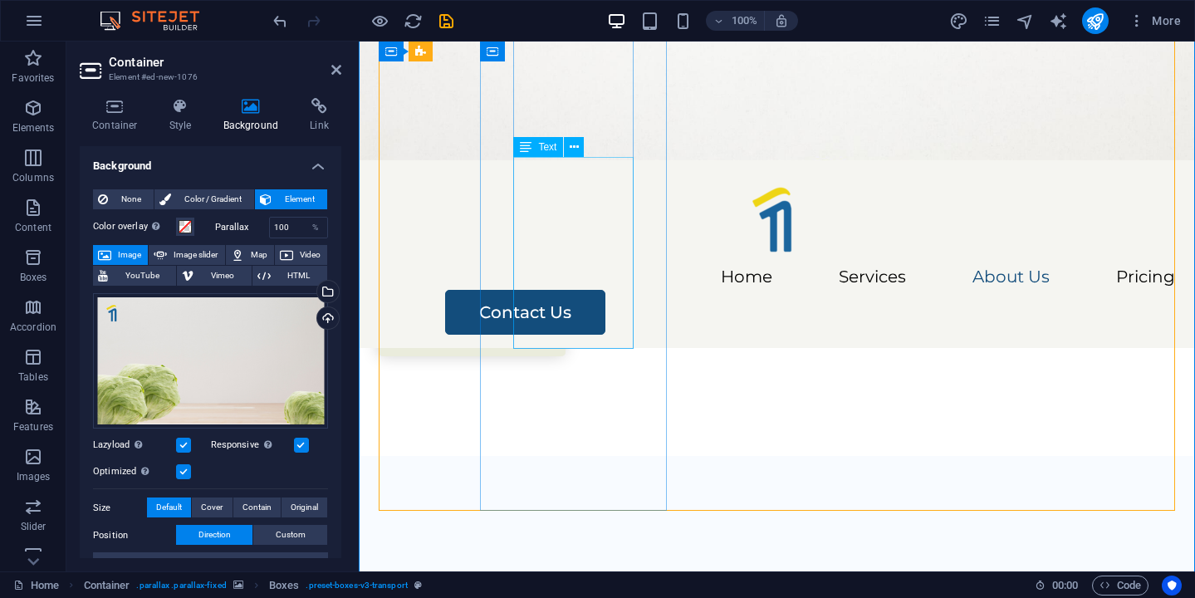
scroll to position [2931, 0]
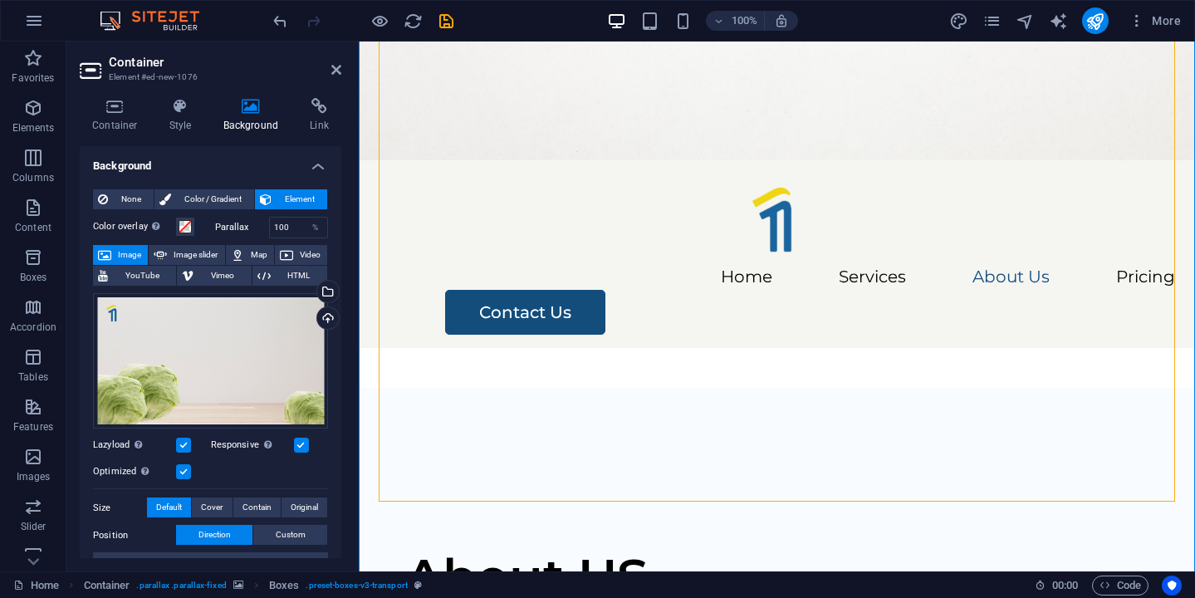
click at [567, 56] on figure at bounding box center [777, 101] width 836 height 119
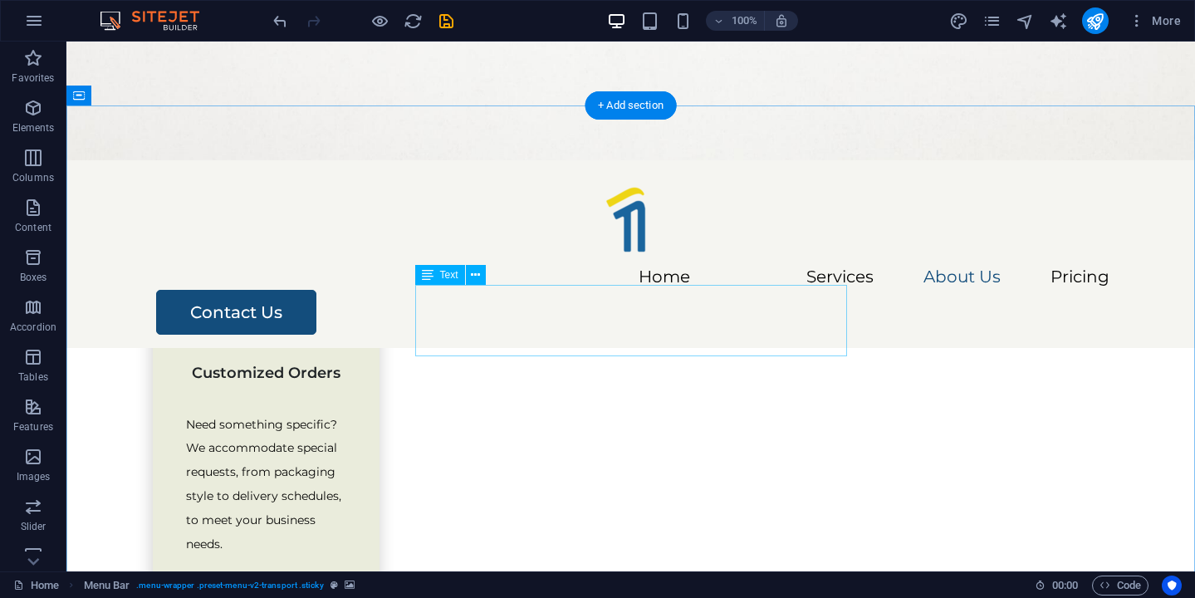
scroll to position [2266, 0]
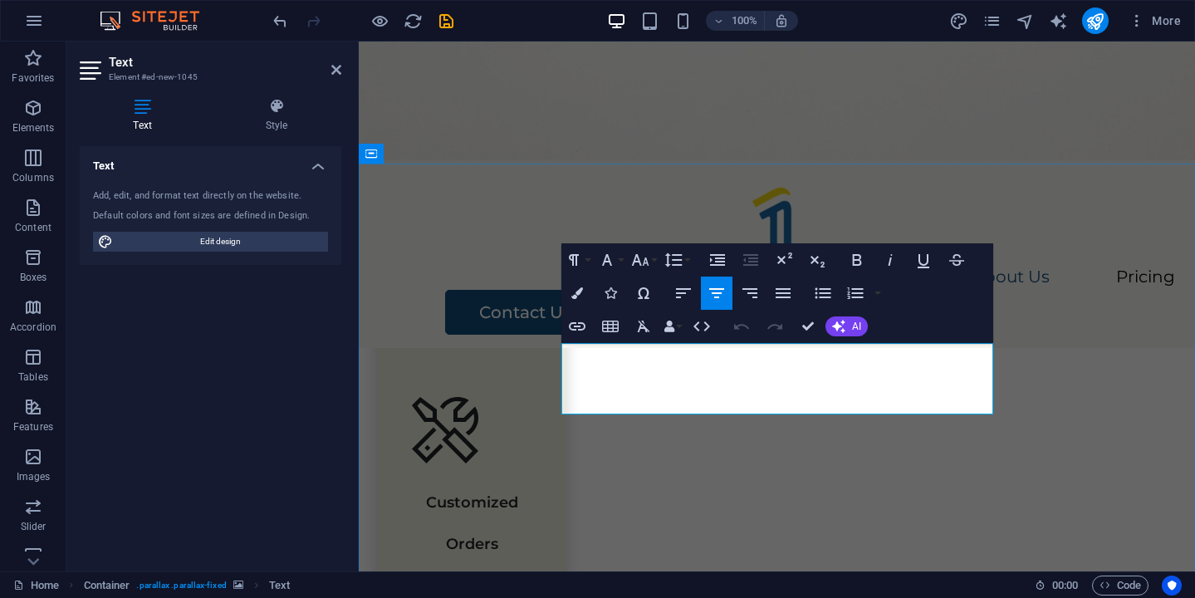
click at [653, 262] on button "Font Size" at bounding box center [644, 259] width 32 height 33
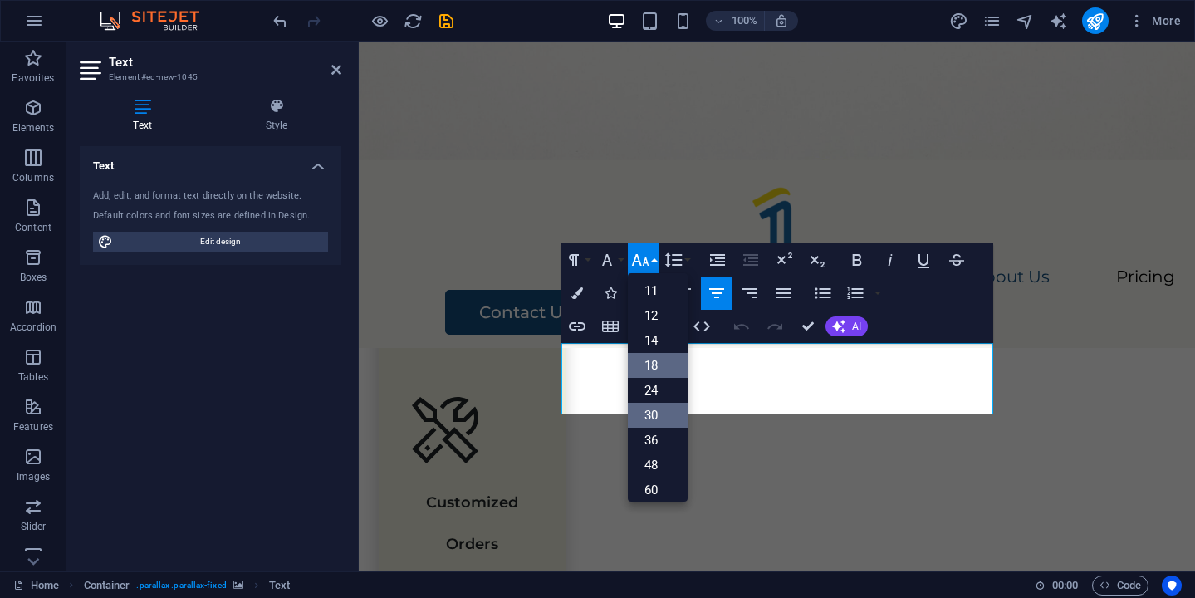
scroll to position [72, 0]
click at [659, 347] on link "14" at bounding box center [658, 344] width 60 height 25
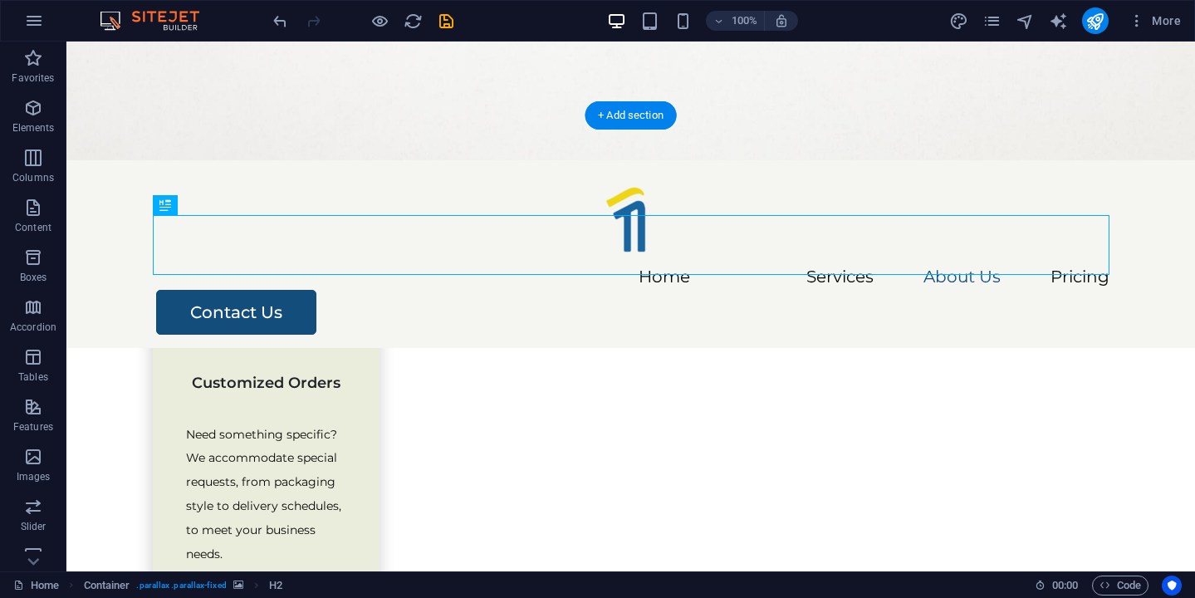
scroll to position [2299, 0]
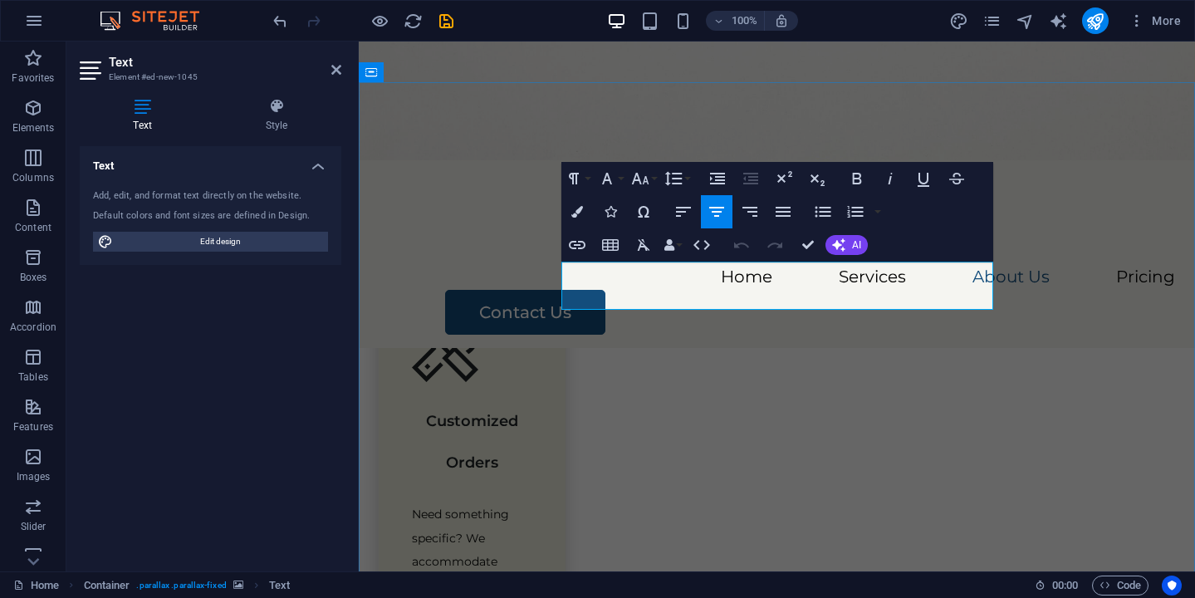
click at [652, 178] on button "Font Size" at bounding box center [644, 178] width 32 height 33
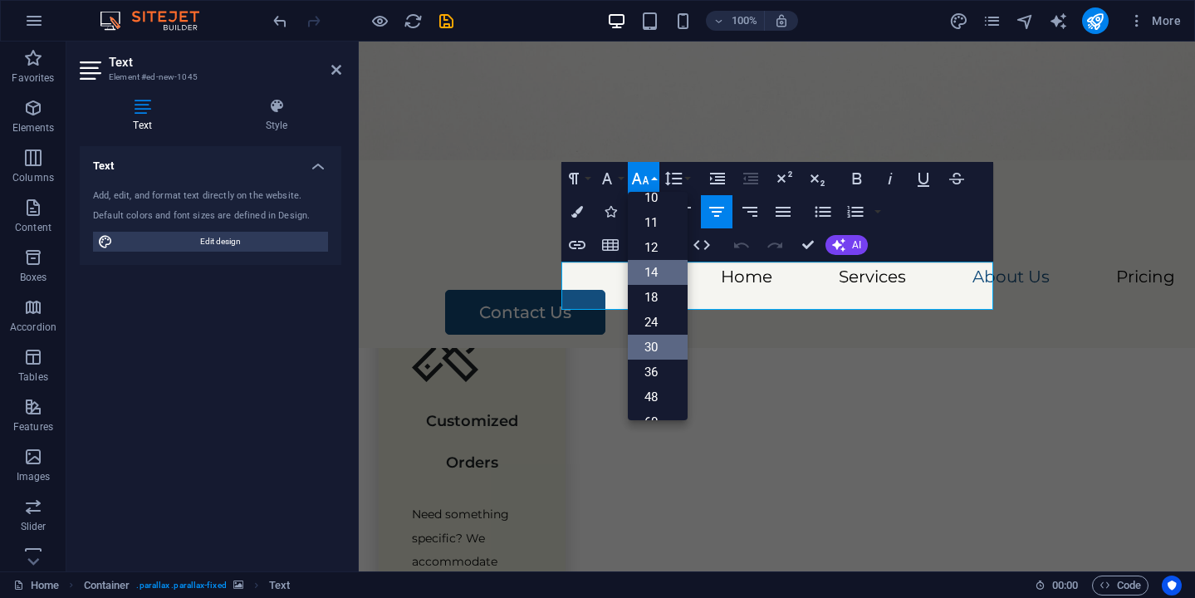
scroll to position [64, 0]
click at [644, 296] on link "18" at bounding box center [658, 296] width 60 height 25
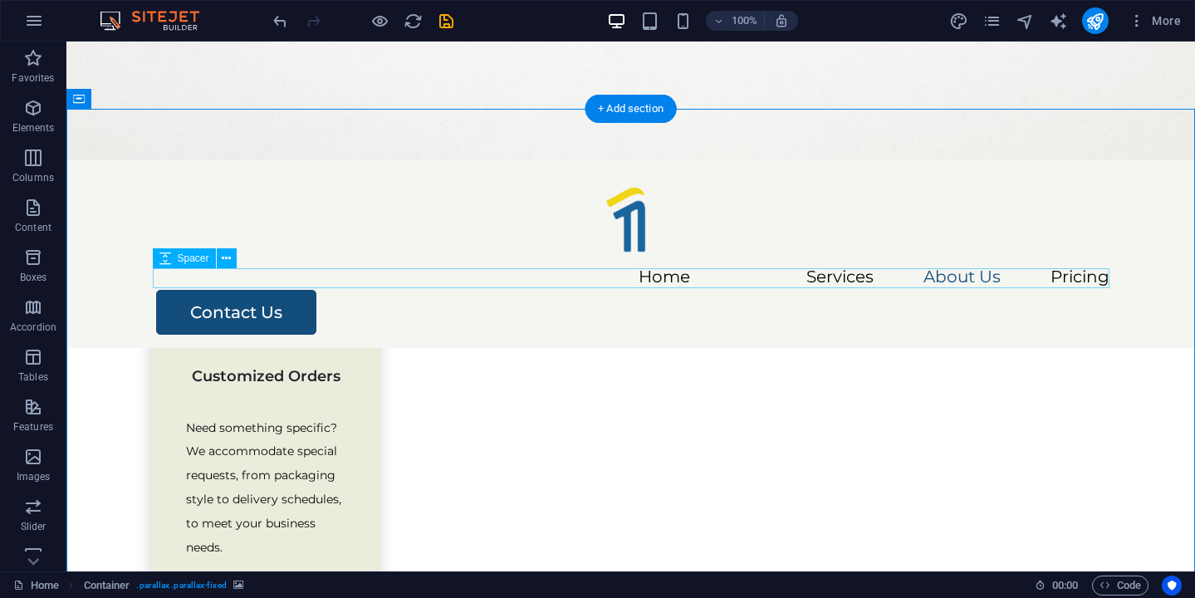
scroll to position [2260, 0]
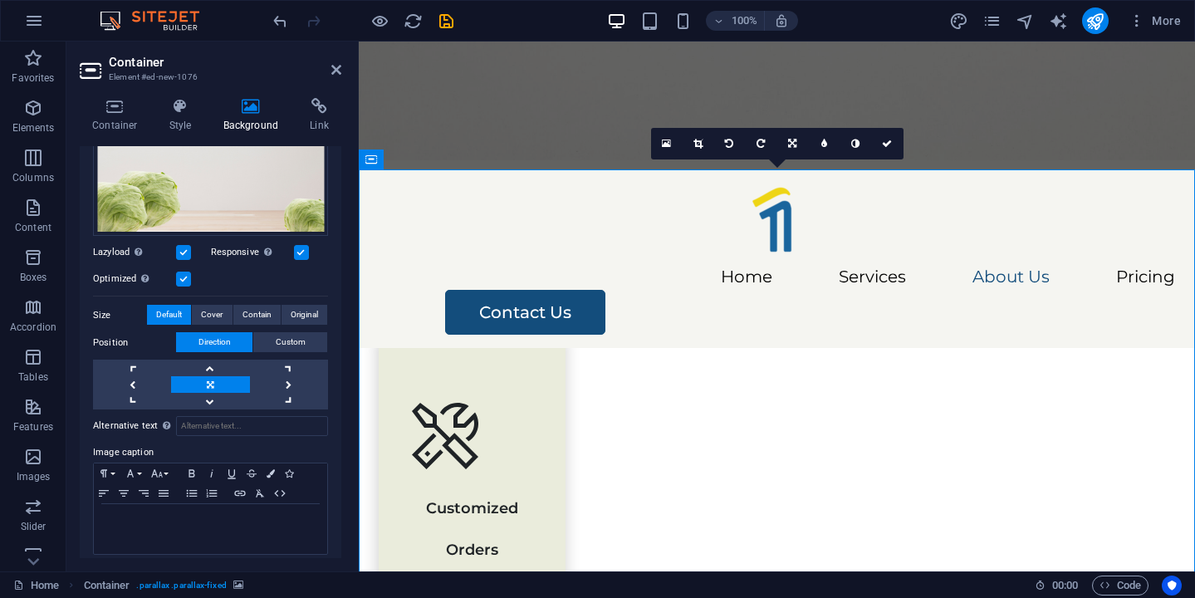
scroll to position [195, 0]
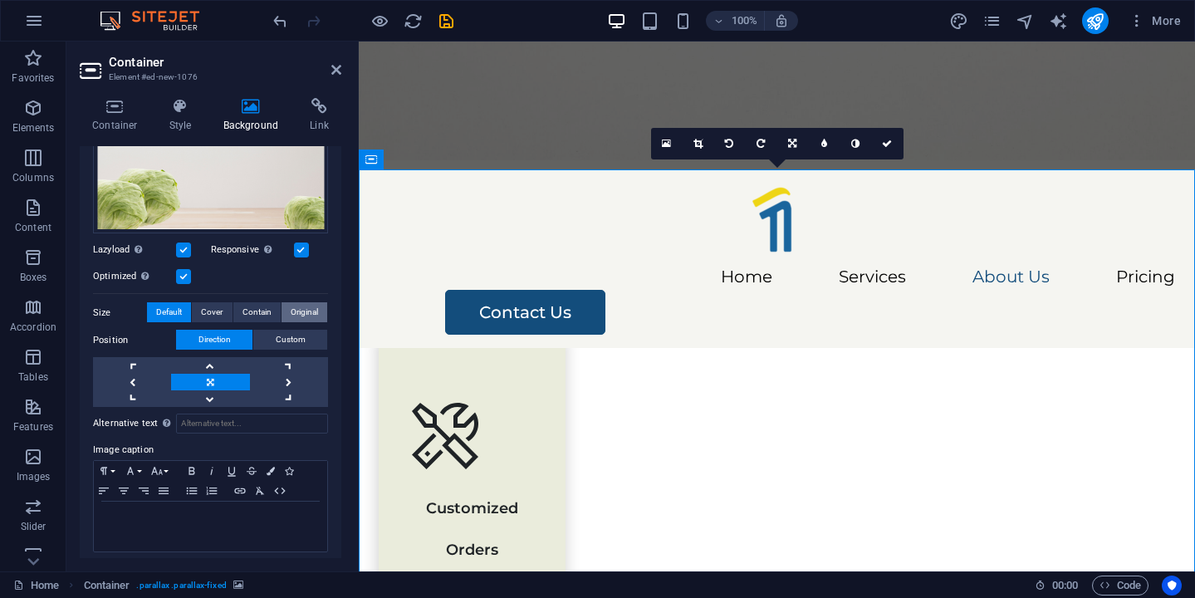
click at [300, 312] on span "Original" at bounding box center [304, 312] width 27 height 20
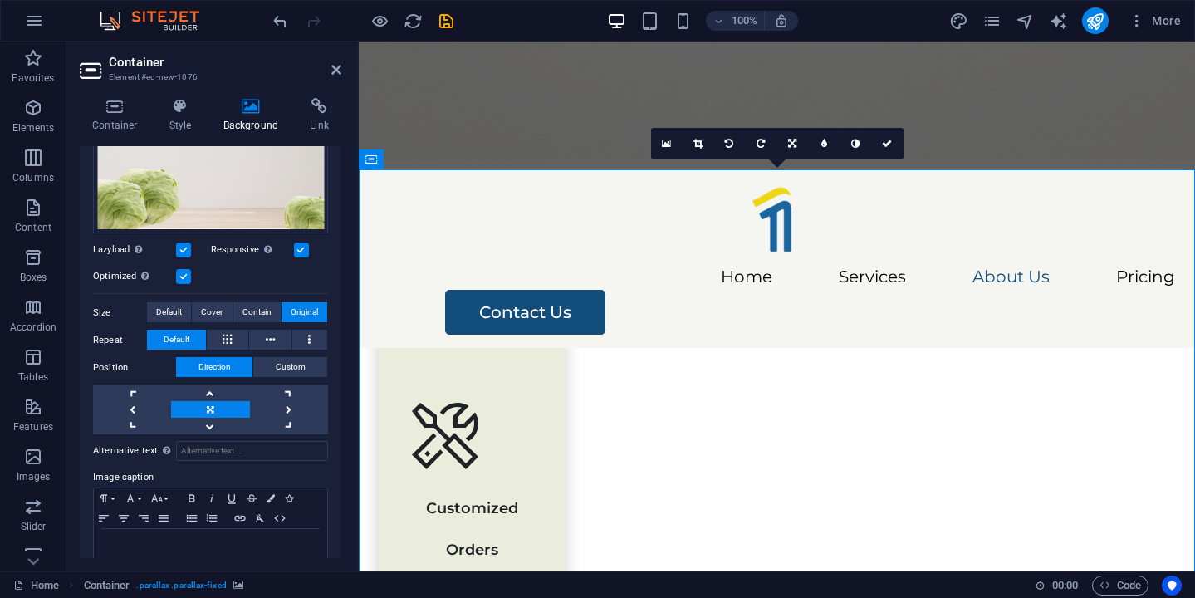
click at [523, 138] on figure at bounding box center [777, 101] width 836 height 119
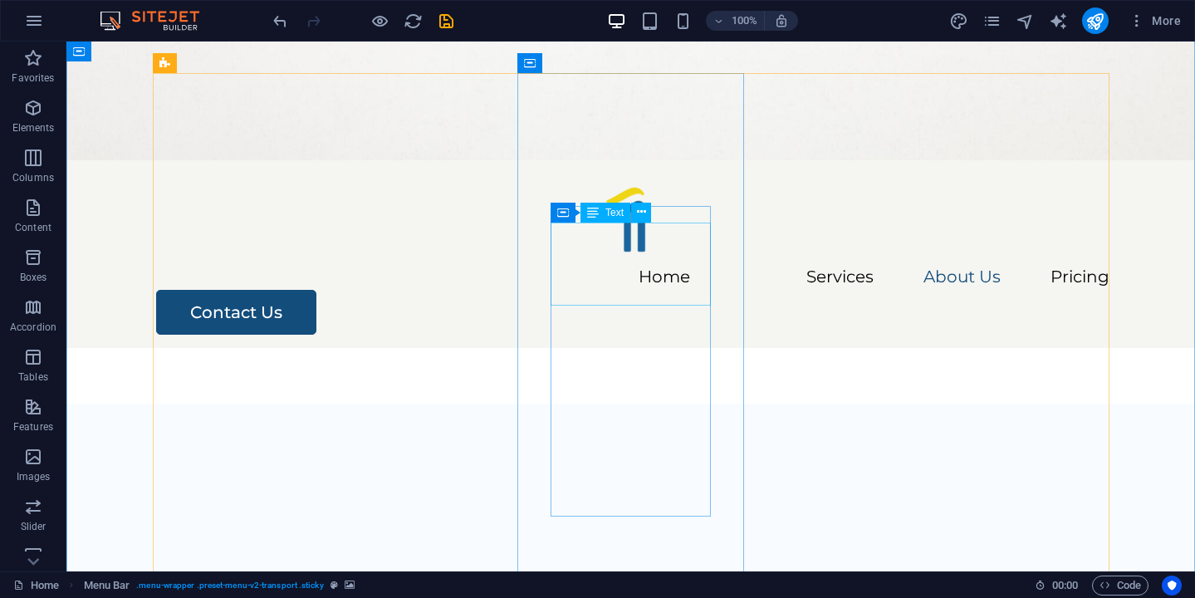
scroll to position [2576, 0]
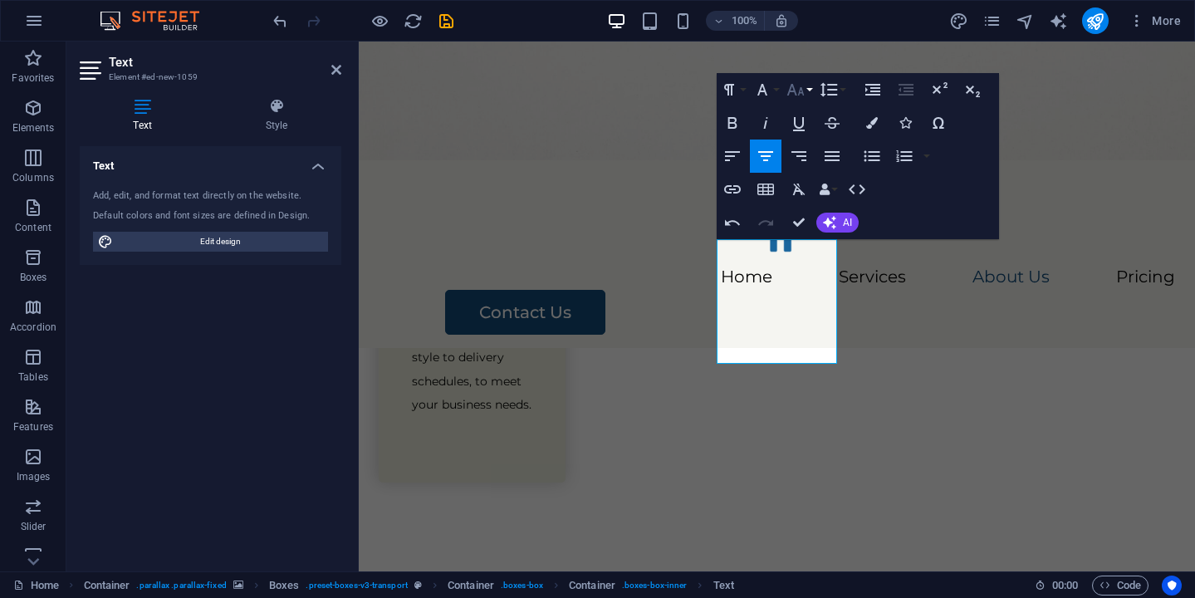
click at [799, 81] on icon "button" at bounding box center [795, 90] width 20 height 20
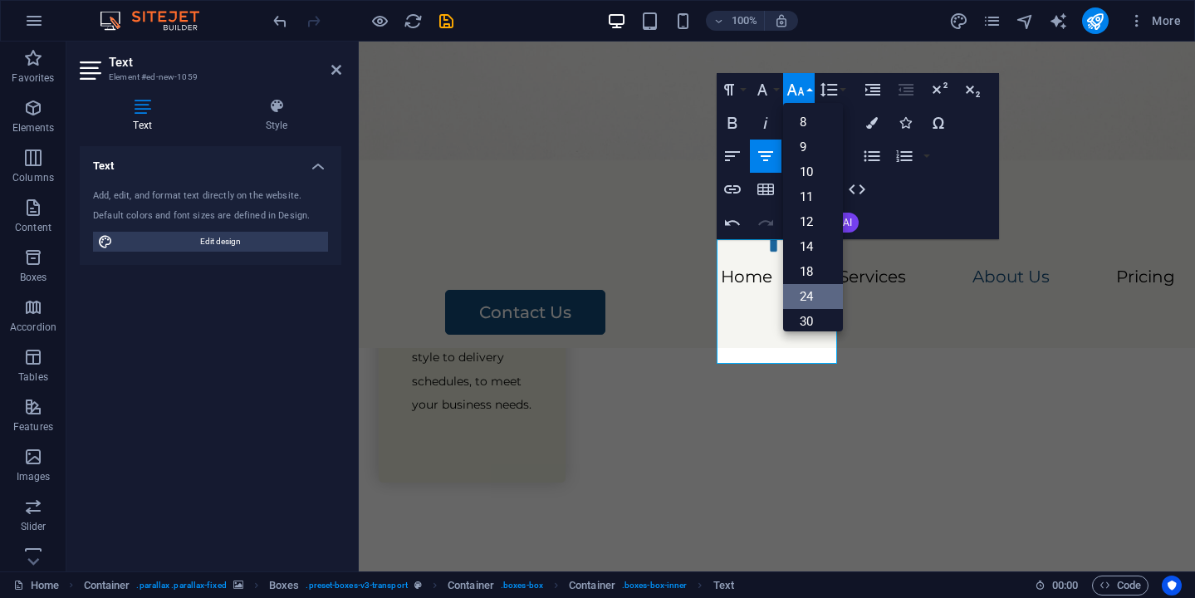
click at [809, 291] on link "24" at bounding box center [813, 296] width 60 height 25
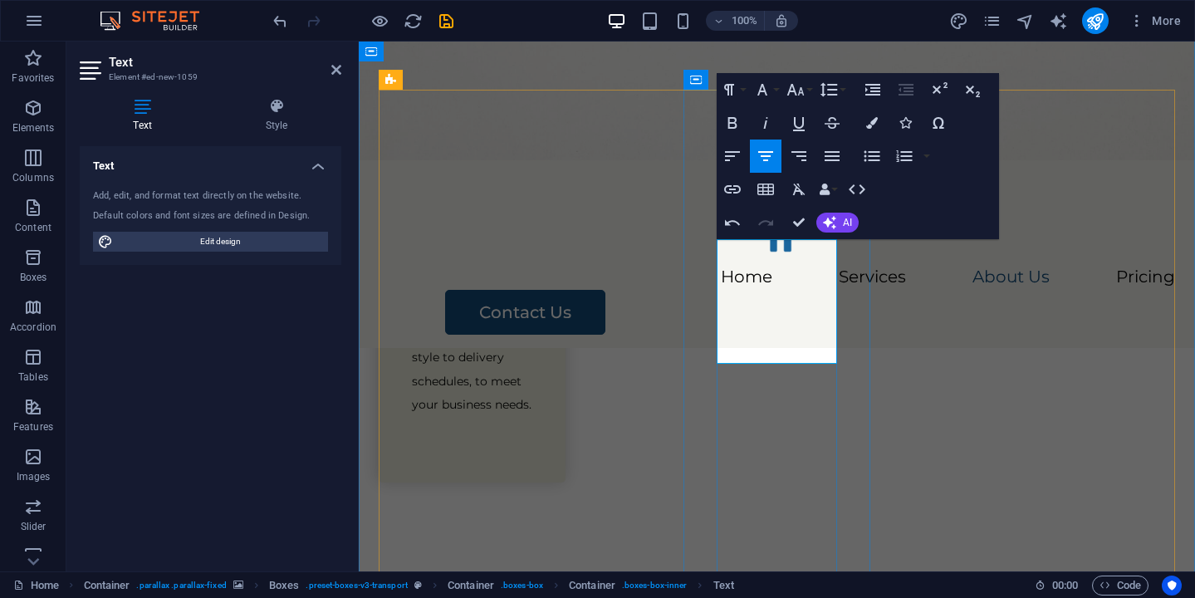
click at [804, 96] on icon "button" at bounding box center [795, 90] width 20 height 20
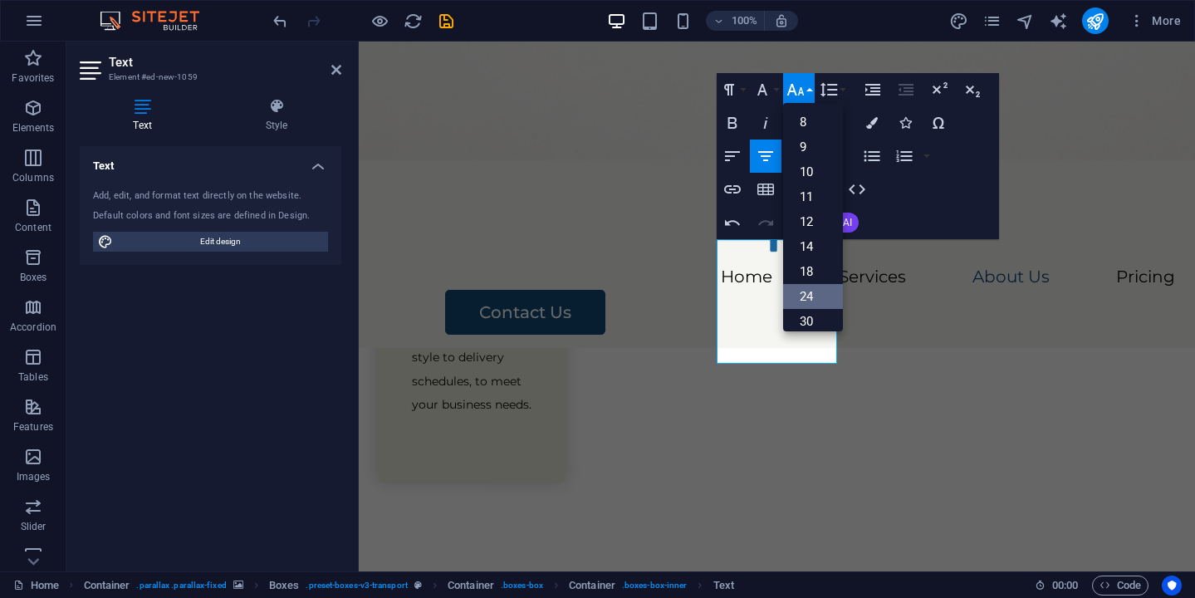
click at [811, 286] on link "24" at bounding box center [813, 296] width 60 height 25
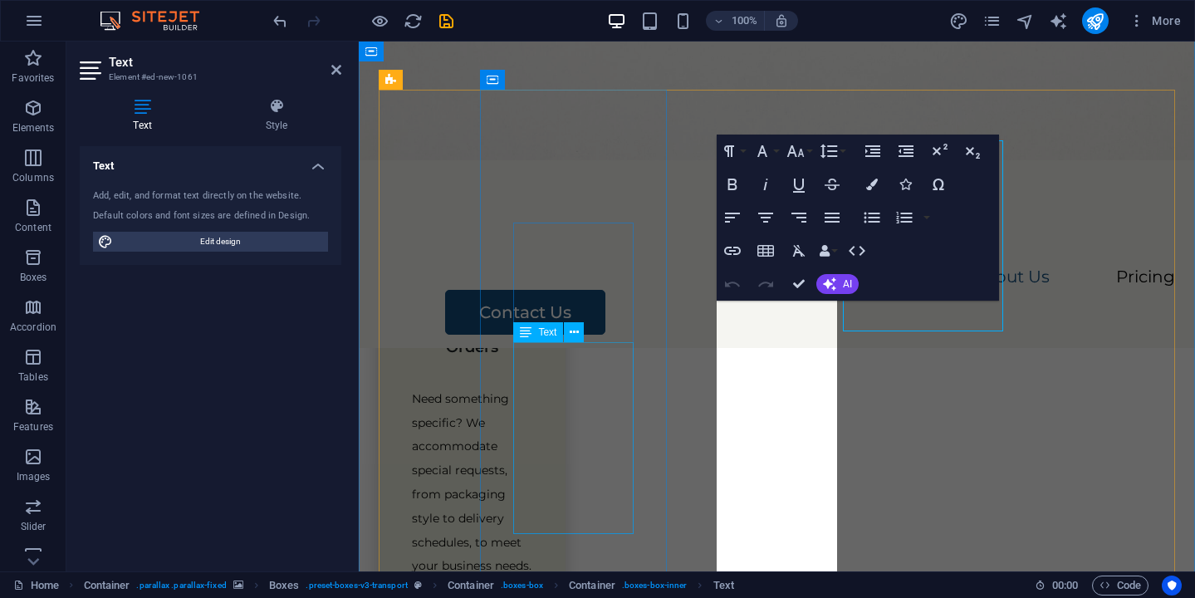
scroll to position [2737, 0]
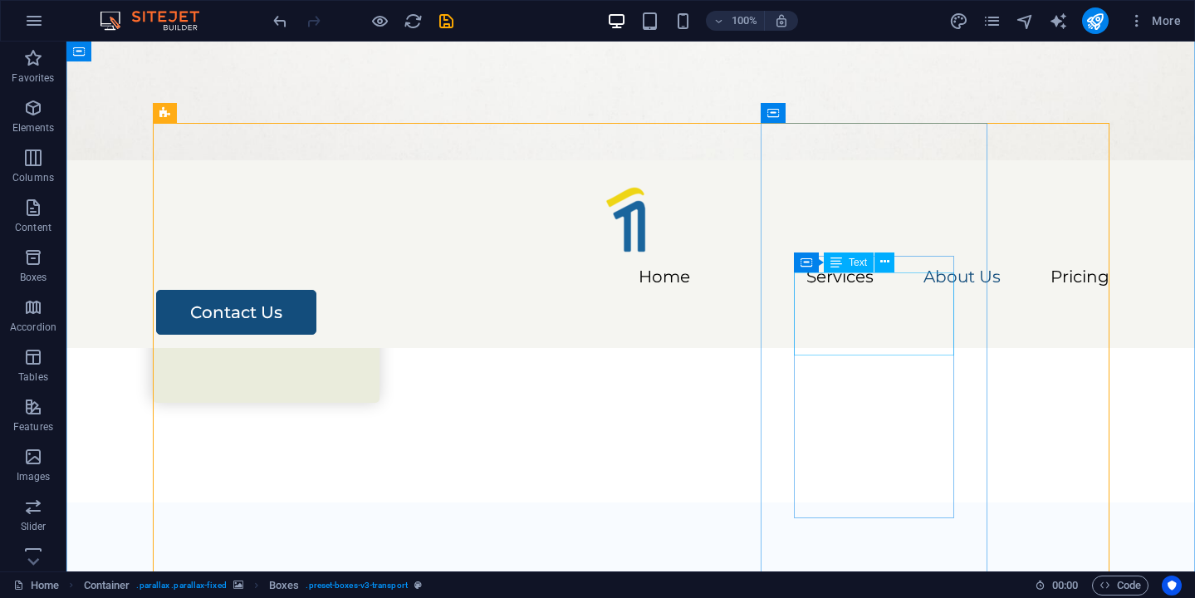
scroll to position [2547, 0]
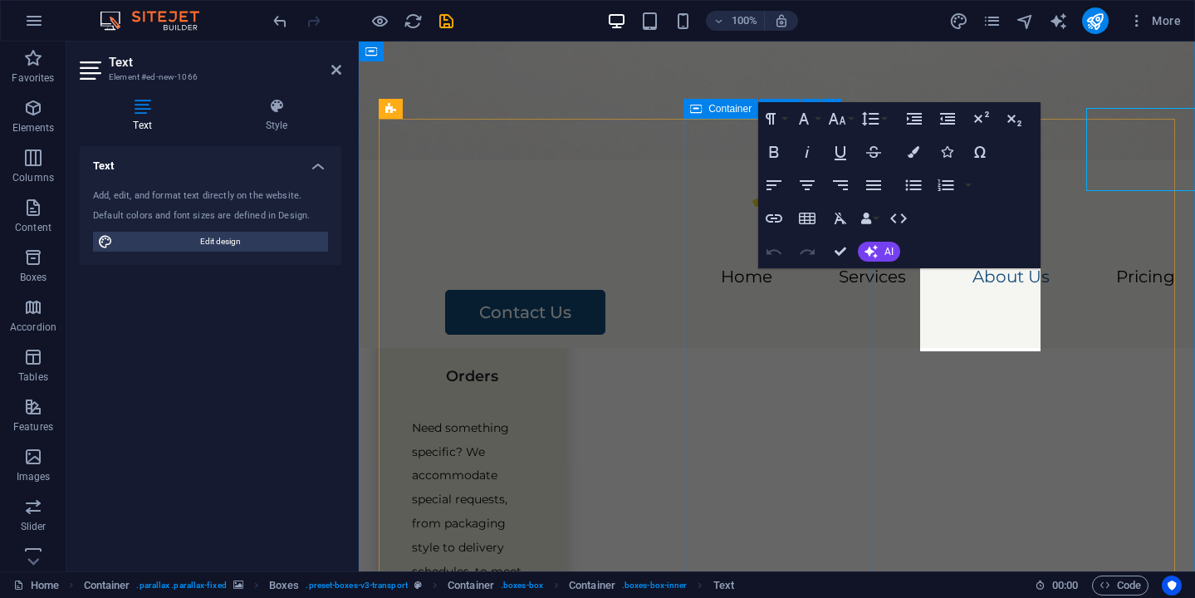
scroll to position [2708, 0]
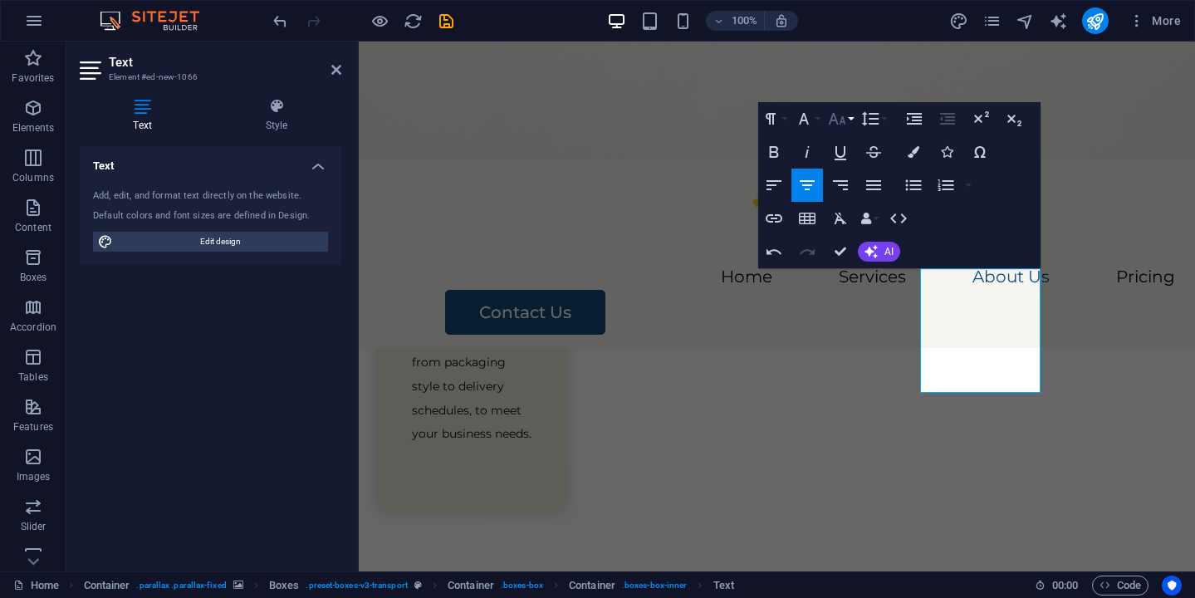
click at [840, 116] on icon "button" at bounding box center [837, 119] width 20 height 20
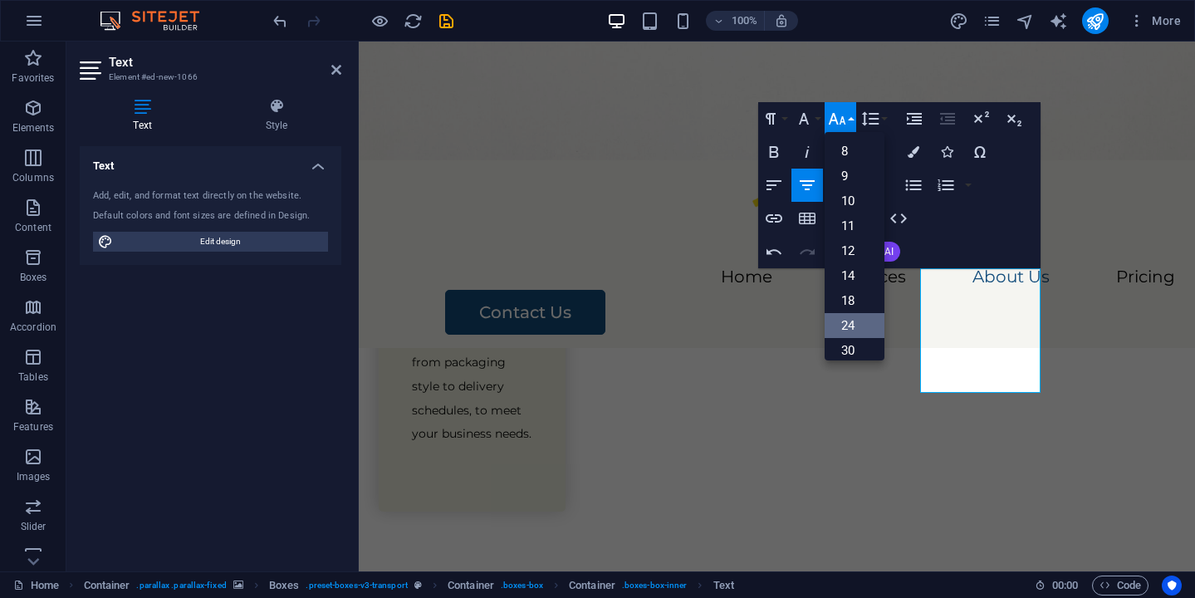
click at [853, 315] on link "24" at bounding box center [854, 325] width 60 height 25
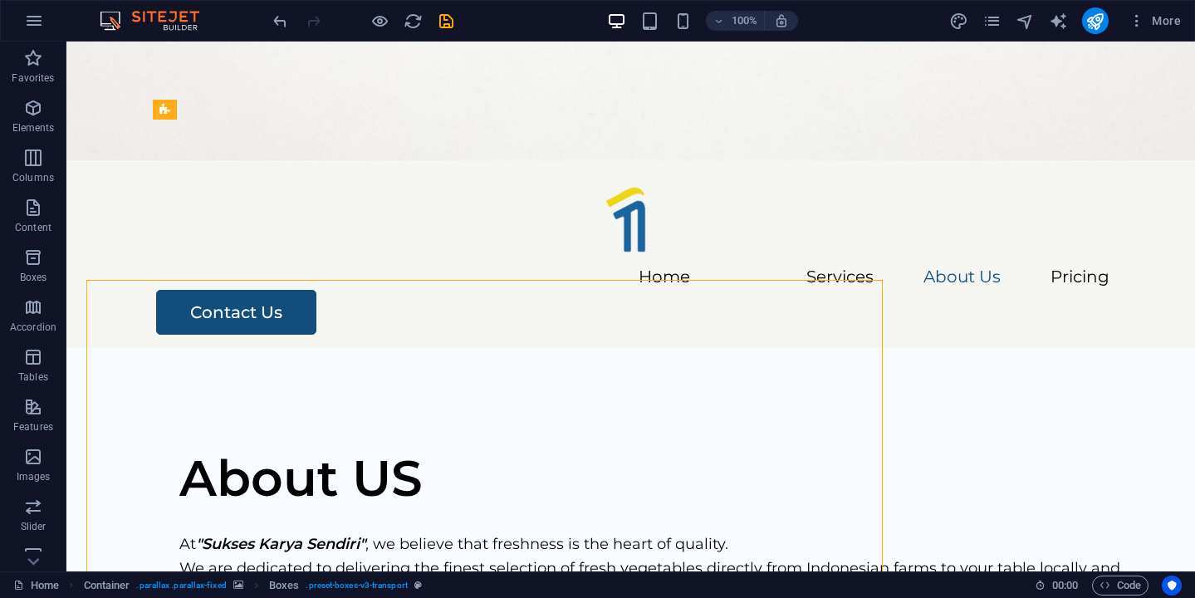
scroll to position [2547, 0]
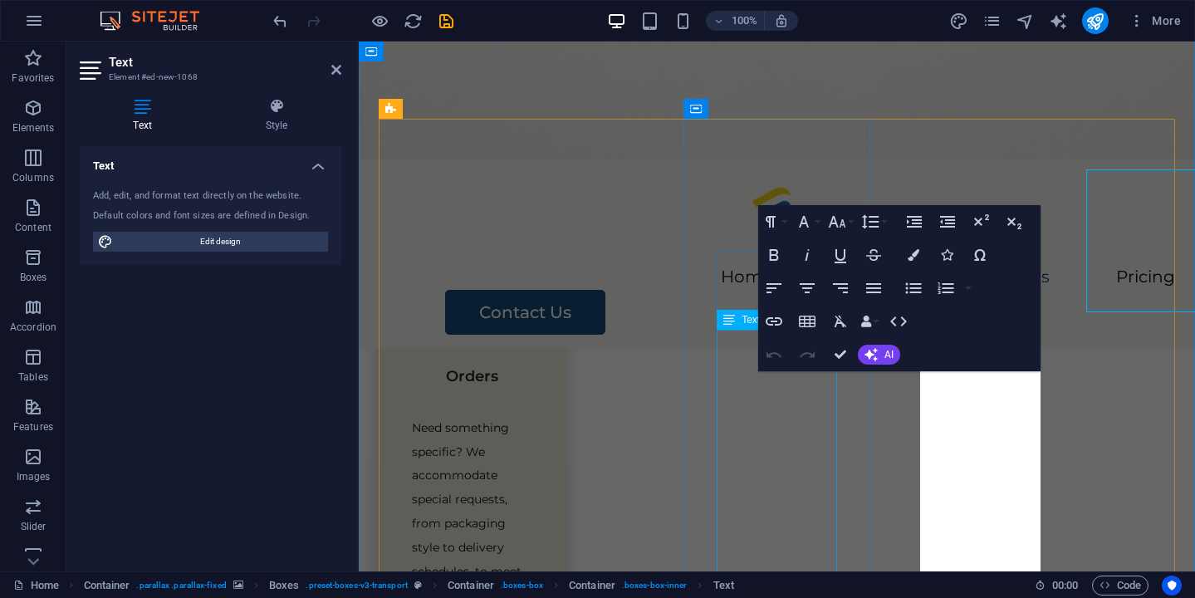
scroll to position [2708, 0]
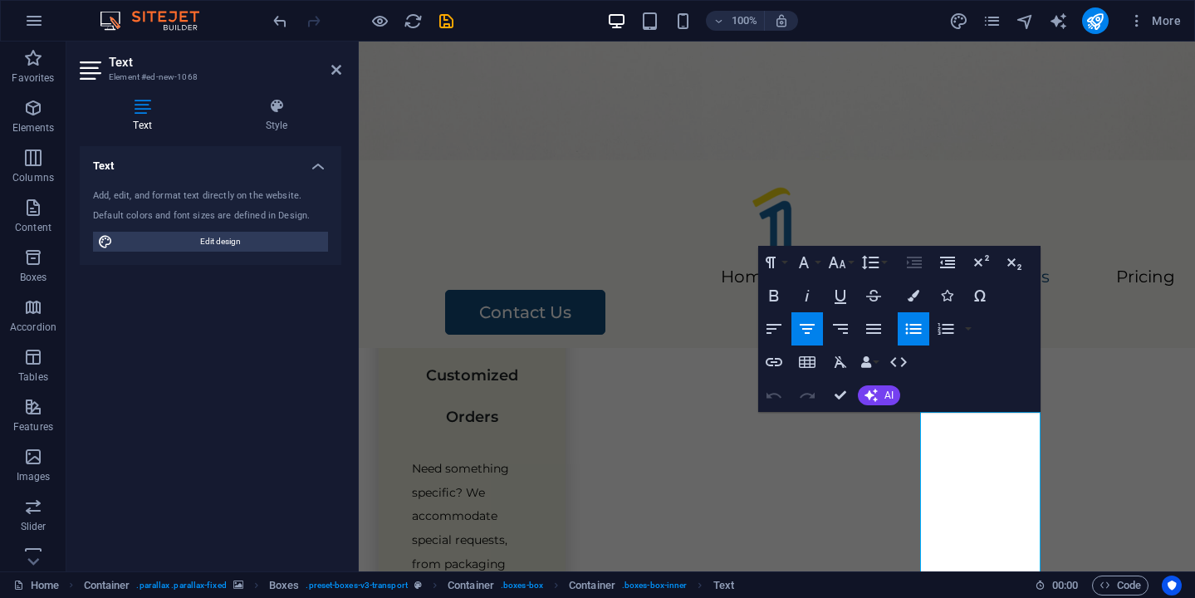
scroll to position [2667, 0]
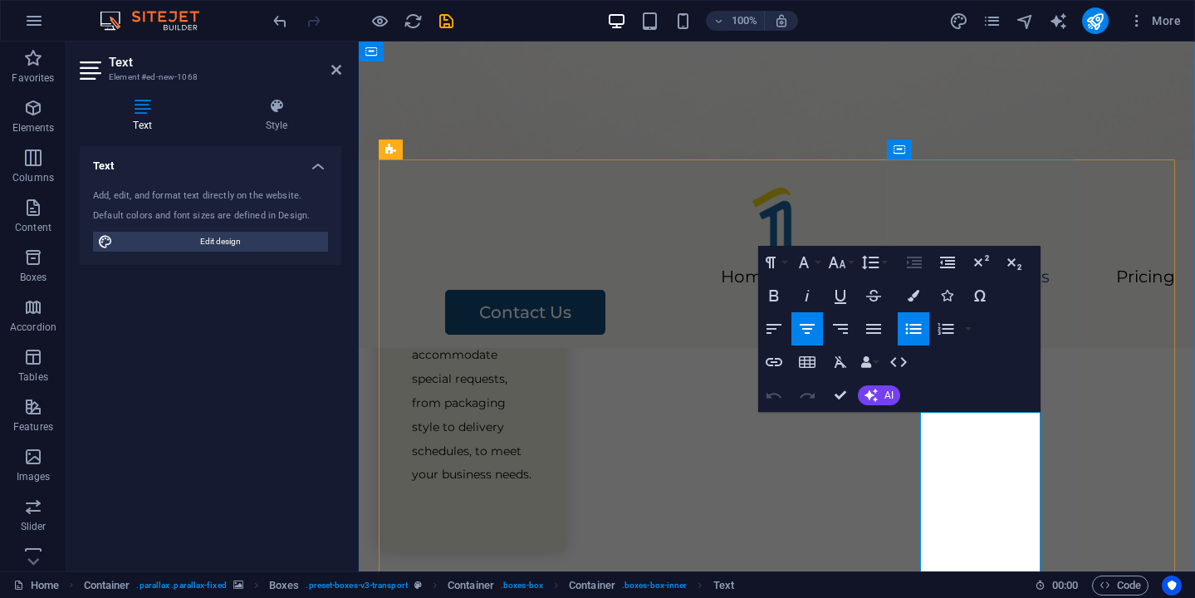
click at [827, 264] on icon "button" at bounding box center [837, 262] width 20 height 20
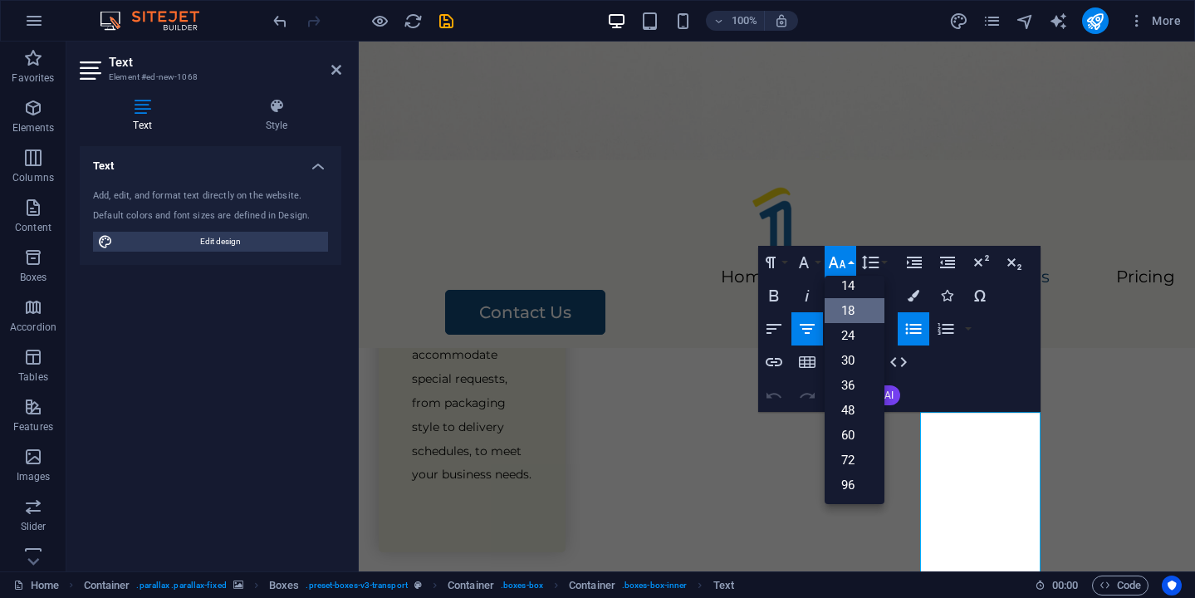
scroll to position [134, 0]
click at [862, 292] on link "14" at bounding box center [854, 285] width 60 height 25
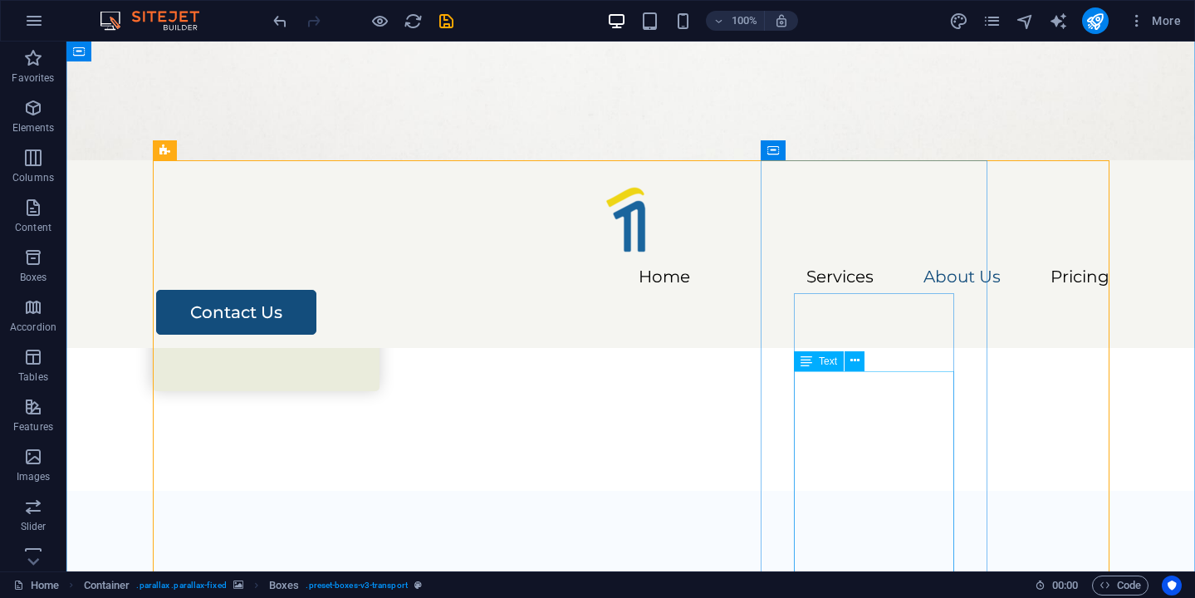
scroll to position [2587, 0]
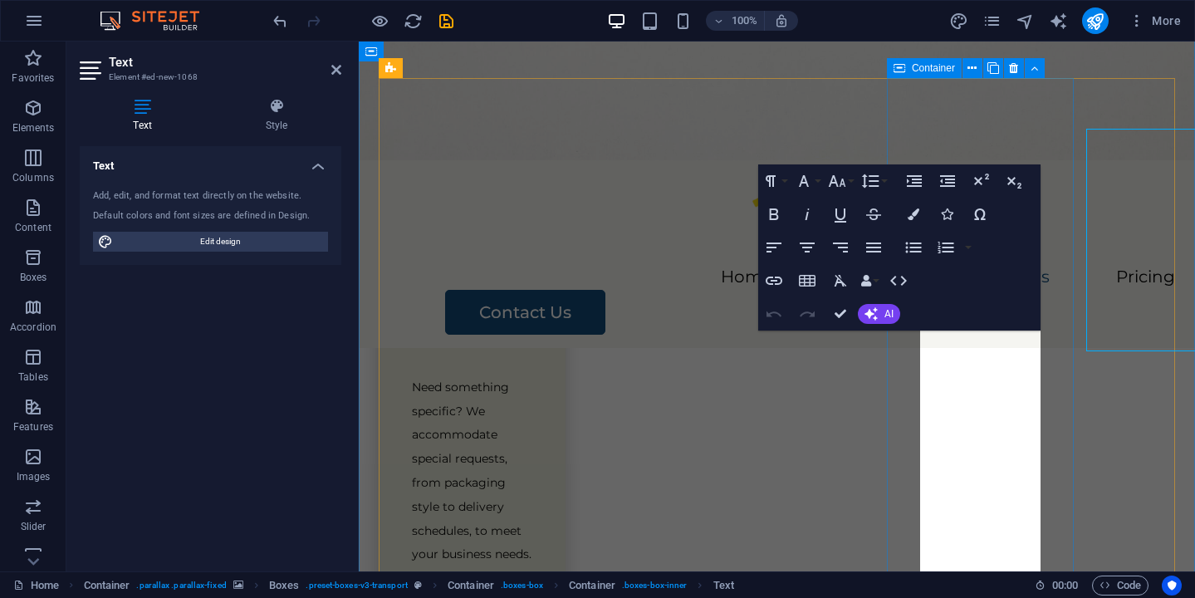
scroll to position [2749, 0]
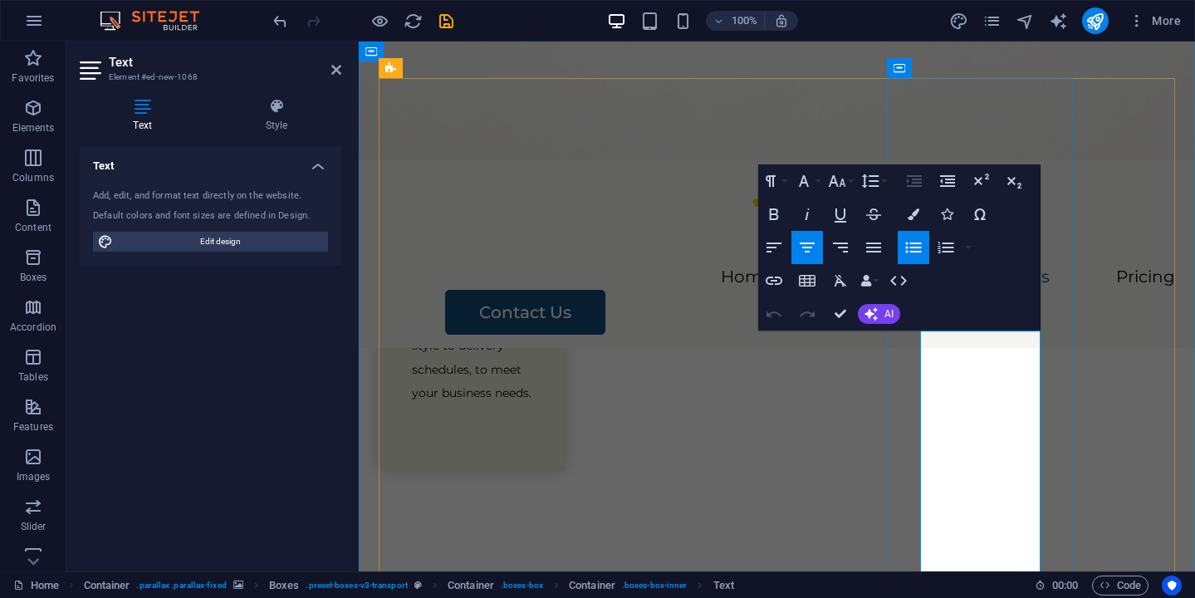
click at [833, 178] on icon "button" at bounding box center [837, 181] width 20 height 20
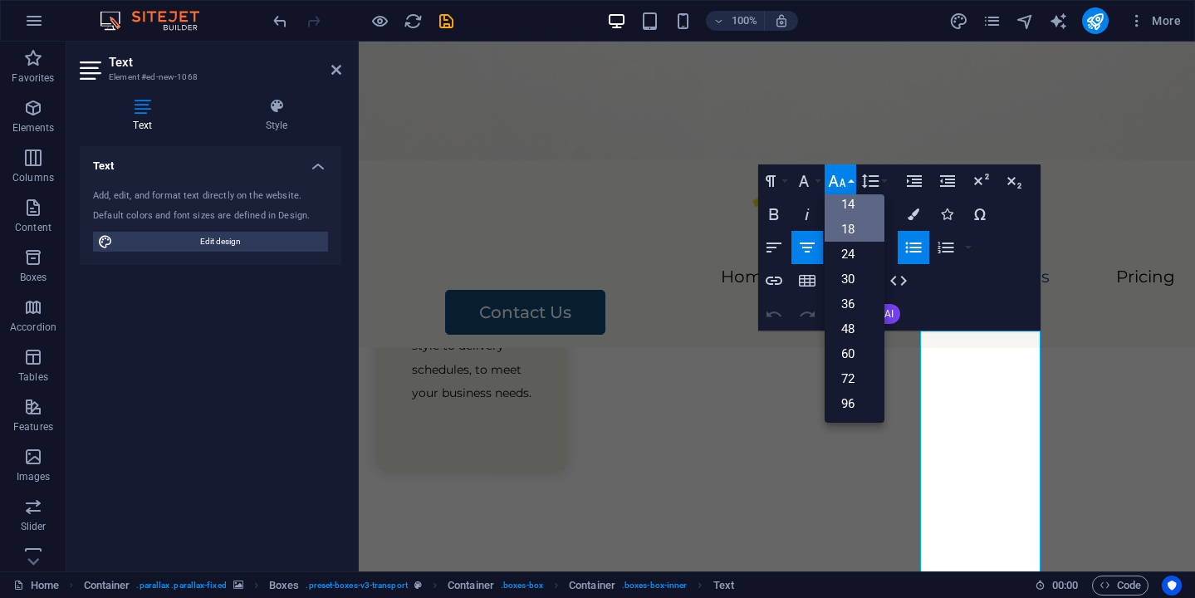
scroll to position [134, 0]
click at [855, 222] on link "18" at bounding box center [854, 229] width 60 height 25
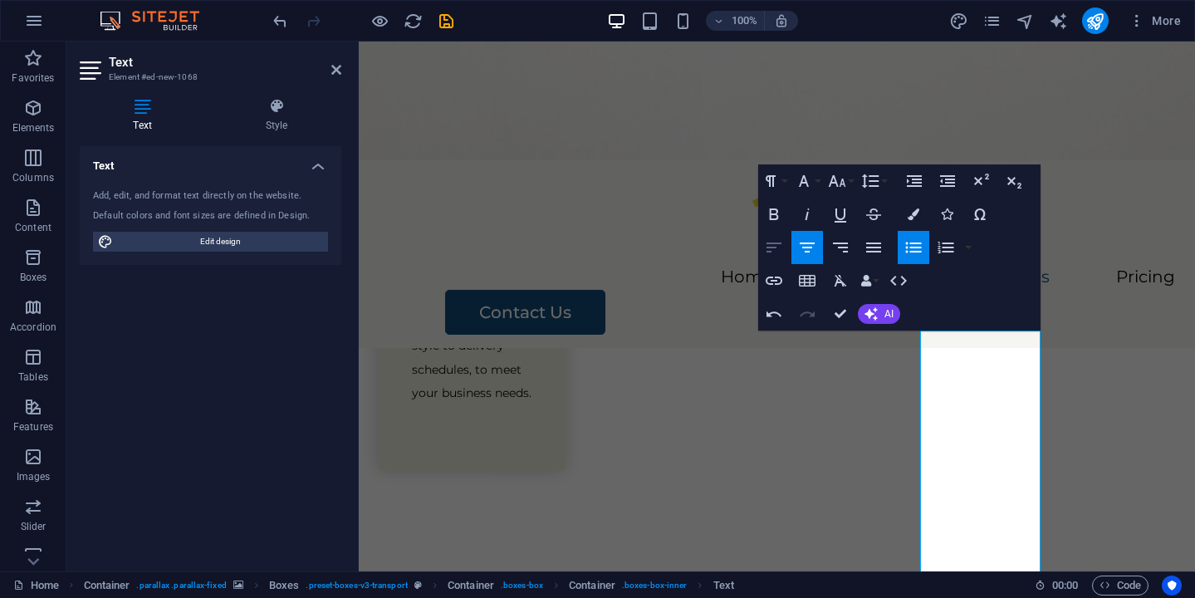
click at [770, 247] on icon "button" at bounding box center [774, 247] width 20 height 20
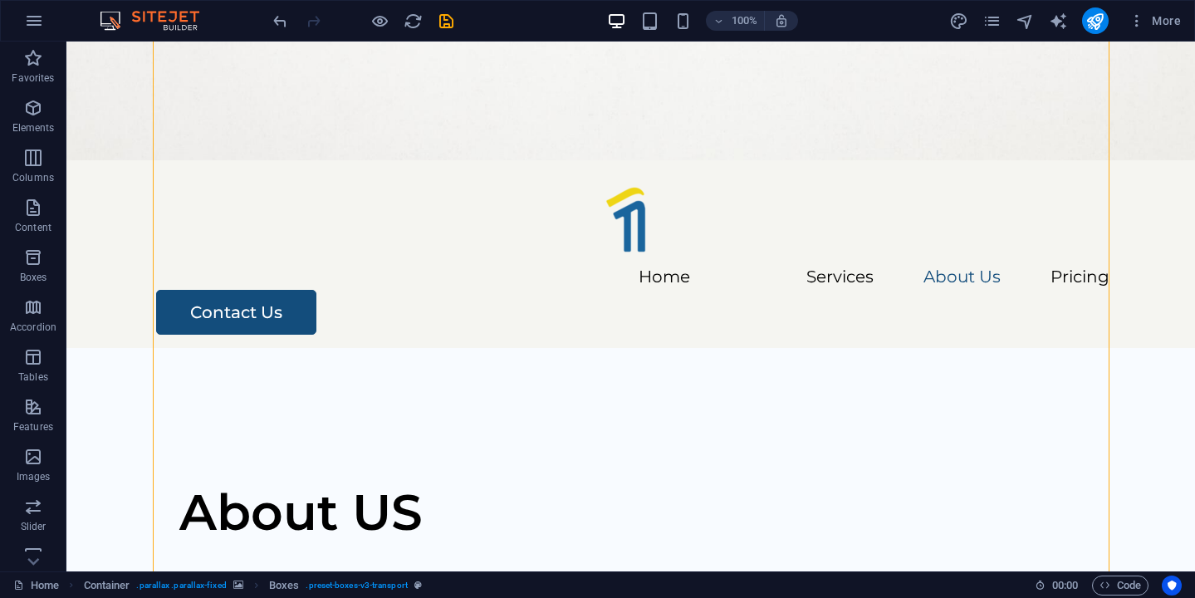
scroll to position [2709, 0]
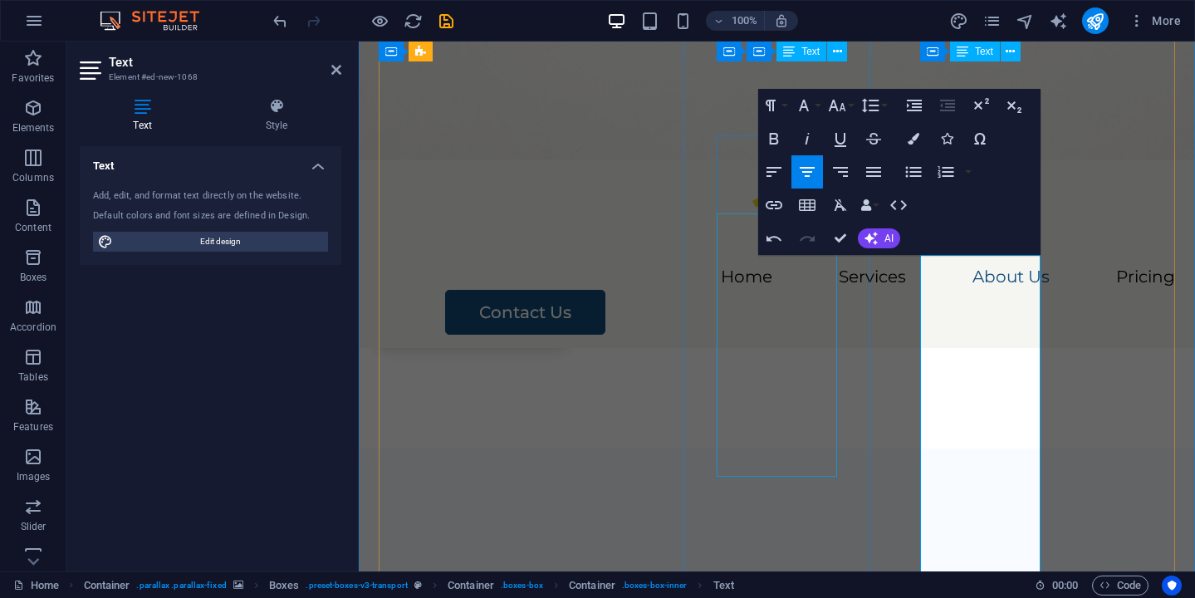
scroll to position [2788, 0]
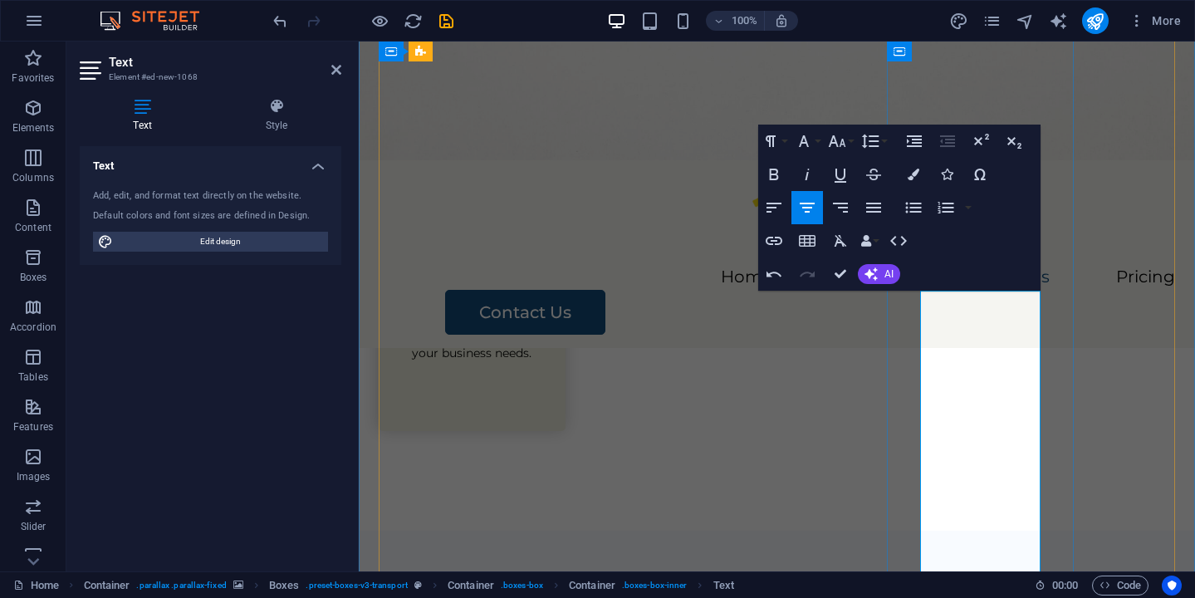
click at [779, 202] on icon "button" at bounding box center [774, 208] width 20 height 20
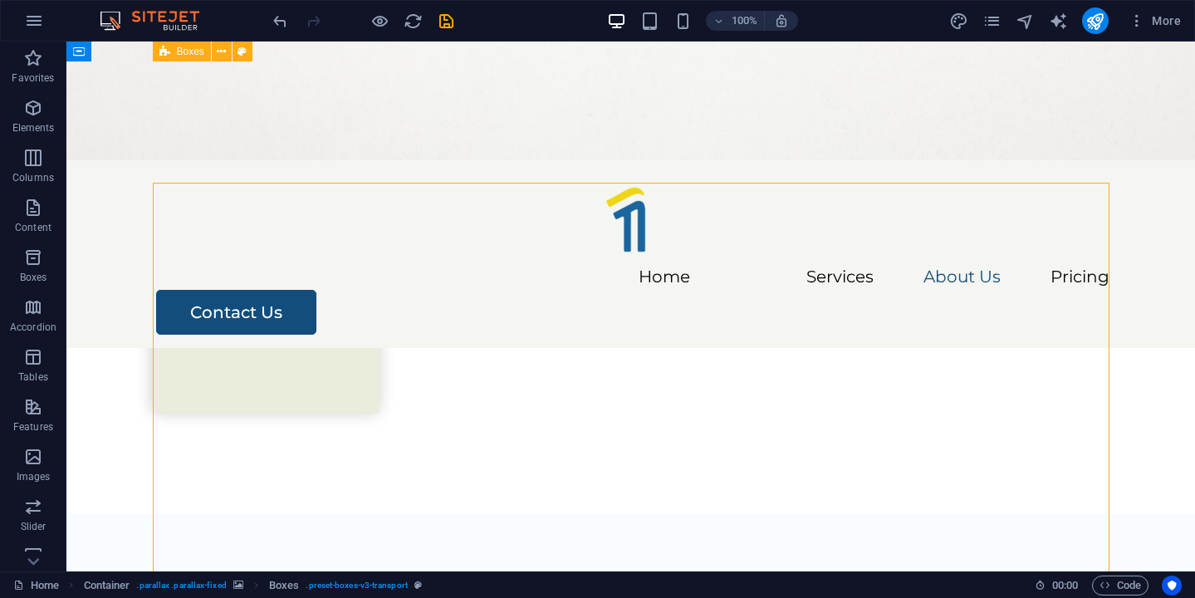
scroll to position [2459, 0]
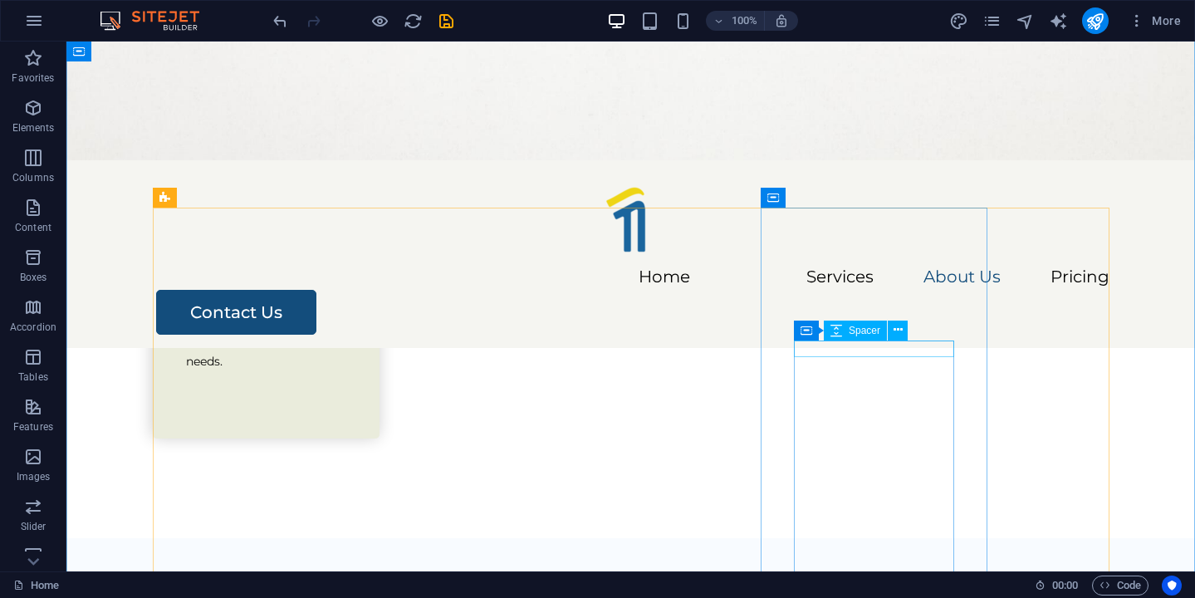
click at [877, 340] on div "Spacer" at bounding box center [854, 330] width 63 height 20
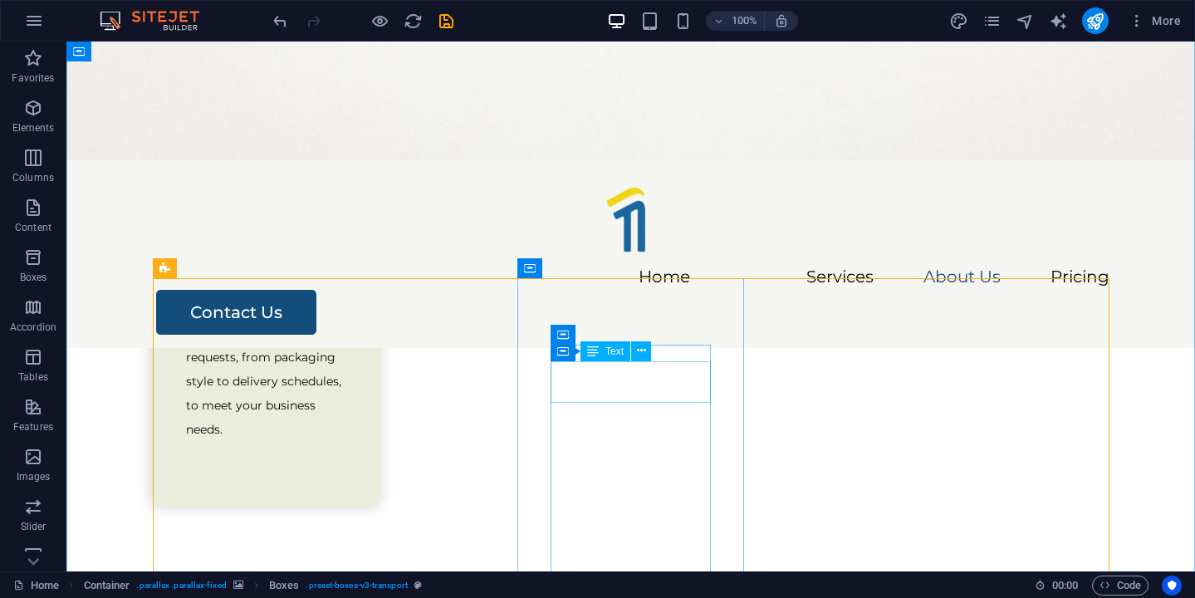
scroll to position [2368, 0]
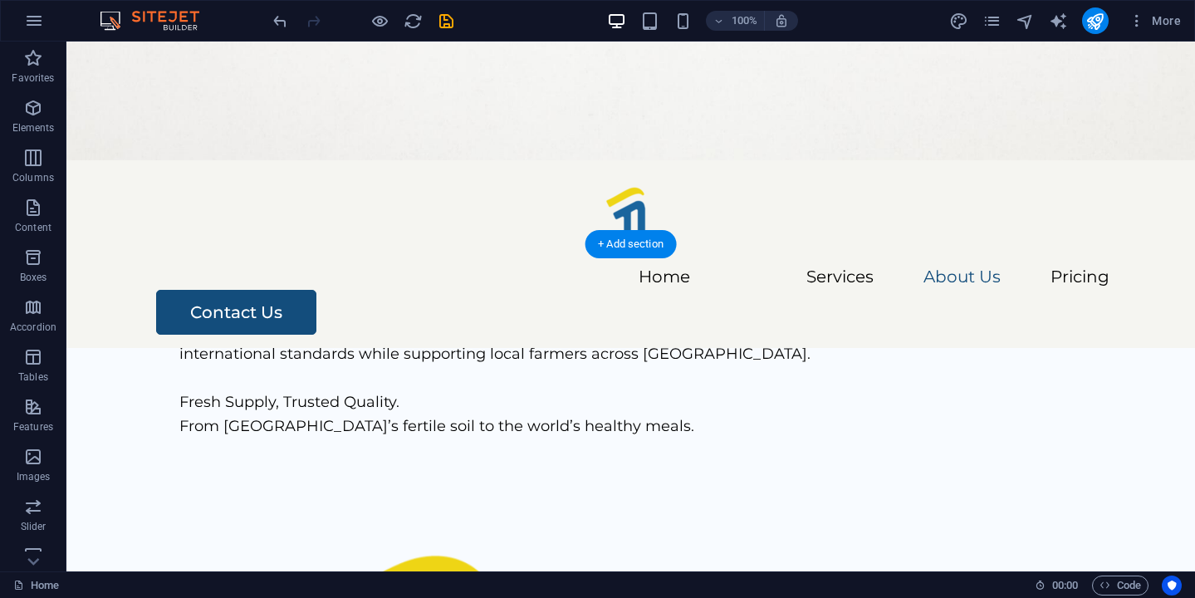
scroll to position [3067, 0]
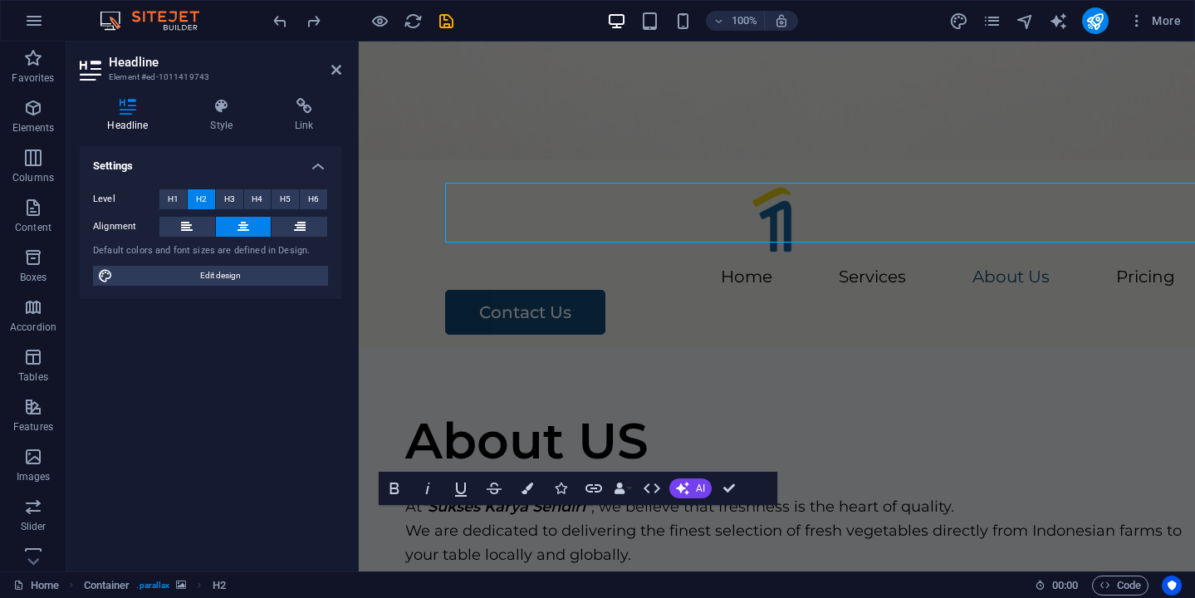
scroll to position [3228, 0]
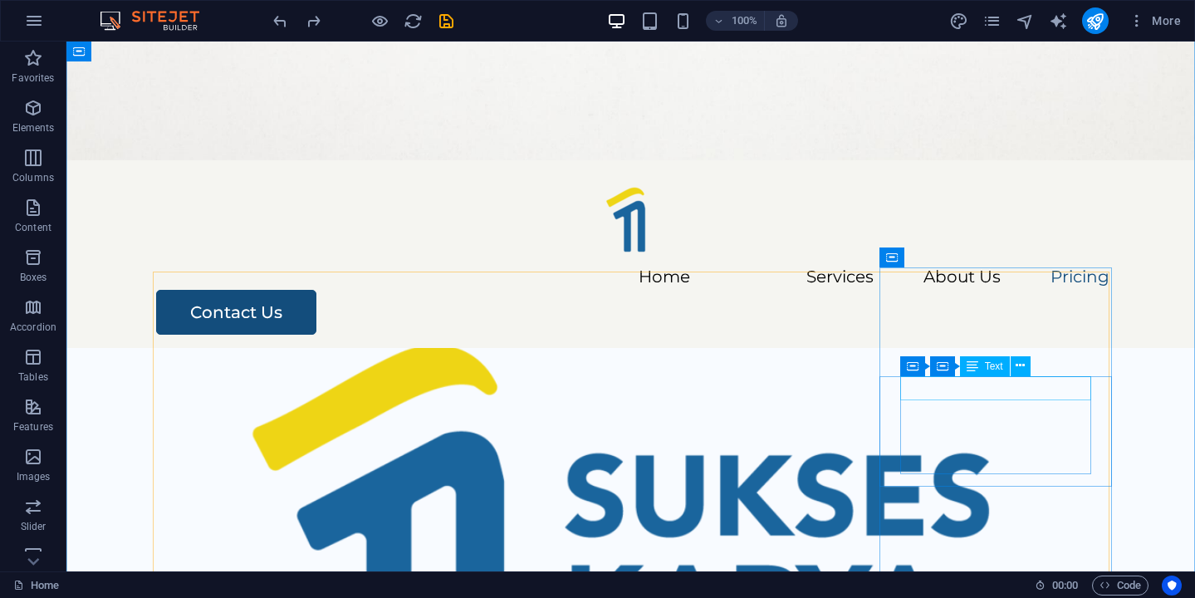
scroll to position [3295, 0]
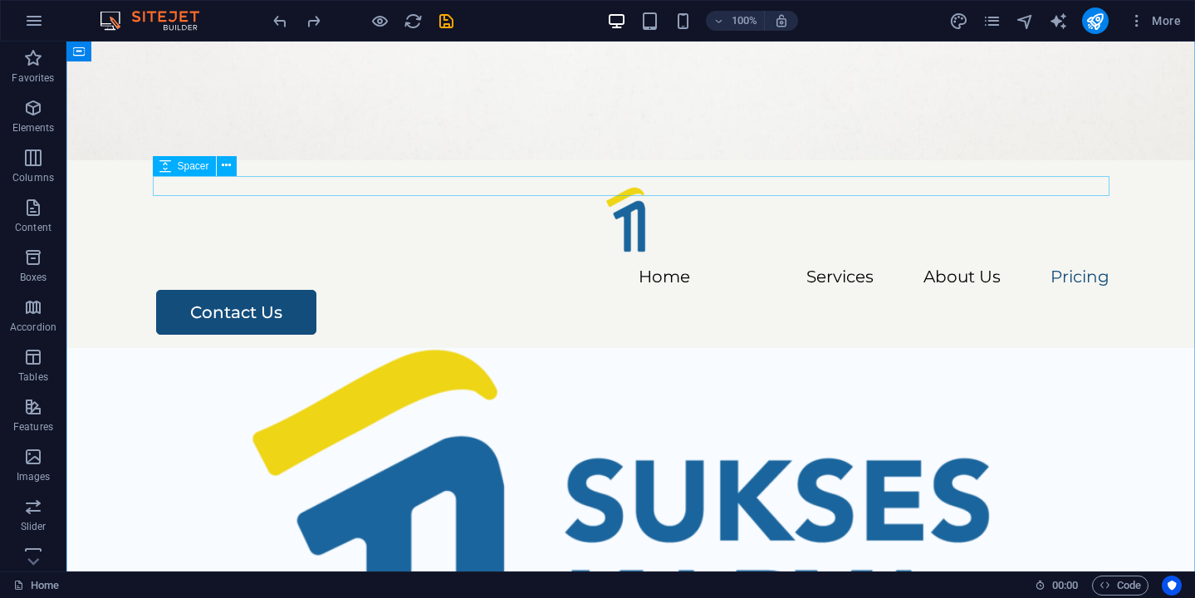
select select "px"
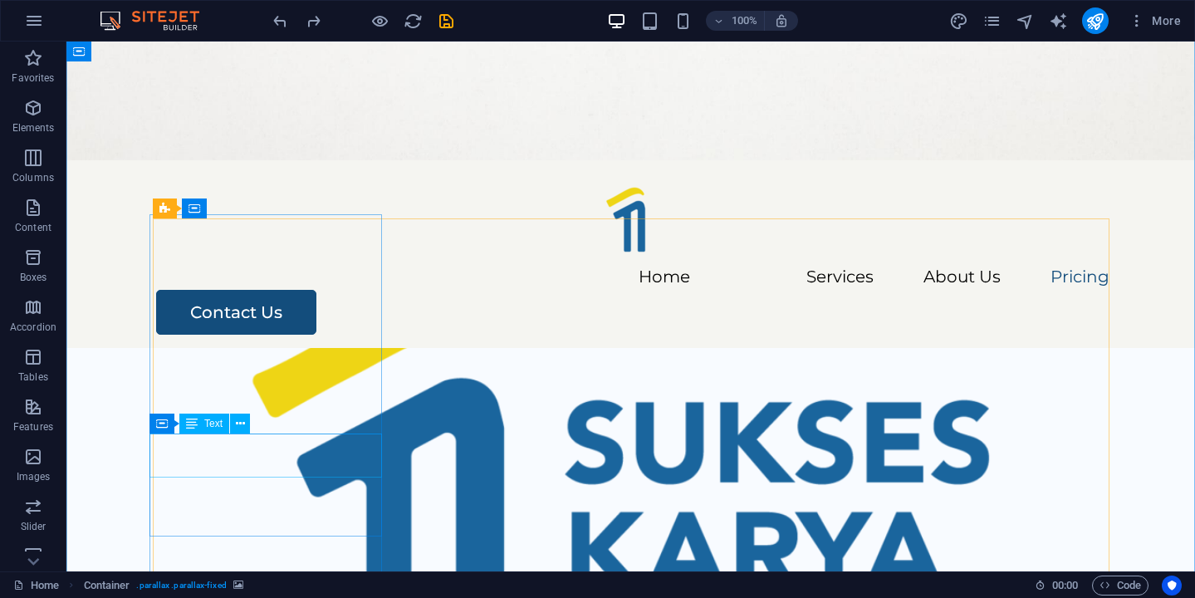
scroll to position [3293, 0]
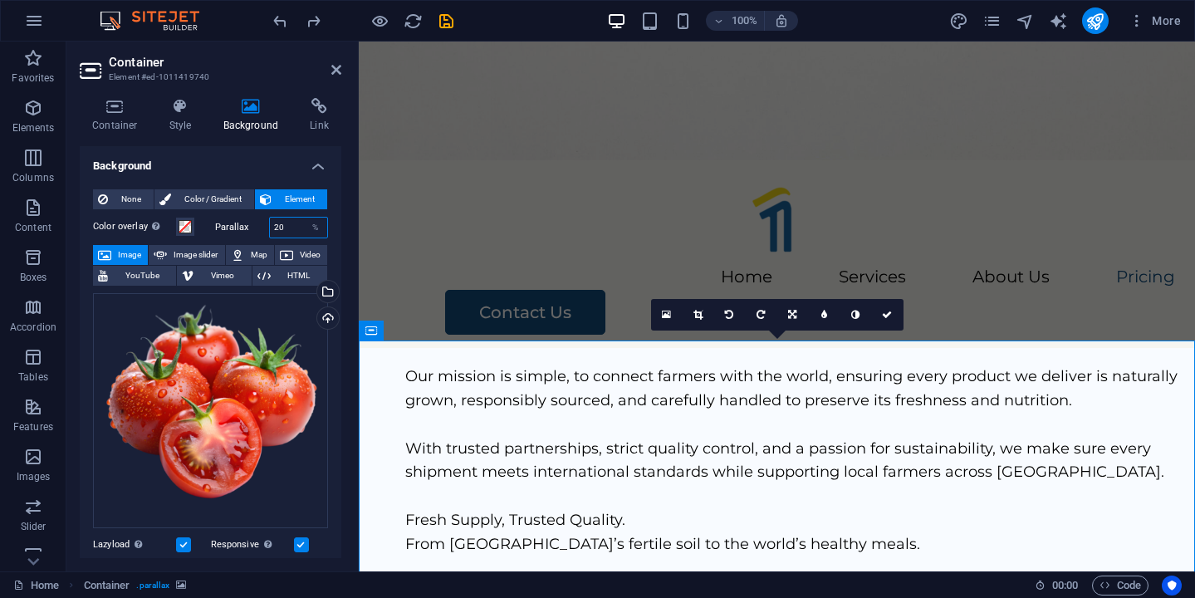
click at [290, 233] on input "20" at bounding box center [299, 227] width 58 height 20
type input "100"
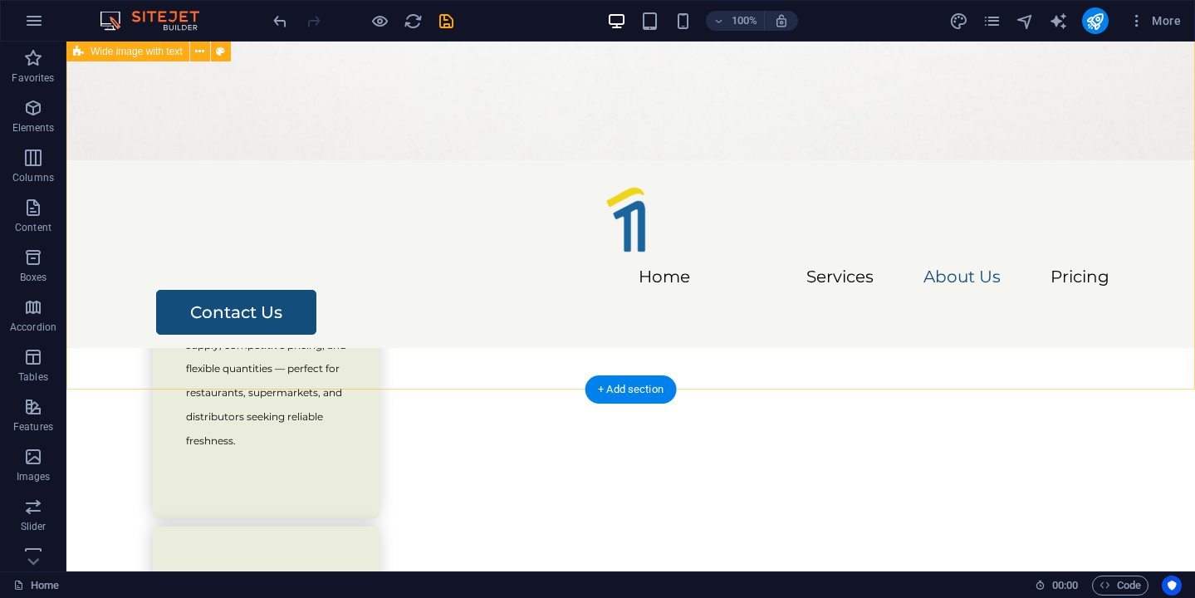
scroll to position [2449, 0]
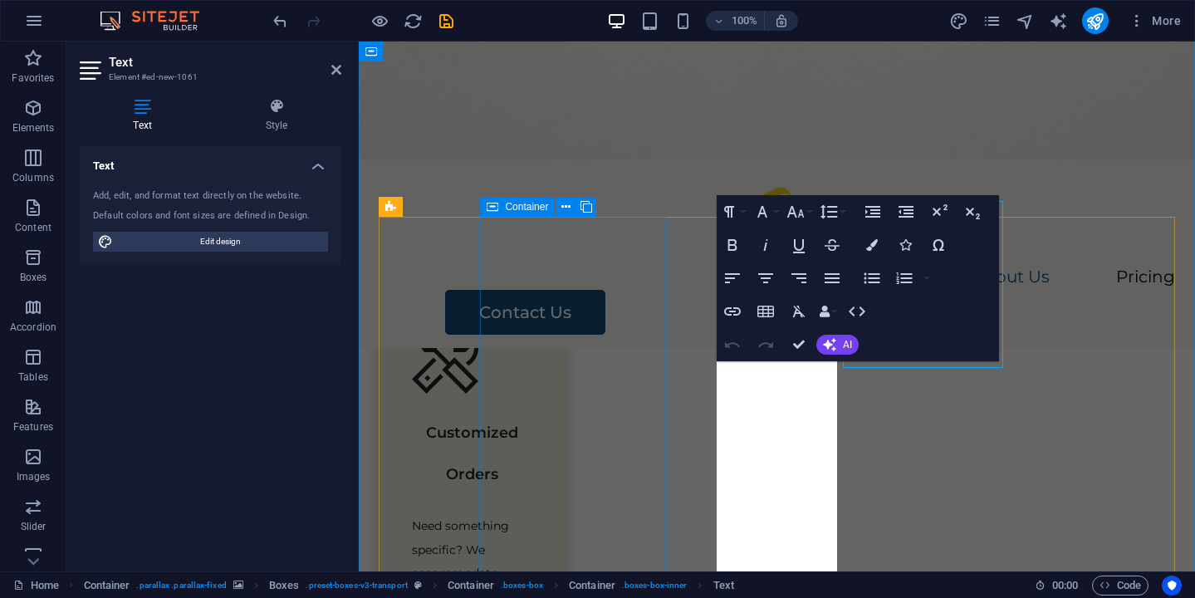
scroll to position [2610, 0]
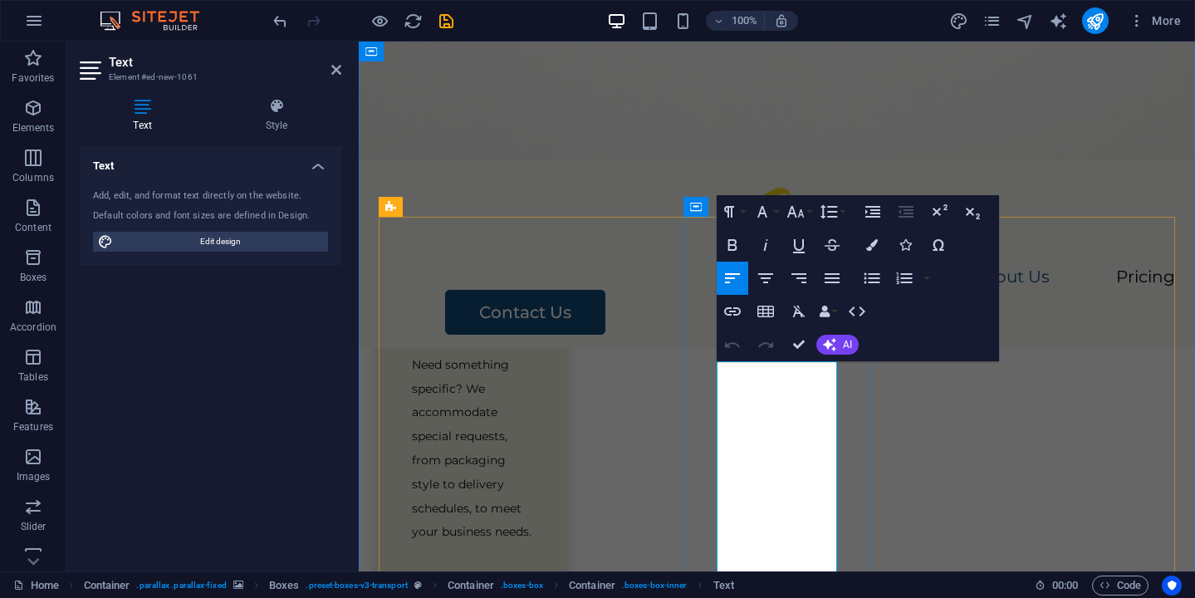
click at [739, 216] on button "Paragraph Format" at bounding box center [732, 211] width 32 height 33
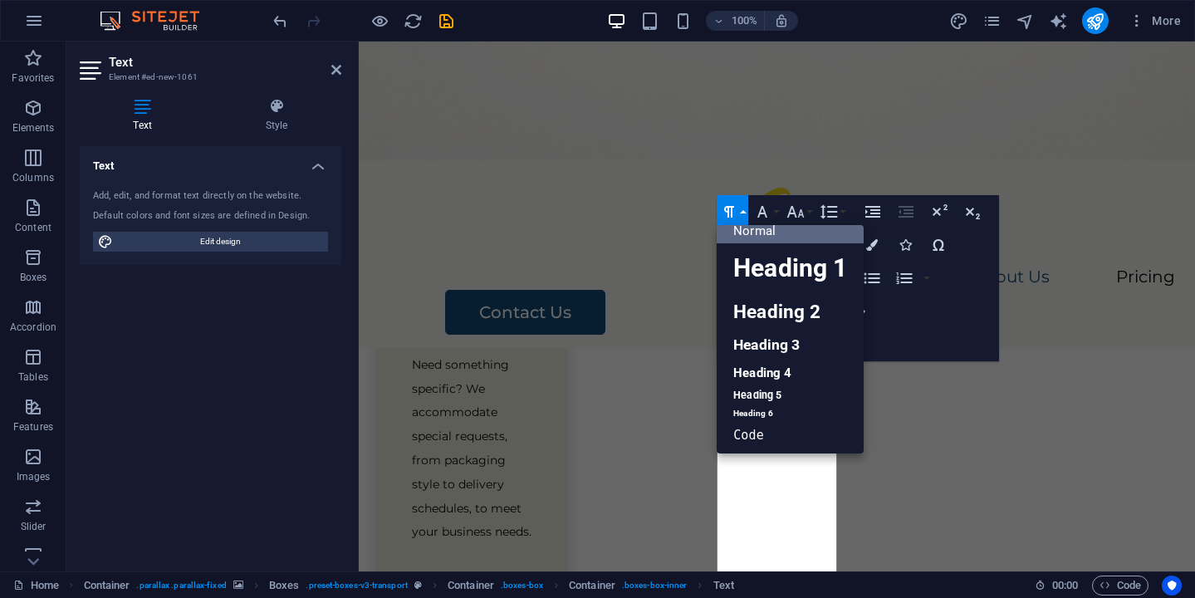
scroll to position [13, 0]
click at [740, 213] on button "Paragraph Format" at bounding box center [732, 211] width 32 height 33
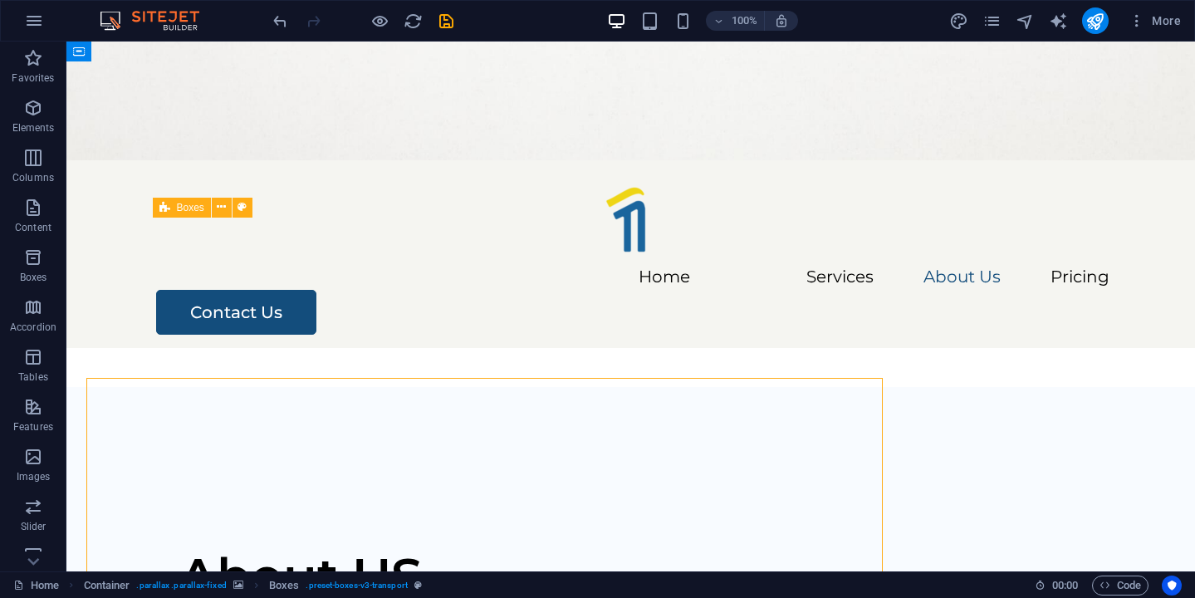
scroll to position [2449, 0]
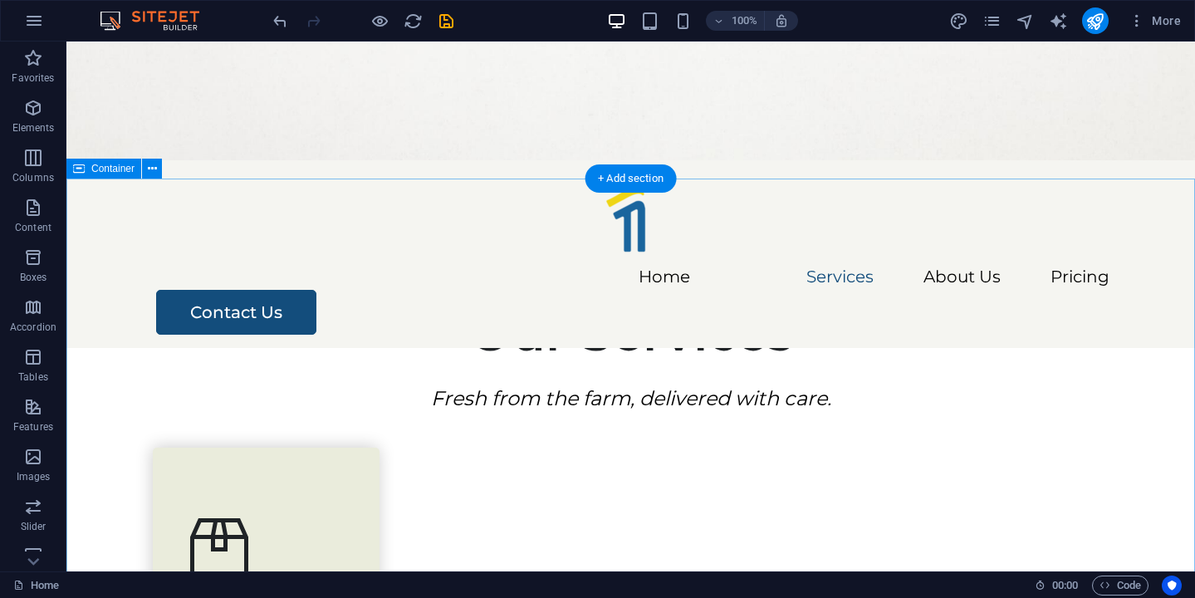
scroll to position [470, 0]
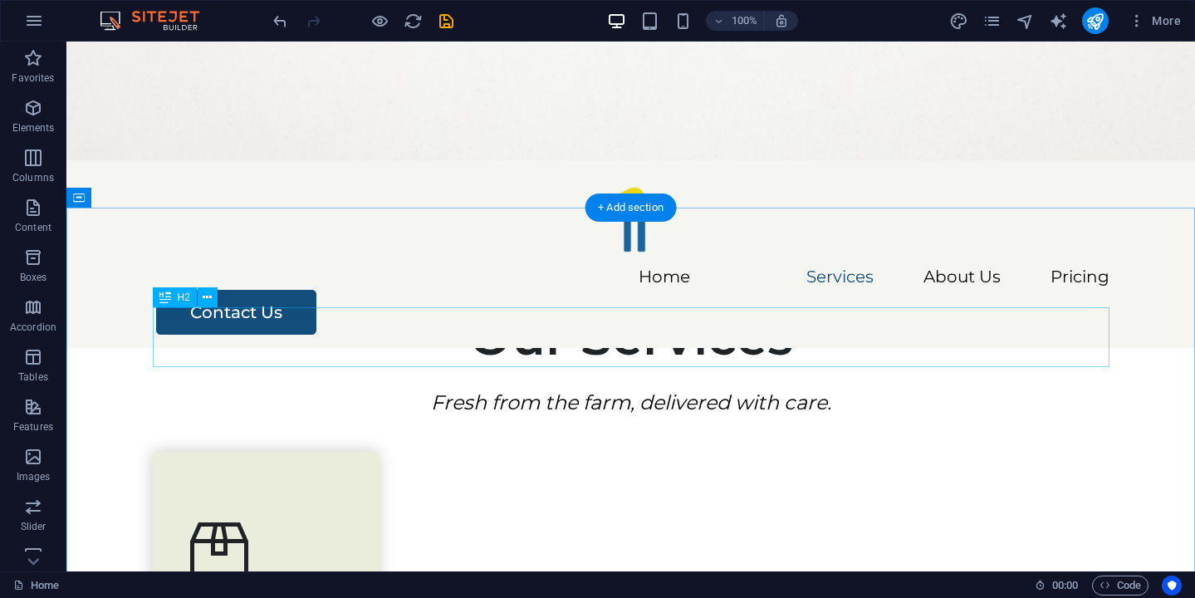
click at [594, 323] on div "Our Services" at bounding box center [631, 337] width 956 height 60
click at [623, 324] on div "Our Services" at bounding box center [631, 337] width 956 height 60
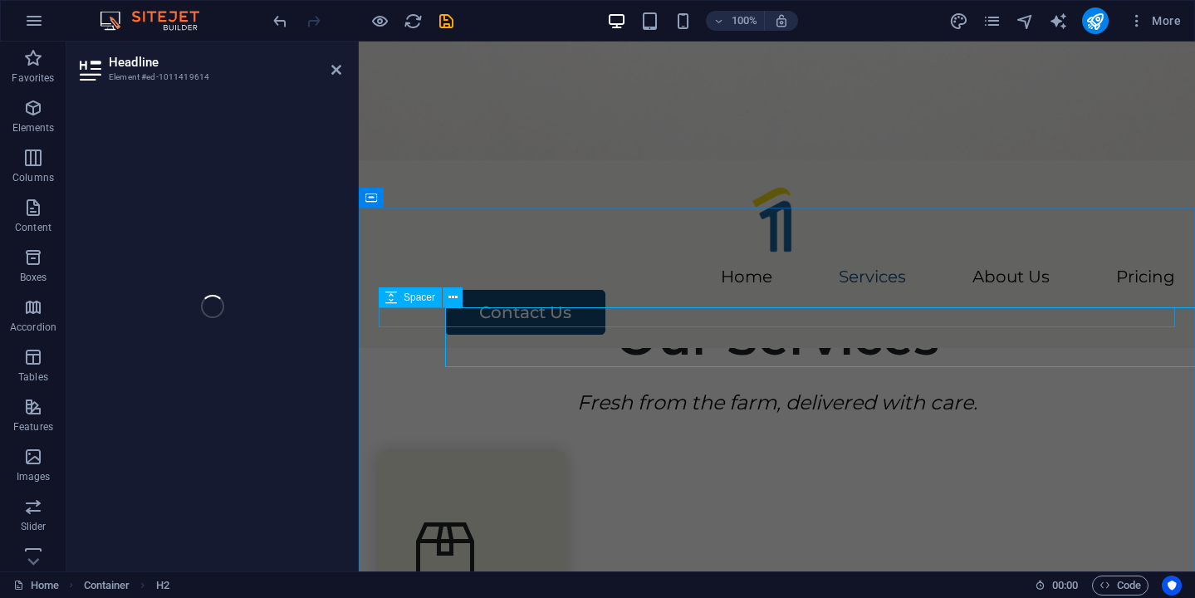
click at [623, 367] on div at bounding box center [777, 377] width 796 height 20
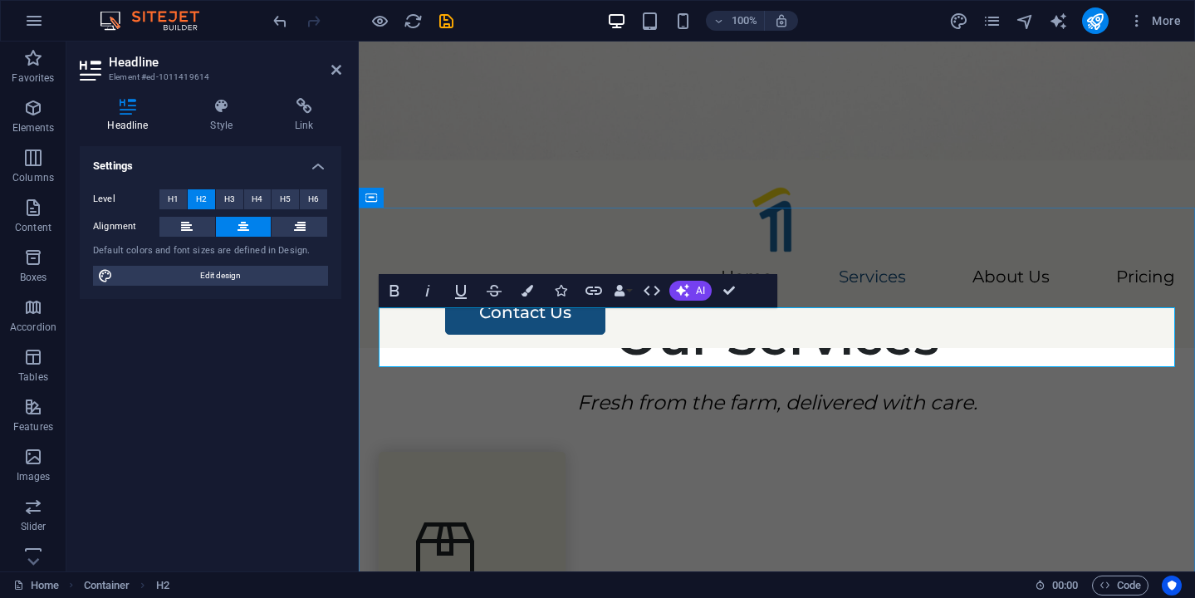
click at [701, 325] on h2 "Our Services" at bounding box center [777, 337] width 796 height 60
click at [529, 292] on icon "button" at bounding box center [527, 291] width 12 height 12
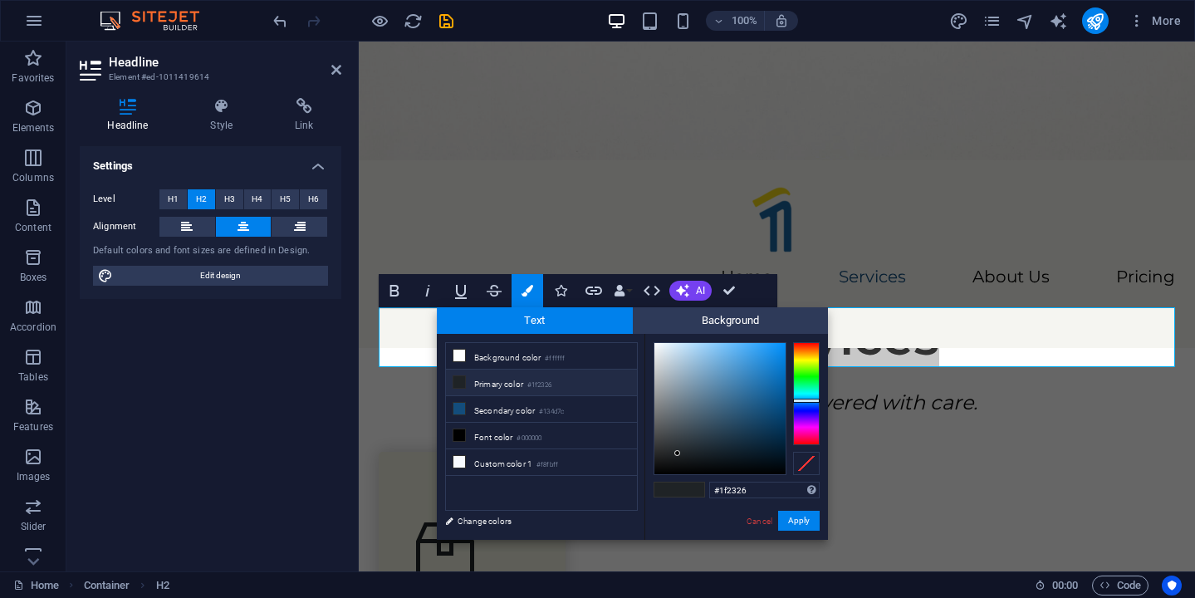
click at [544, 496] on ul "Background color #ffffff Primary color #1f2326 Secondary color #134d7c Font col…" at bounding box center [541, 426] width 193 height 169
click at [553, 472] on li "Custom color 1 #f8fbff" at bounding box center [541, 462] width 191 height 27
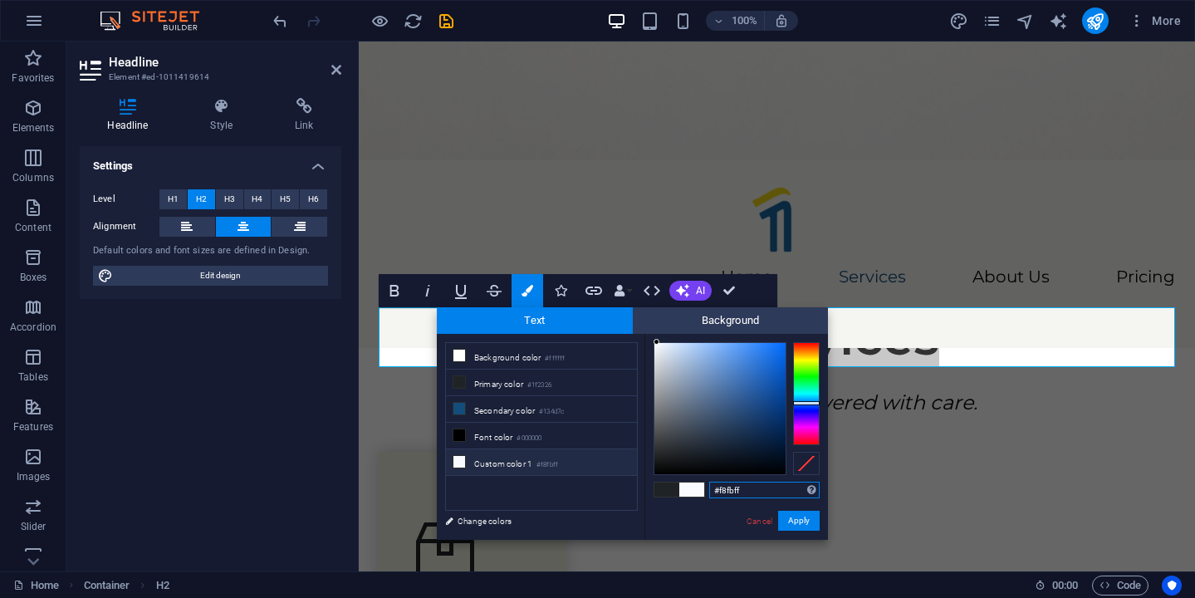
click at [738, 492] on input "#f8fbff" at bounding box center [764, 489] width 110 height 17
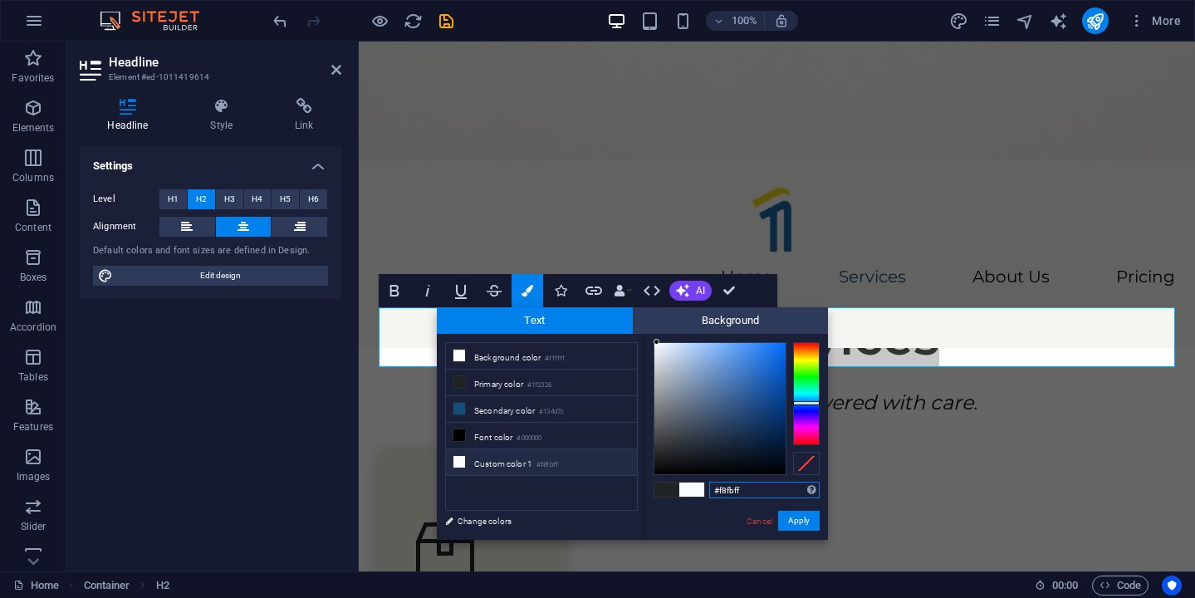
click at [738, 492] on input "#f8fbff" at bounding box center [764, 489] width 110 height 17
paste input "eed515"
type input "#eed515"
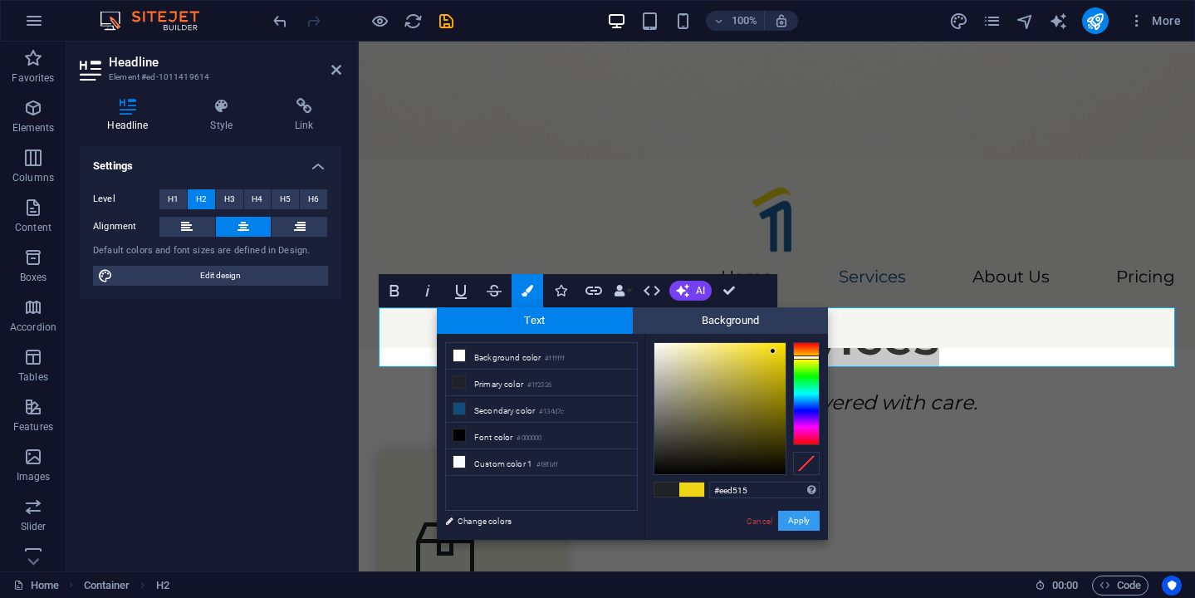
click at [808, 525] on button "Apply" at bounding box center [799, 521] width 42 height 20
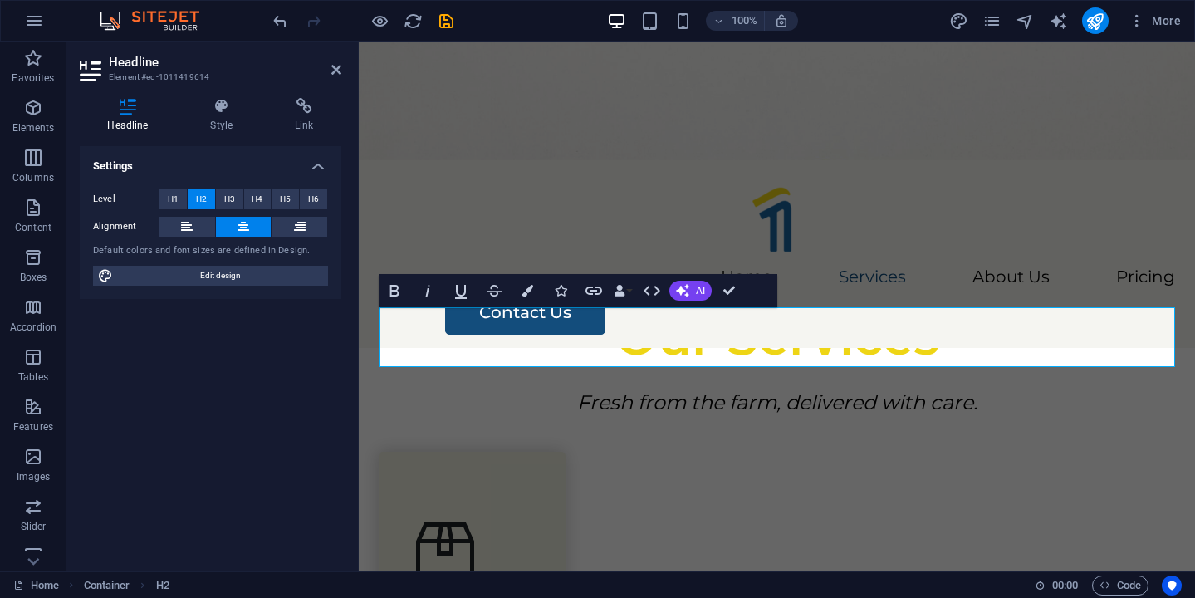
click at [618, 76] on figure at bounding box center [777, 101] width 836 height 119
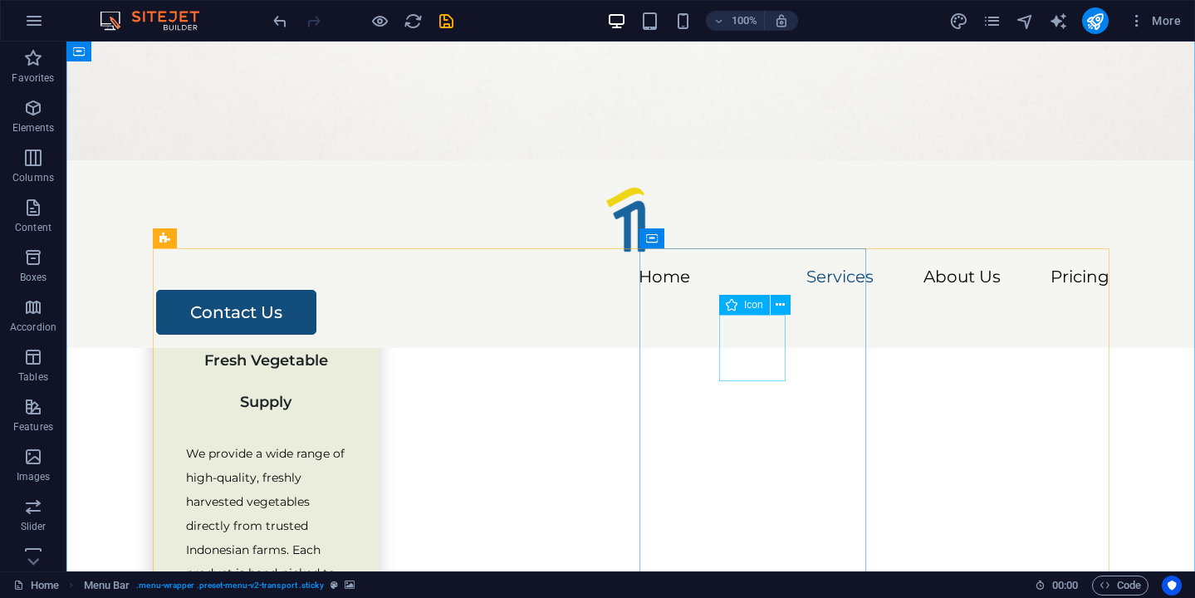
scroll to position [653, 0]
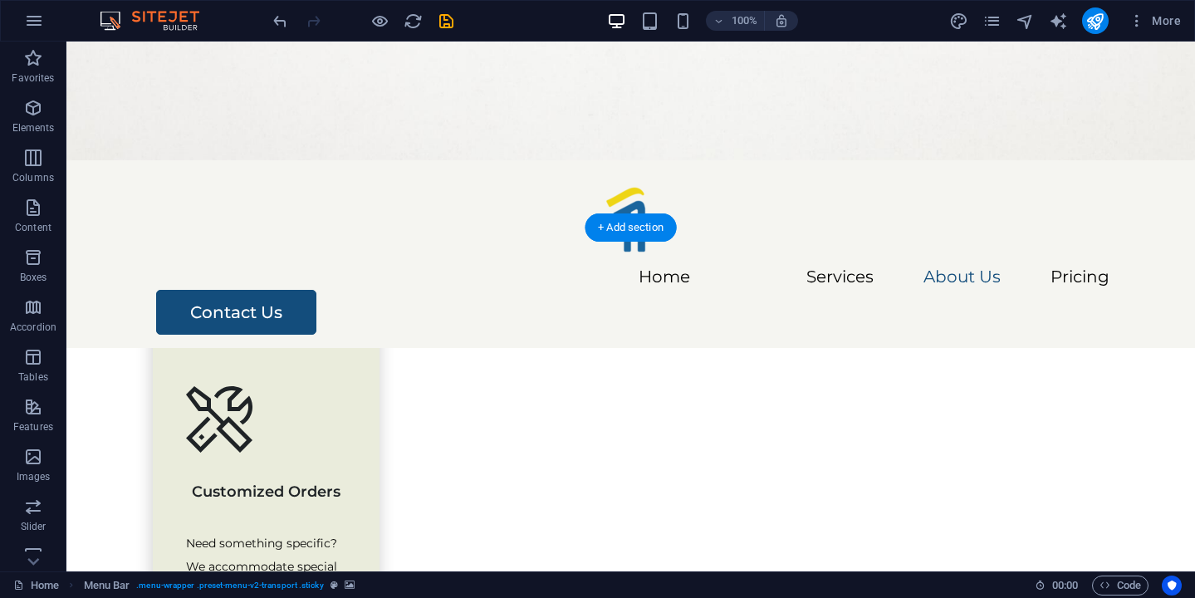
scroll to position [2167, 0]
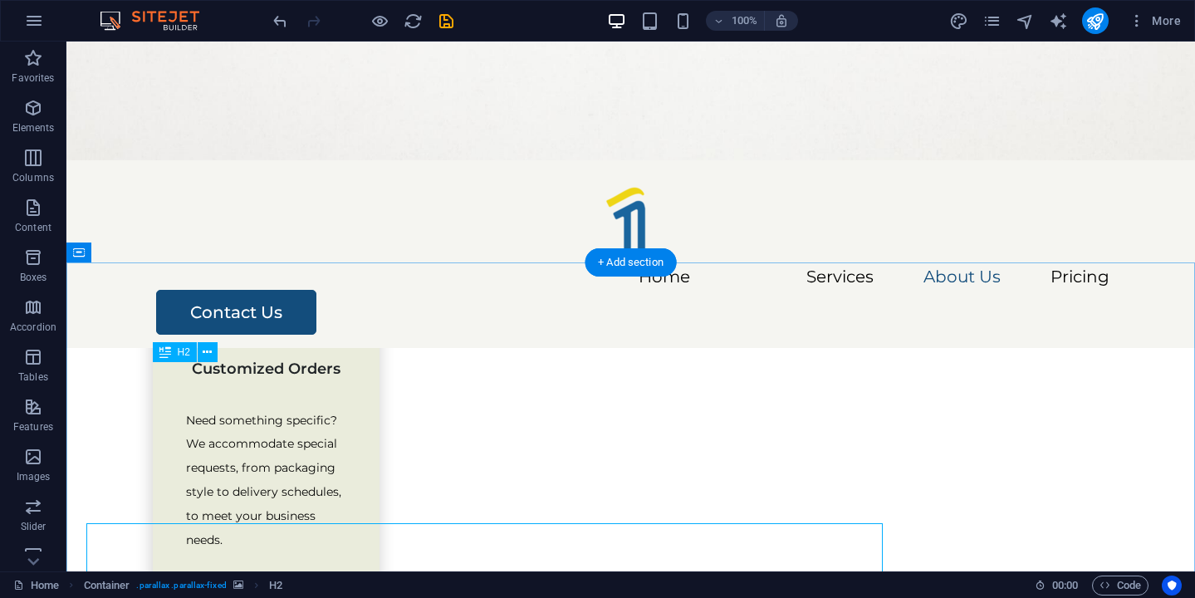
scroll to position [2119, 0]
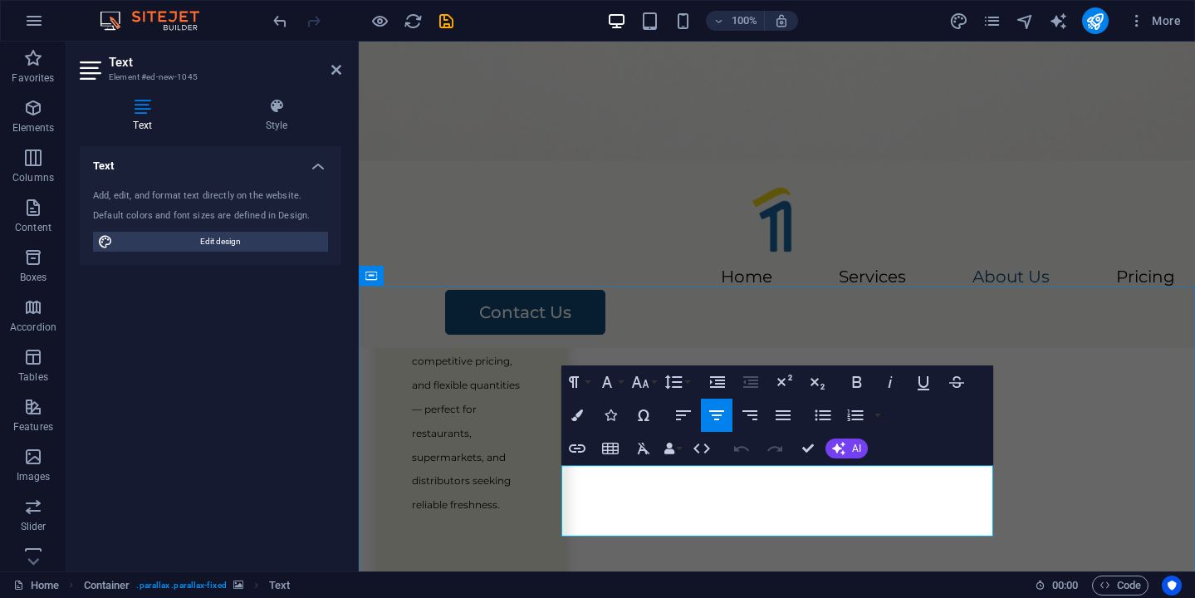
scroll to position [2257, 0]
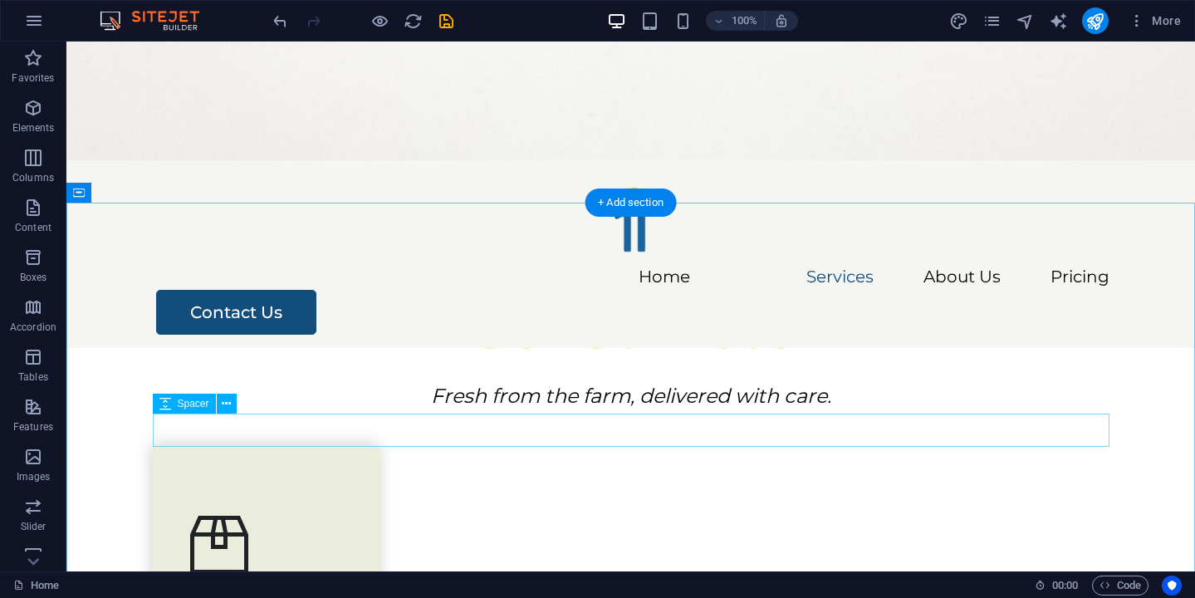
scroll to position [475, 0]
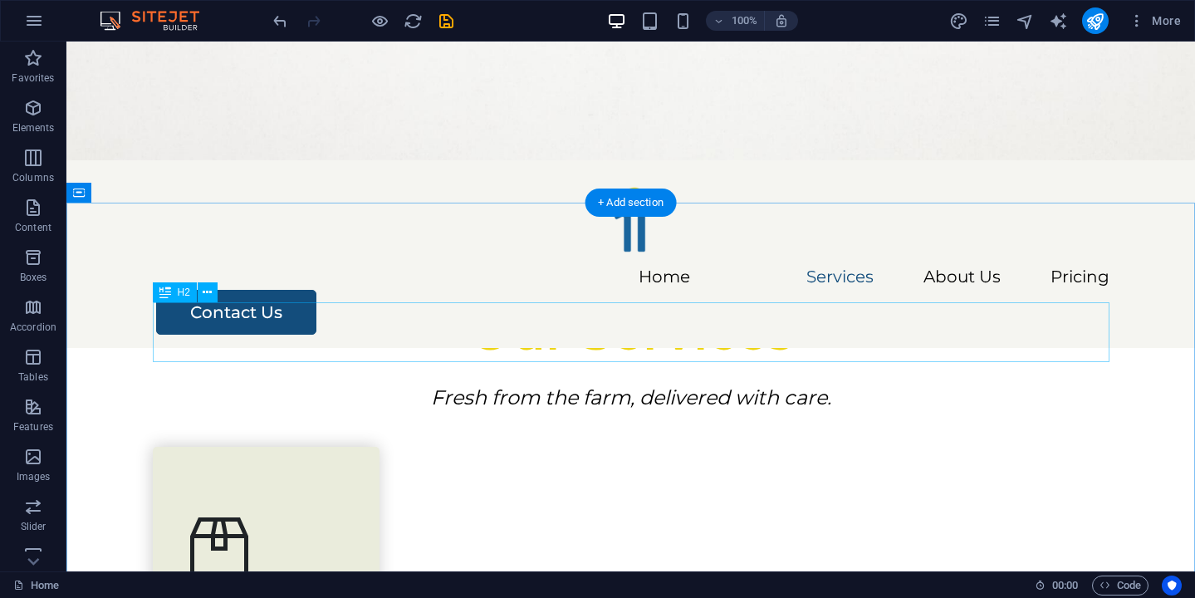
click at [623, 326] on div "Our Services" at bounding box center [631, 332] width 956 height 60
click at [331, 382] on div "Fresh from the farm, delivered with care." at bounding box center [631, 398] width 956 height 32
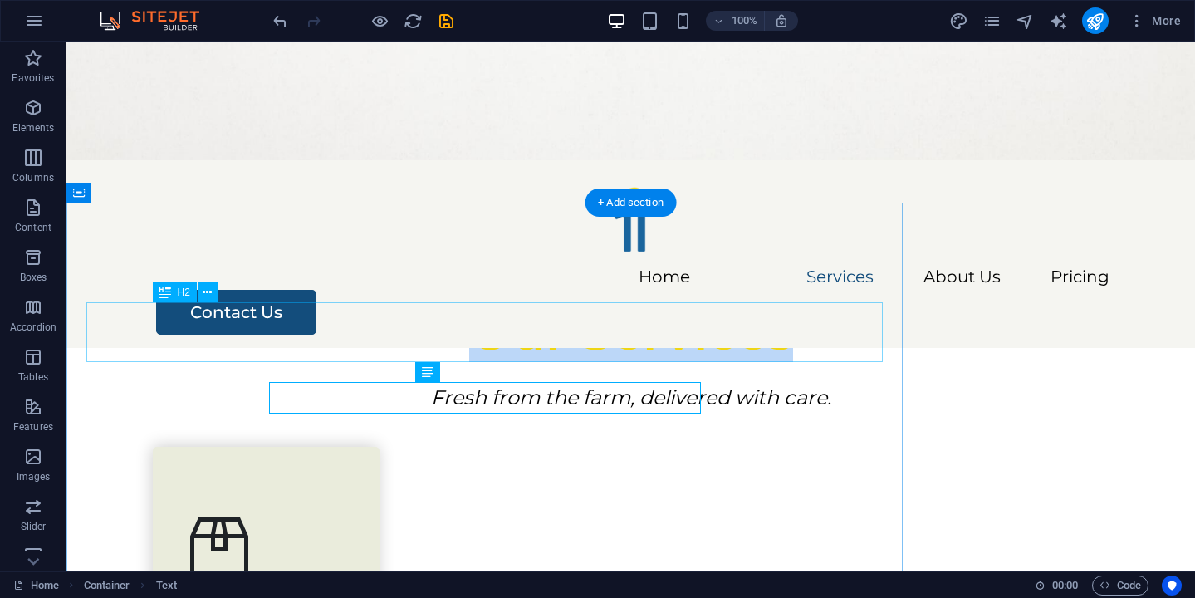
click at [689, 331] on div "Our Services" at bounding box center [631, 332] width 956 height 60
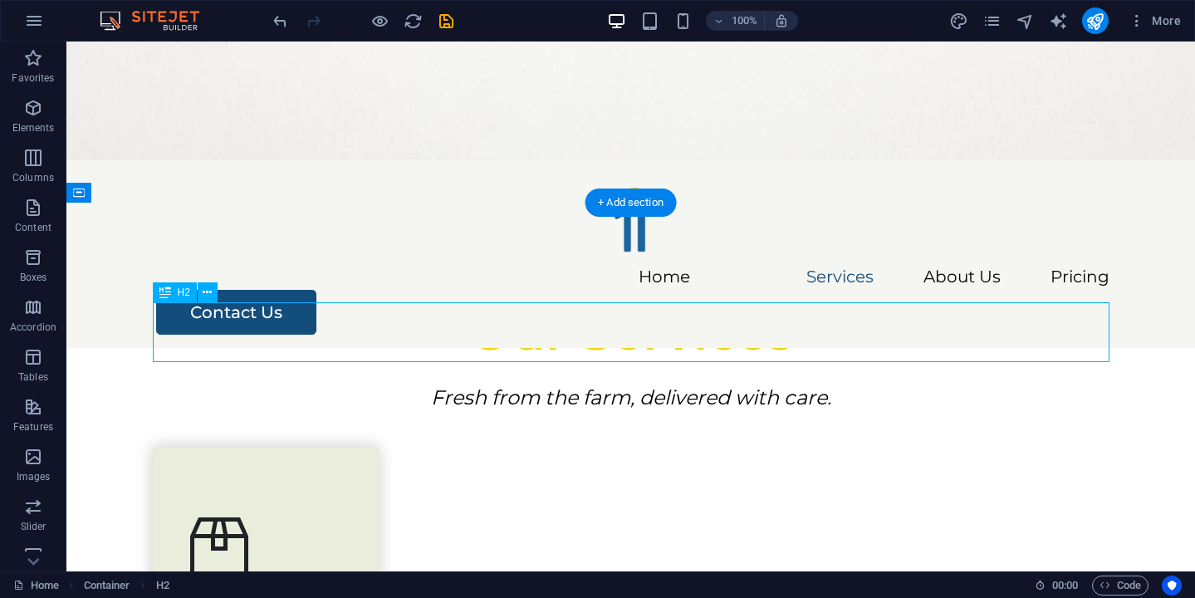
click at [689, 331] on div "Our Services" at bounding box center [631, 332] width 956 height 60
click at [397, 382] on div "Fresh from the farm, delivered with care." at bounding box center [631, 398] width 956 height 32
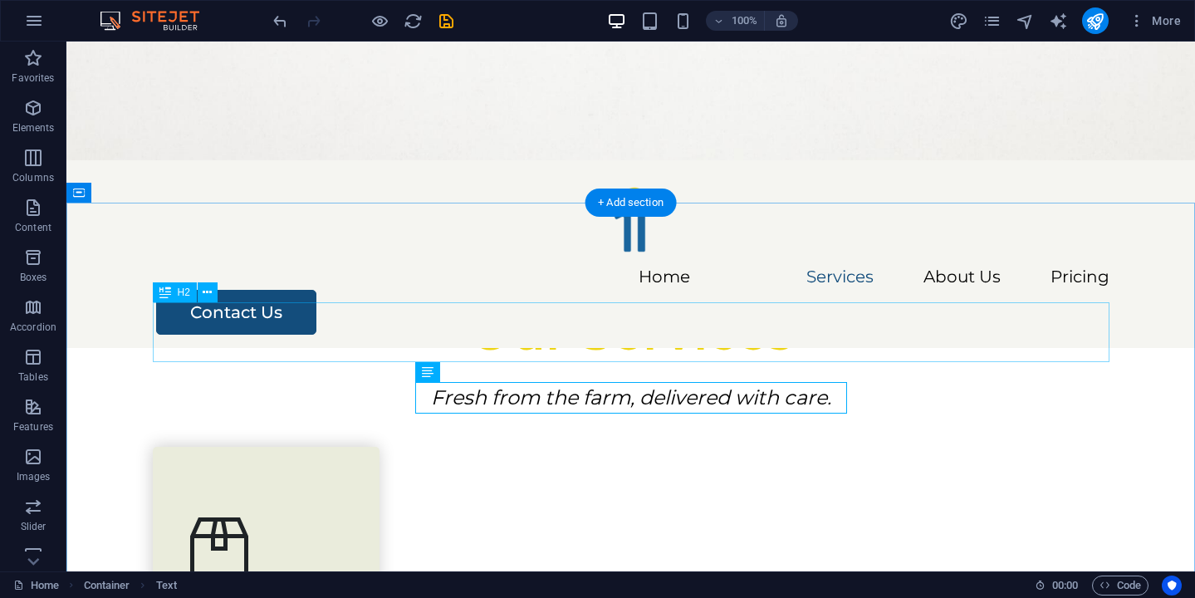
click at [689, 331] on div "Our Services" at bounding box center [631, 332] width 956 height 60
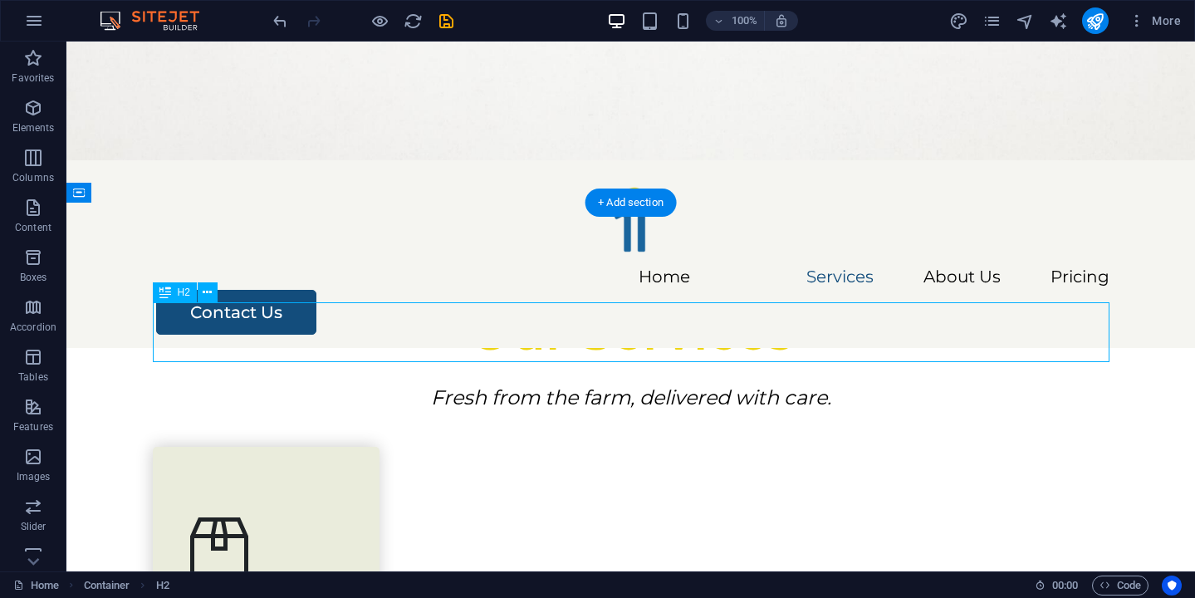
click at [689, 331] on div "Our Services" at bounding box center [631, 332] width 956 height 60
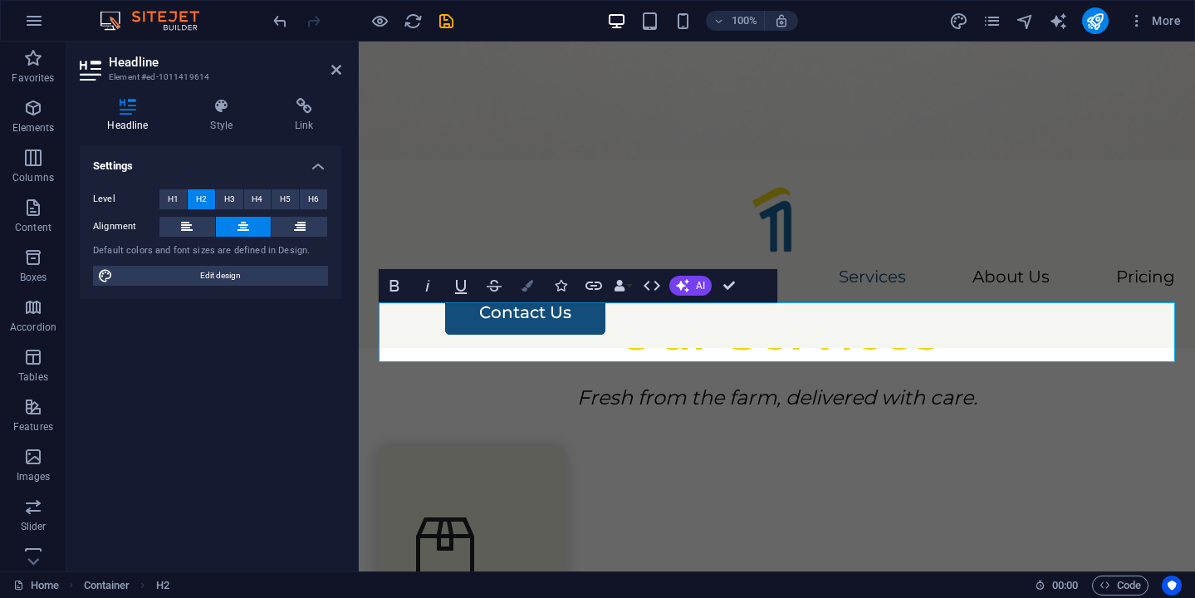
click at [531, 294] on button "Colors" at bounding box center [527, 285] width 32 height 33
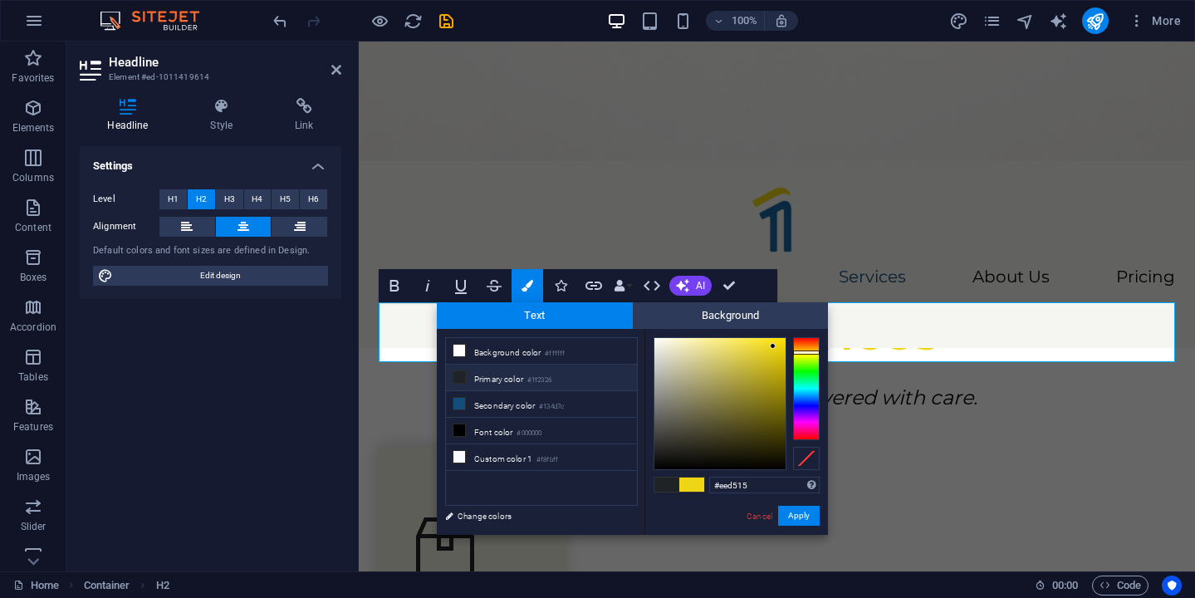
click at [728, 493] on div "#eed515 Supported formats #0852ed rgb(8, 82, 237) rgba(8, 82, 237, 90%) hsv(221…" at bounding box center [764, 484] width 110 height 17
click at [731, 489] on input "#eed515" at bounding box center [764, 484] width 110 height 17
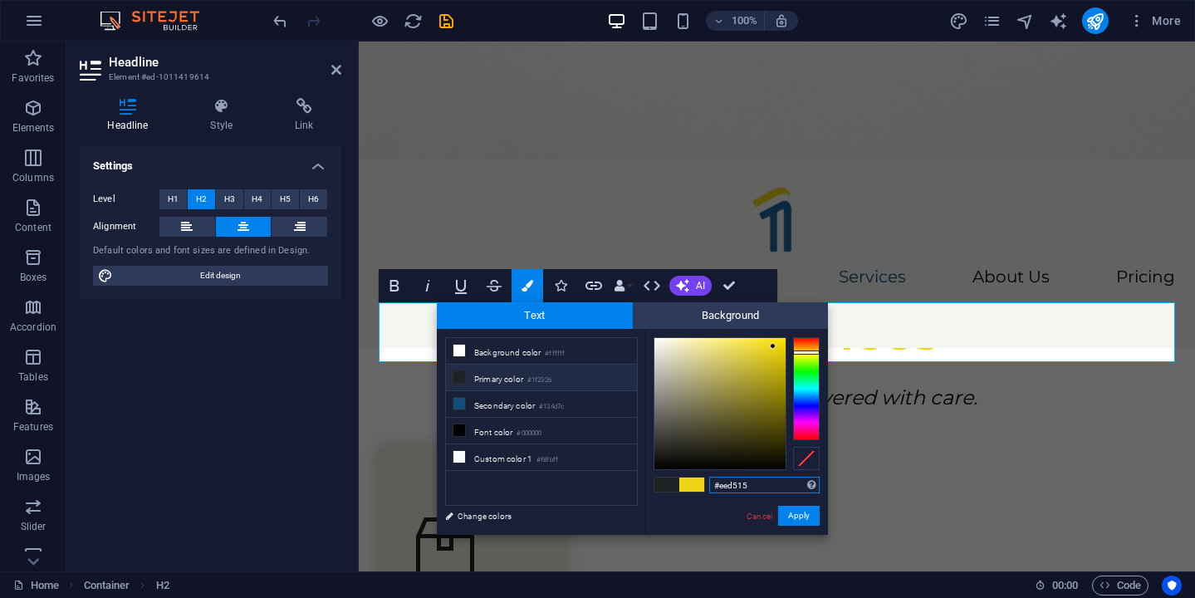
click at [731, 487] on input "#eed515" at bounding box center [764, 484] width 110 height 17
paste input "1a659d"
type input "#1a659d"
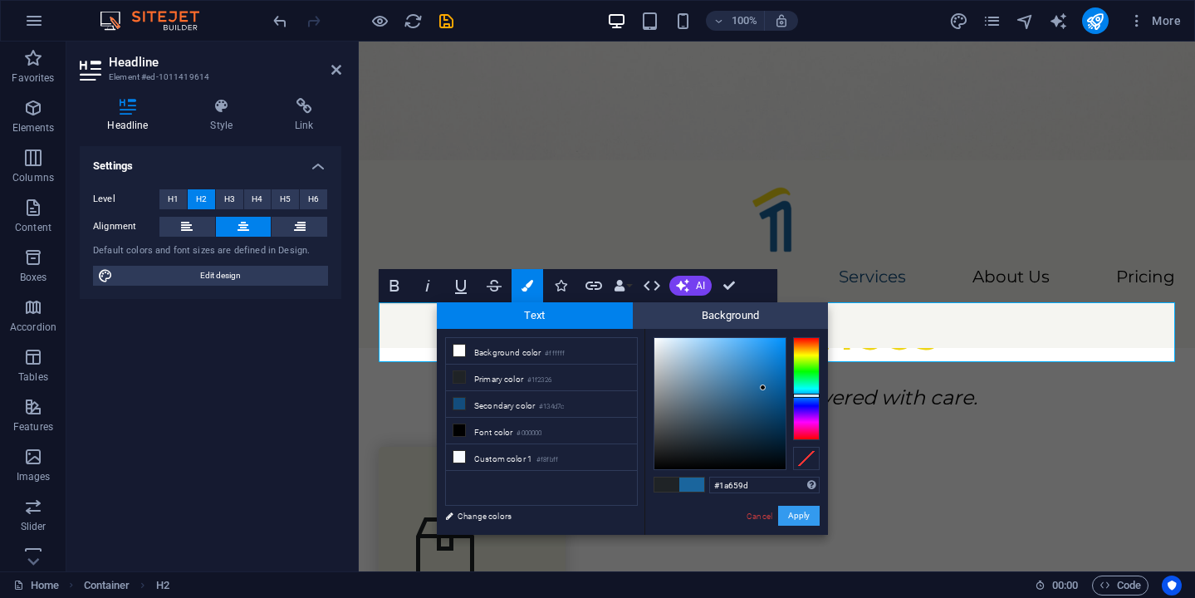
click at [817, 520] on button "Apply" at bounding box center [799, 516] width 42 height 20
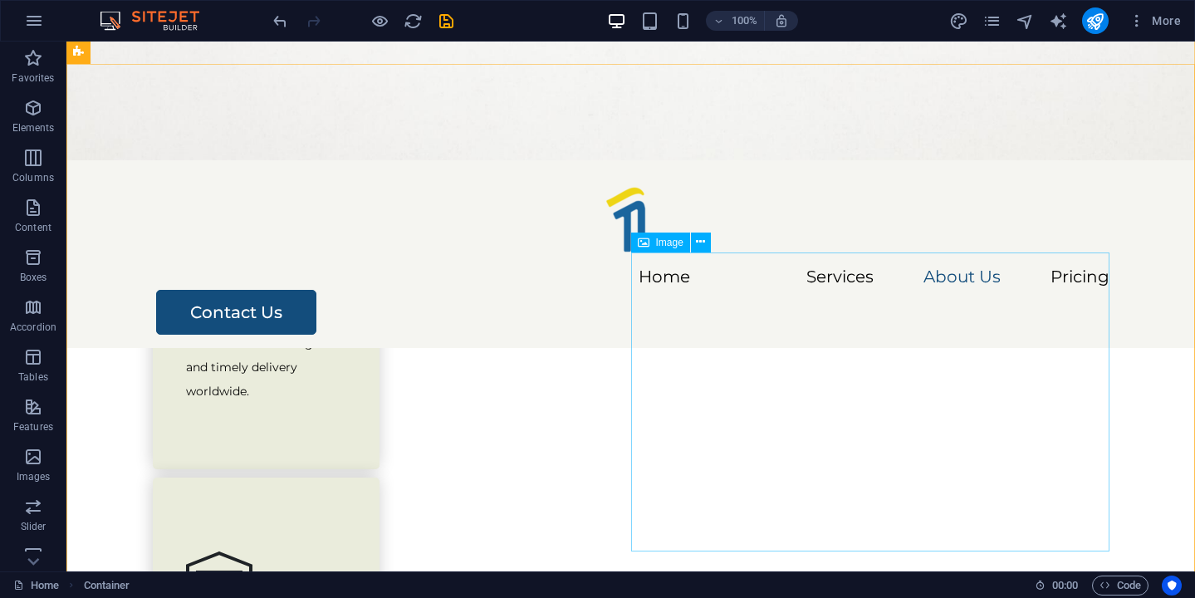
scroll to position [1509, 0]
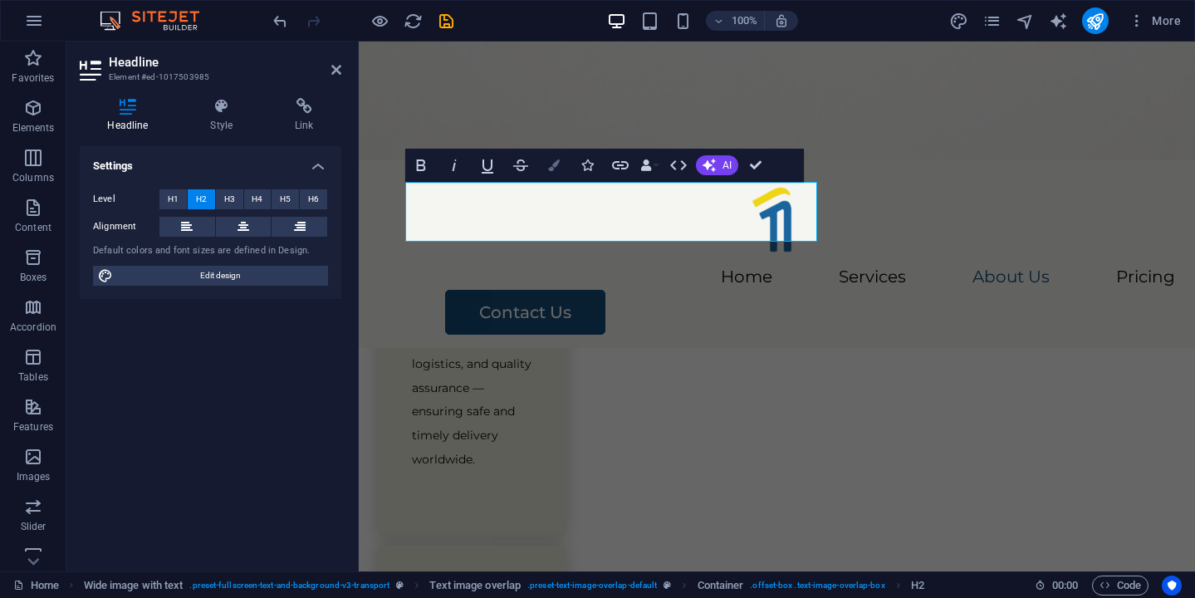
click at [551, 175] on button "Colors" at bounding box center [554, 165] width 32 height 33
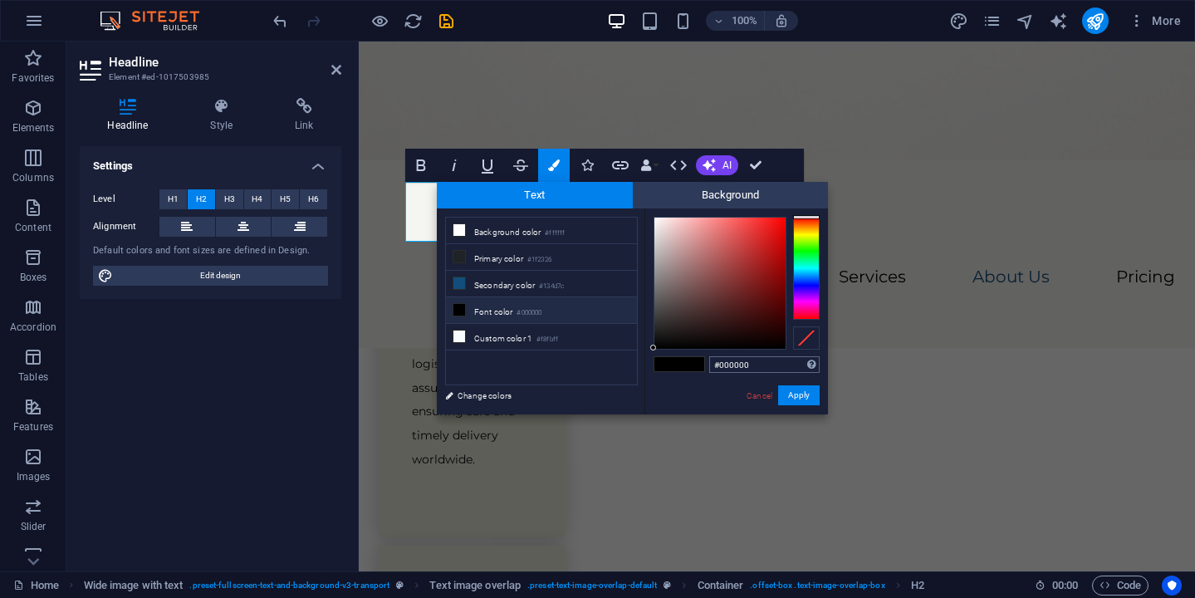
click at [738, 366] on input "#000000" at bounding box center [764, 364] width 110 height 17
type input "#1a659d"
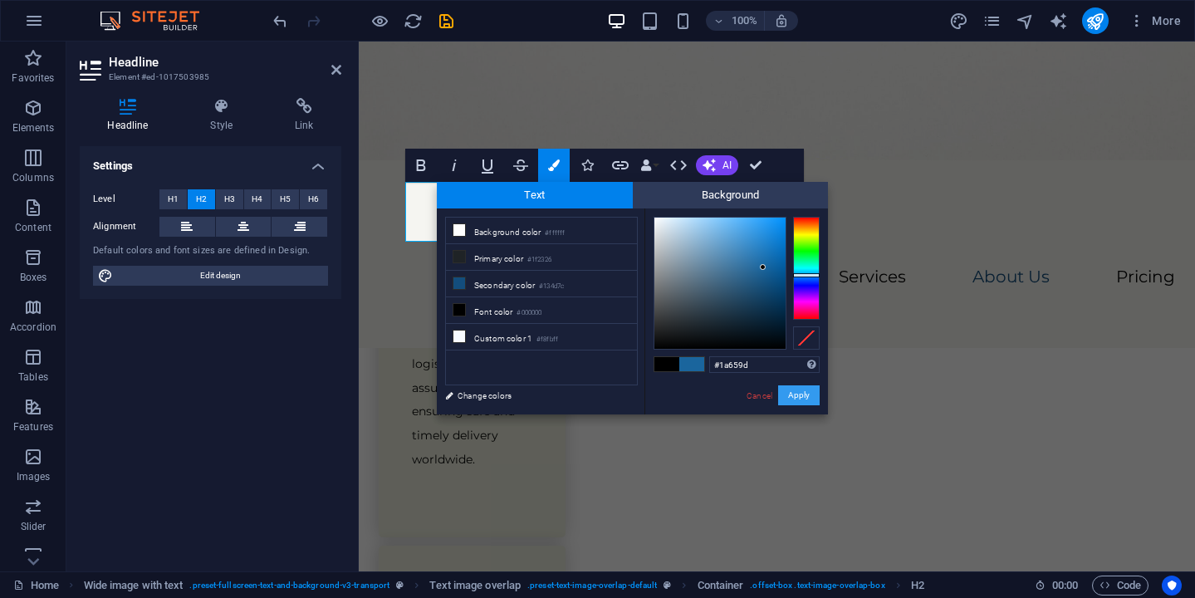
click at [789, 393] on button "Apply" at bounding box center [799, 395] width 42 height 20
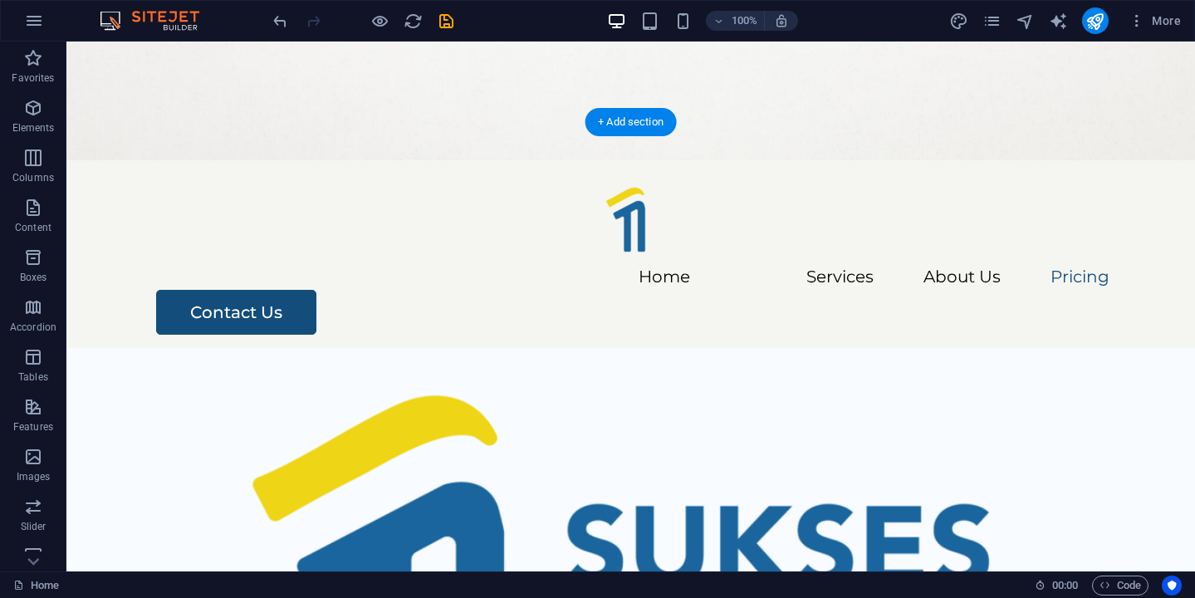
scroll to position [3181, 0]
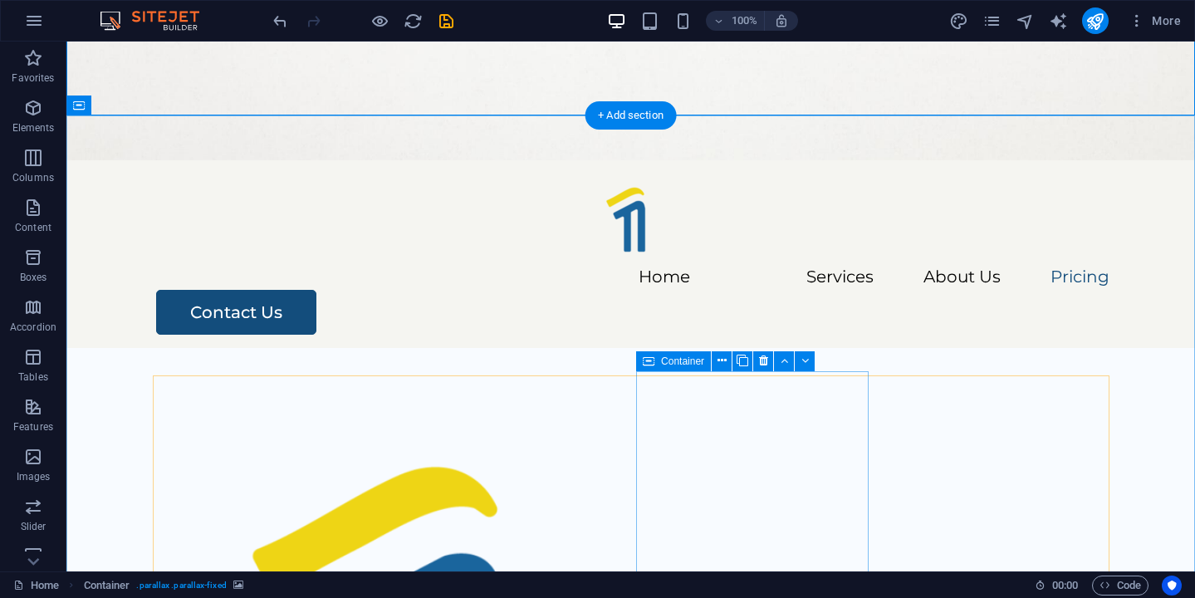
scroll to position [3175, 0]
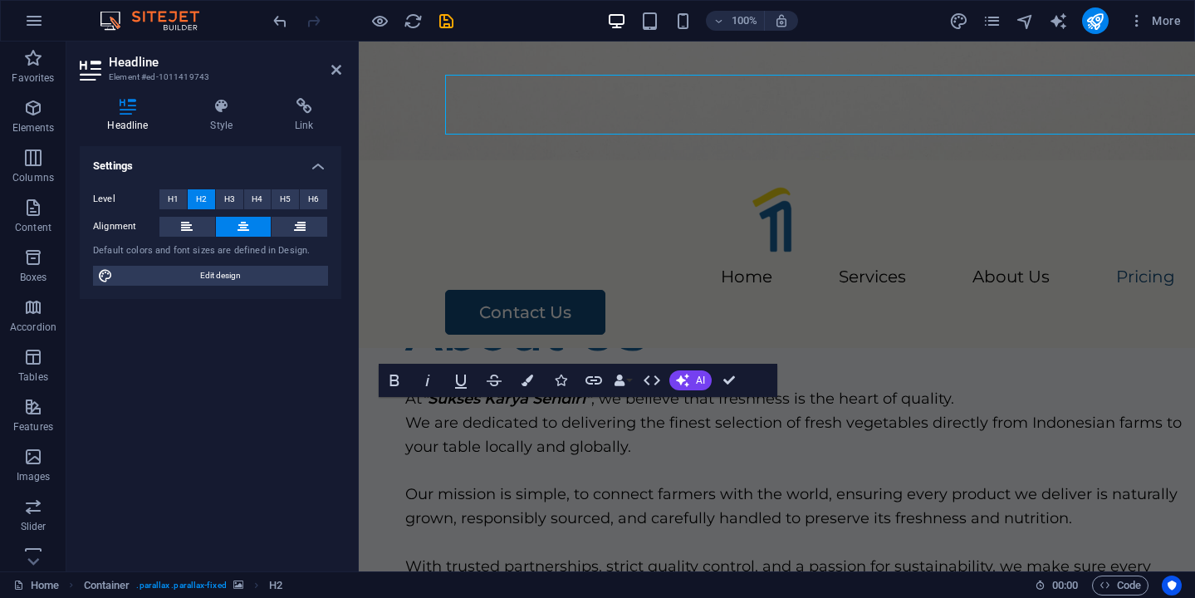
scroll to position [3336, 0]
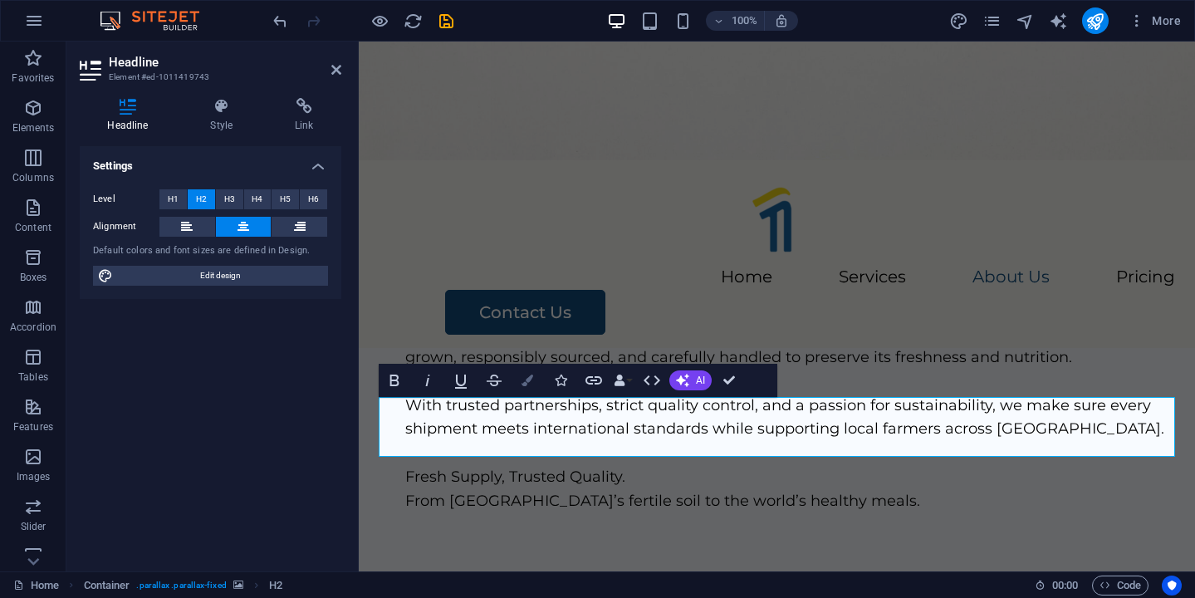
click at [533, 387] on button "Colors" at bounding box center [527, 380] width 32 height 33
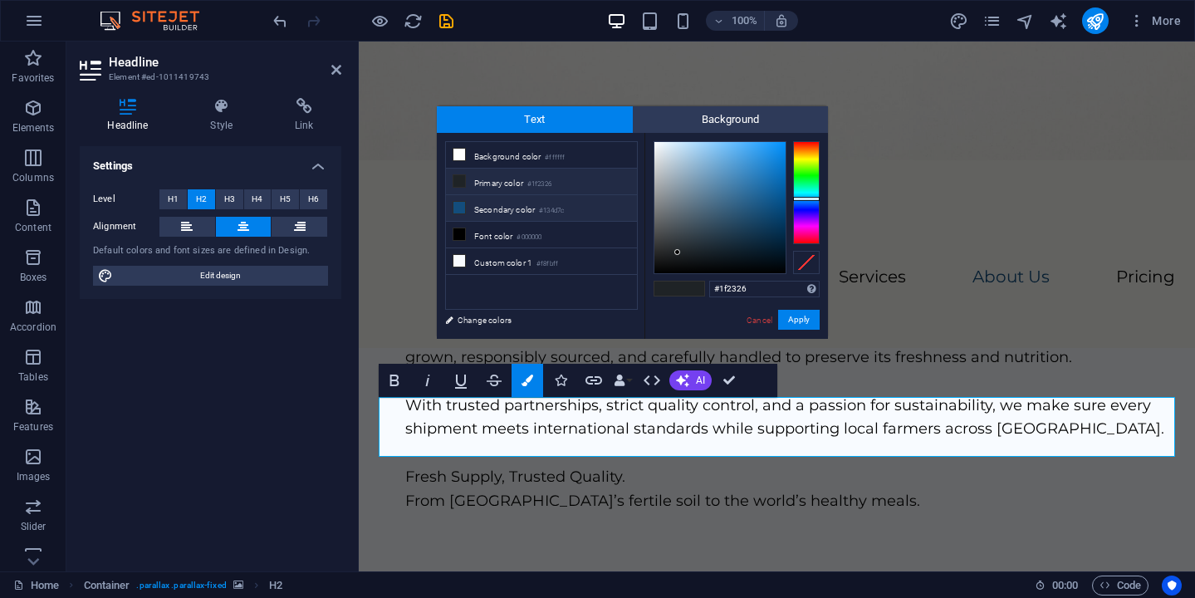
click at [551, 213] on small "#134d7c" at bounding box center [551, 211] width 25 height 12
click at [734, 289] on input "#134d7c" at bounding box center [764, 289] width 110 height 17
click at [558, 191] on li "Primary color #1f2326" at bounding box center [541, 182] width 191 height 27
click at [745, 292] on input "#1f2326" at bounding box center [764, 289] width 110 height 17
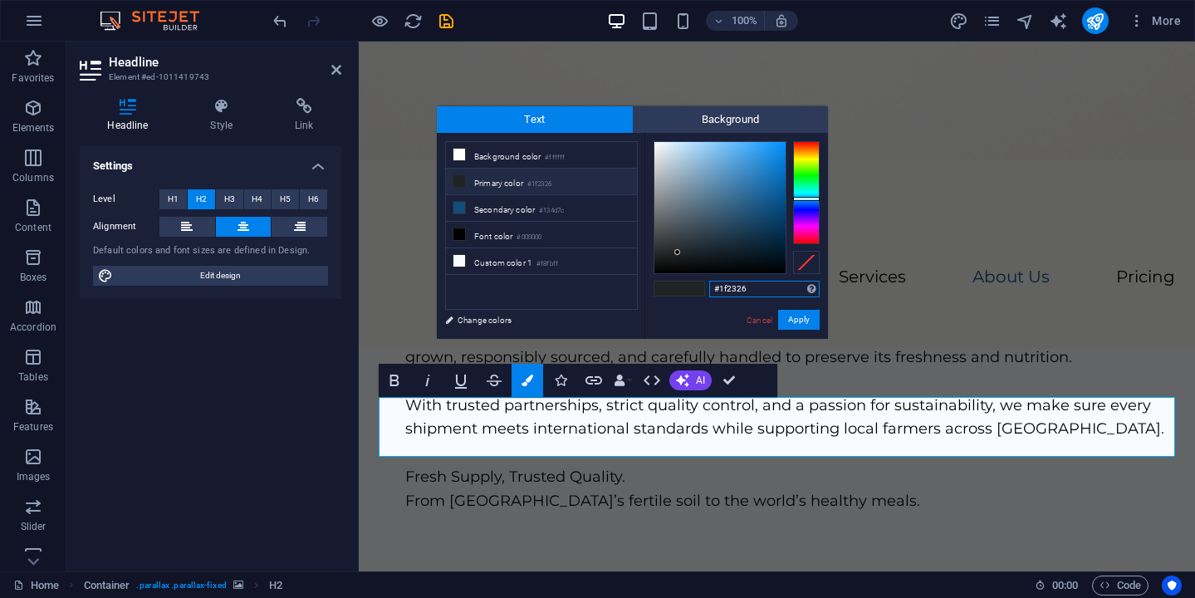
click at [745, 292] on input "#1f2326" at bounding box center [764, 289] width 110 height 17
paste input "a659d"
type input "#1a659d"
click at [797, 320] on button "Apply" at bounding box center [799, 320] width 42 height 20
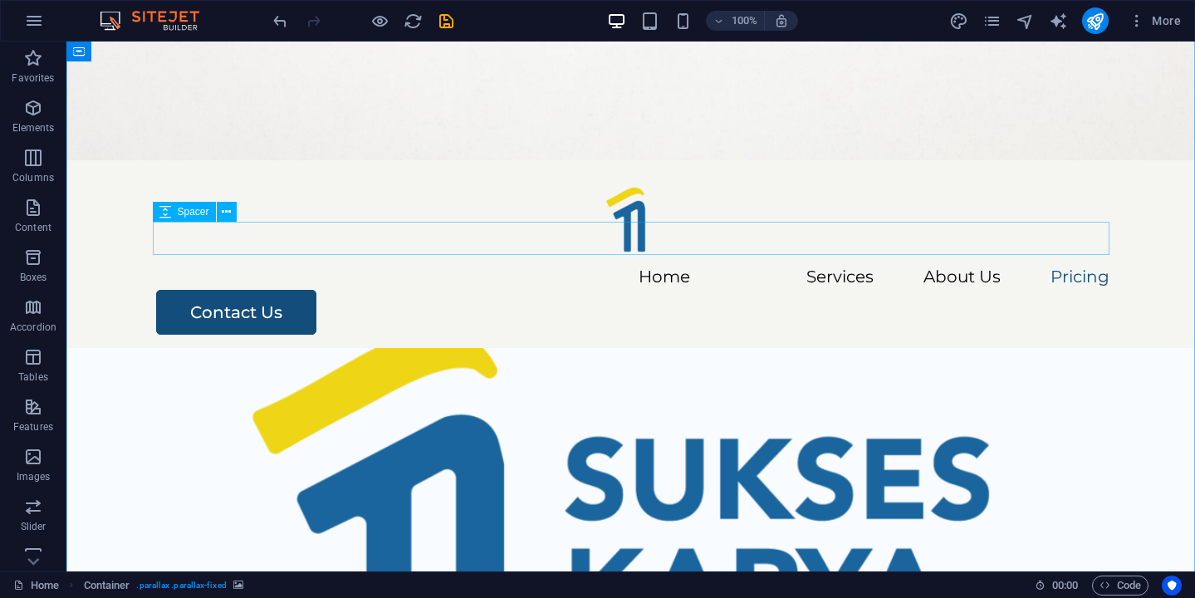
scroll to position [3246, 0]
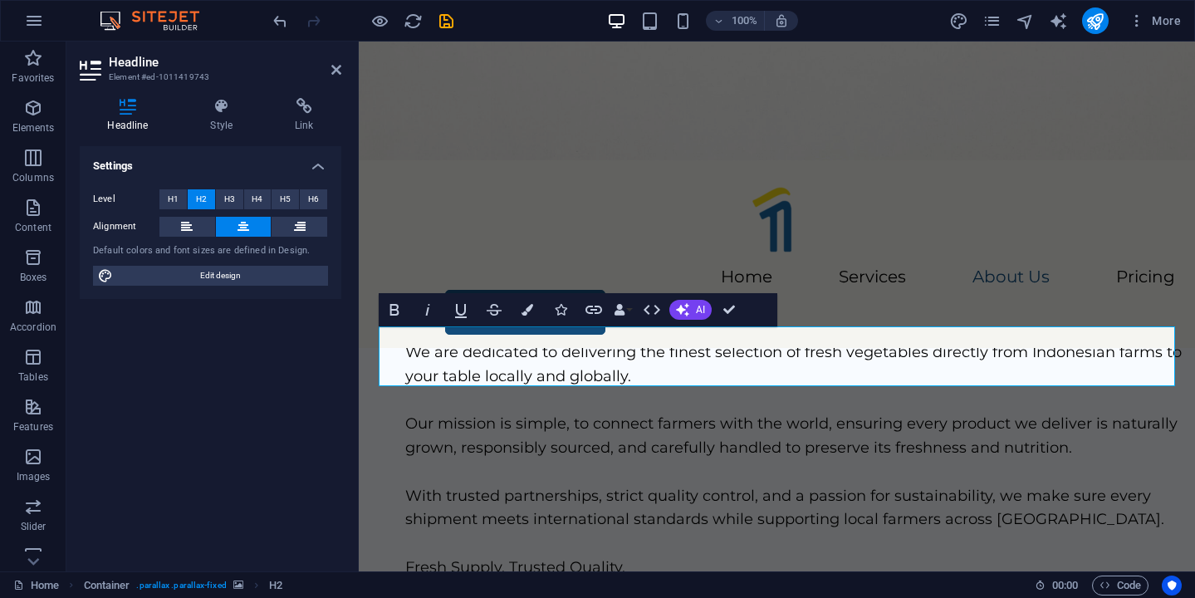
scroll to position [3407, 0]
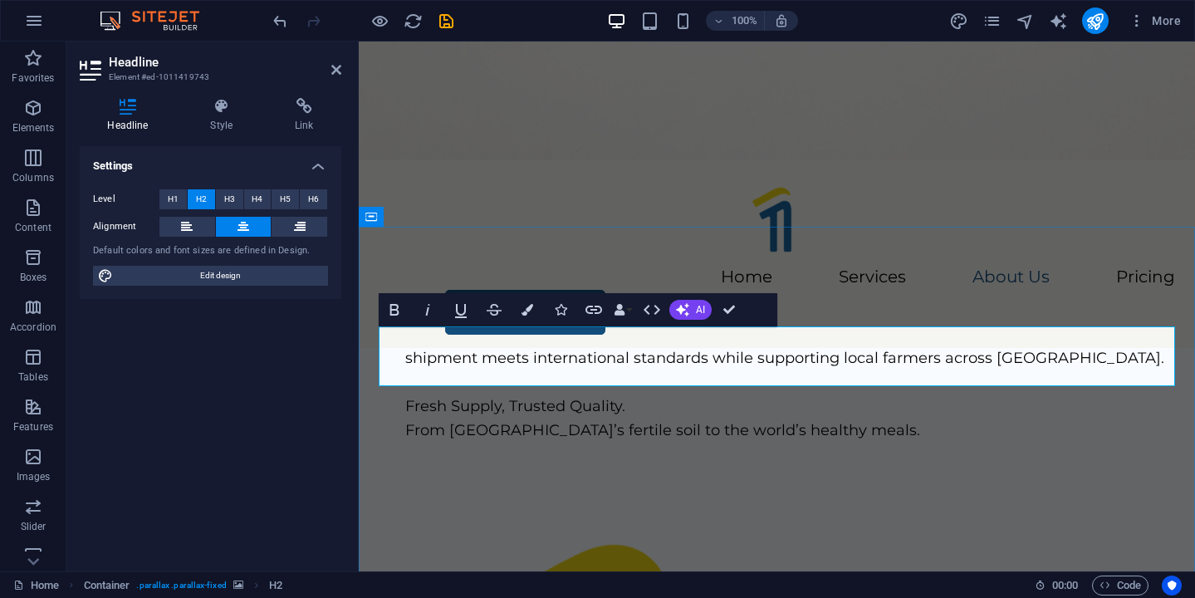
click at [525, 315] on button "Colors" at bounding box center [527, 309] width 32 height 33
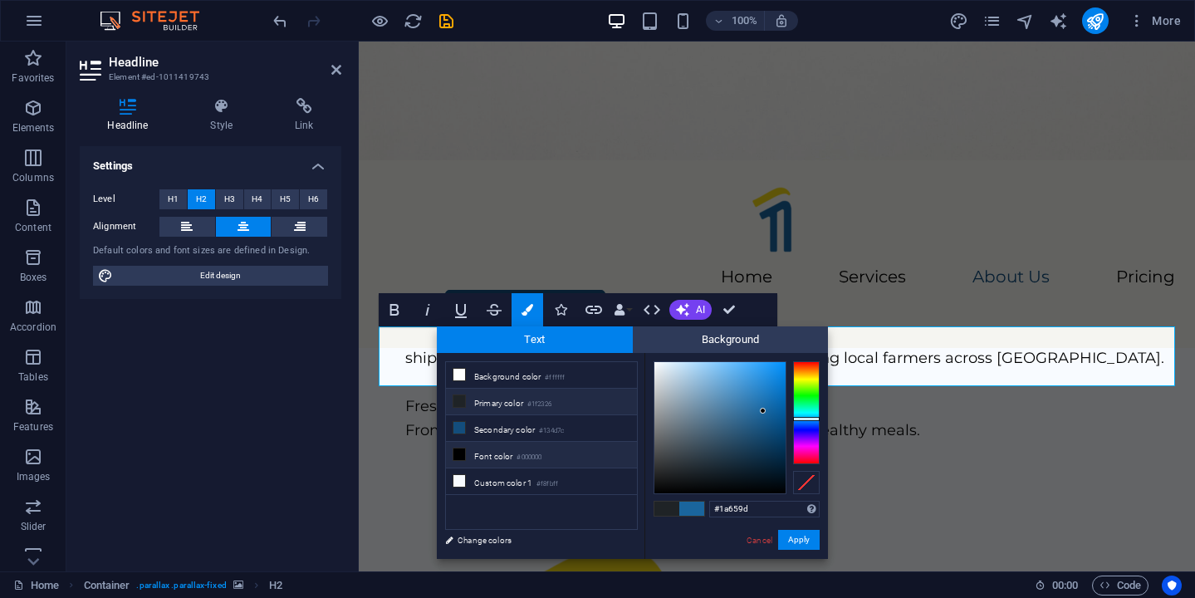
click at [488, 450] on li "Font color #000000" at bounding box center [541, 455] width 191 height 27
type input "#000000"
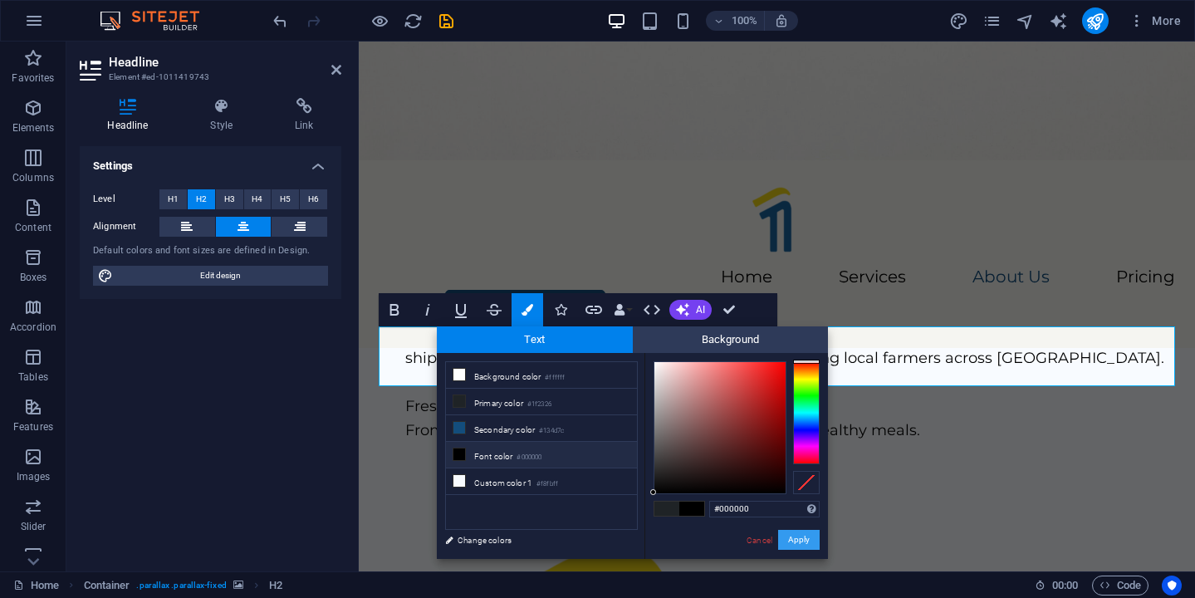
click at [794, 540] on button "Apply" at bounding box center [799, 540] width 42 height 20
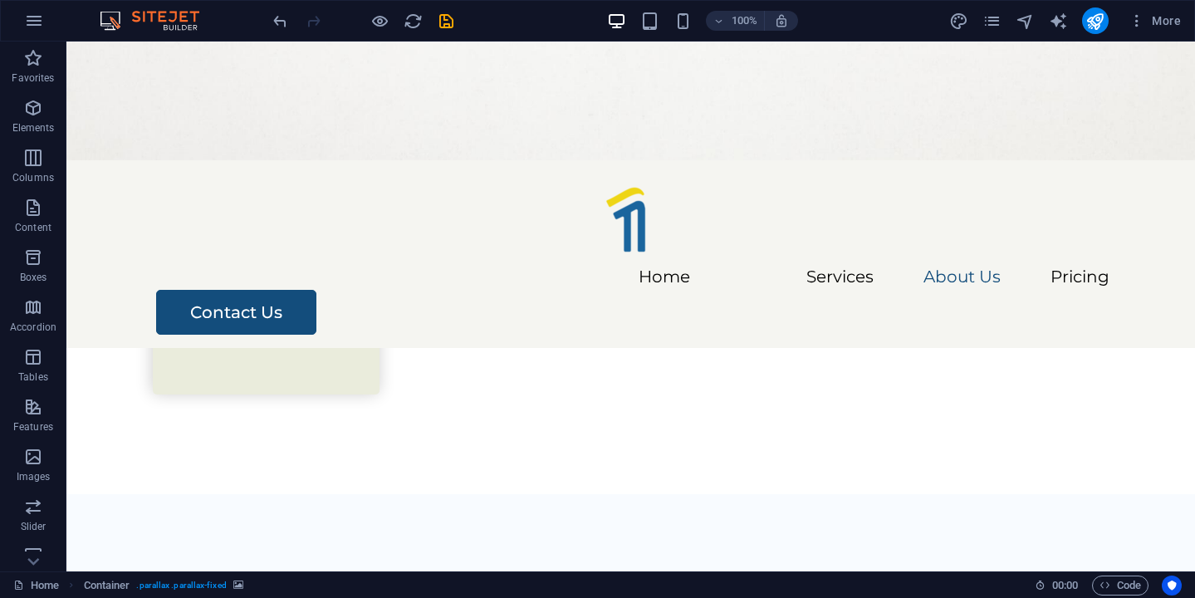
scroll to position [2311, 0]
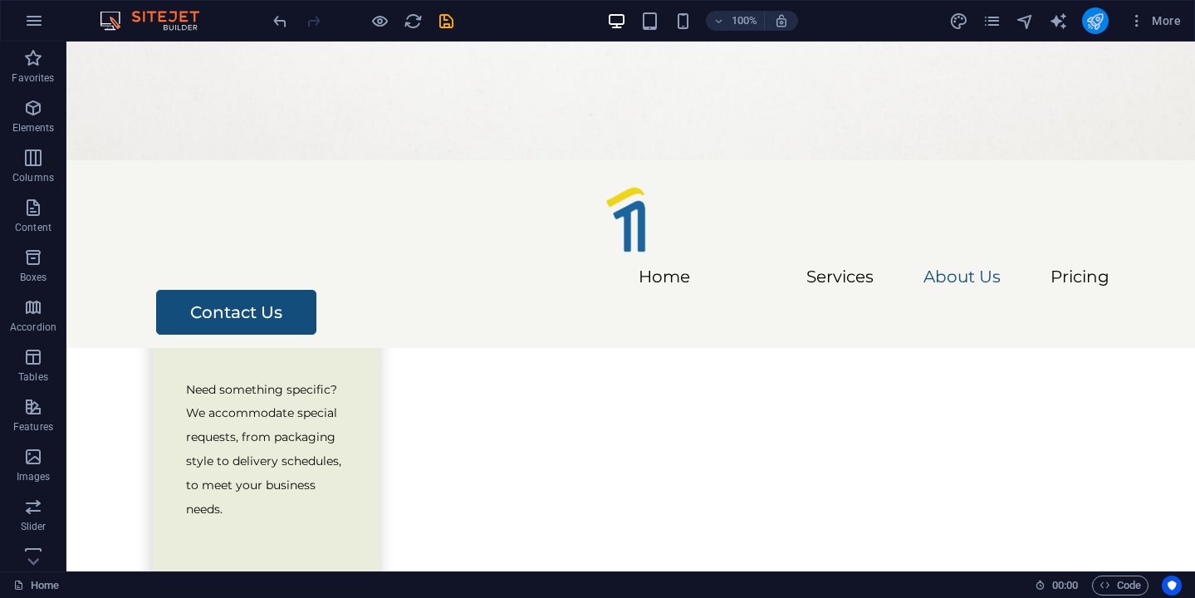
click at [1094, 30] on button "publish" at bounding box center [1095, 20] width 27 height 27
checkbox input "false"
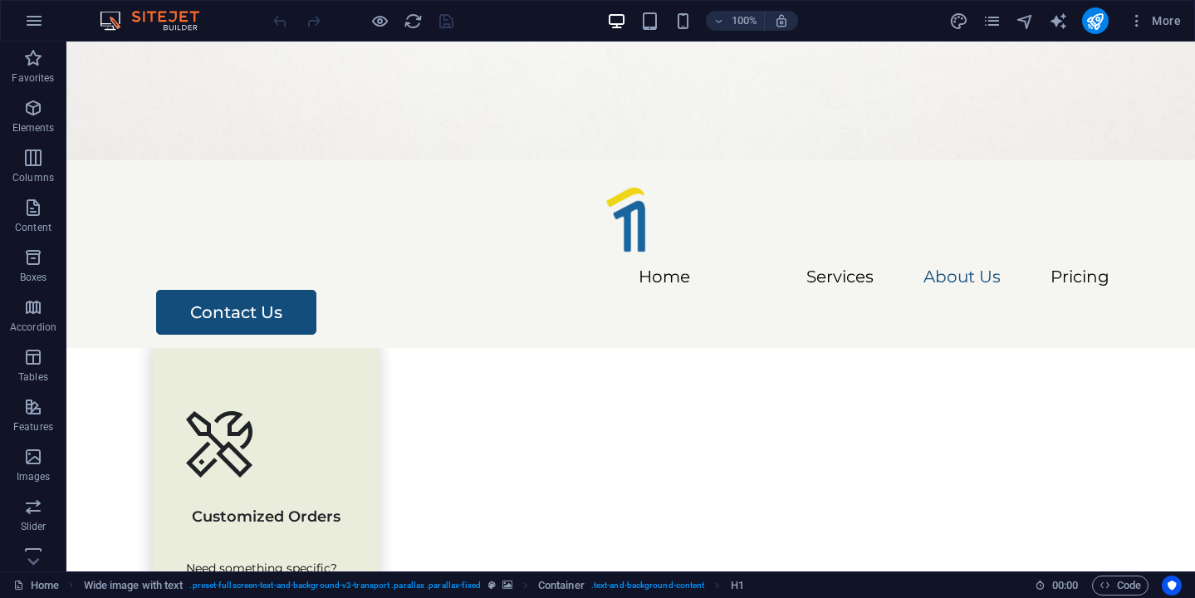
scroll to position [2262, 0]
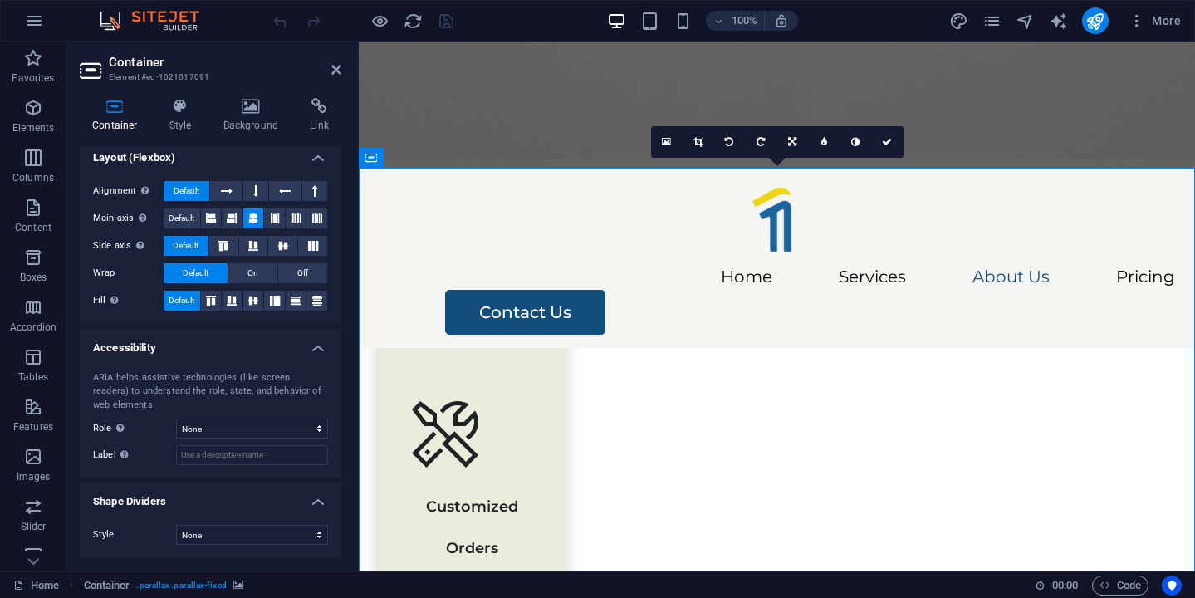
scroll to position [0, 0]
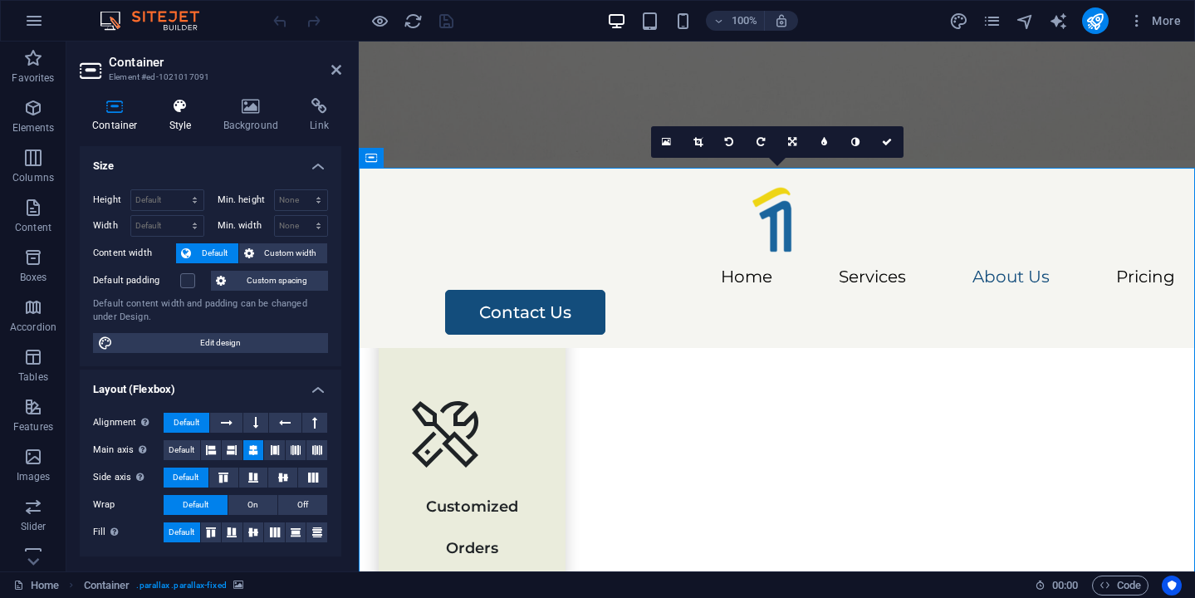
click at [169, 105] on icon at bounding box center [180, 106] width 47 height 17
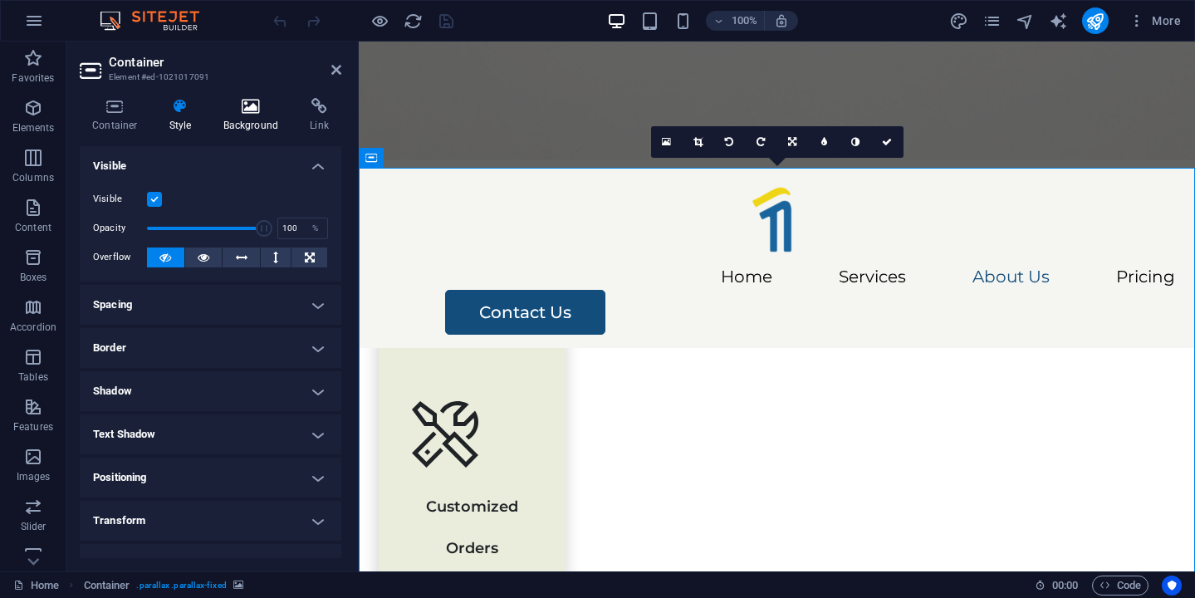
click at [247, 126] on h4 "Background" at bounding box center [254, 115] width 87 height 35
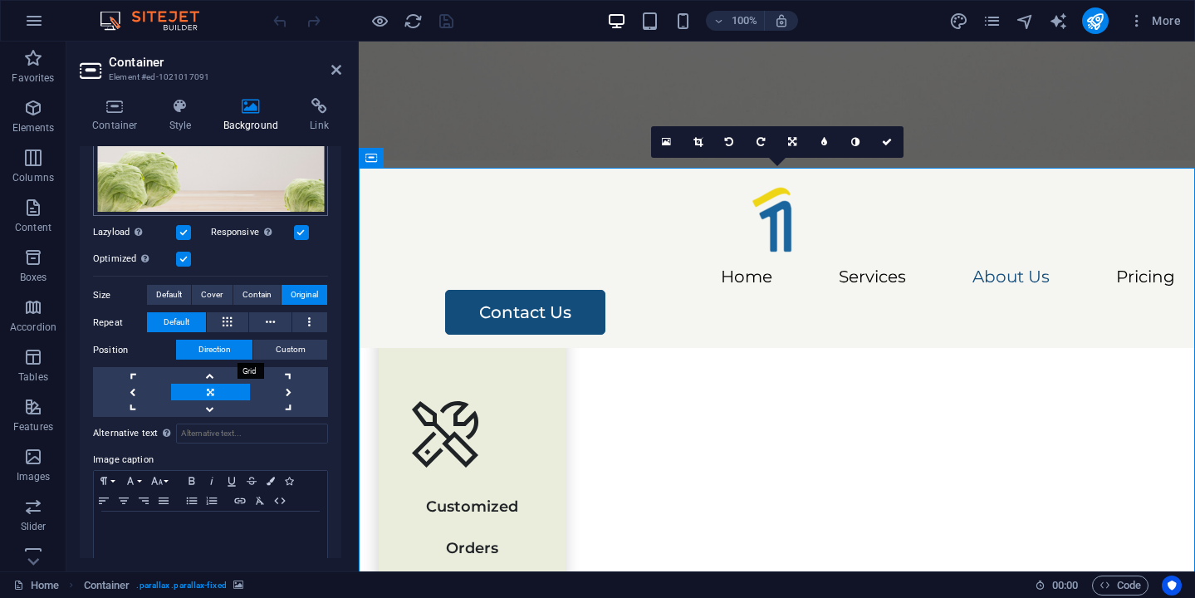
scroll to position [229, 0]
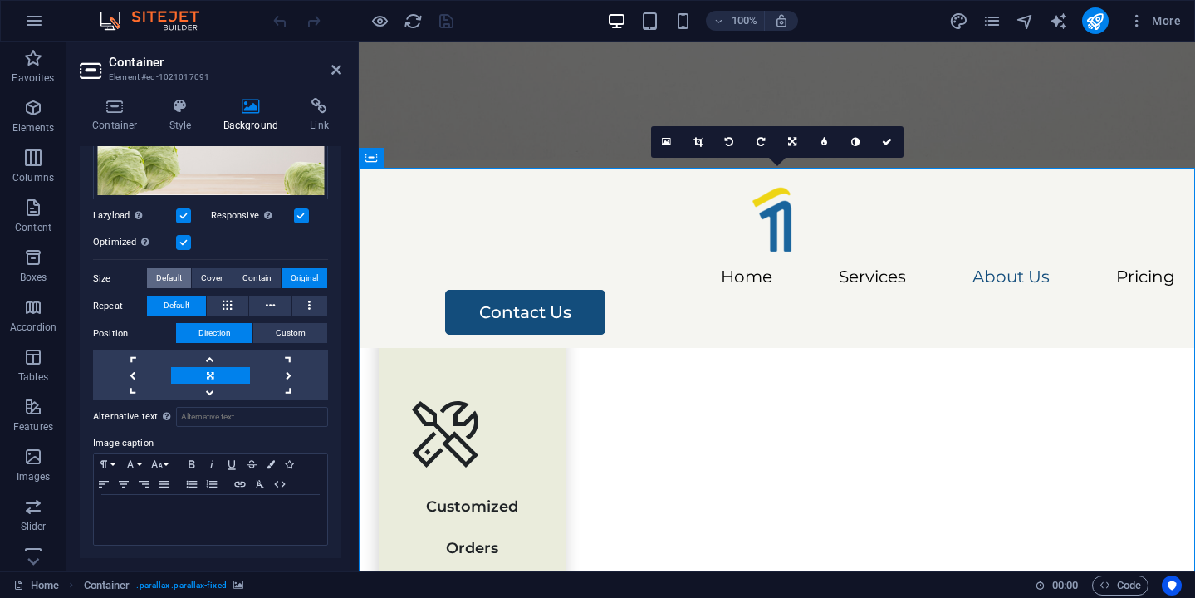
click at [169, 273] on span "Default" at bounding box center [169, 278] width 26 height 20
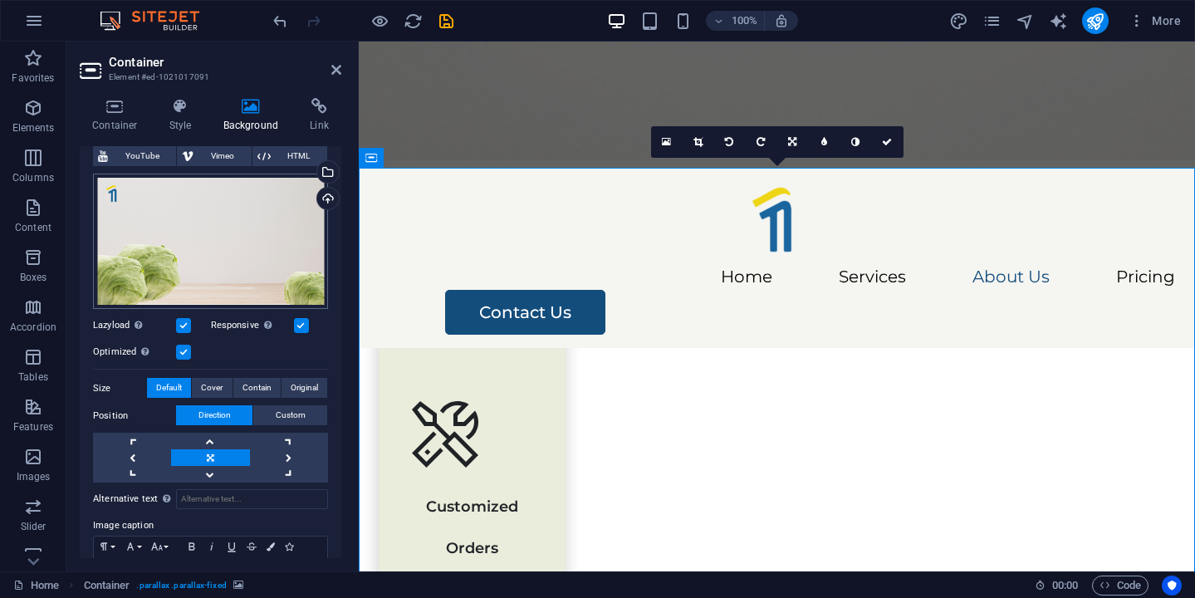
scroll to position [108, 0]
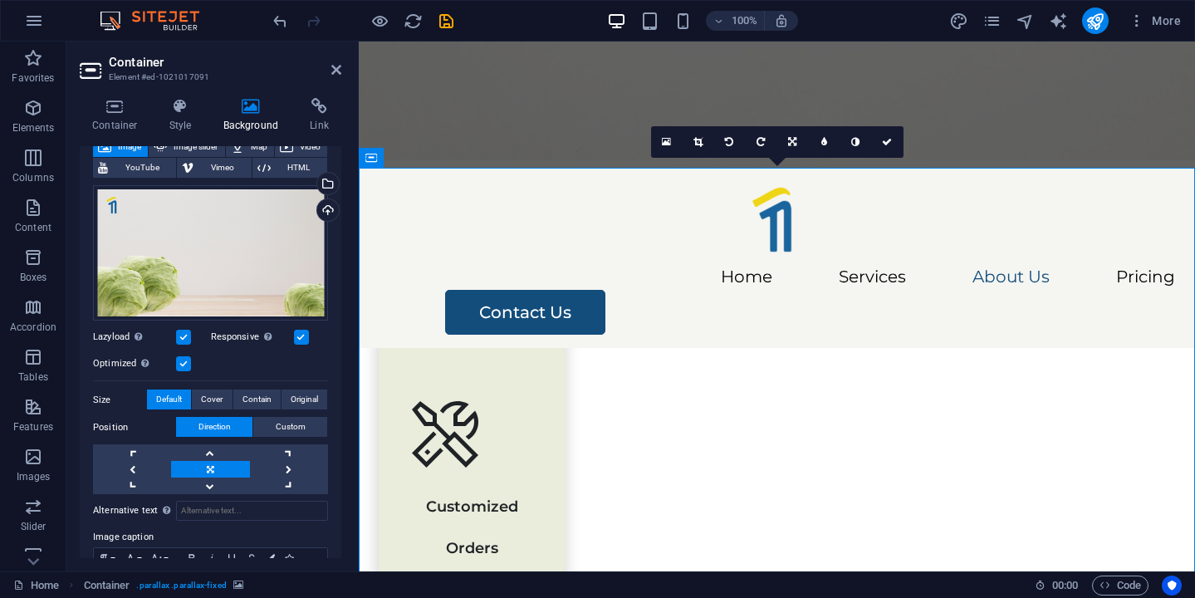
click at [574, 144] on figure at bounding box center [777, 101] width 836 height 119
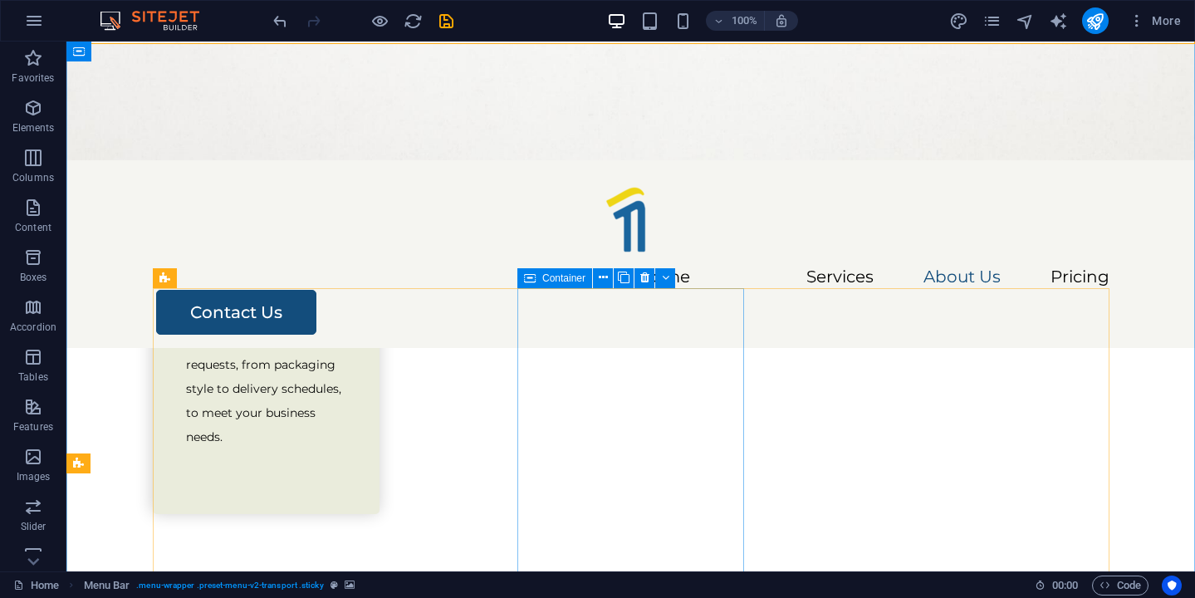
scroll to position [2378, 0]
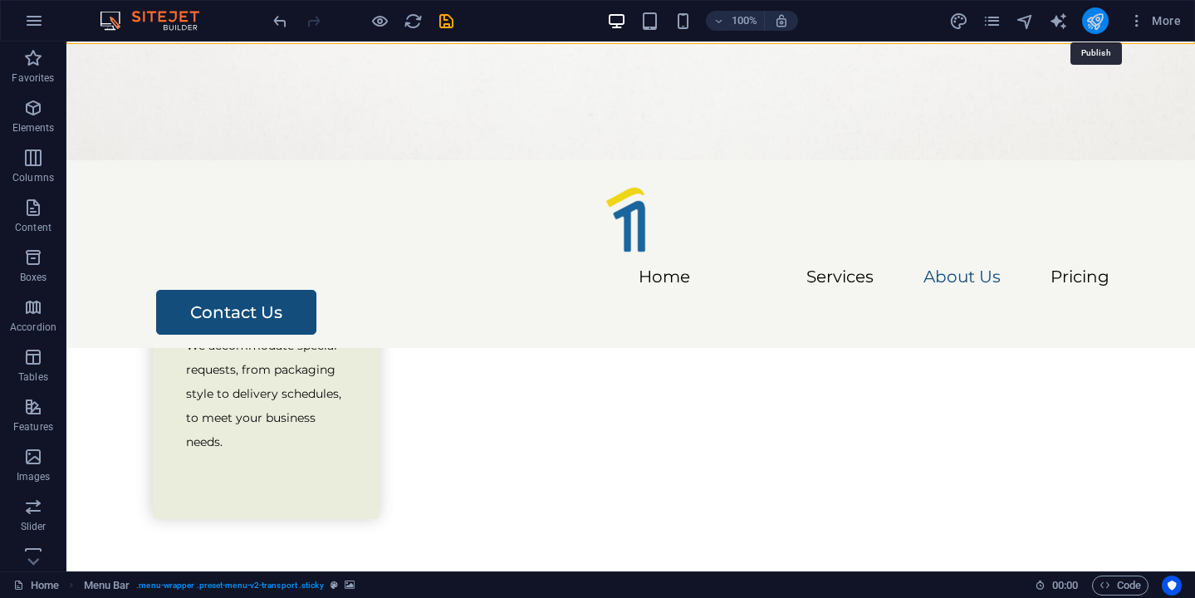
click at [1096, 19] on icon "publish" at bounding box center [1094, 21] width 19 height 19
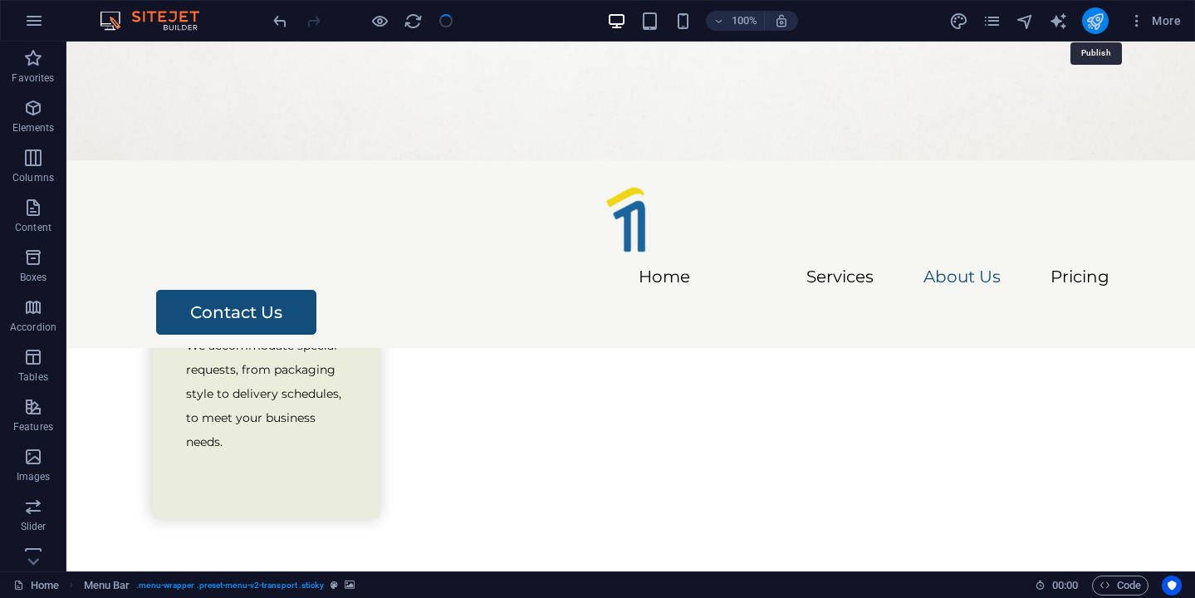
checkbox input "false"
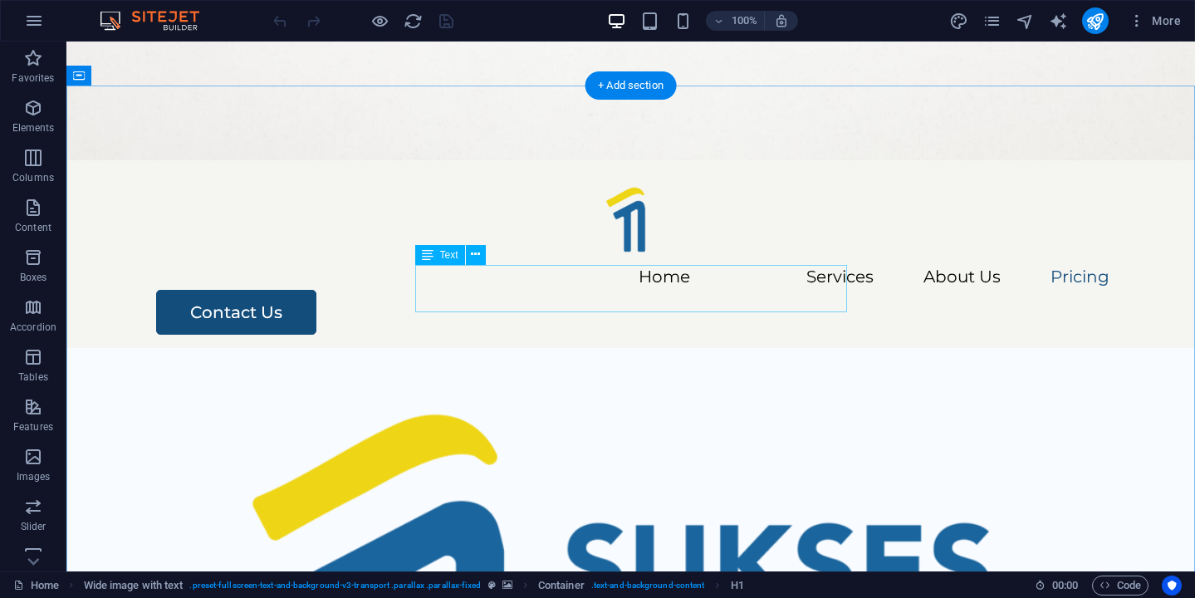
scroll to position [3212, 0]
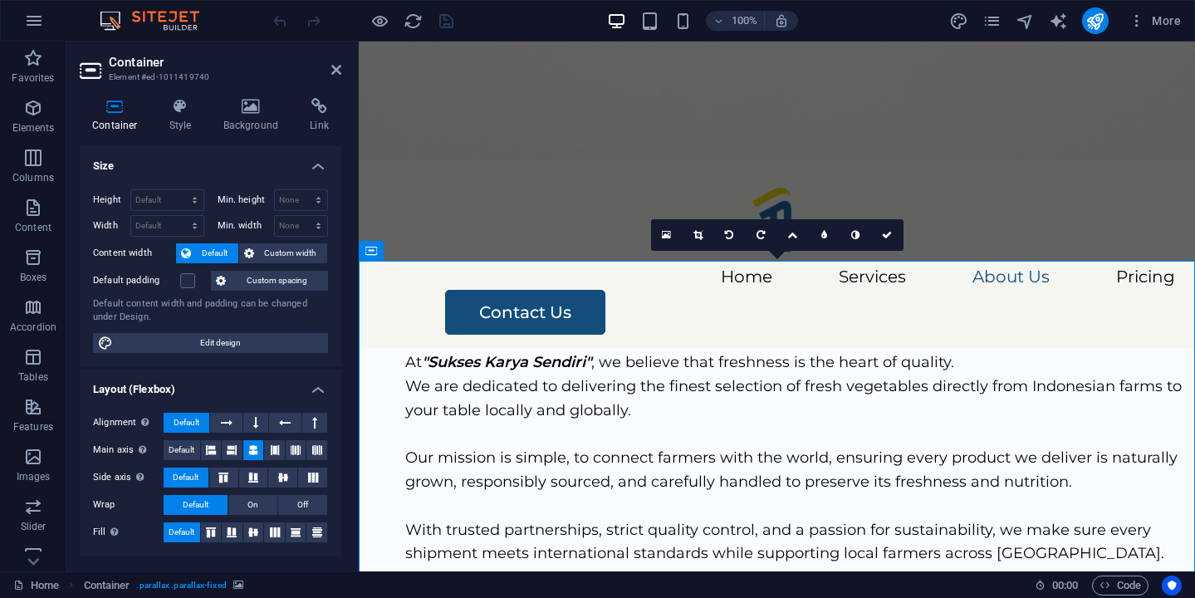
scroll to position [3373, 0]
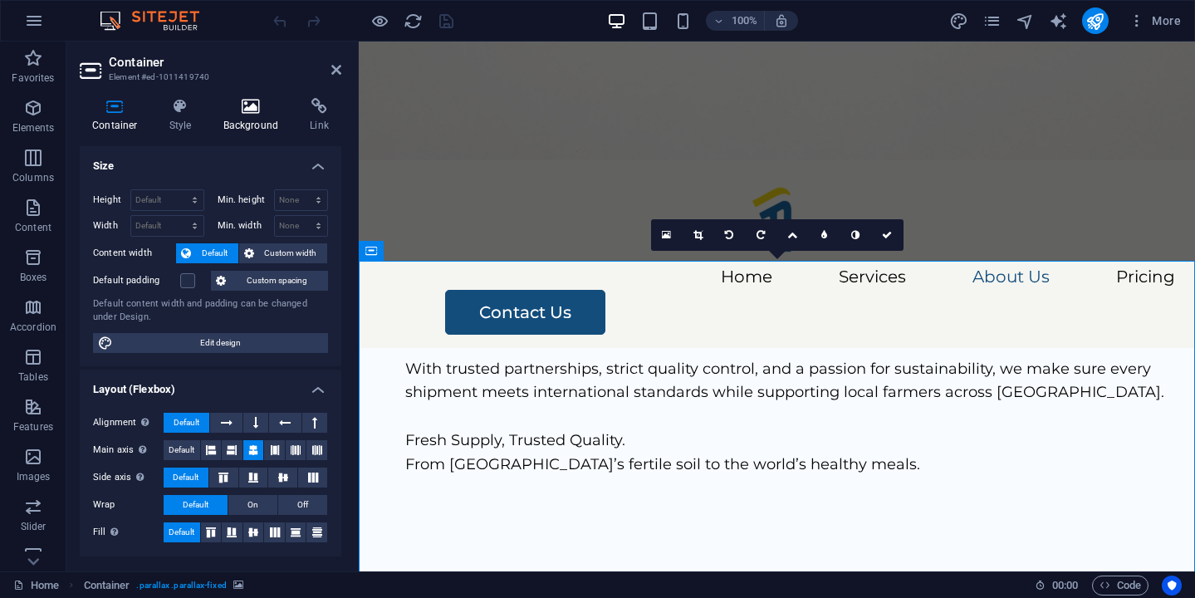
click at [266, 99] on icon at bounding box center [251, 106] width 81 height 17
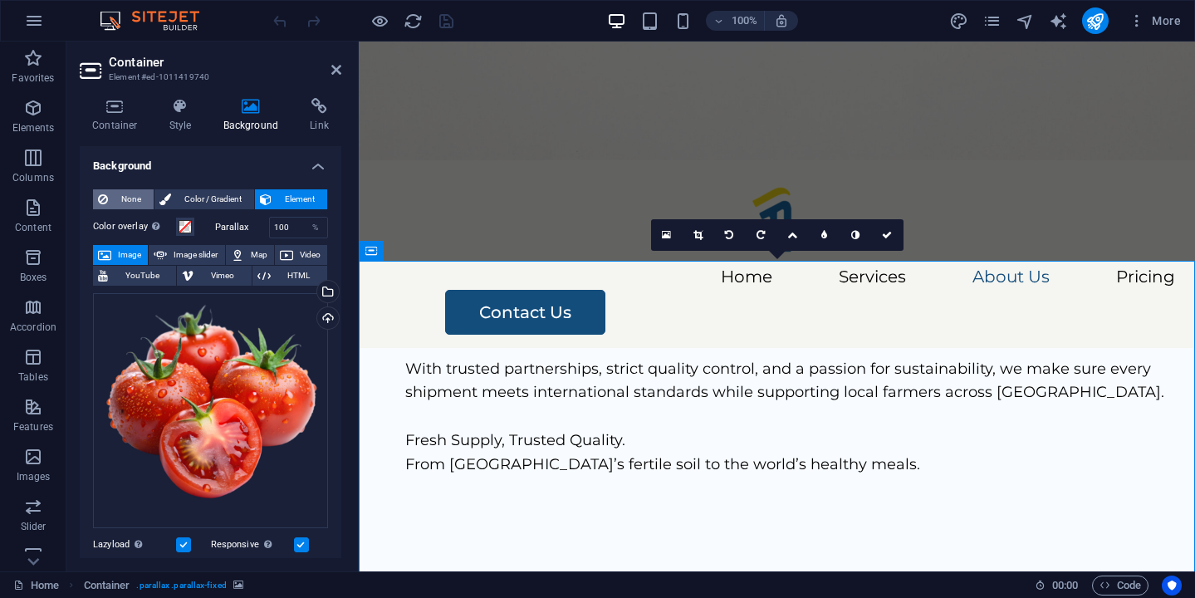
click at [136, 200] on span "None" at bounding box center [131, 199] width 36 height 20
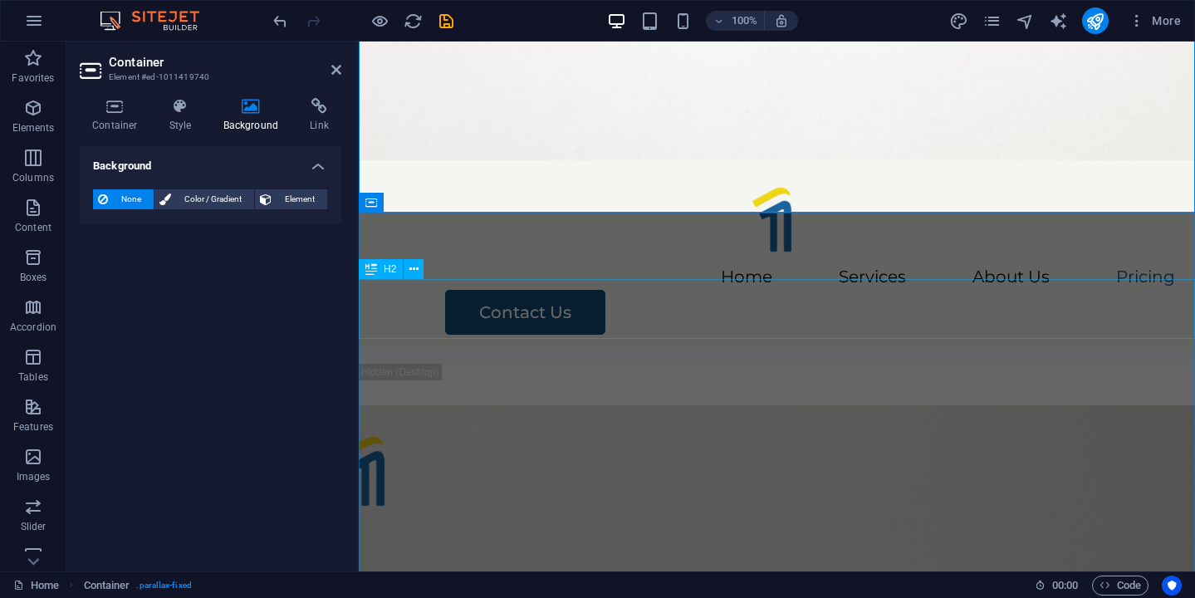
scroll to position [4149, 0]
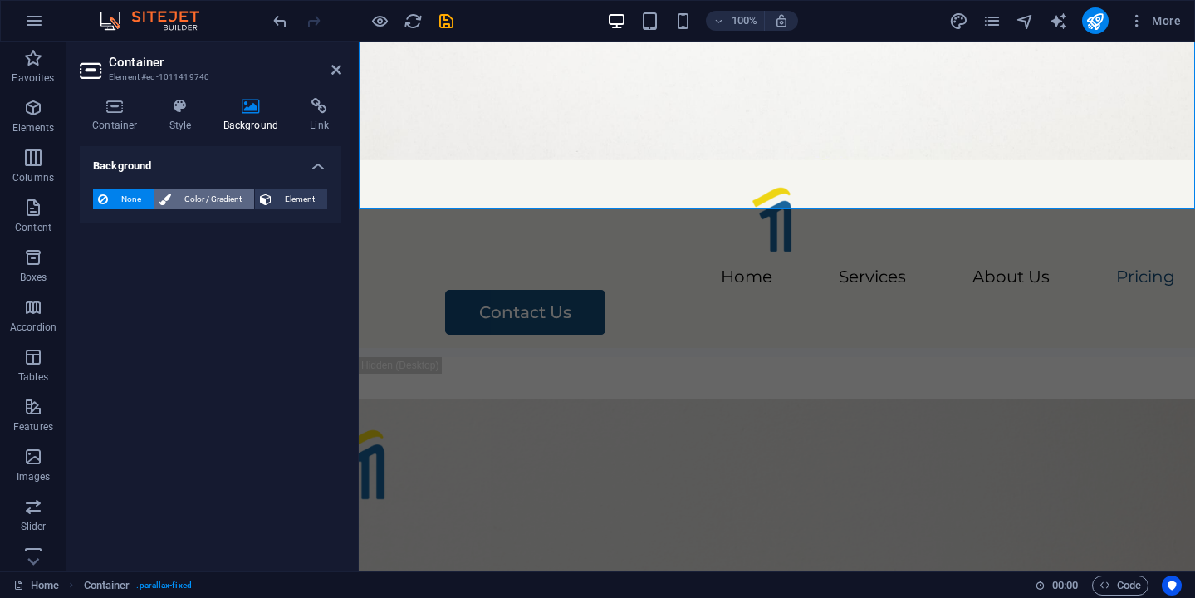
click at [187, 203] on span "Color / Gradient" at bounding box center [212, 199] width 73 height 20
click at [167, 235] on span "Gradient" at bounding box center [159, 230] width 42 height 23
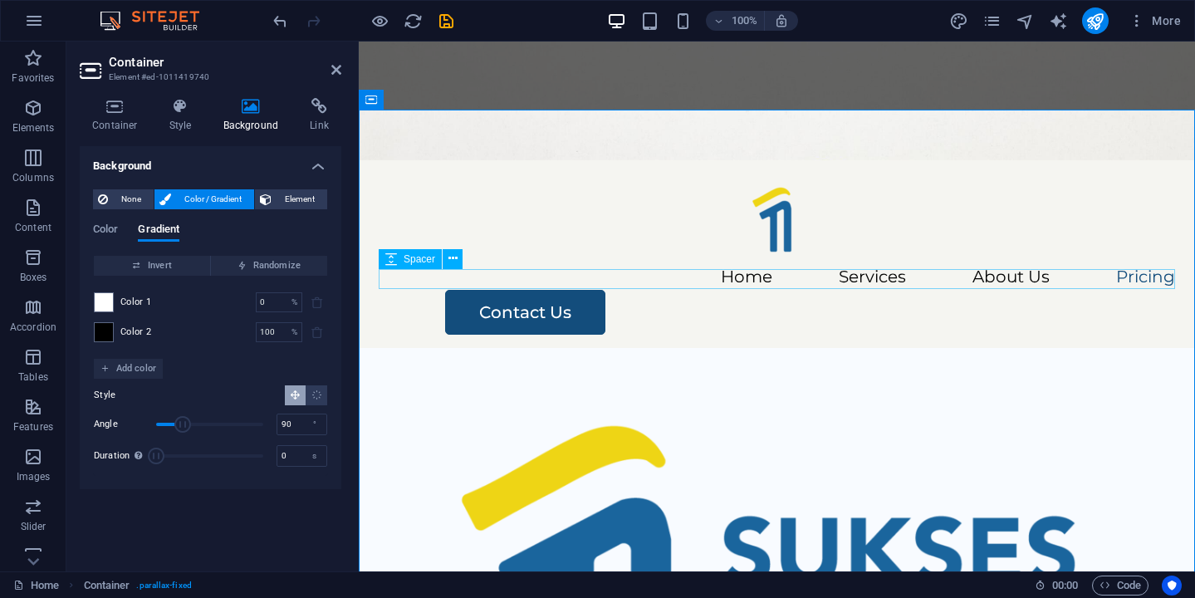
scroll to position [3524, 0]
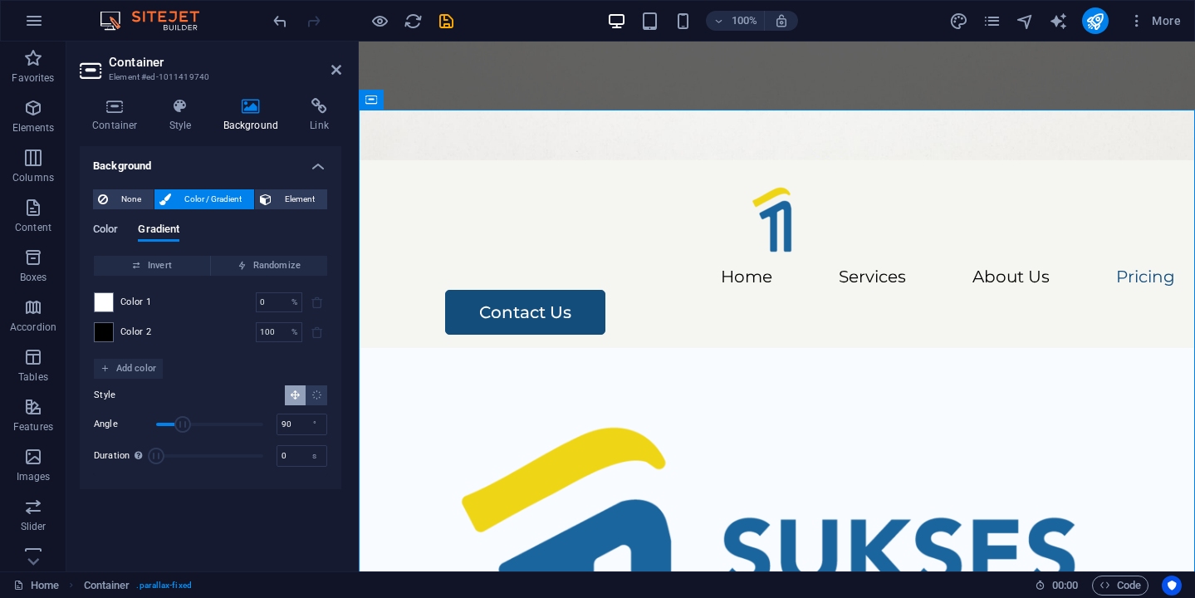
click at [107, 232] on span "Color" at bounding box center [105, 230] width 25 height 23
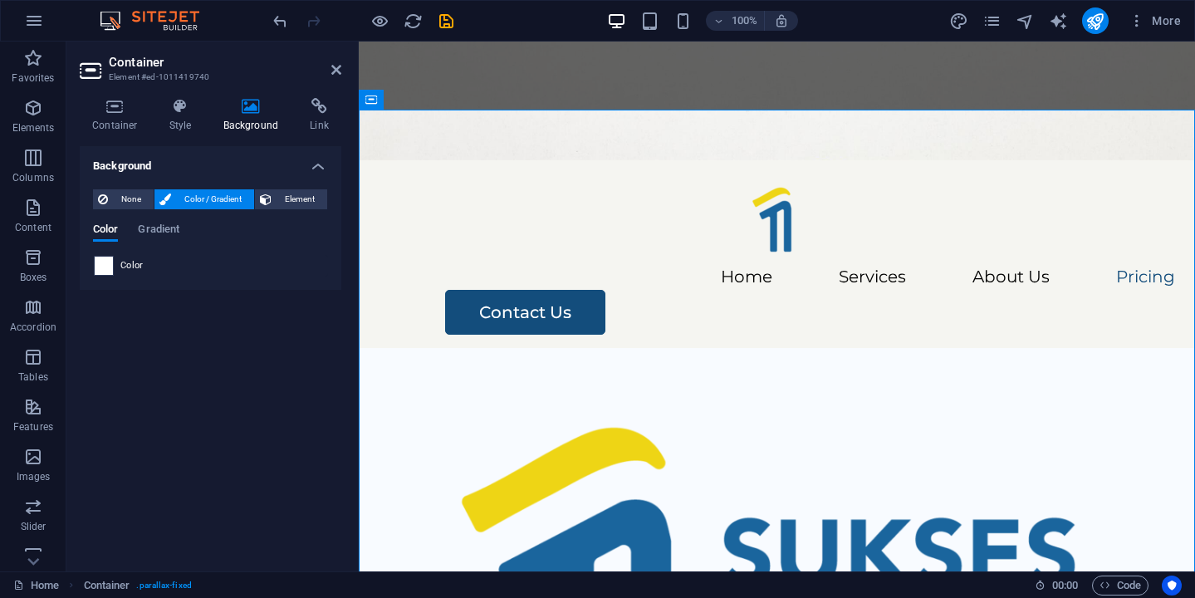
click at [104, 268] on span at bounding box center [104, 266] width 18 height 18
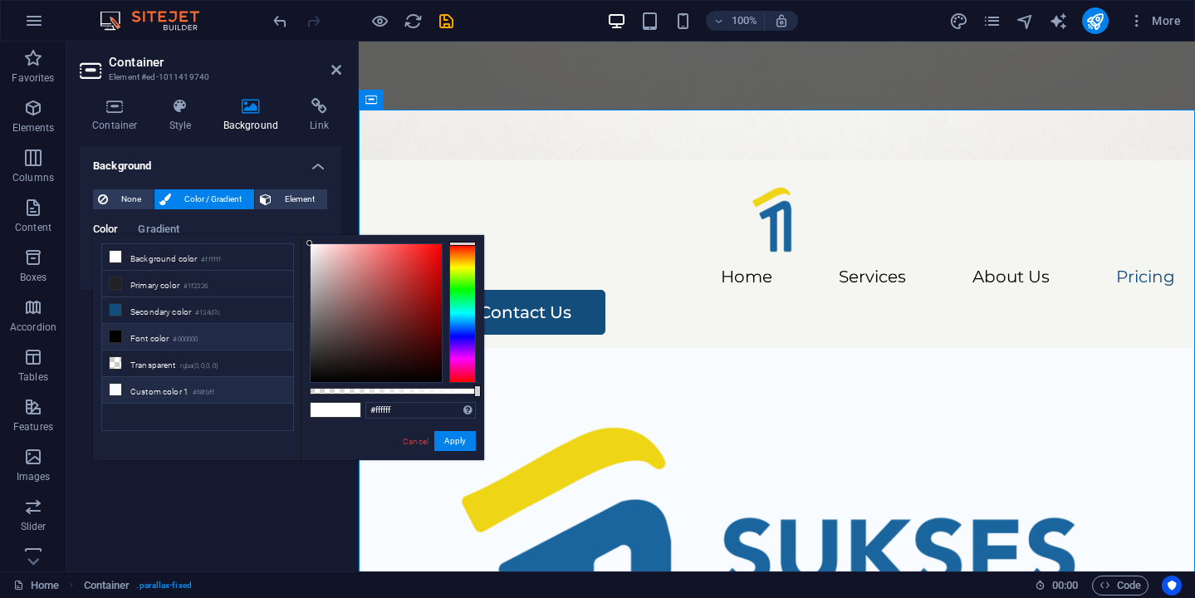
click at [173, 389] on li "Custom color 1 #f8fbff" at bounding box center [197, 390] width 191 height 27
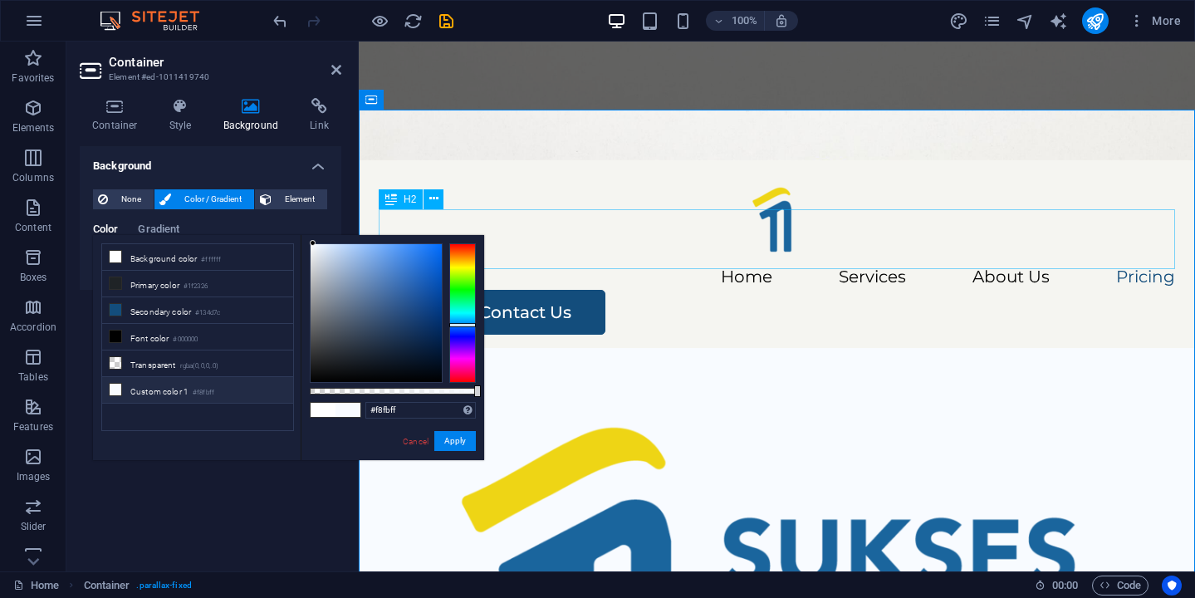
click at [690, 65] on figure at bounding box center [777, 101] width 836 height 119
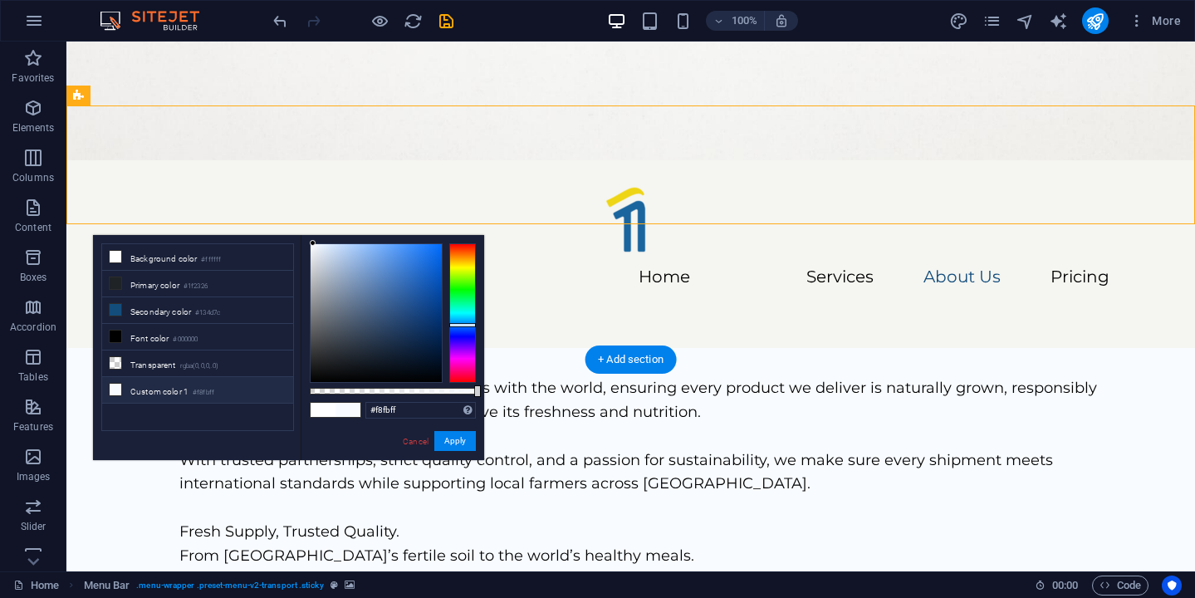
scroll to position [2940, 0]
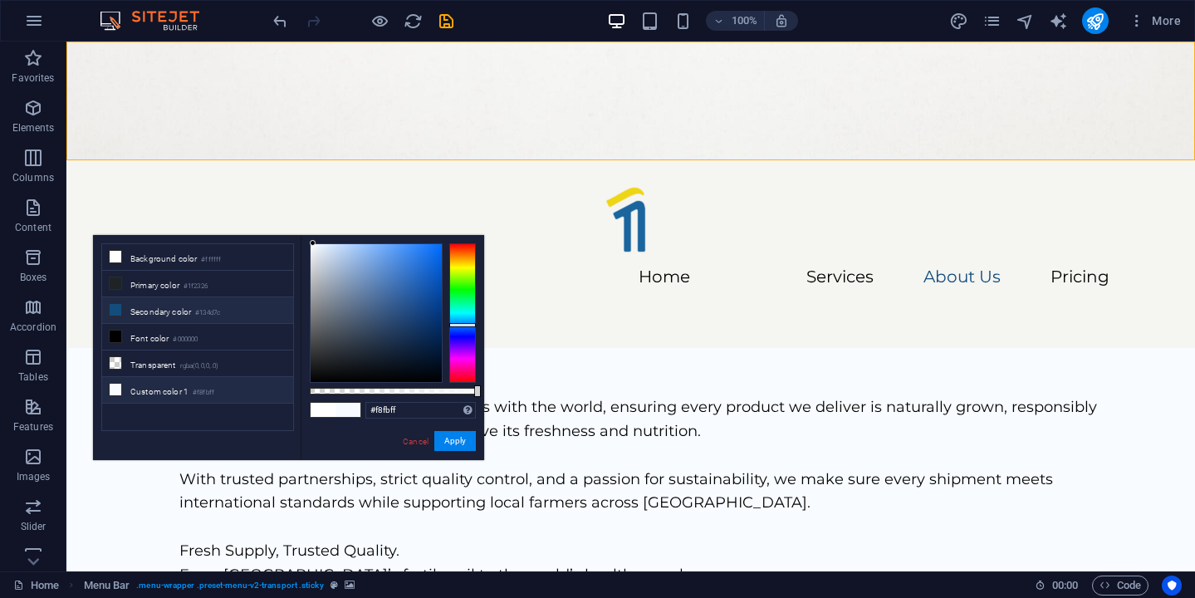
click at [246, 318] on li "Secondary color #134d7c" at bounding box center [197, 310] width 191 height 27
click at [227, 388] on li "Custom color 1 #f8fbff" at bounding box center [197, 390] width 191 height 27
type input "#f8fbff"
click at [457, 436] on button "Apply" at bounding box center [455, 441] width 42 height 20
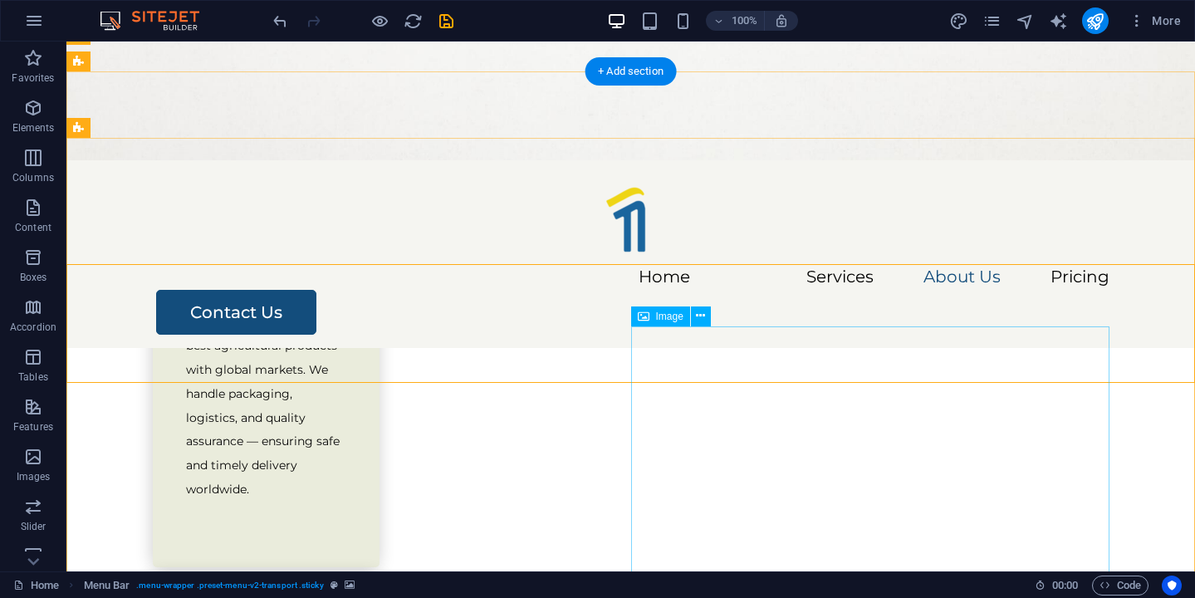
scroll to position [1426, 0]
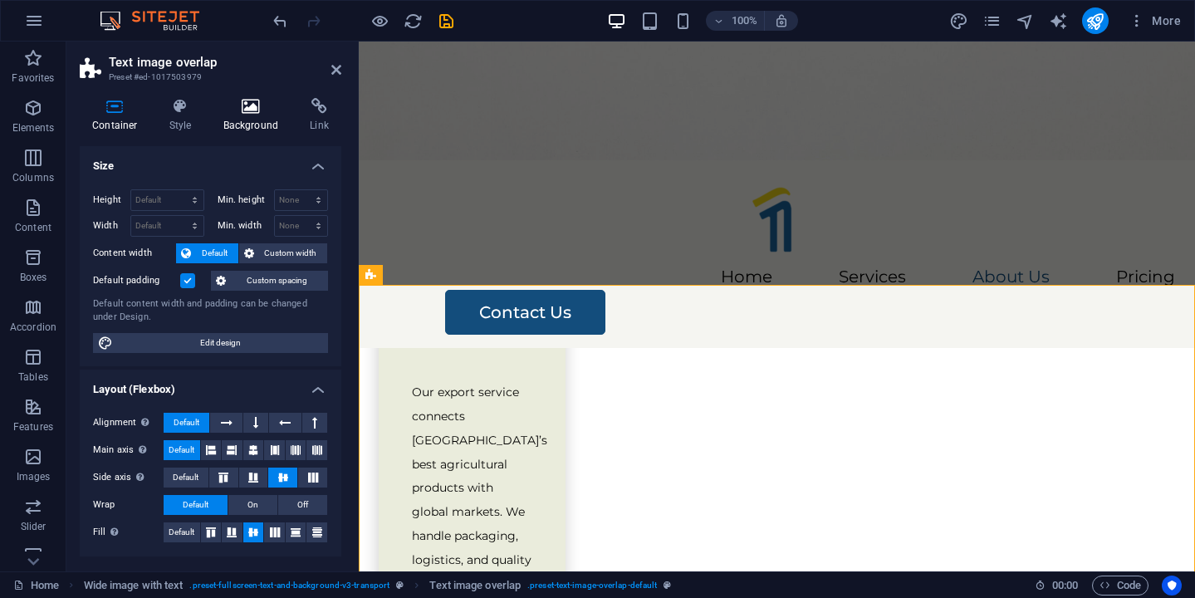
click at [257, 123] on h4 "Background" at bounding box center [254, 115] width 87 height 35
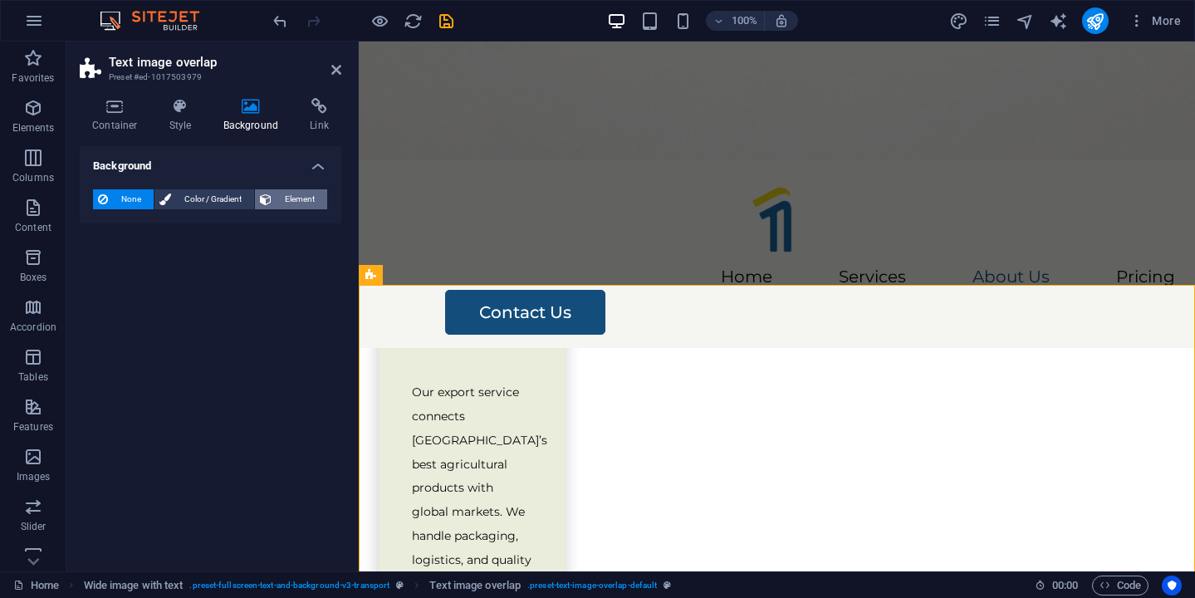
click at [304, 204] on span "Element" at bounding box center [299, 199] width 46 height 20
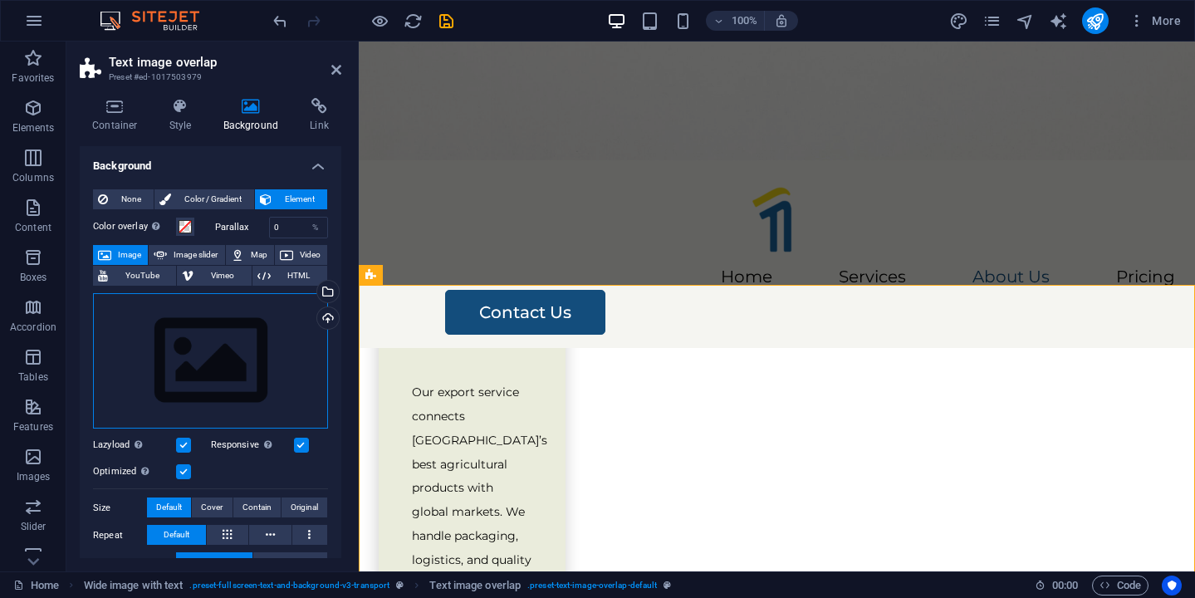
click at [219, 337] on div "Drag files here, click to choose files or select files from Files or our free s…" at bounding box center [210, 361] width 235 height 136
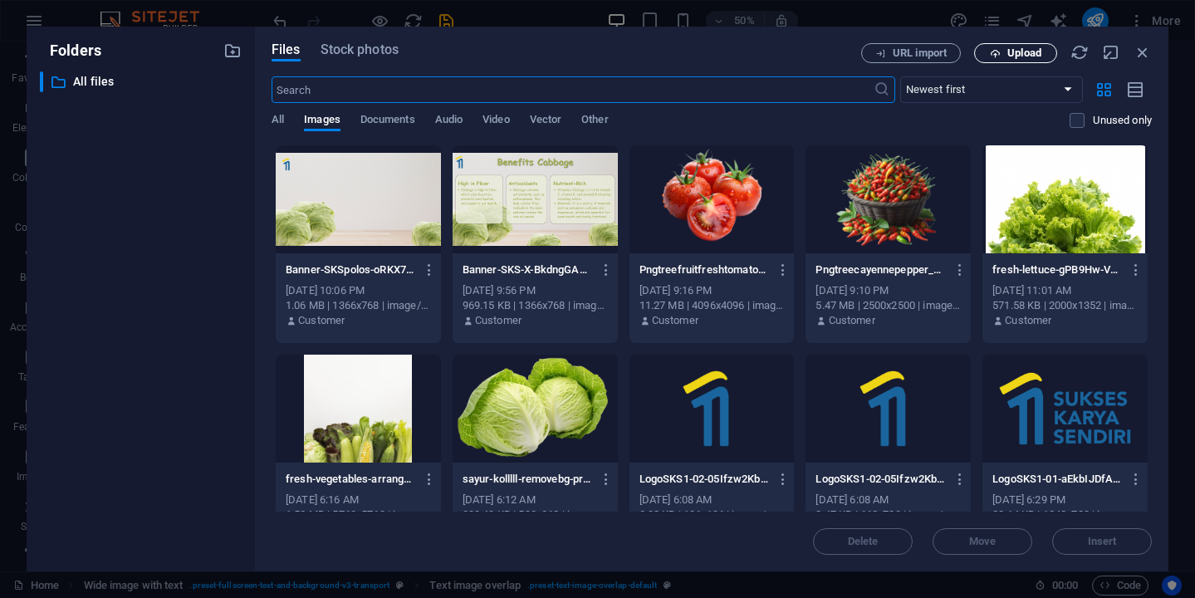
click at [1005, 52] on span "Upload" at bounding box center [1015, 53] width 68 height 11
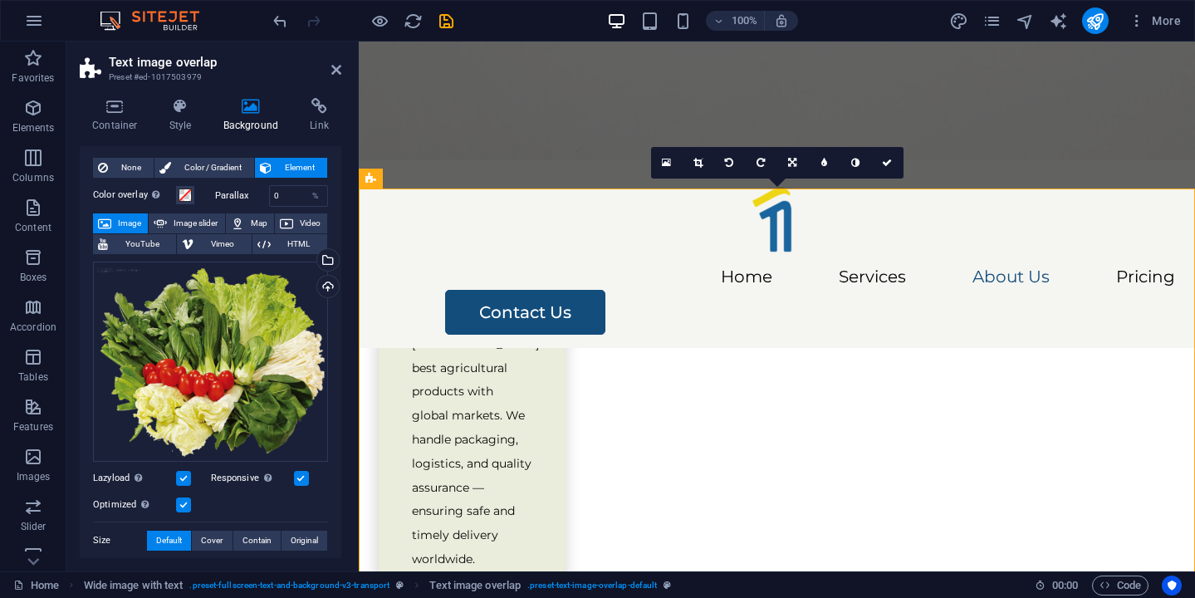
scroll to position [0, 0]
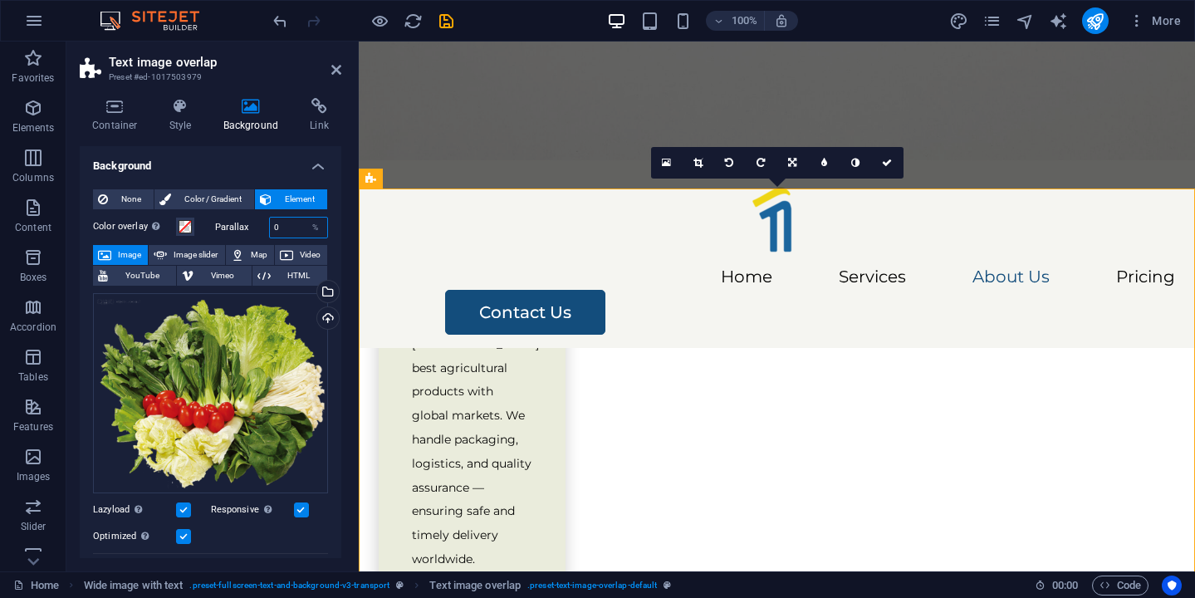
click at [287, 222] on input "0" at bounding box center [299, 227] width 58 height 20
type input "100"
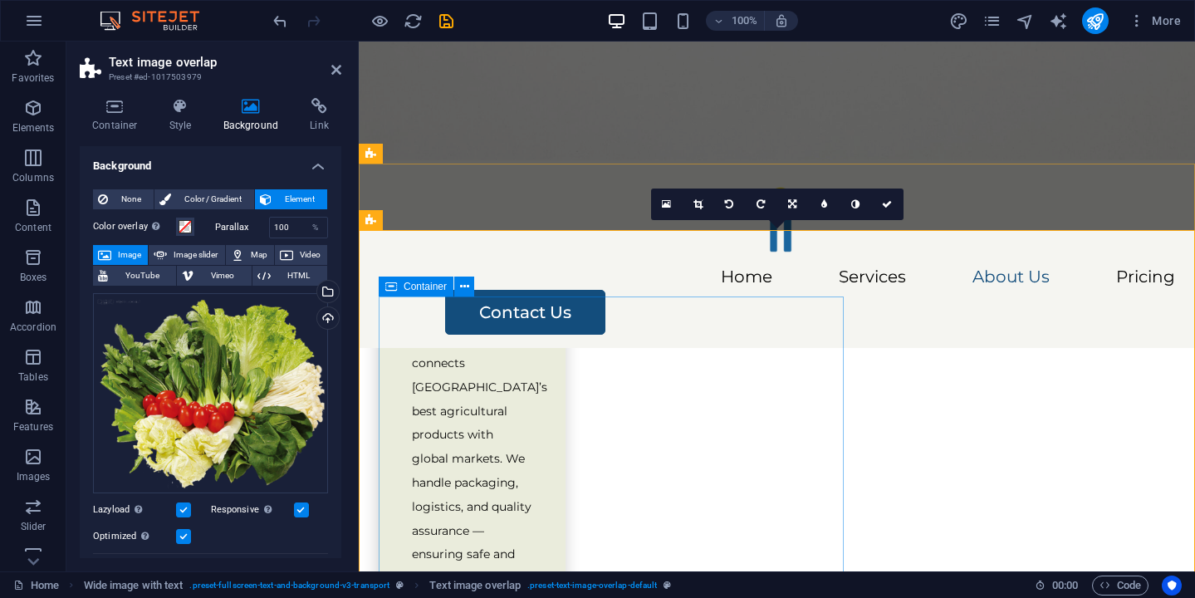
scroll to position [1481, 0]
click at [126, 203] on span "None" at bounding box center [131, 199] width 36 height 20
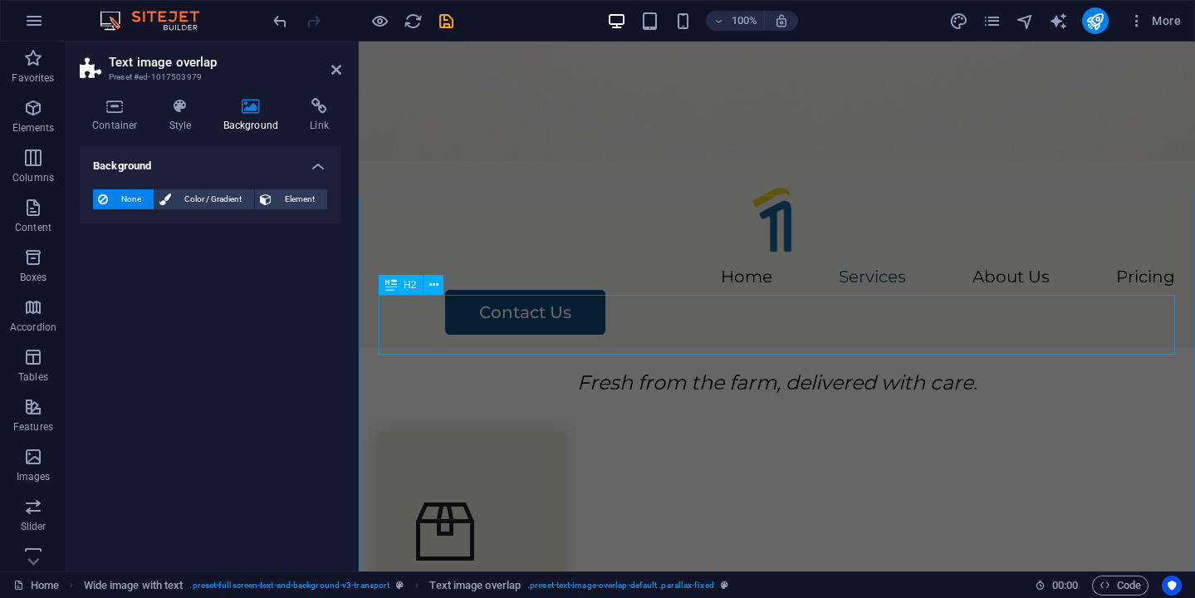
scroll to position [472, 0]
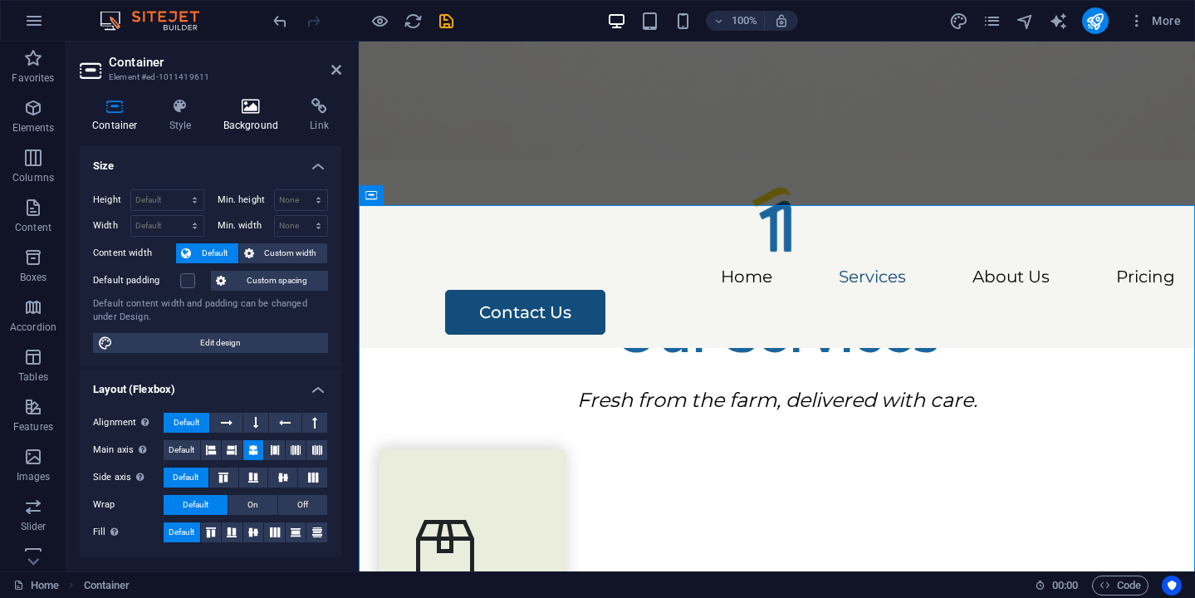
click at [238, 120] on h4 "Background" at bounding box center [254, 115] width 87 height 35
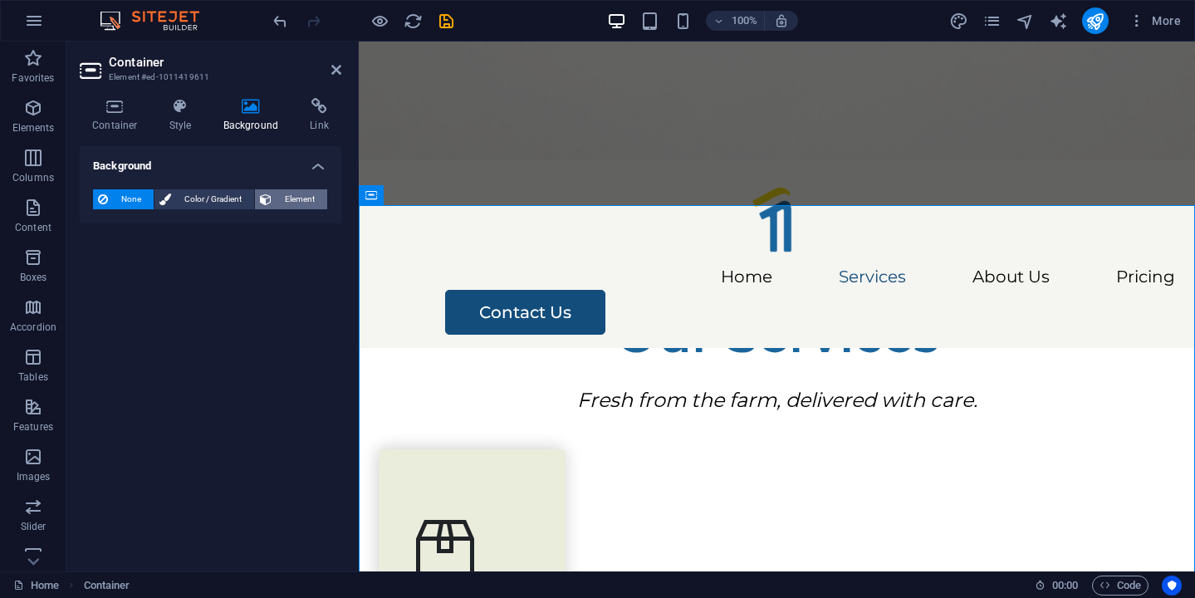
click at [292, 206] on span "Element" at bounding box center [299, 199] width 46 height 20
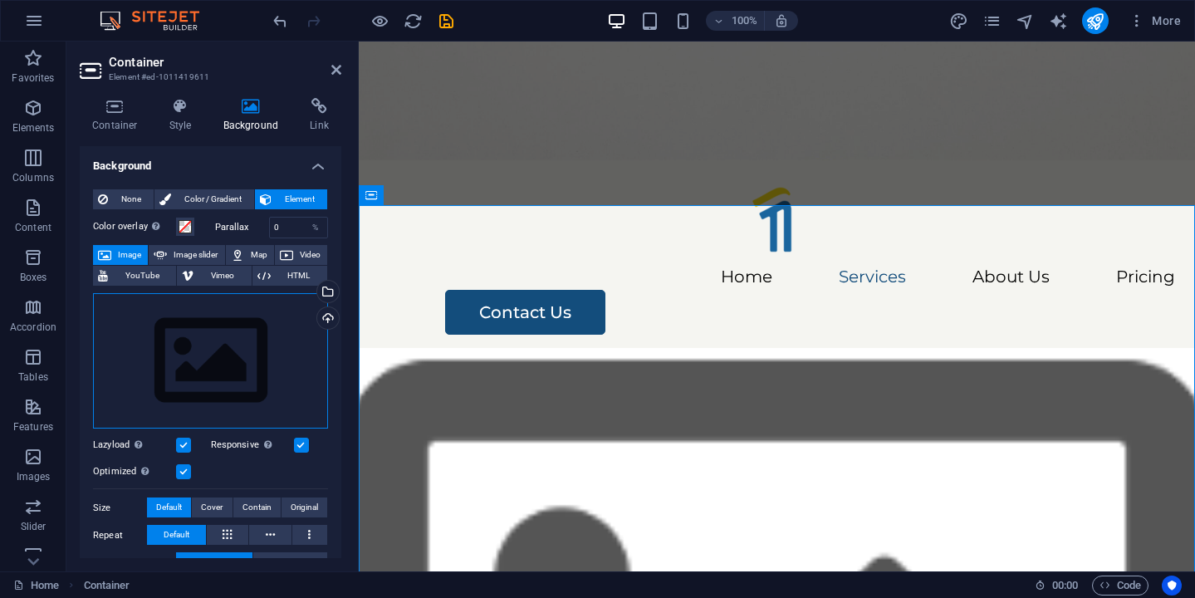
click at [276, 319] on div "Drag files here, click to choose files or select files from Files or our free s…" at bounding box center [210, 361] width 235 height 136
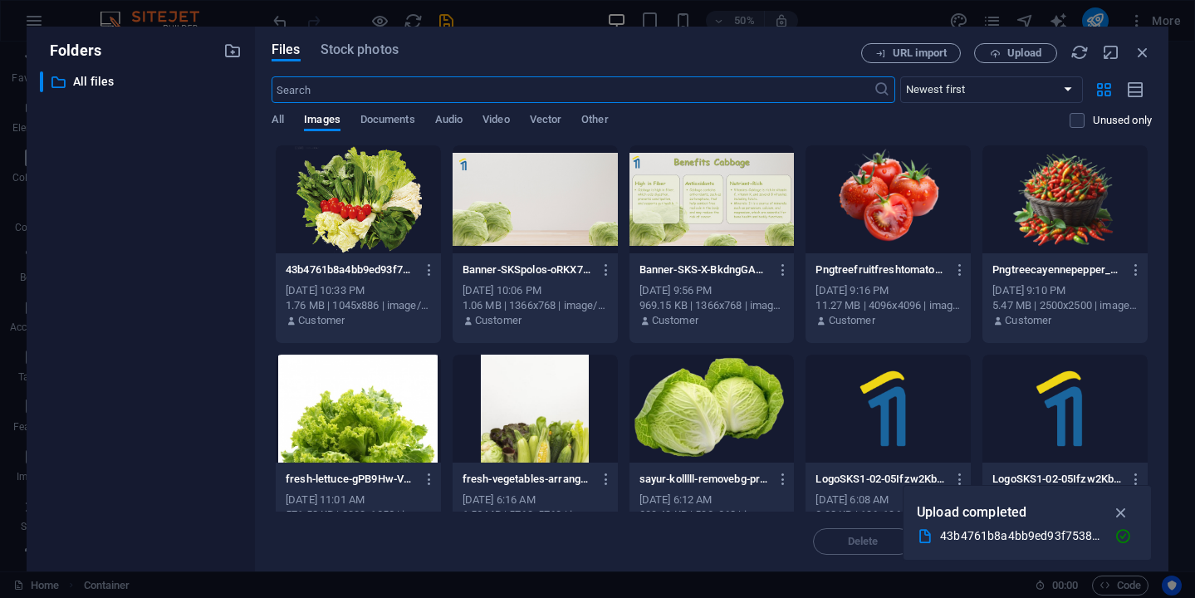
click at [392, 213] on div at bounding box center [358, 199] width 165 height 108
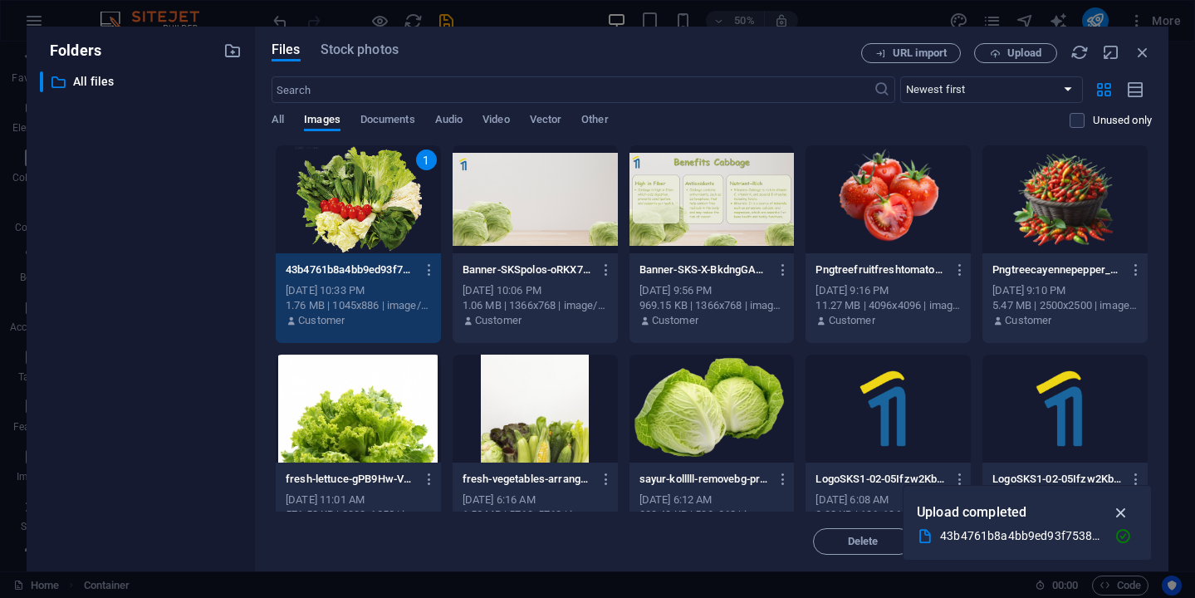
click at [1121, 506] on icon "button" at bounding box center [1121, 512] width 19 height 18
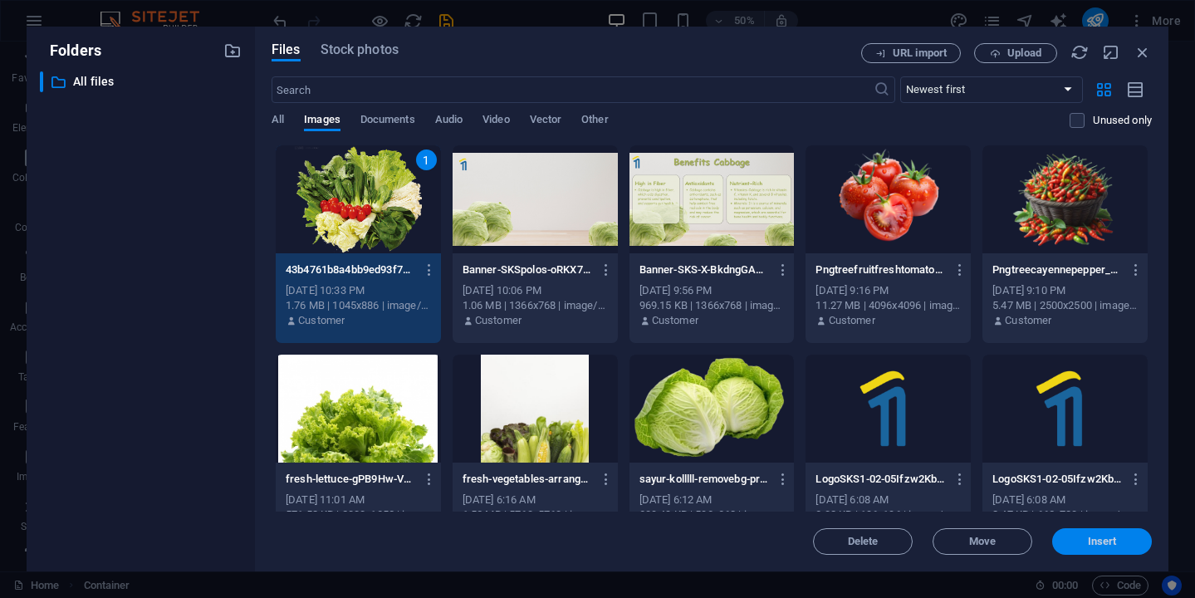
click at [1097, 544] on span "Insert" at bounding box center [1101, 541] width 29 height 10
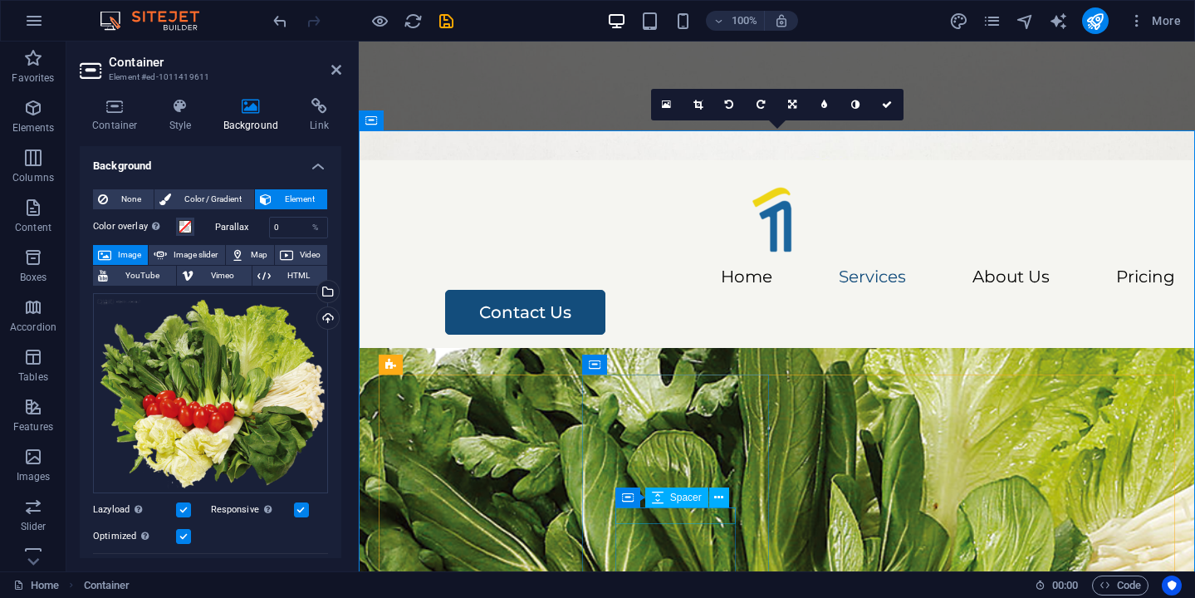
scroll to position [547, 0]
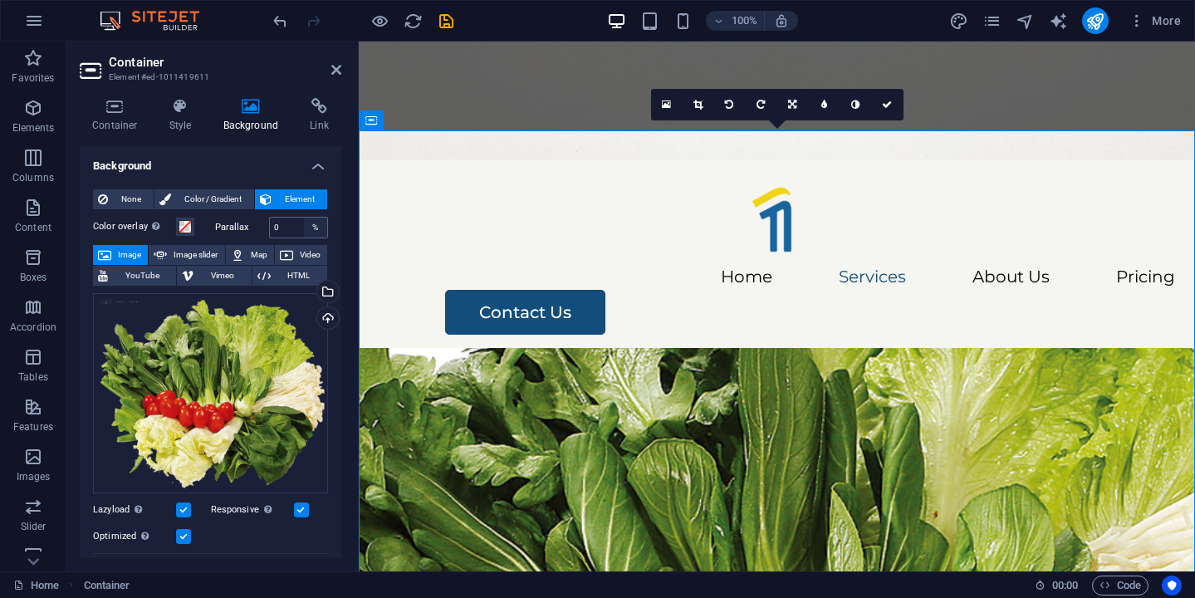
click at [304, 227] on div "%" at bounding box center [315, 227] width 23 height 20
click at [281, 229] on input "0" at bounding box center [299, 227] width 58 height 20
type input "100"
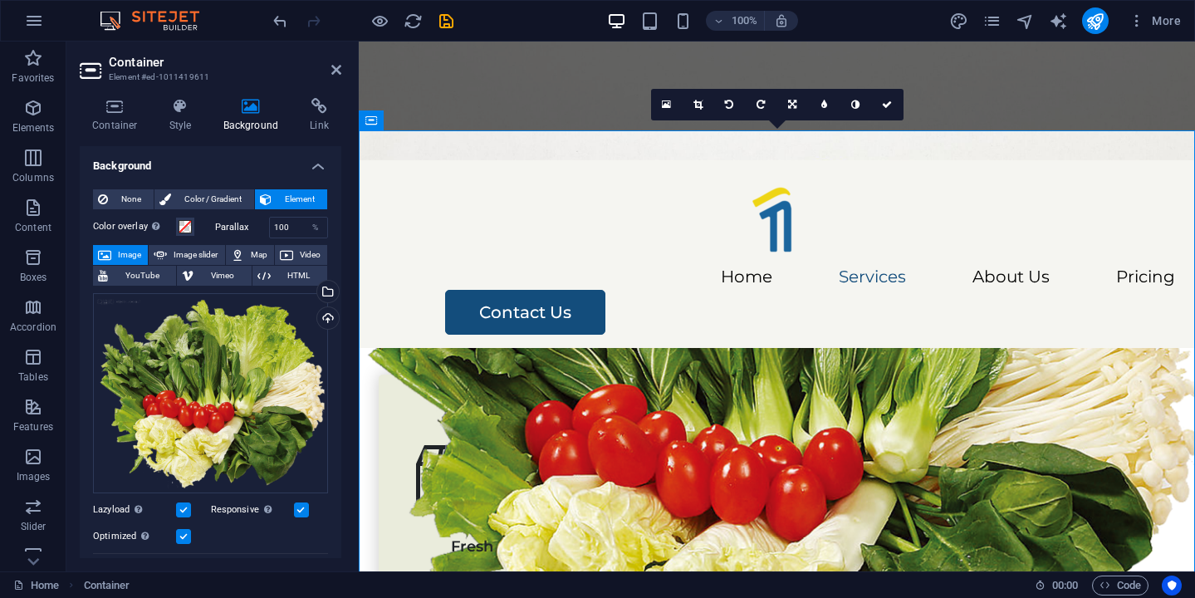
click at [447, 189] on figure at bounding box center [777, 395] width 836 height 530
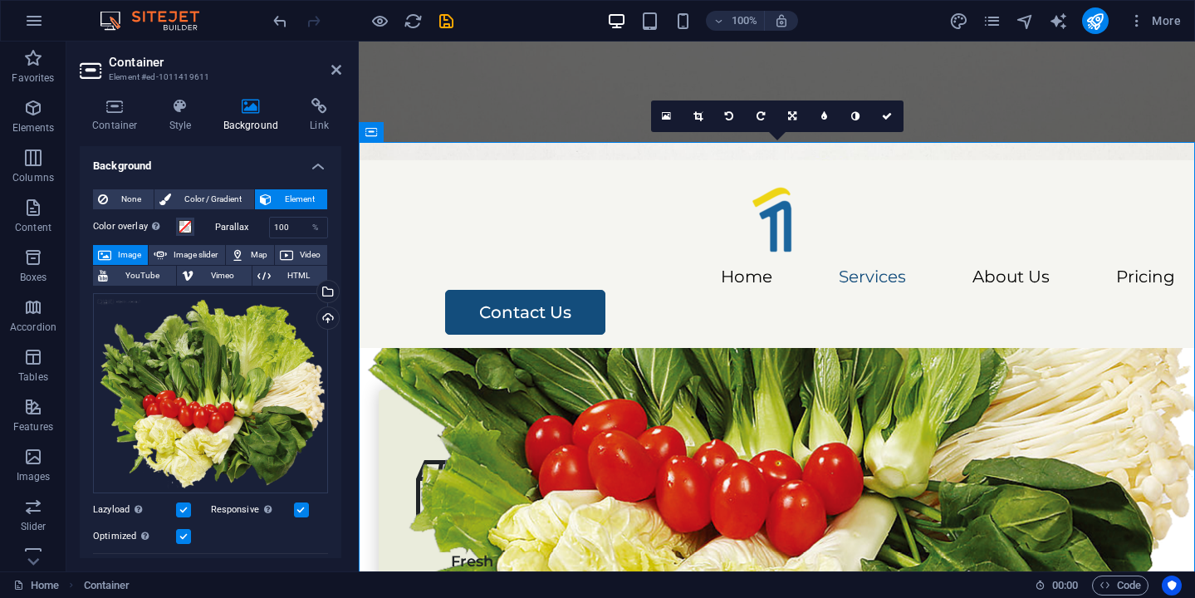
scroll to position [529, 0]
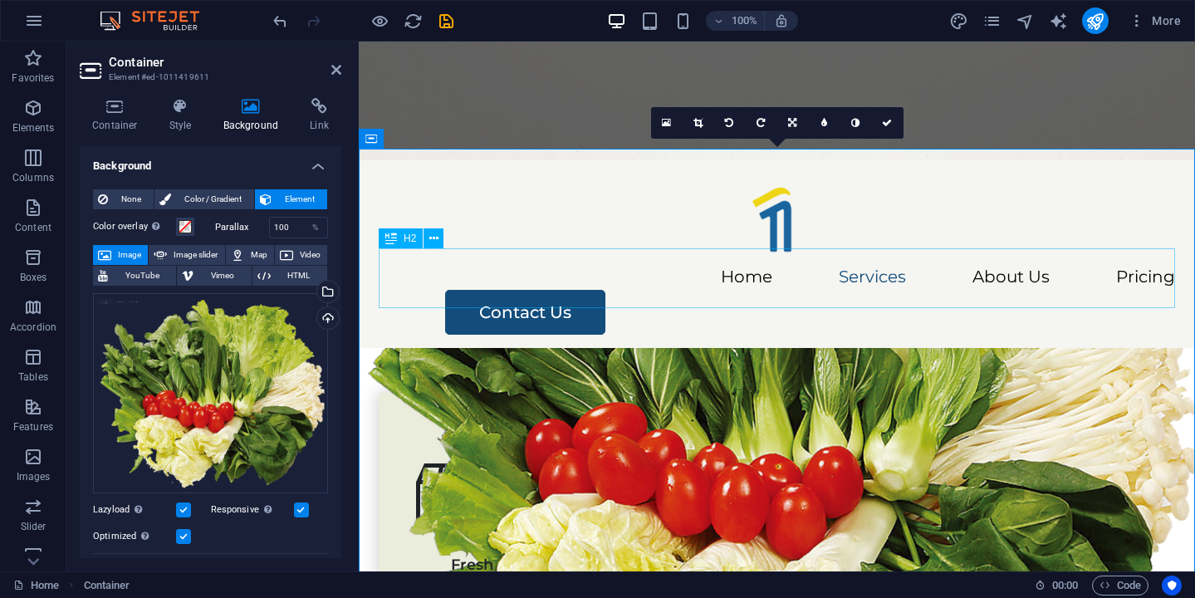
click at [774, 284] on div "Our Services" at bounding box center [777, 278] width 796 height 60
click at [774, 282] on div "Our Services" at bounding box center [777, 278] width 796 height 60
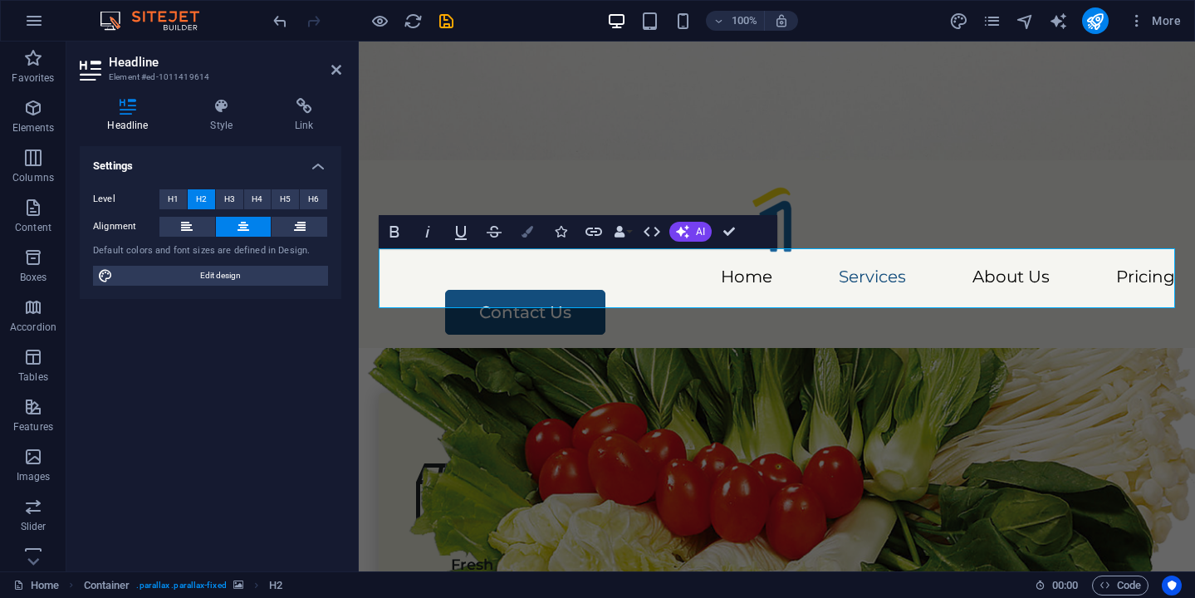
click at [523, 236] on icon "button" at bounding box center [527, 232] width 12 height 12
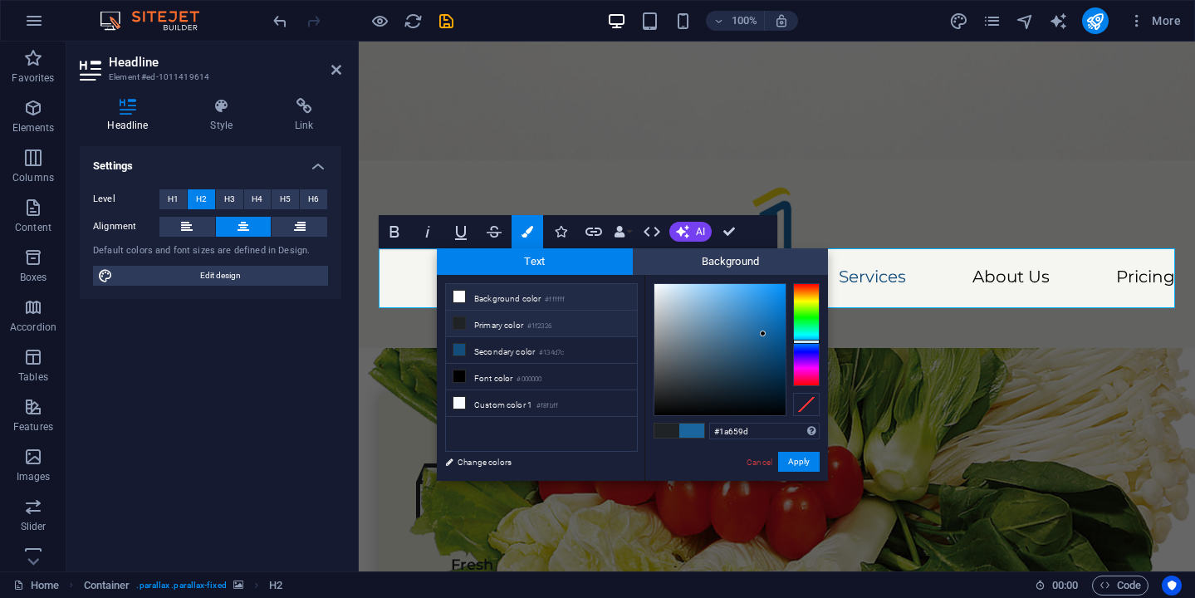
click at [482, 293] on li "Background color #ffffff" at bounding box center [541, 297] width 191 height 27
type input "#ffffff"
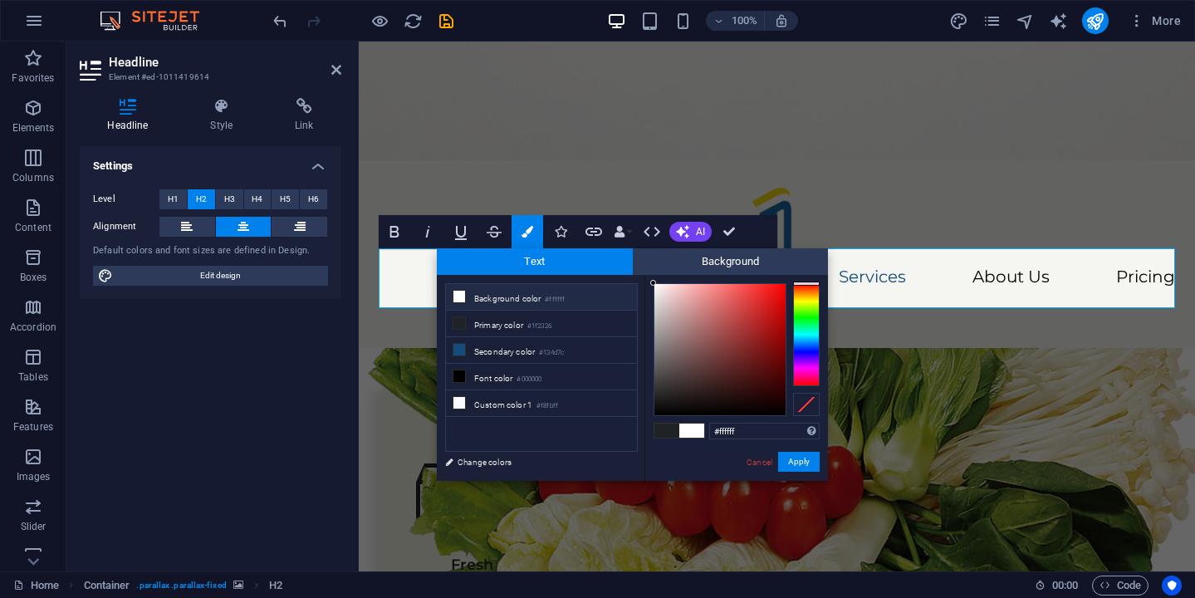
click at [954, 193] on figure at bounding box center [777, 414] width 836 height 530
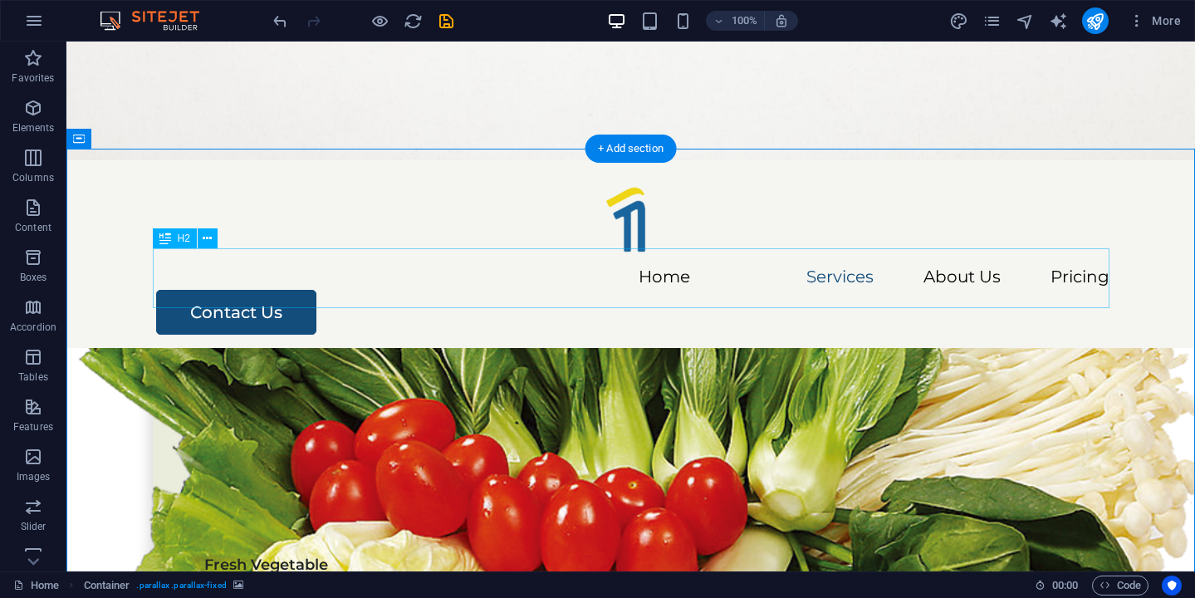
click at [721, 293] on div "Our Services" at bounding box center [631, 278] width 956 height 60
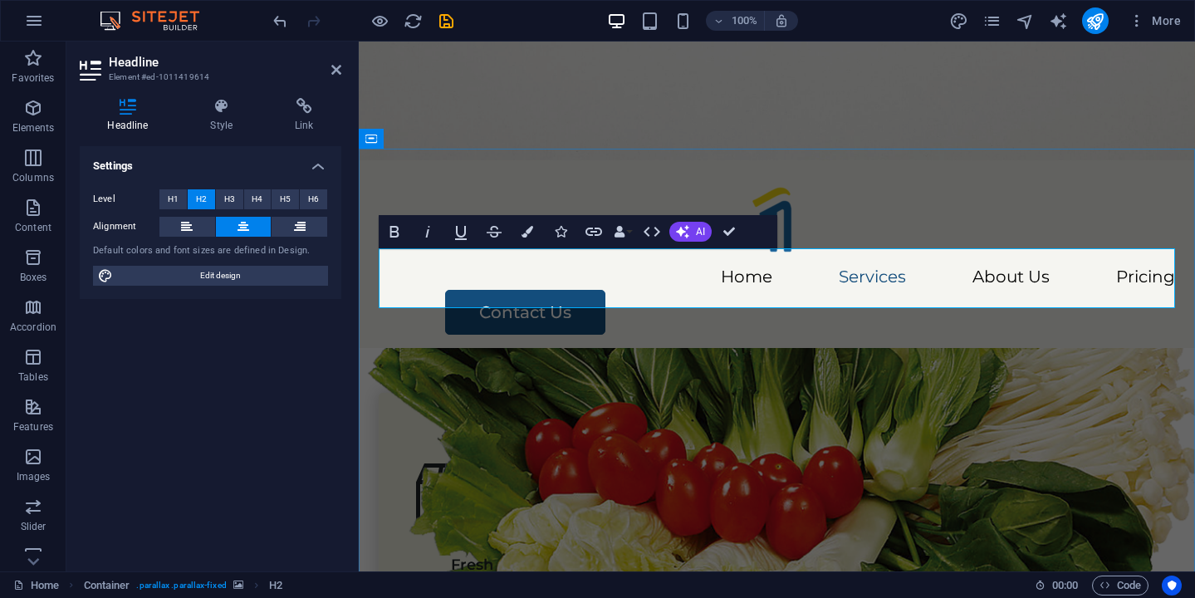
click at [790, 291] on span "Our Services" at bounding box center [777, 277] width 324 height 61
drag, startPoint x: 619, startPoint y: 281, endPoint x: 937, endPoint y: 283, distance: 317.9
click at [937, 283] on span "Our Services" at bounding box center [777, 277] width 324 height 61
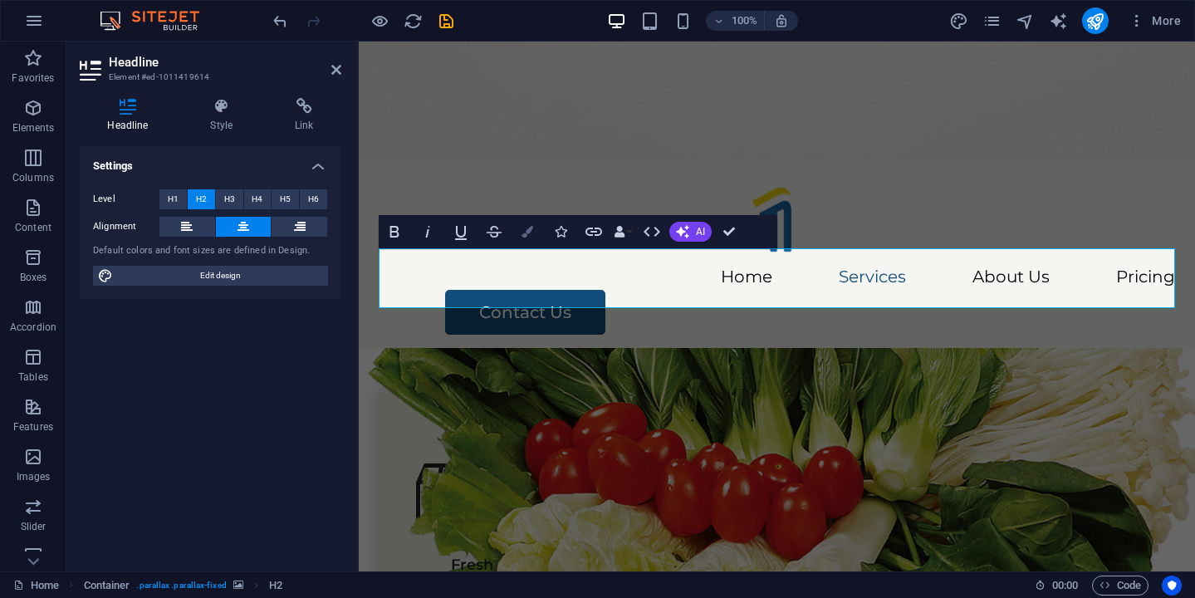
click at [528, 231] on icon "button" at bounding box center [527, 232] width 12 height 12
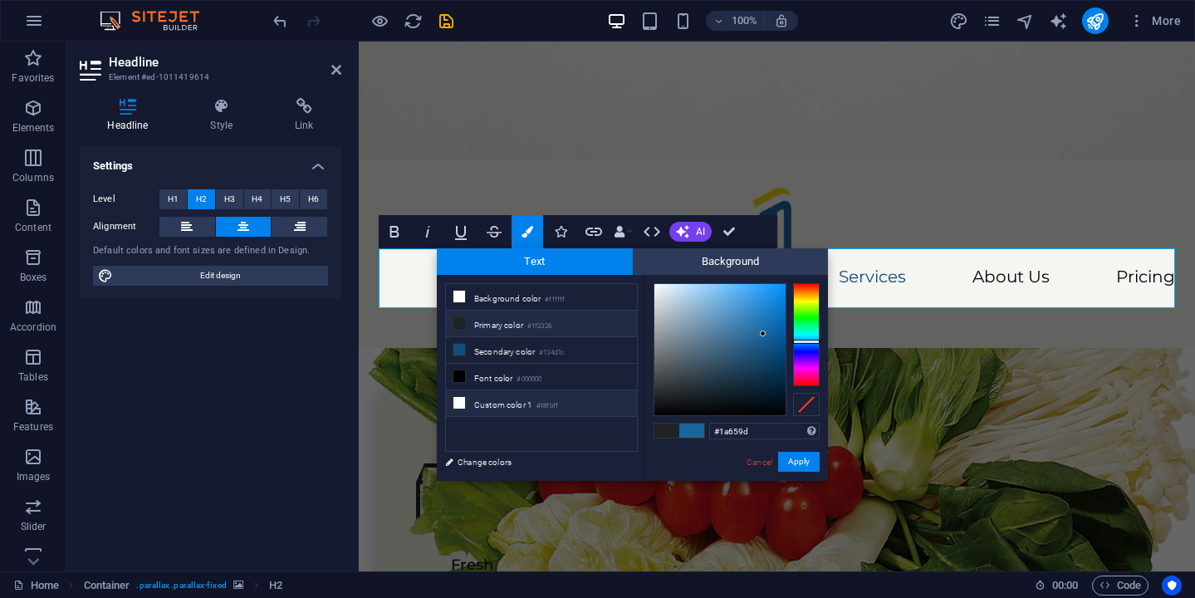
click at [533, 403] on li "Custom color 1 #f8fbff" at bounding box center [541, 403] width 191 height 27
type input "#f8fbff"
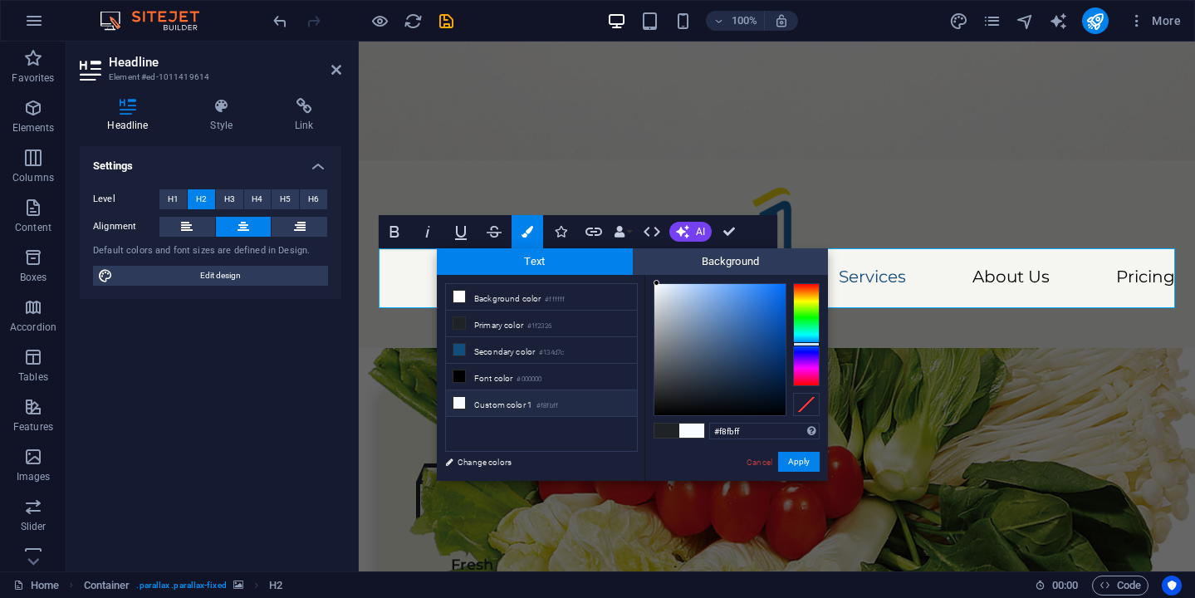
click at [694, 432] on span at bounding box center [691, 430] width 25 height 14
click at [799, 457] on button "Apply" at bounding box center [799, 462] width 42 height 20
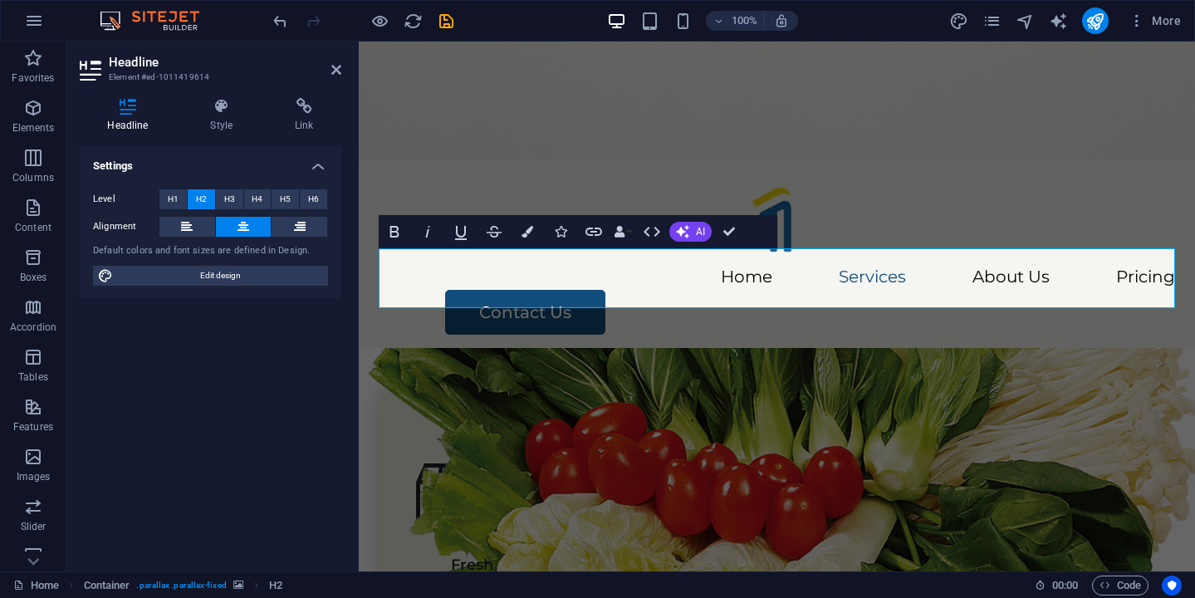
click at [941, 211] on figure at bounding box center [777, 414] width 836 height 530
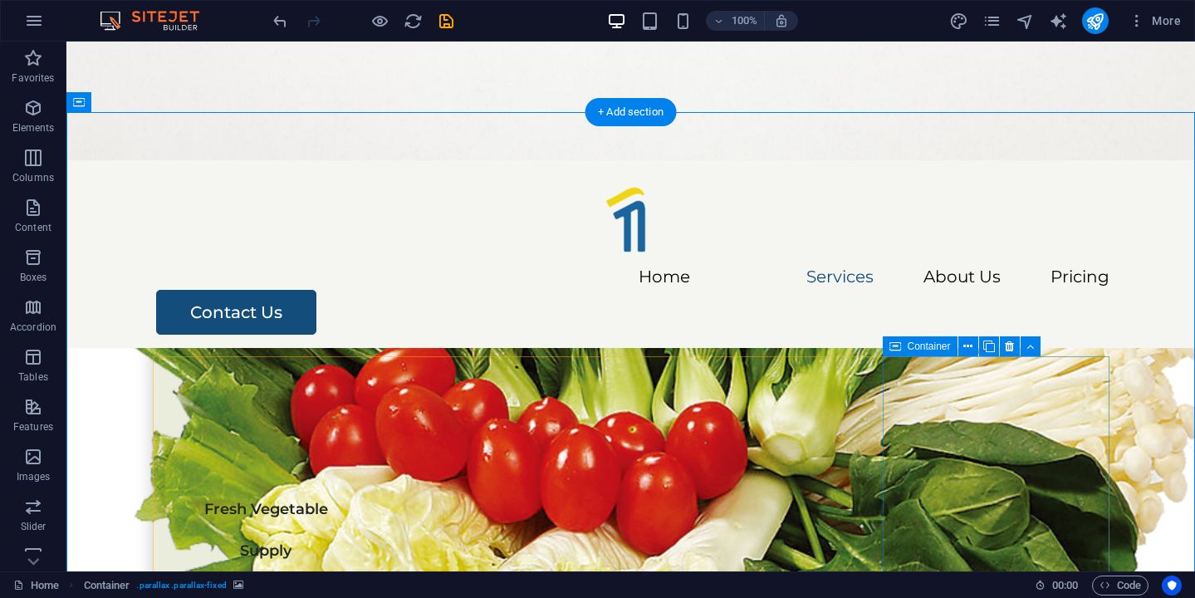
scroll to position [565, 0]
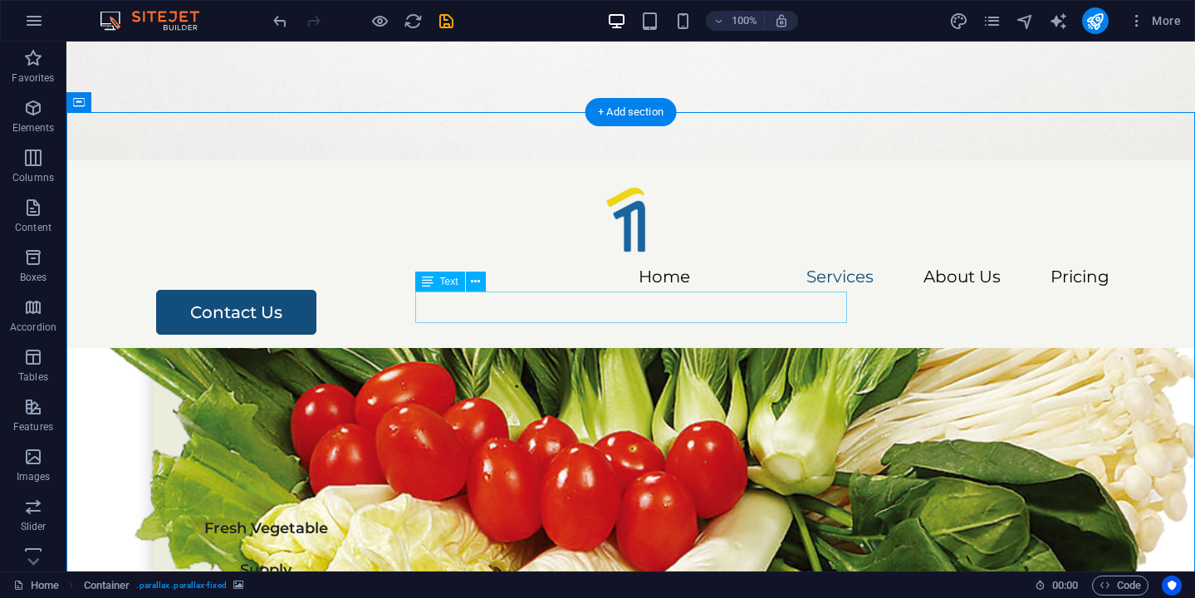
click at [706, 302] on div "Fresh from the farm, delivered with care." at bounding box center [631, 307] width 956 height 32
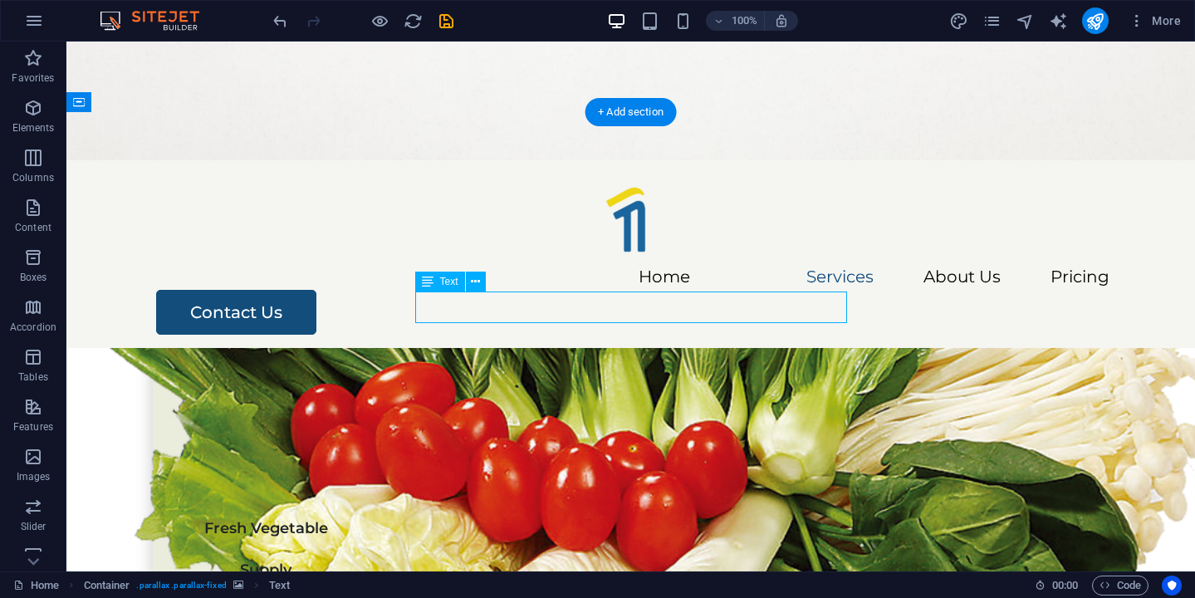
click at [706, 302] on div "Fresh from the farm, delivered with care." at bounding box center [631, 307] width 956 height 32
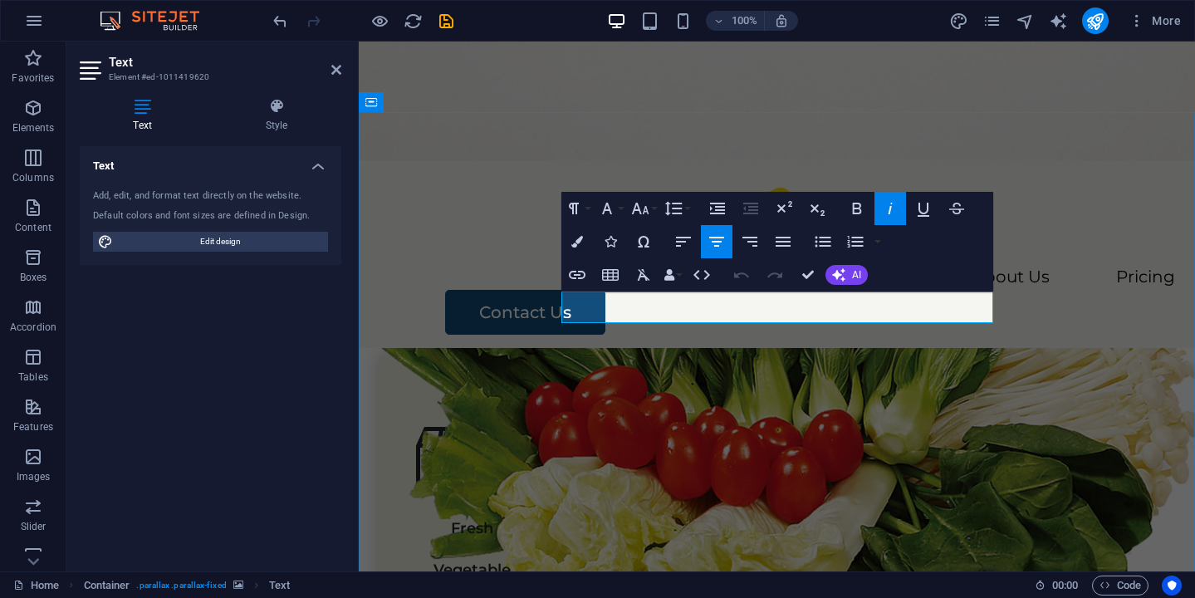
click at [715, 302] on span "Fresh from the farm, delivered with care." at bounding box center [777, 307] width 400 height 24
click at [578, 239] on icon "button" at bounding box center [577, 242] width 12 height 12
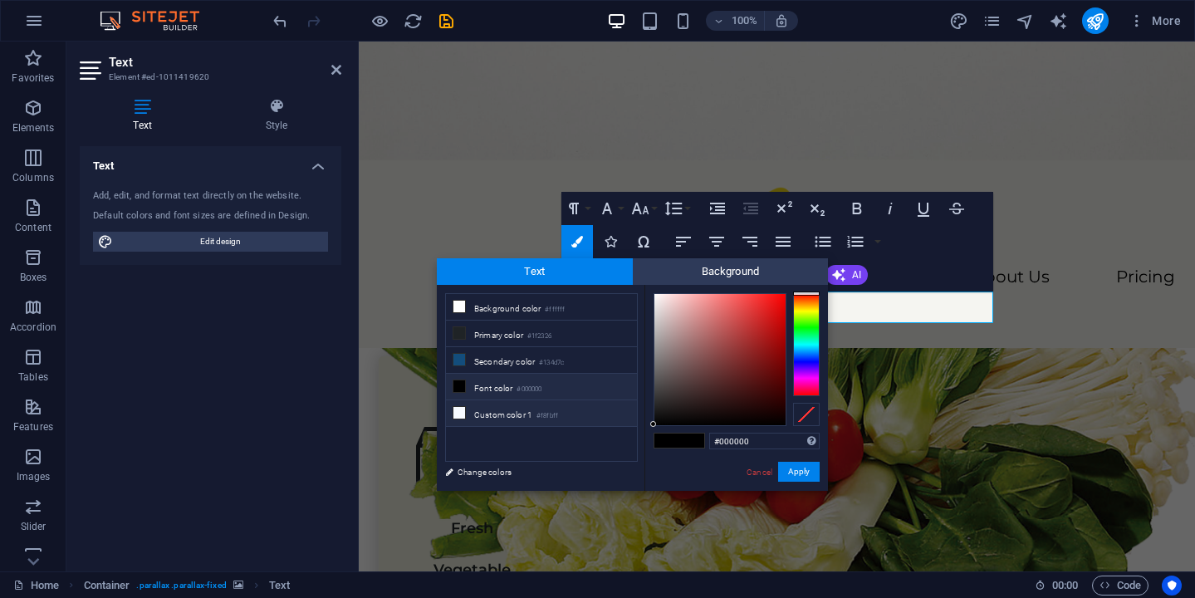
click at [584, 418] on li "Custom color 1 #f8fbff" at bounding box center [541, 413] width 191 height 27
type input "#f8fbff"
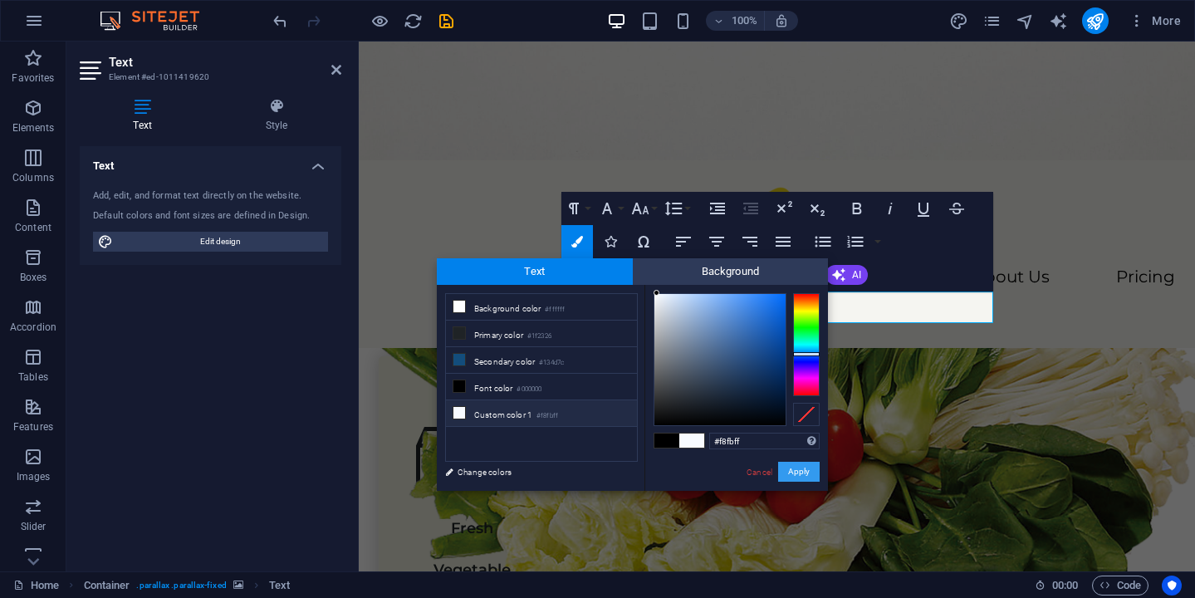
click at [804, 473] on button "Apply" at bounding box center [799, 472] width 42 height 20
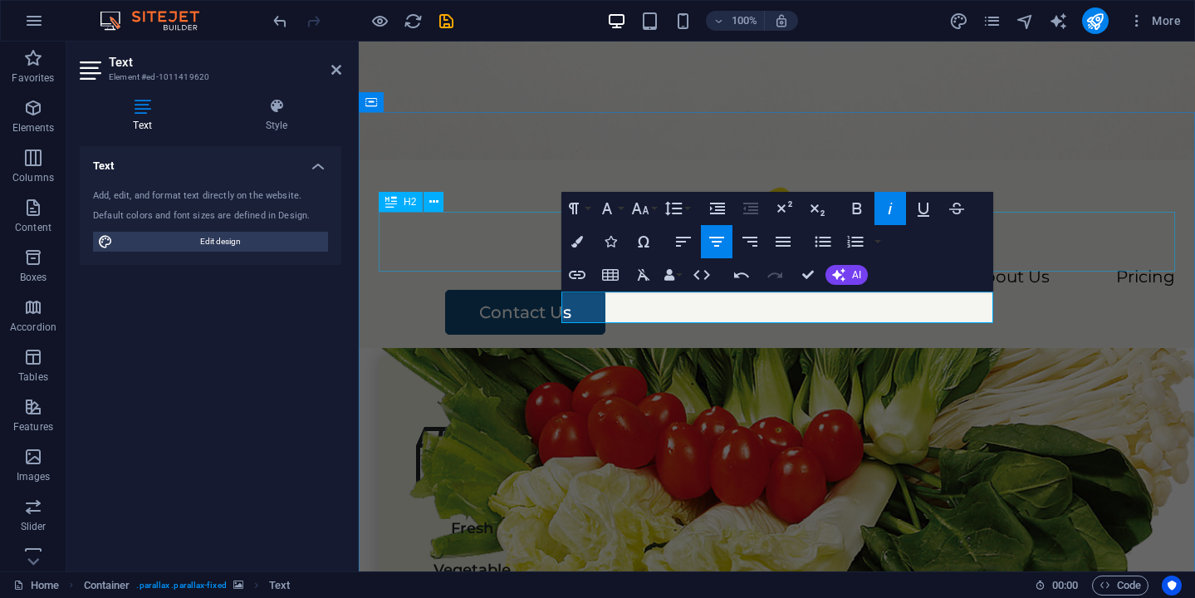
click at [1152, 242] on div "Our Services" at bounding box center [777, 242] width 796 height 60
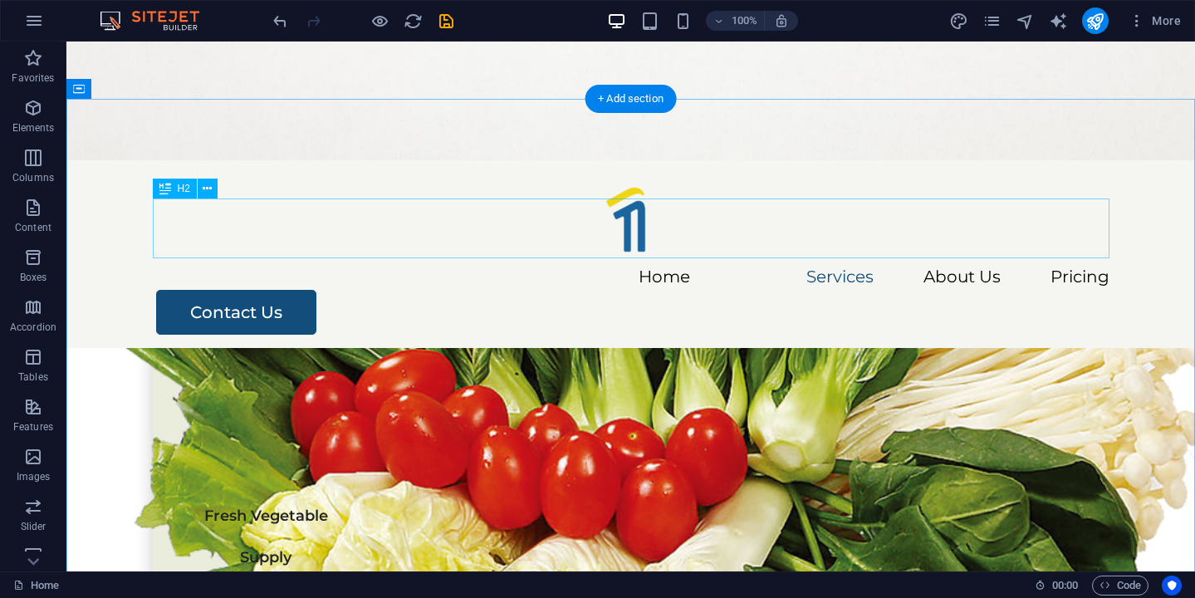
scroll to position [580, 0]
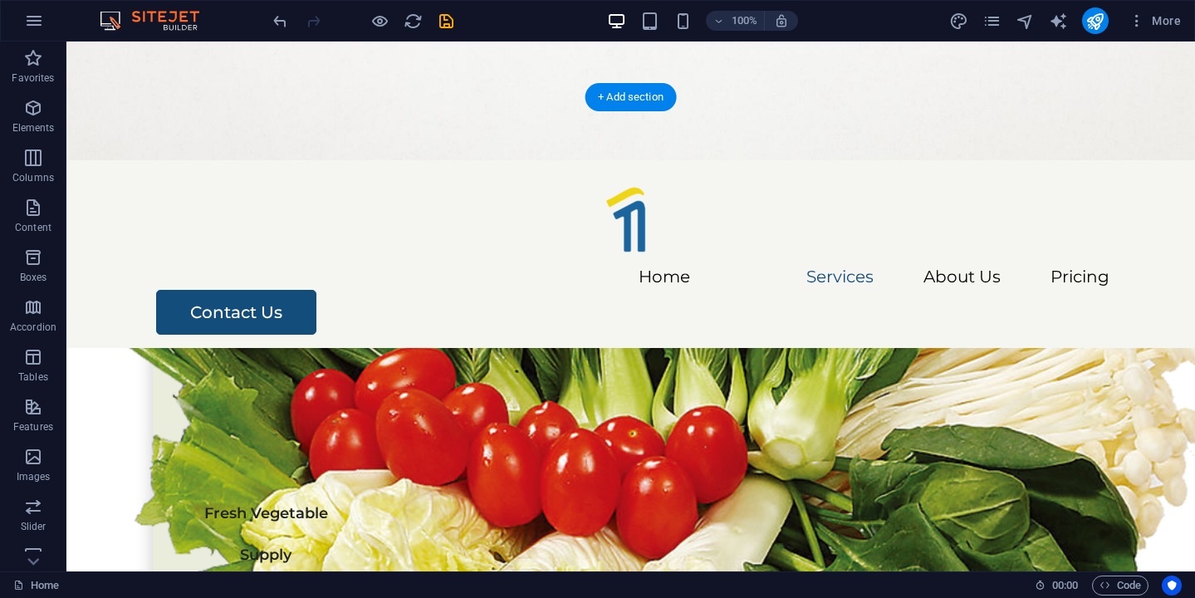
click at [148, 281] on figure at bounding box center [630, 362] width 1128 height 530
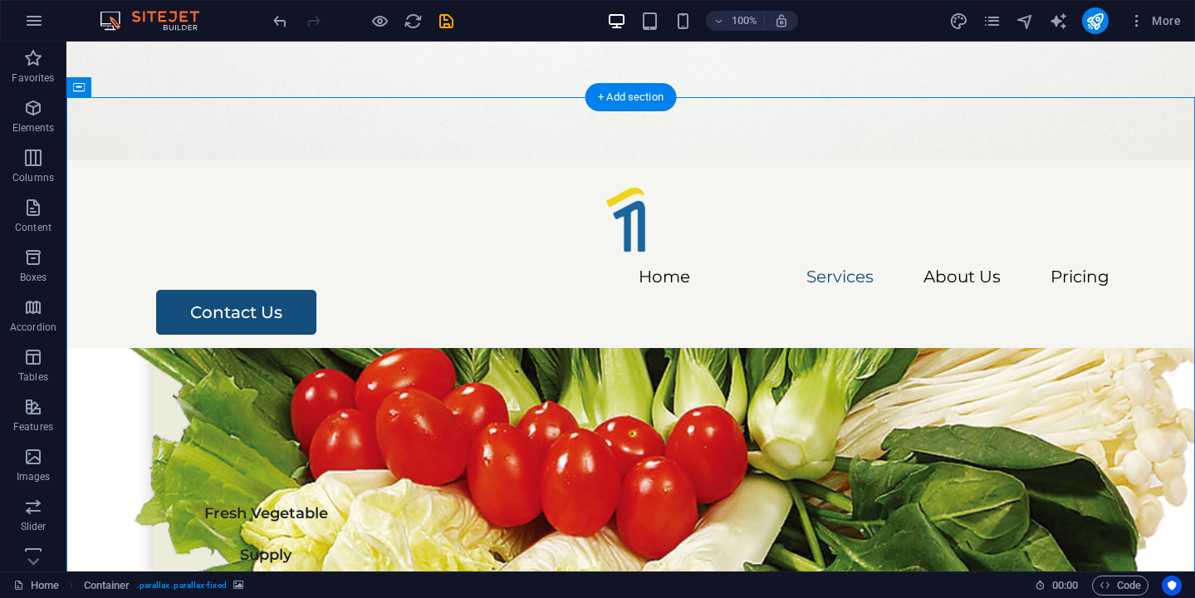
click at [148, 281] on figure at bounding box center [630, 362] width 1128 height 530
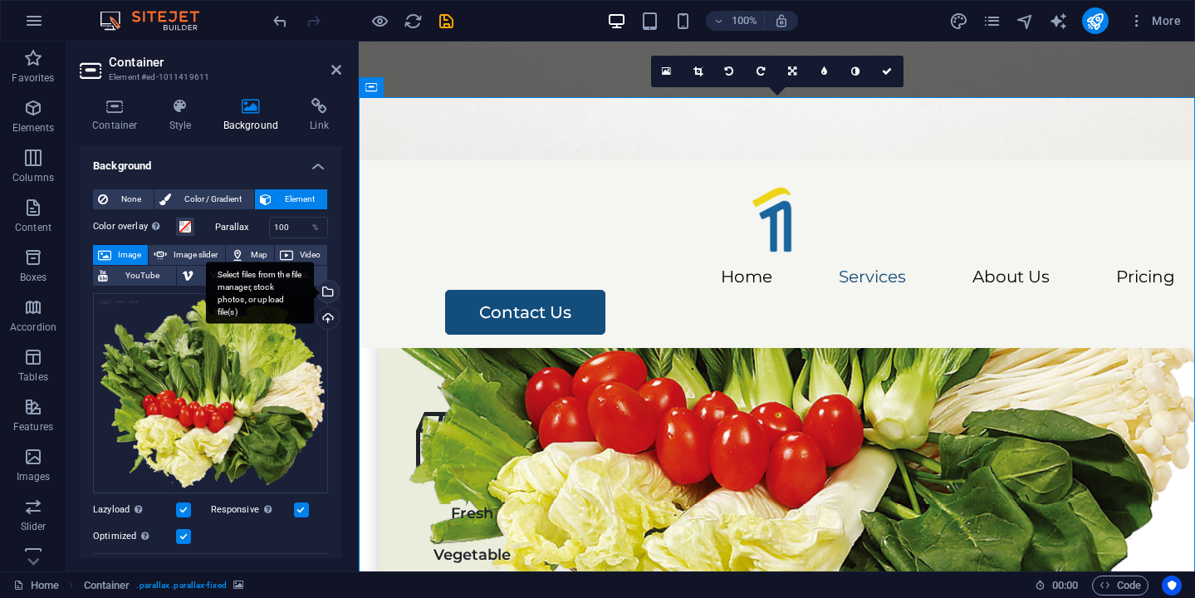
click at [314, 291] on div "Select files from the file manager, stock photos, or upload file(s)" at bounding box center [260, 292] width 108 height 62
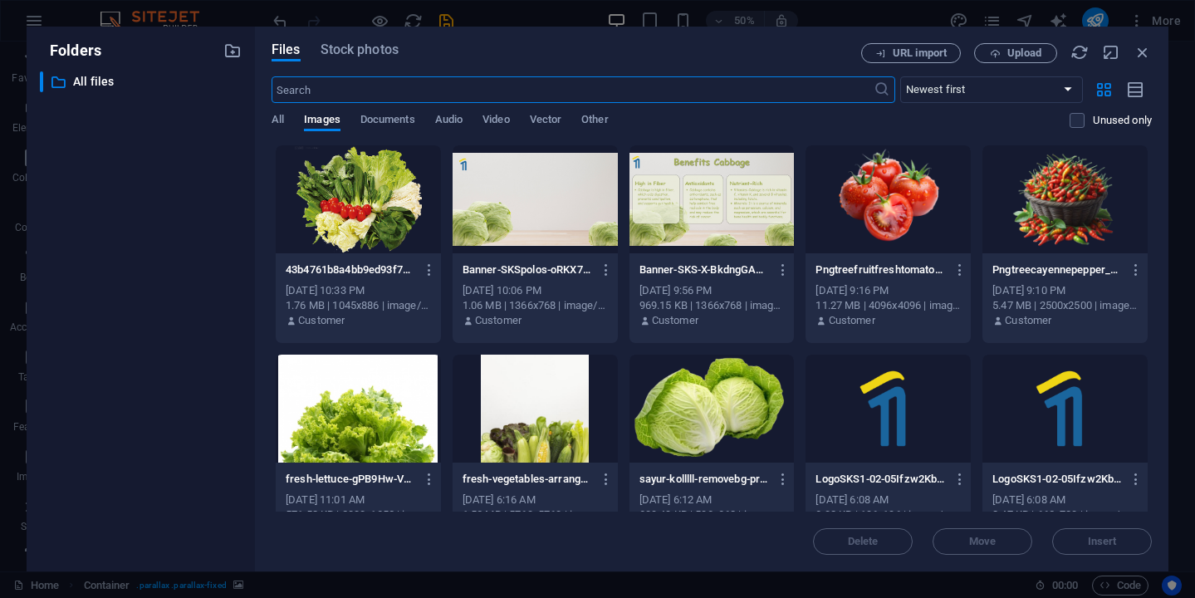
click at [859, 221] on div at bounding box center [887, 199] width 165 height 108
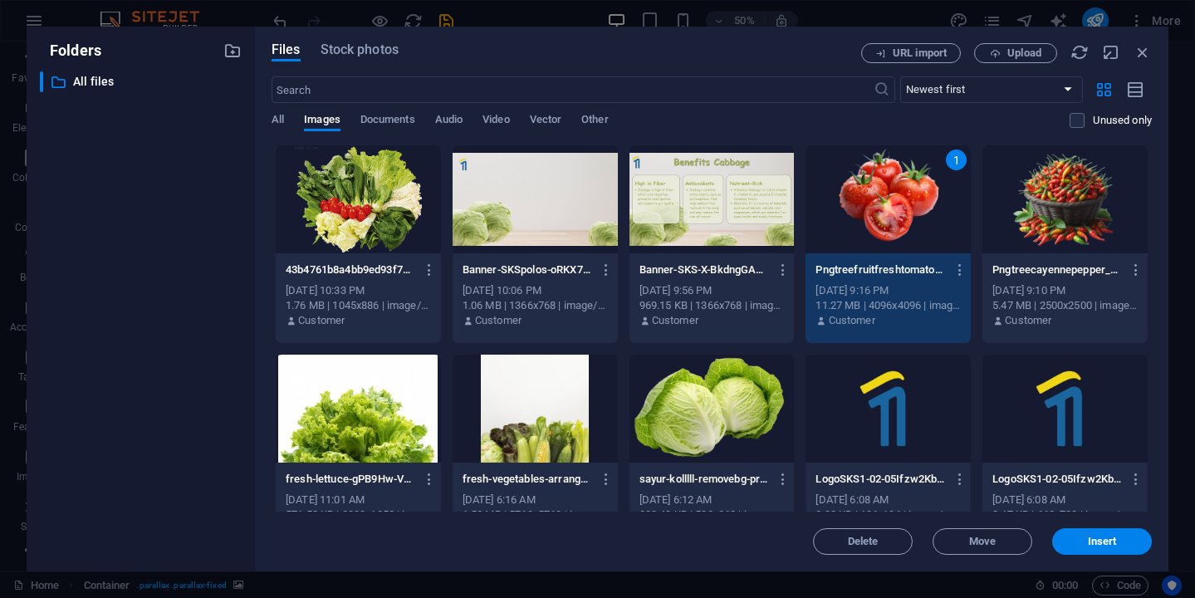
click at [951, 164] on div "1" at bounding box center [955, 159] width 21 height 21
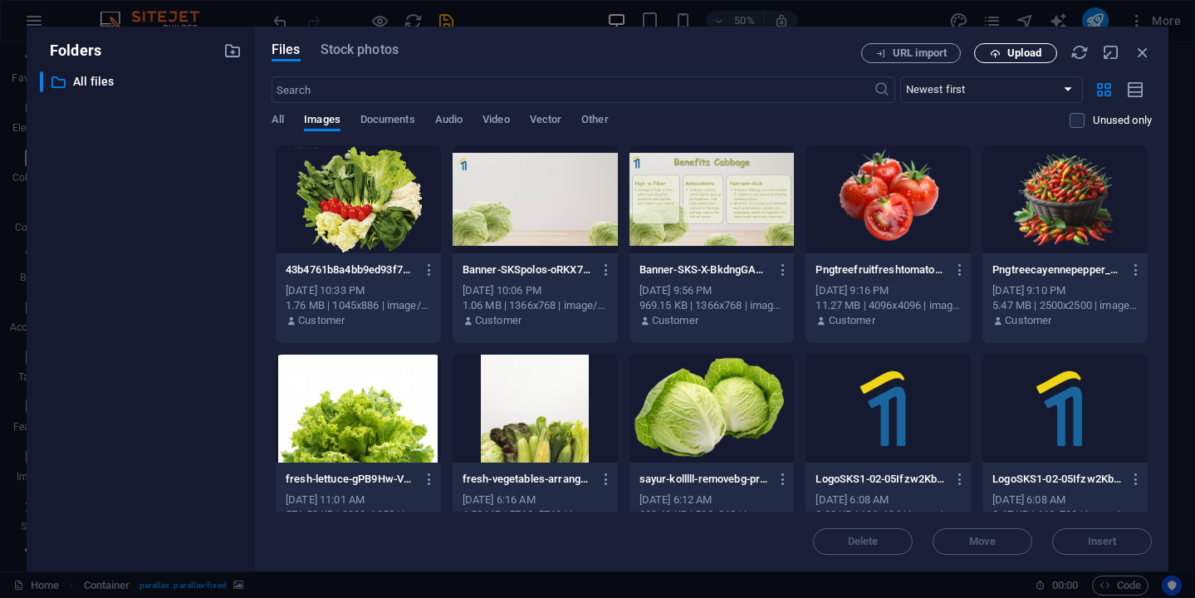
click at [1013, 56] on span "Upload" at bounding box center [1024, 53] width 34 height 10
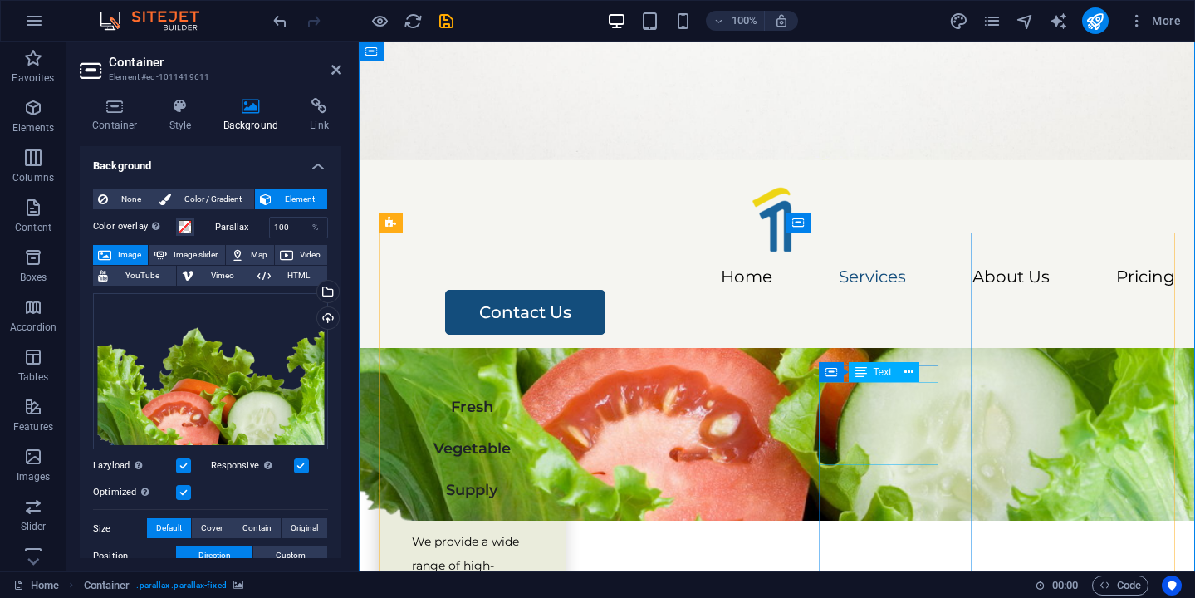
scroll to position [689, 0]
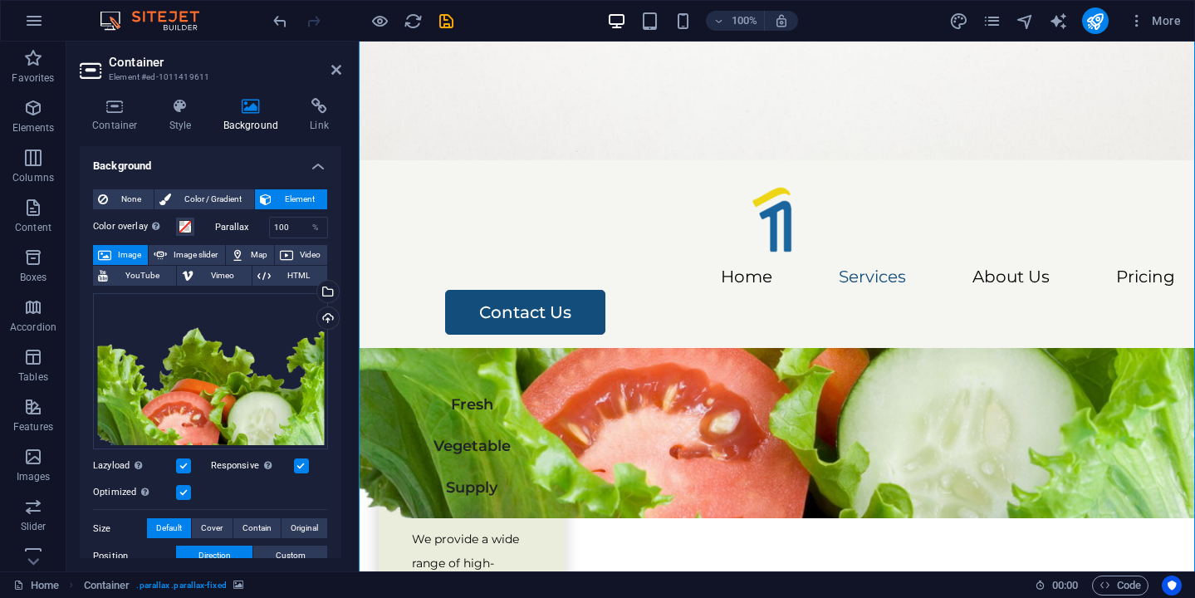
click at [595, 66] on figure at bounding box center [777, 101] width 836 height 119
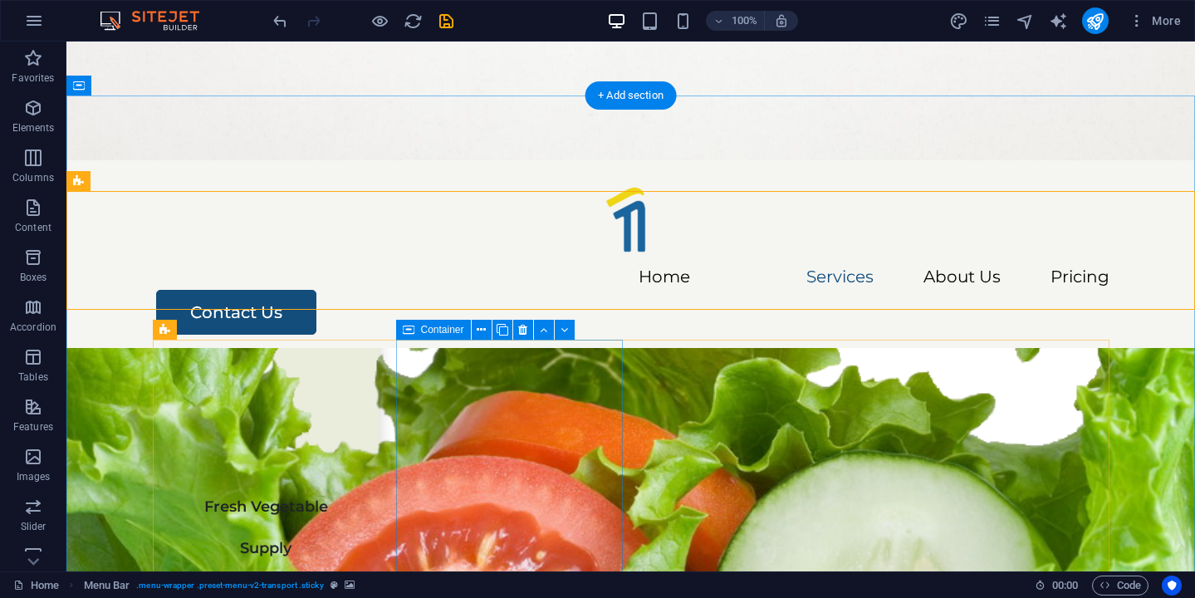
scroll to position [581, 0]
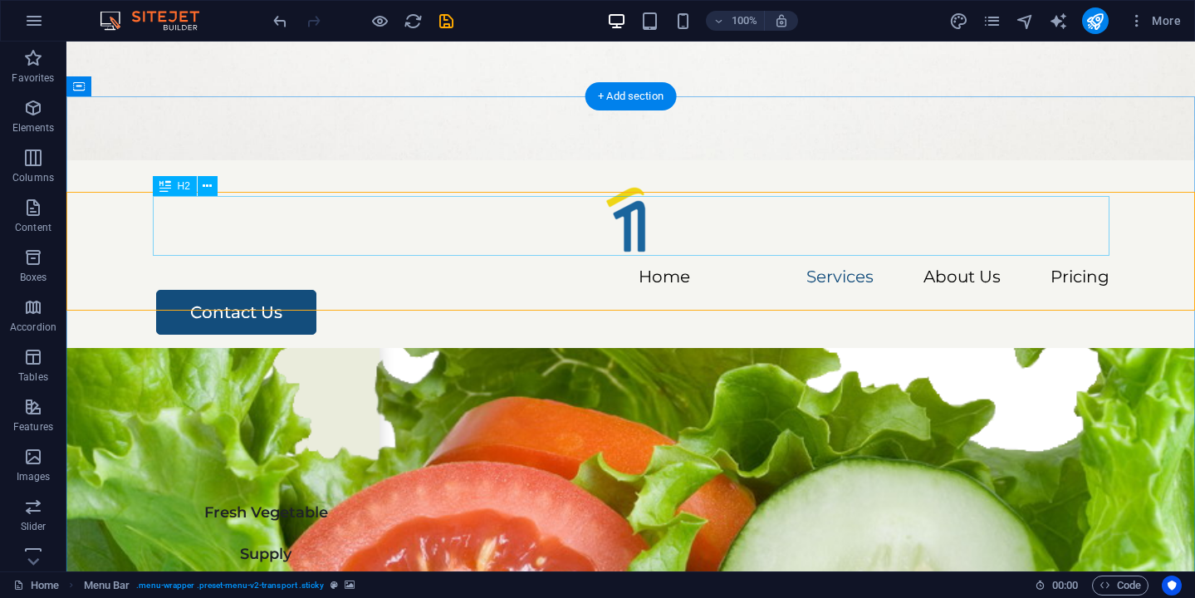
click at [569, 227] on div "Our Services" at bounding box center [631, 226] width 956 height 60
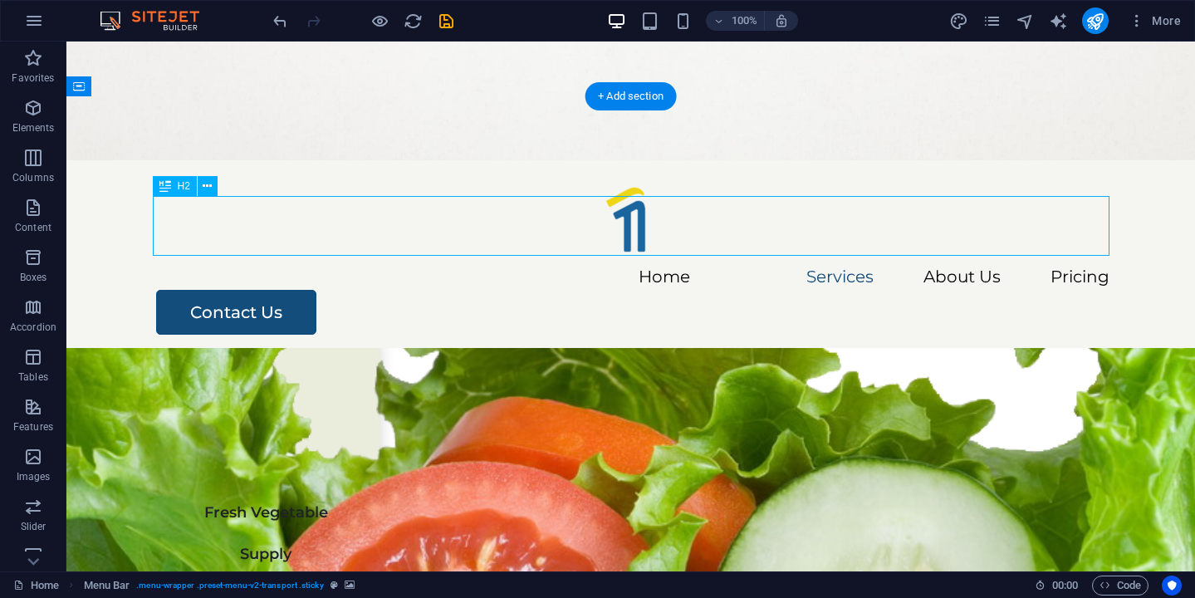
click at [569, 227] on div "Our Services" at bounding box center [631, 226] width 956 height 60
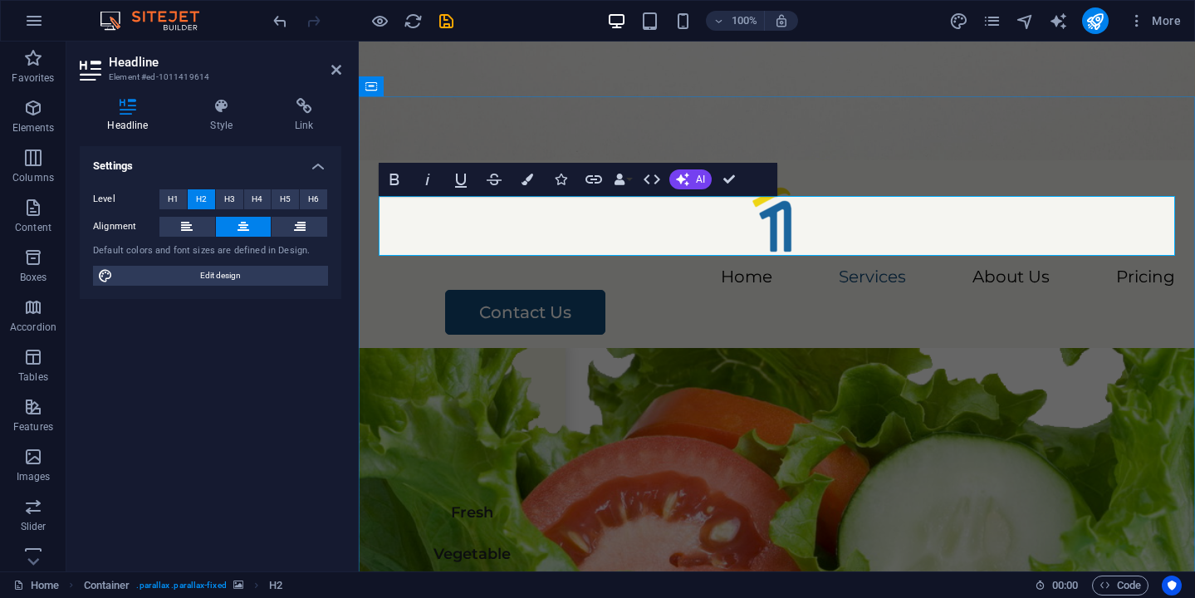
click at [765, 233] on span "Our Services" at bounding box center [777, 225] width 324 height 61
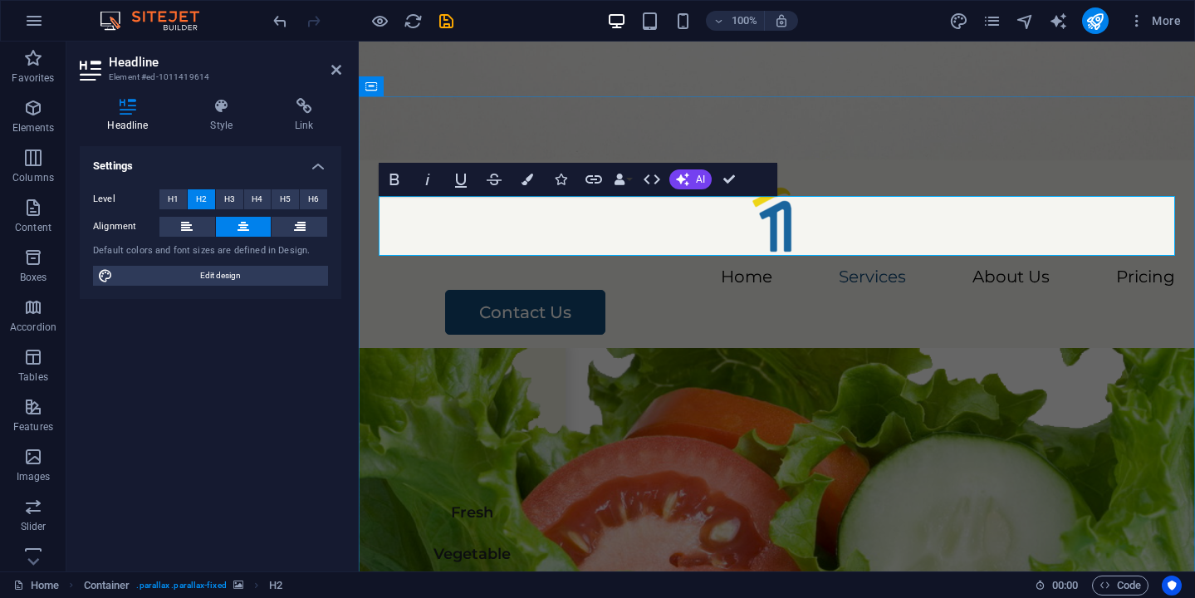
click at [805, 235] on span "Our Services" at bounding box center [777, 225] width 324 height 61
click at [523, 174] on icon "button" at bounding box center [527, 179] width 12 height 12
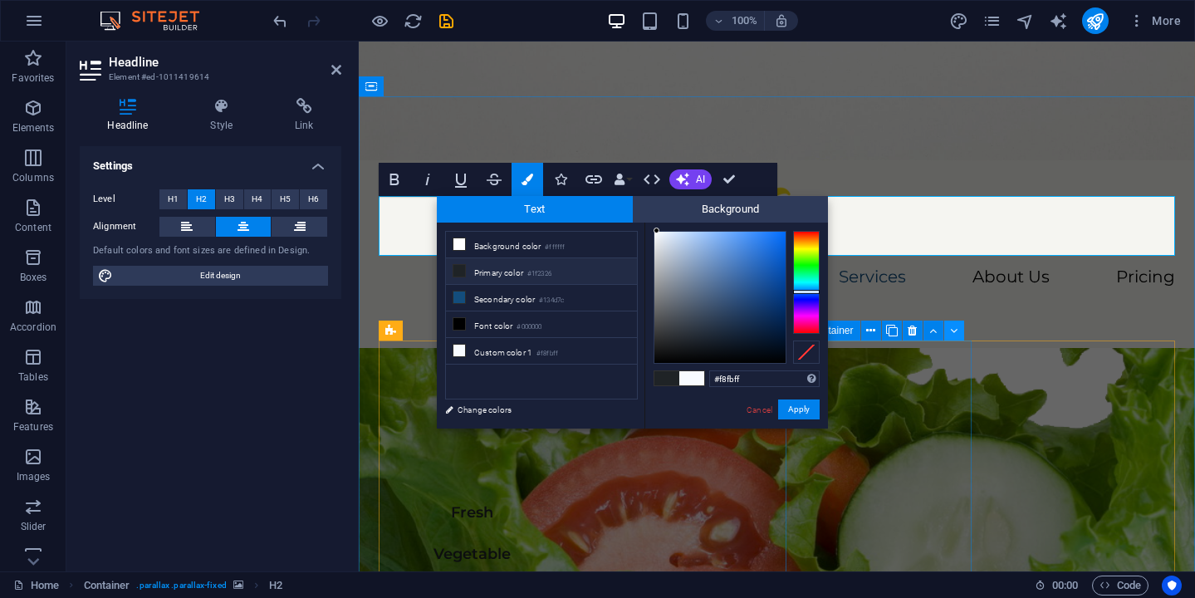
click at [959, 325] on button at bounding box center [954, 330] width 20 height 20
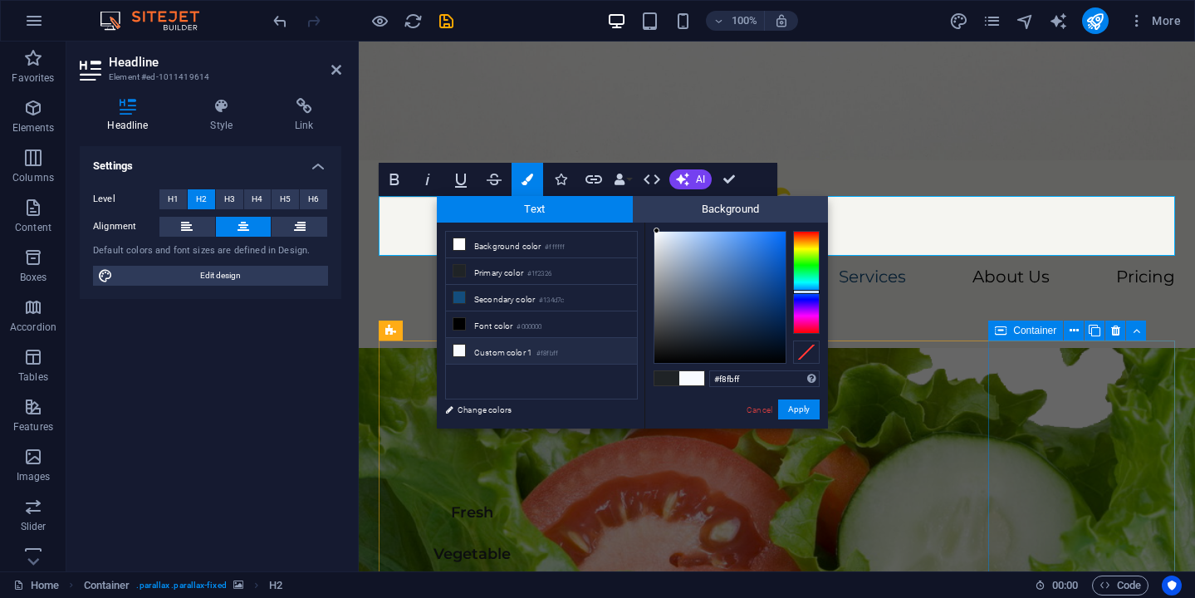
click at [999, 282] on figure at bounding box center [777, 361] width 836 height 530
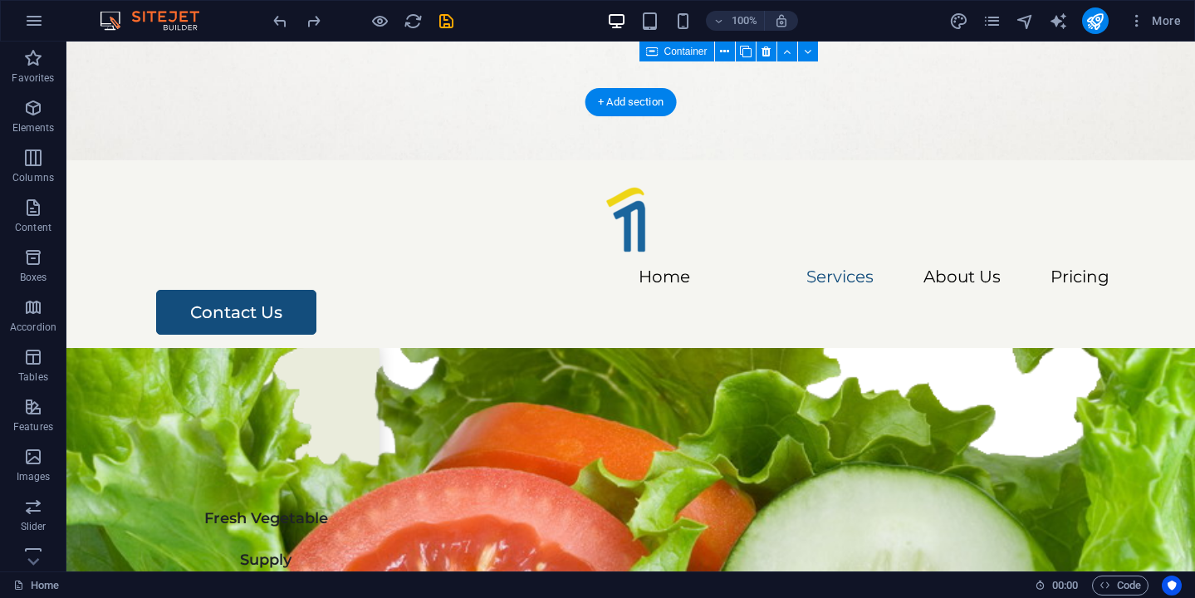
scroll to position [566, 0]
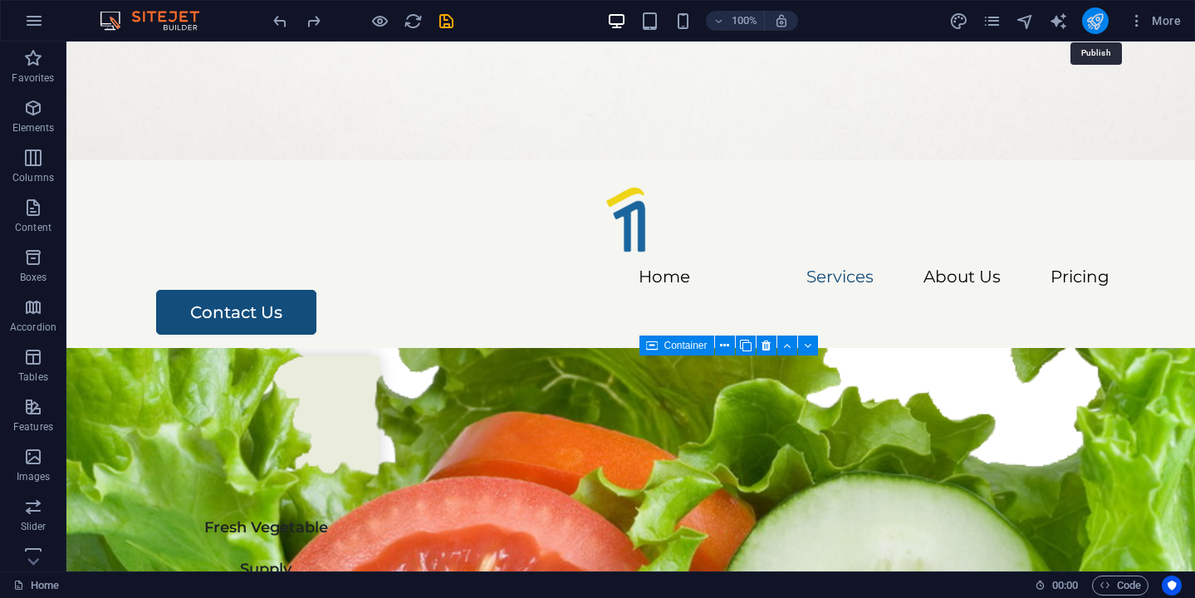
click at [1088, 14] on icon "publish" at bounding box center [1094, 21] width 19 height 19
checkbox input "false"
